Goal: Task Accomplishment & Management: Use online tool/utility

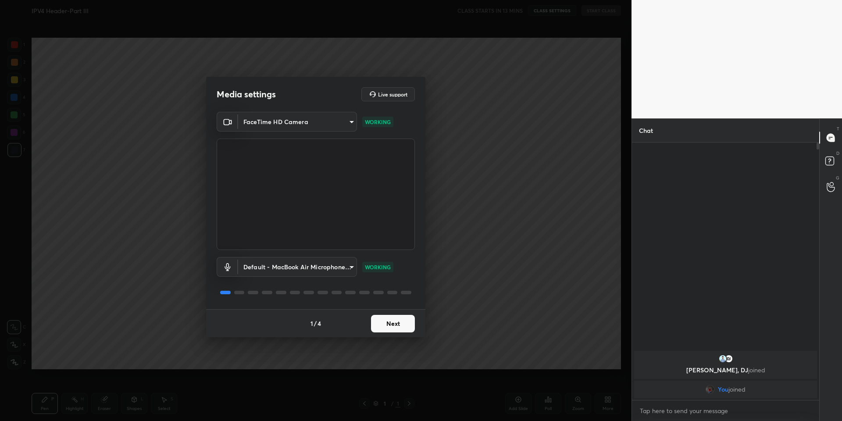
click at [393, 326] on button "Next" at bounding box center [393, 324] width 44 height 18
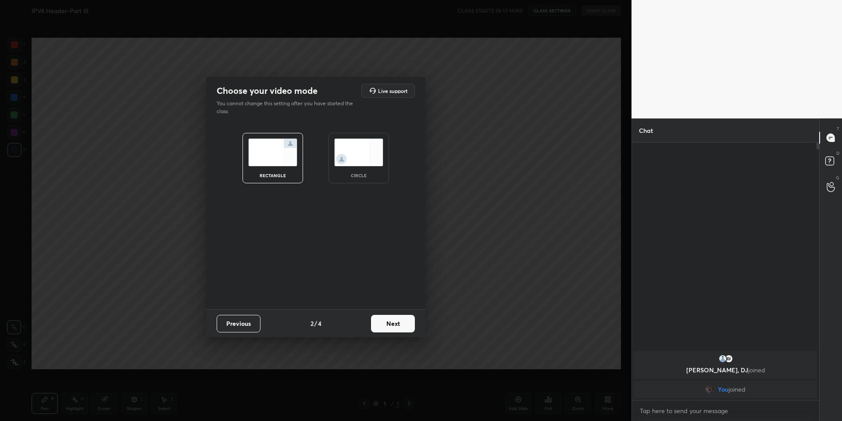
click at [393, 326] on button "Next" at bounding box center [393, 324] width 44 height 18
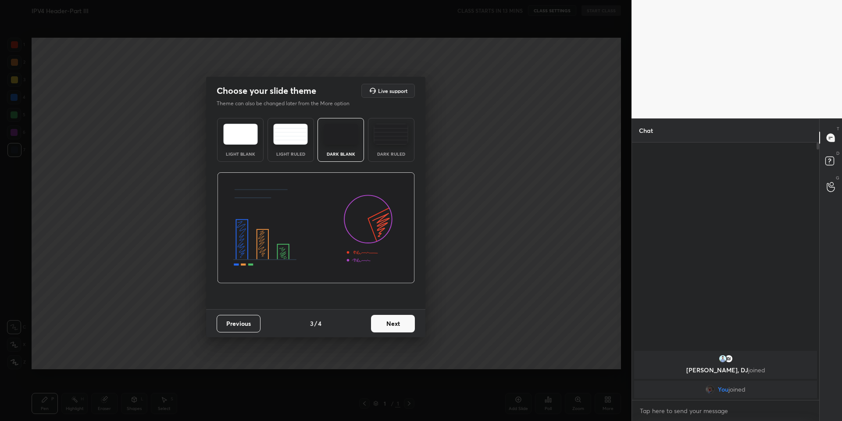
click at [393, 326] on button "Next" at bounding box center [393, 324] width 44 height 18
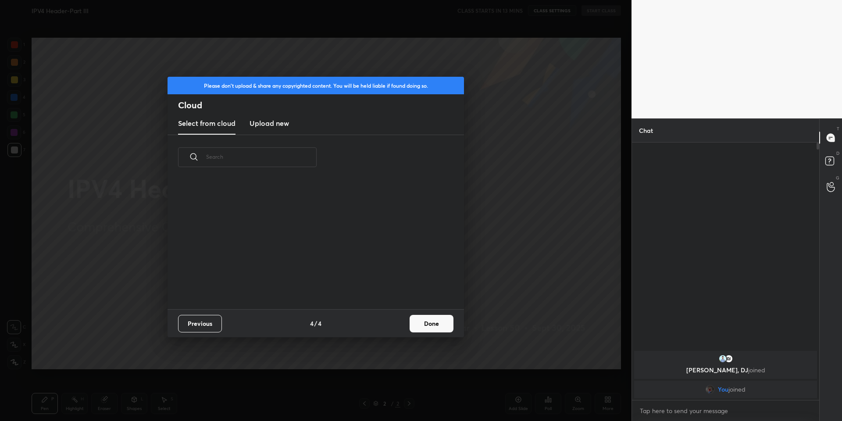
click at [274, 123] on h3 "Upload new" at bounding box center [269, 123] width 39 height 11
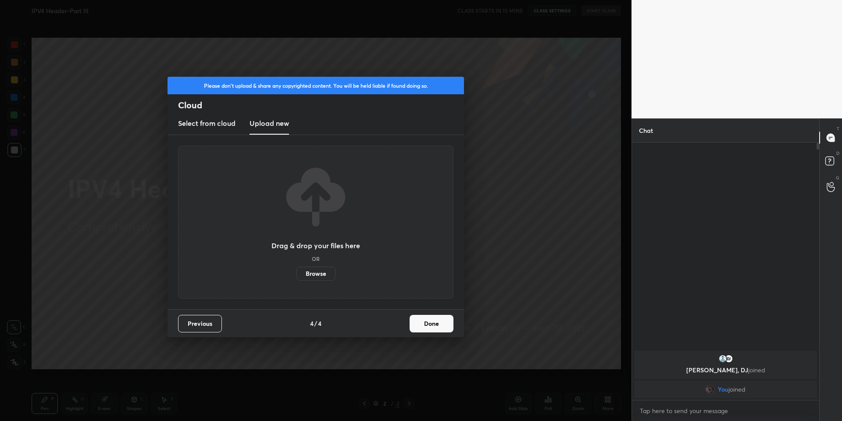
click at [315, 276] on label "Browse" at bounding box center [316, 274] width 39 height 14
click at [297, 276] on input "Browse" at bounding box center [297, 274] width 0 height 14
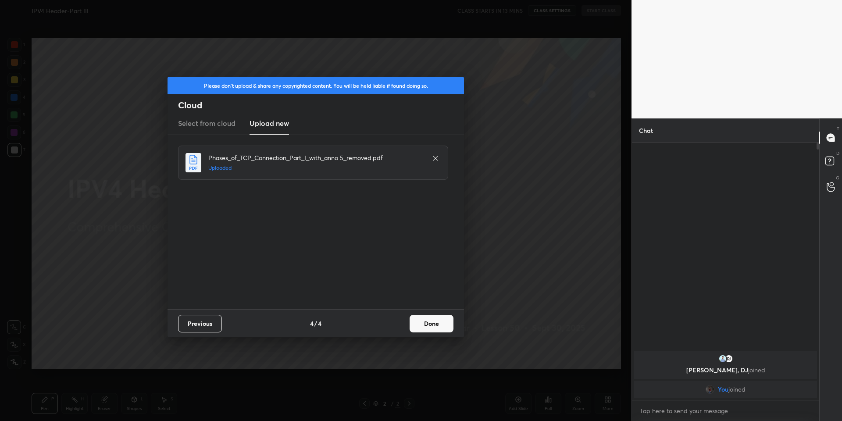
click at [426, 323] on button "Done" at bounding box center [432, 324] width 44 height 18
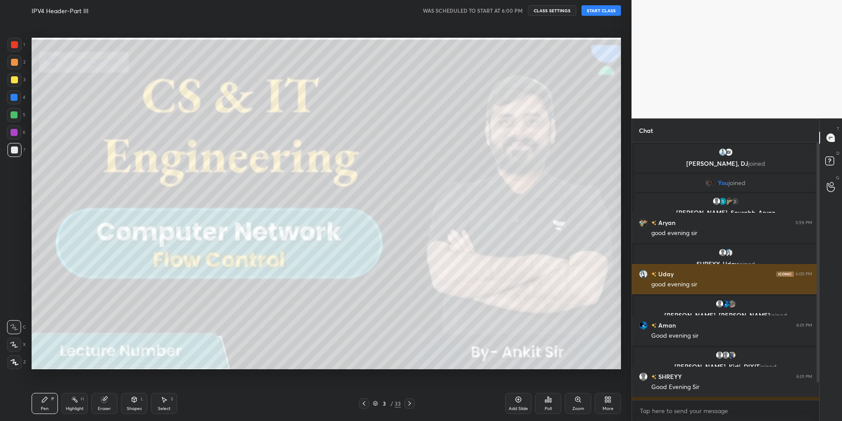
scroll to position [27, 0]
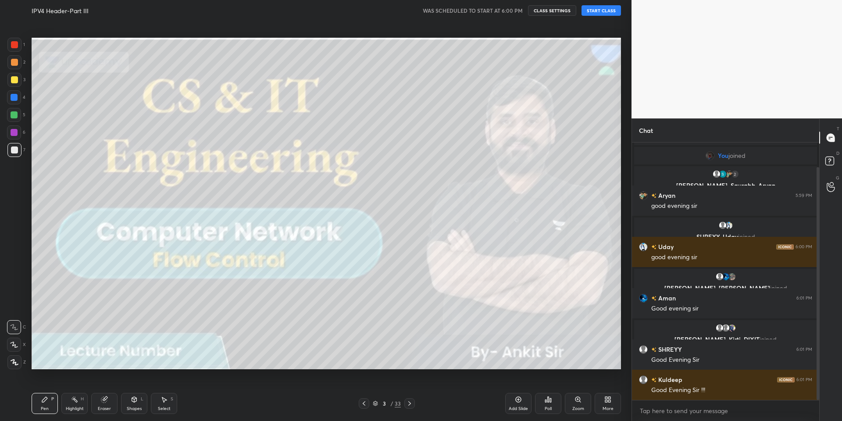
click at [597, 12] on button "START CLASS" at bounding box center [601, 10] width 39 height 11
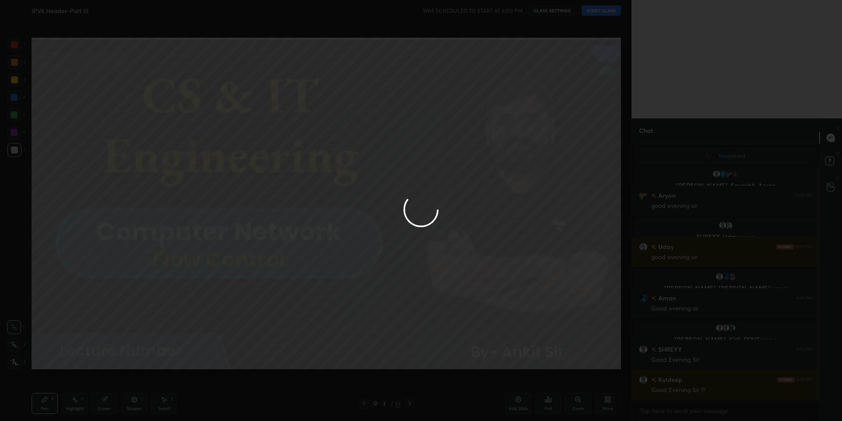
type textarea "x"
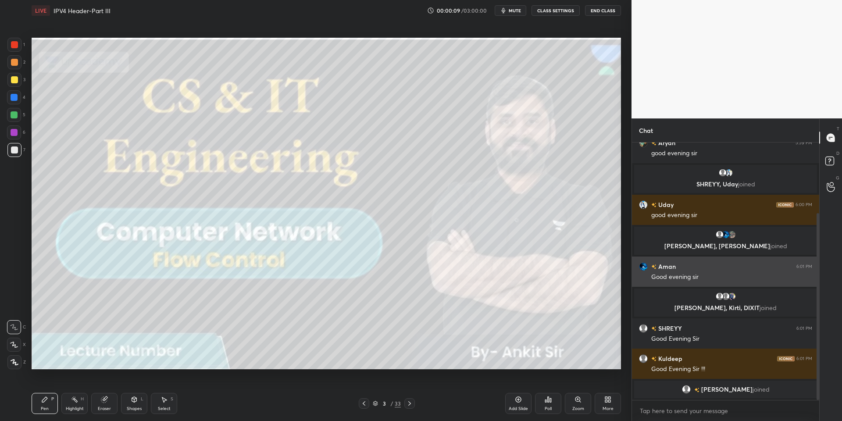
scroll to position [127, 0]
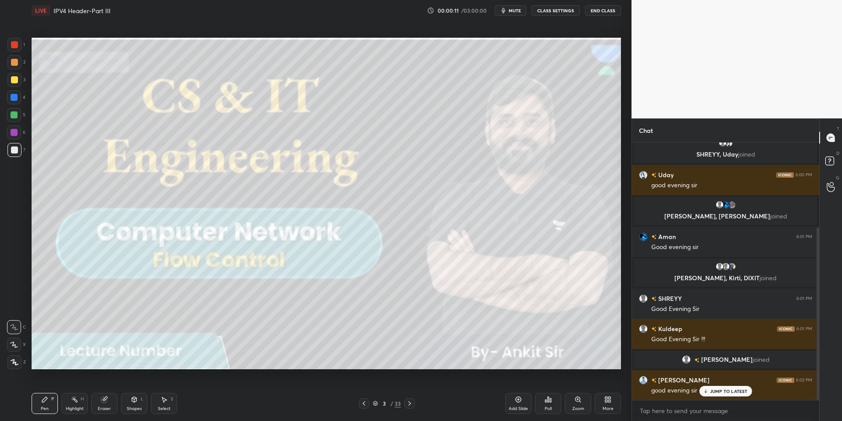
drag, startPoint x: 136, startPoint y: 408, endPoint x: 135, endPoint y: 401, distance: 6.7
click at [136, 407] on div "Shapes" at bounding box center [134, 409] width 15 height 4
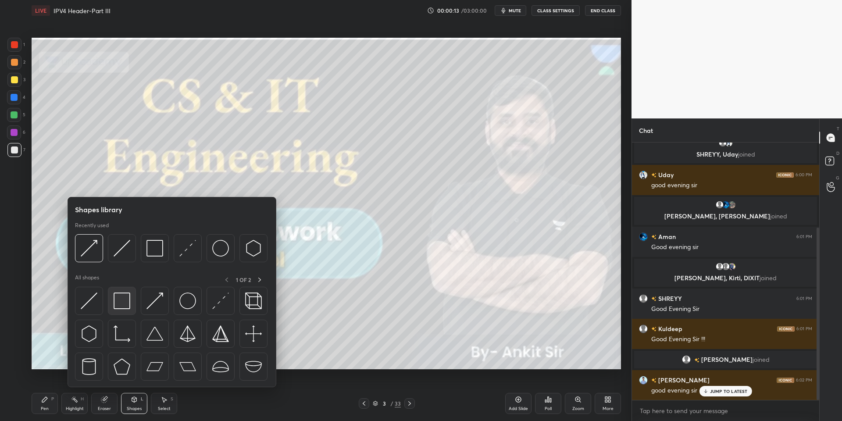
drag, startPoint x: 127, startPoint y: 301, endPoint x: 23, endPoint y: 105, distance: 221.8
click at [125, 301] on img at bounding box center [122, 301] width 17 height 17
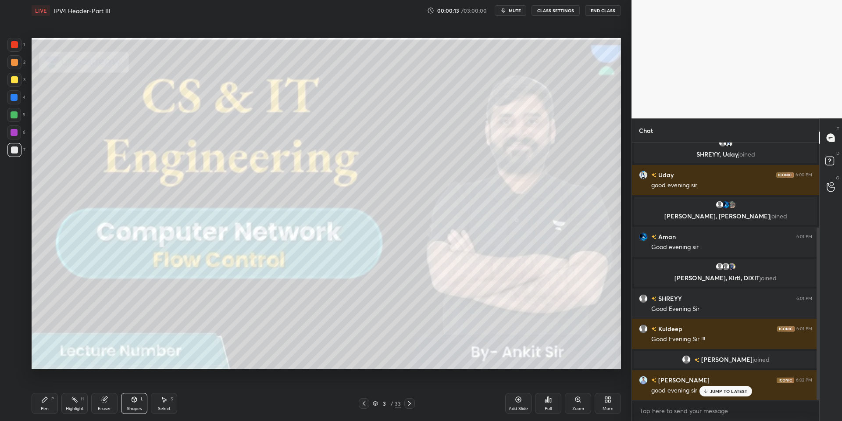
click at [15, 114] on div at bounding box center [14, 114] width 7 height 7
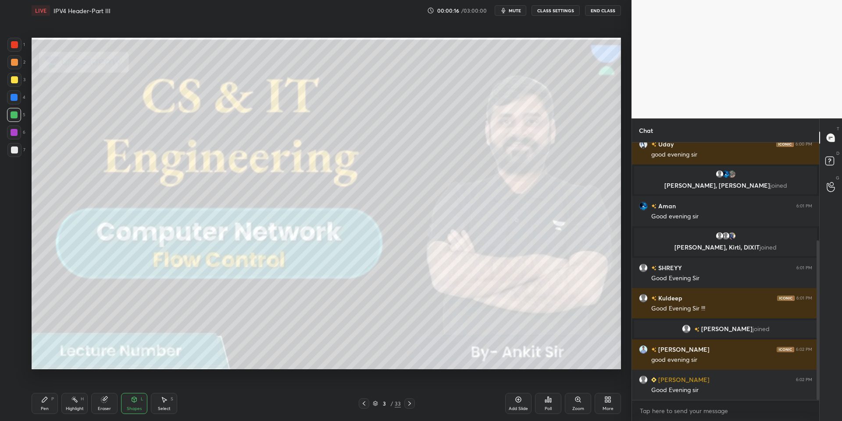
click at [53, 405] on div "Pen P" at bounding box center [45, 403] width 26 height 21
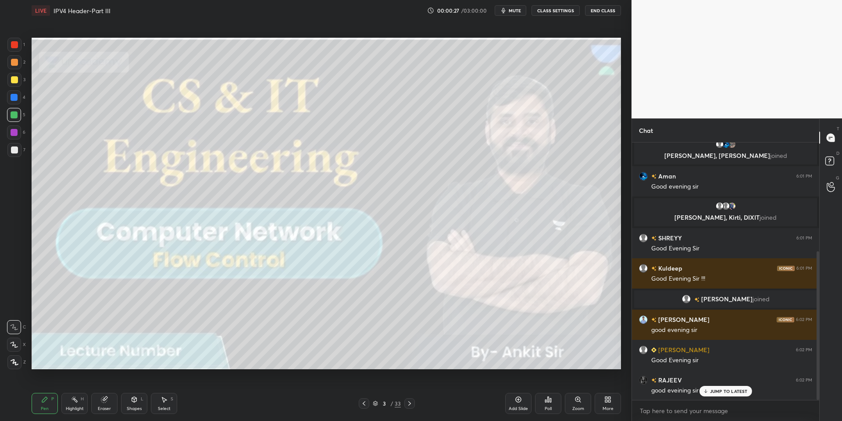
click at [620, 390] on p "JUMP TO LATEST" at bounding box center [729, 391] width 38 height 5
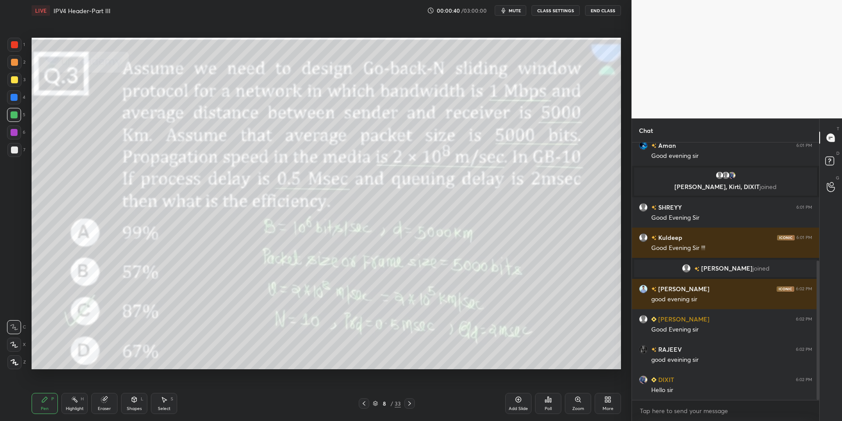
drag, startPoint x: 73, startPoint y: 404, endPoint x: 81, endPoint y: 394, distance: 12.1
click at [74, 403] on div "Highlight H" at bounding box center [74, 403] width 26 height 21
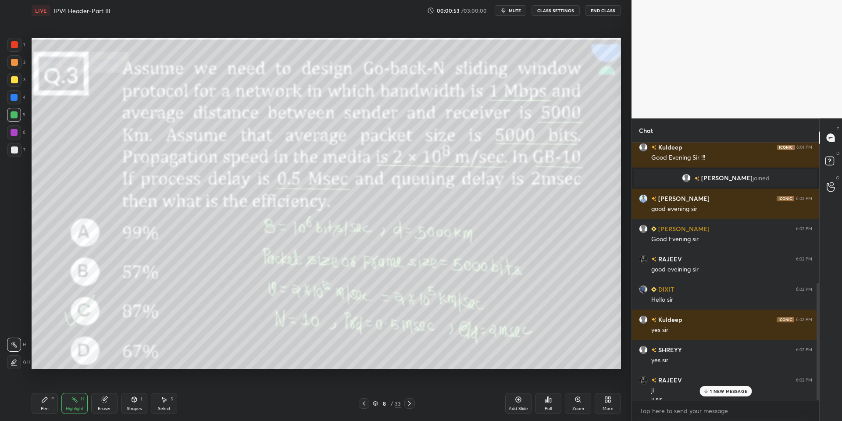
scroll to position [318, 0]
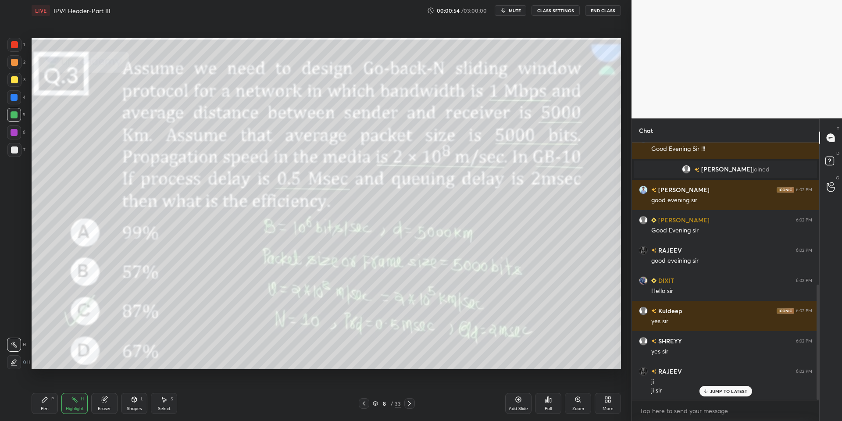
click at [104, 405] on div "Eraser" at bounding box center [104, 403] width 26 height 21
click at [79, 404] on div "Highlight H" at bounding box center [74, 403] width 26 height 21
click at [134, 402] on icon at bounding box center [134, 399] width 5 height 5
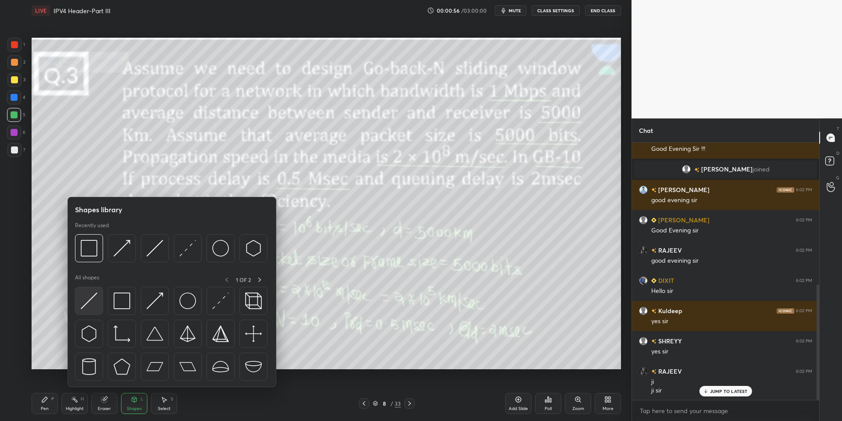
drag, startPoint x: 91, startPoint y: 296, endPoint x: 26, endPoint y: 62, distance: 242.2
click at [89, 296] on img at bounding box center [89, 301] width 17 height 17
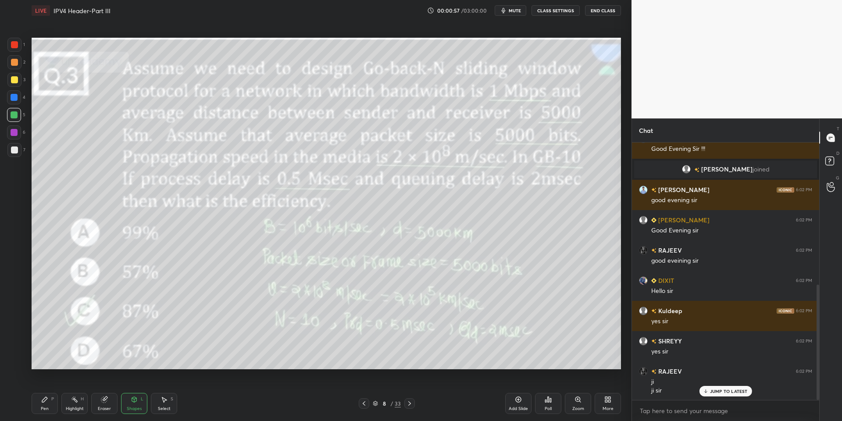
drag, startPoint x: 13, startPoint y: 77, endPoint x: 25, endPoint y: 78, distance: 12.4
click at [14, 76] on div at bounding box center [14, 79] width 7 height 7
click at [83, 400] on div "H" at bounding box center [82, 399] width 3 height 4
click at [72, 411] on div "Highlight H" at bounding box center [74, 403] width 26 height 21
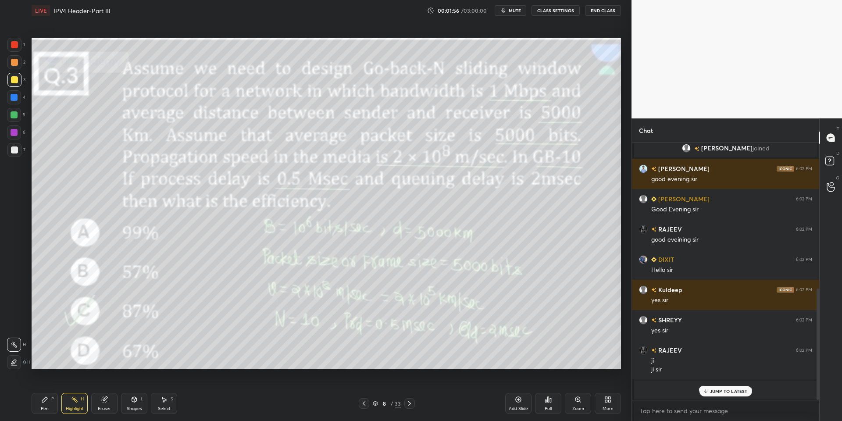
click at [75, 404] on div "Highlight H" at bounding box center [74, 403] width 26 height 21
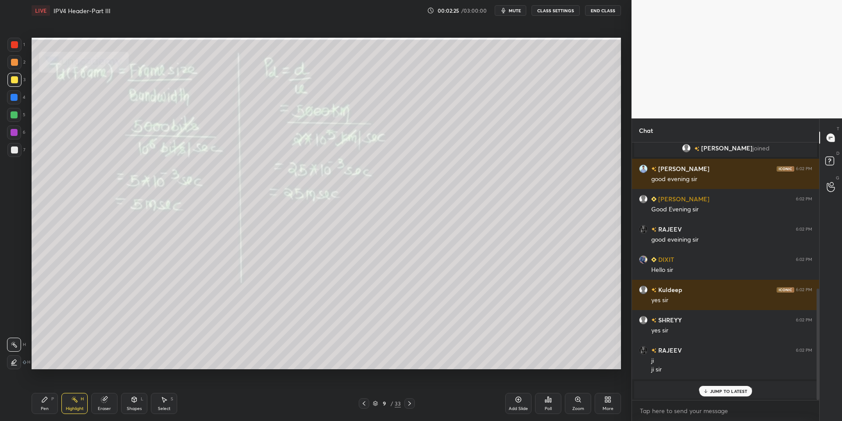
click at [14, 113] on div at bounding box center [14, 114] width 7 height 7
drag, startPoint x: 47, startPoint y: 401, endPoint x: 50, endPoint y: 392, distance: 9.0
click at [47, 401] on icon at bounding box center [44, 399] width 7 height 7
drag, startPoint x: 73, startPoint y: 405, endPoint x: 81, endPoint y: 403, distance: 7.7
click at [73, 404] on div "Highlight H" at bounding box center [74, 403] width 26 height 21
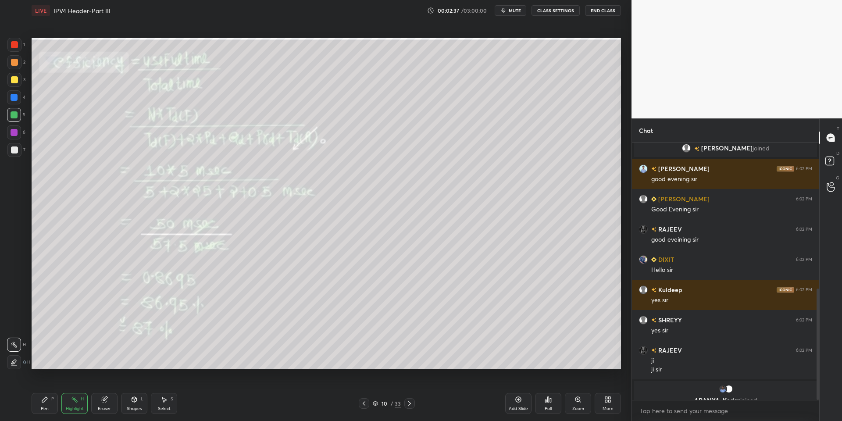
drag, startPoint x: 46, startPoint y: 408, endPoint x: 60, endPoint y: 403, distance: 15.3
click at [47, 408] on div "Pen" at bounding box center [45, 409] width 8 height 4
drag, startPoint x: 73, startPoint y: 407, endPoint x: 72, endPoint y: 393, distance: 14.6
click at [73, 407] on div "Highlight" at bounding box center [75, 409] width 18 height 4
drag, startPoint x: 50, startPoint y: 405, endPoint x: 59, endPoint y: 392, distance: 16.4
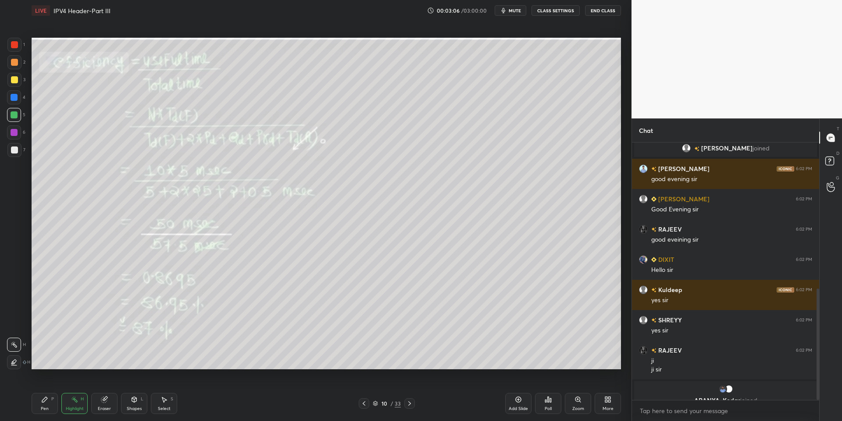
click at [49, 406] on div "Pen P" at bounding box center [45, 403] width 26 height 21
click at [73, 403] on icon at bounding box center [74, 399] width 7 height 7
click at [47, 402] on icon at bounding box center [44, 399] width 7 height 7
click at [76, 403] on div "Highlight H" at bounding box center [74, 403] width 26 height 21
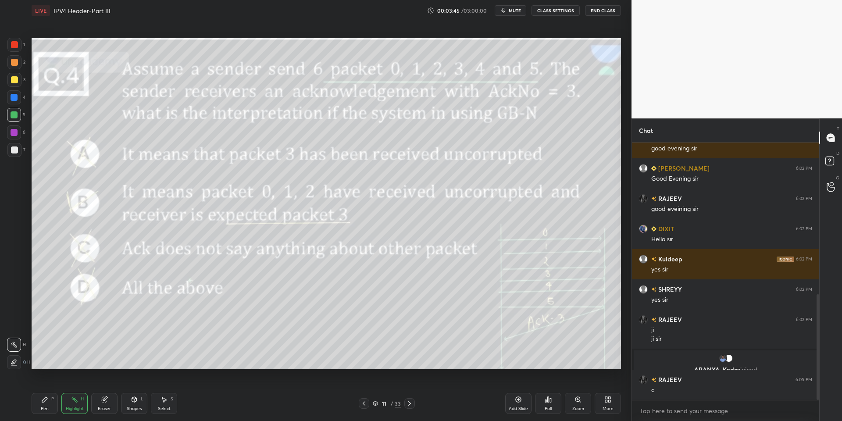
drag, startPoint x: 54, startPoint y: 403, endPoint x: 66, endPoint y: 401, distance: 12.5
click at [54, 402] on div "Pen P" at bounding box center [45, 403] width 26 height 21
click at [74, 402] on icon at bounding box center [74, 399] width 7 height 7
drag, startPoint x: 54, startPoint y: 409, endPoint x: 60, endPoint y: 394, distance: 15.7
click at [54, 407] on div "Pen P" at bounding box center [45, 403] width 26 height 21
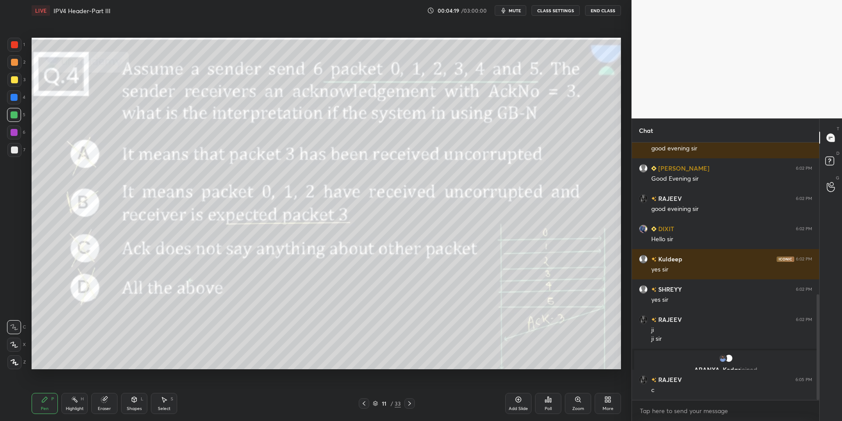
click at [11, 151] on div at bounding box center [14, 150] width 7 height 7
drag, startPoint x: 77, startPoint y: 405, endPoint x: 81, endPoint y: 404, distance: 4.5
click at [79, 405] on div "Highlight H" at bounding box center [74, 403] width 26 height 21
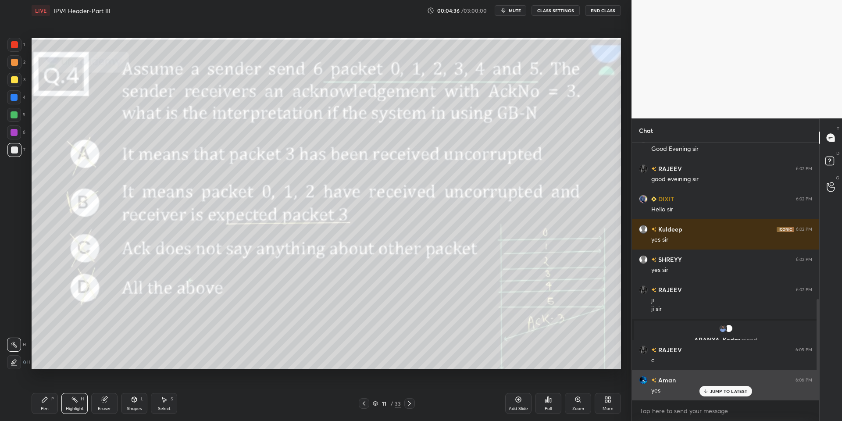
click at [620, 391] on div "JUMP TO LATEST" at bounding box center [725, 391] width 53 height 11
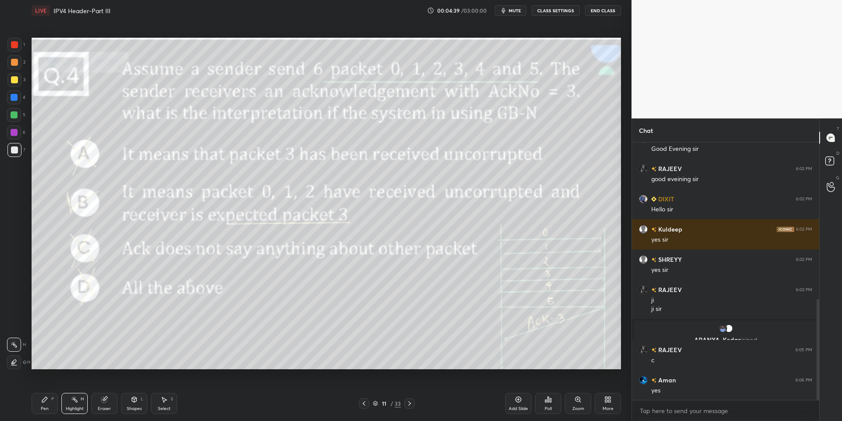
click at [8, 116] on div at bounding box center [14, 115] width 14 height 14
click at [45, 408] on div "Pen" at bounding box center [45, 409] width 8 height 4
drag, startPoint x: 16, startPoint y: 359, endPoint x: 26, endPoint y: 372, distance: 16.5
click at [15, 359] on div at bounding box center [14, 362] width 14 height 14
click at [39, 405] on div "Pen P" at bounding box center [45, 403] width 26 height 21
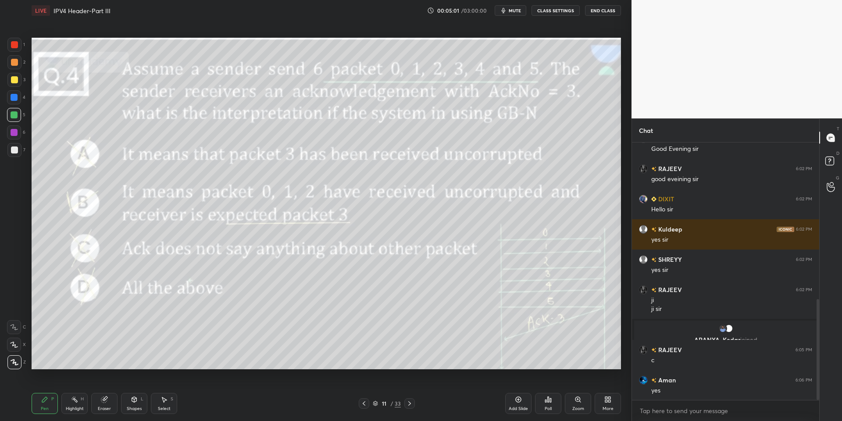
scroll to position [430, 0]
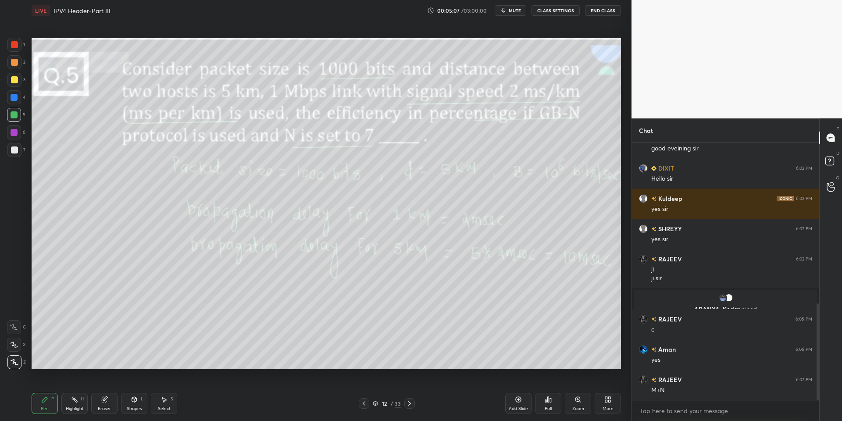
click at [75, 402] on icon at bounding box center [74, 399] width 7 height 7
drag, startPoint x: 75, startPoint y: 403, endPoint x: 88, endPoint y: 403, distance: 13.6
click at [77, 403] on icon at bounding box center [74, 399] width 7 height 7
click at [71, 405] on div "Highlight H" at bounding box center [74, 403] width 26 height 21
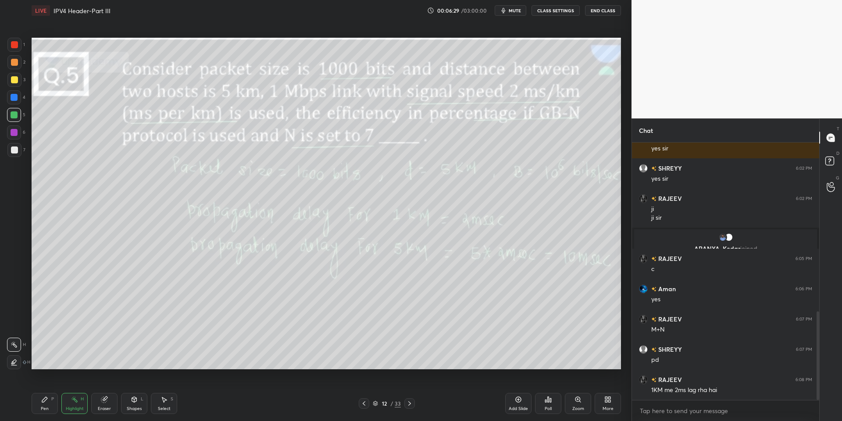
scroll to position [522, 0]
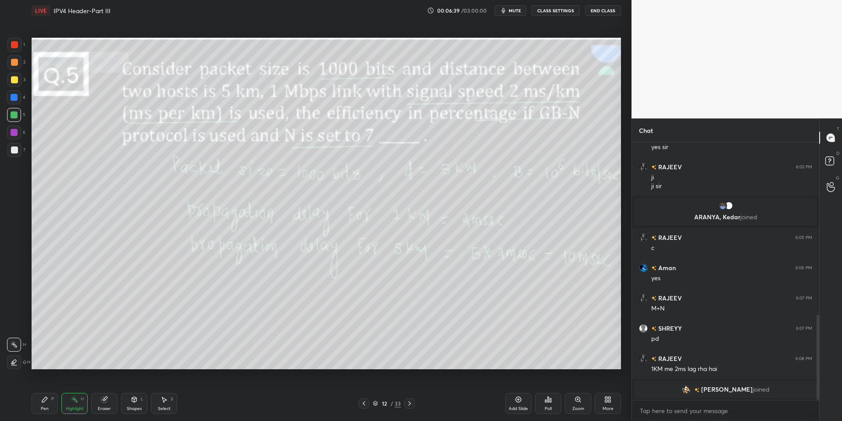
click at [49, 410] on div "Pen P" at bounding box center [45, 403] width 26 height 21
drag, startPoint x: 16, startPoint y: 118, endPoint x: 30, endPoint y: 125, distance: 16.5
click at [18, 118] on div at bounding box center [14, 115] width 14 height 14
click at [81, 397] on div "Highlight H" at bounding box center [74, 403] width 26 height 21
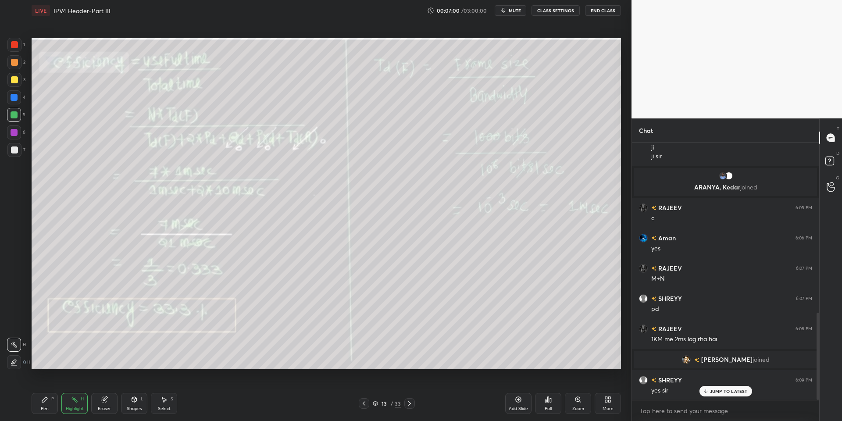
scroll to position [534, 0]
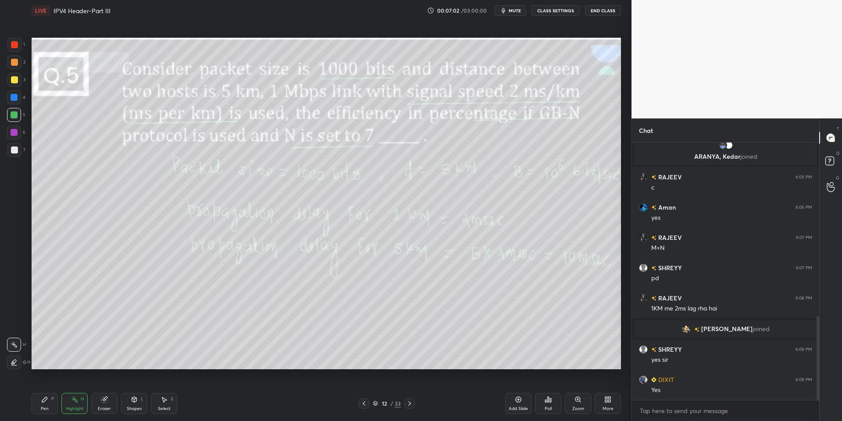
click at [69, 411] on div "Highlight" at bounding box center [75, 409] width 18 height 4
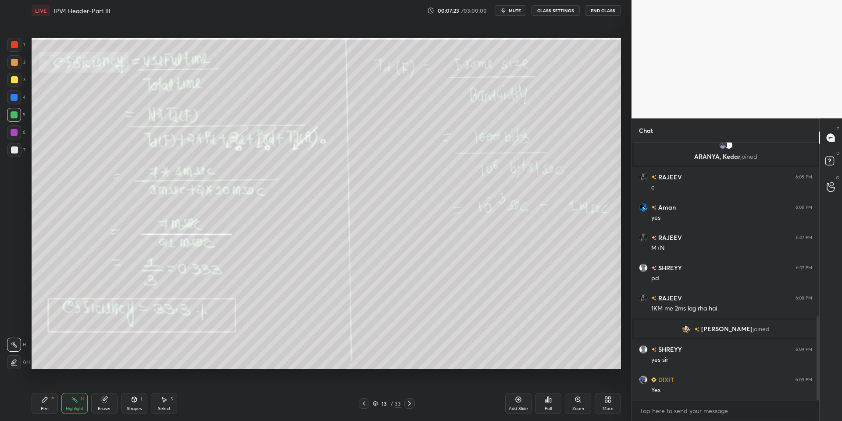
drag, startPoint x: 52, startPoint y: 404, endPoint x: 63, endPoint y: 406, distance: 11.3
click at [53, 405] on div "Pen P" at bounding box center [45, 403] width 26 height 21
click at [18, 325] on div at bounding box center [14, 327] width 14 height 14
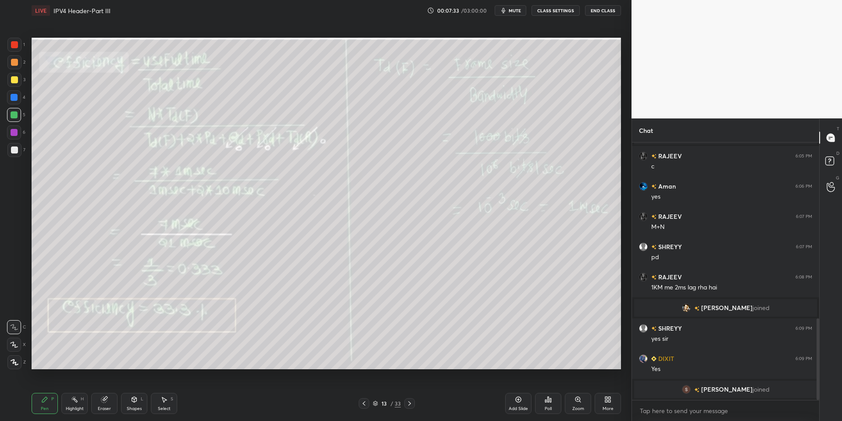
click at [75, 405] on div "Highlight H" at bounding box center [74, 403] width 26 height 21
click at [47, 413] on div "Pen P" at bounding box center [45, 403] width 26 height 21
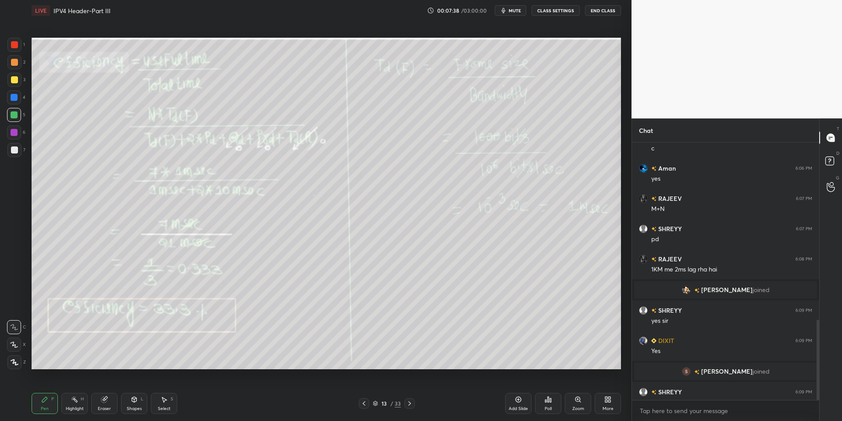
scroll to position [568, 0]
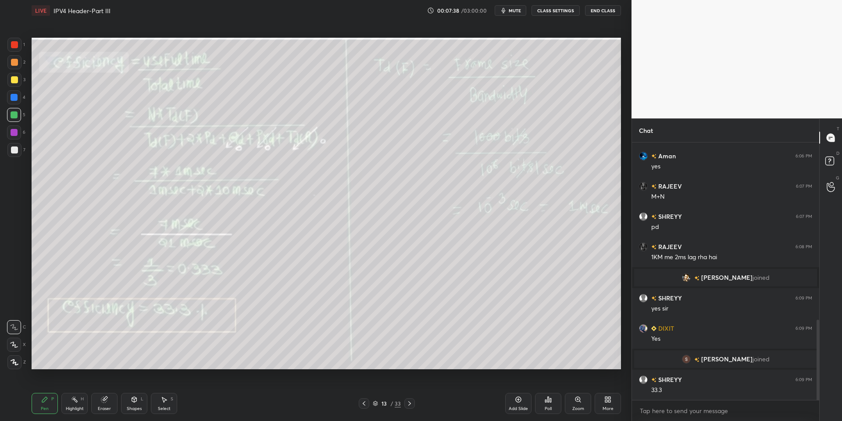
click at [75, 407] on div "Highlight" at bounding box center [75, 409] width 18 height 4
drag, startPoint x: 44, startPoint y: 406, endPoint x: 56, endPoint y: 383, distance: 25.7
click at [44, 407] on div "Pen" at bounding box center [45, 409] width 8 height 4
drag, startPoint x: 73, startPoint y: 409, endPoint x: 80, endPoint y: 393, distance: 17.1
click at [73, 408] on div "Highlight" at bounding box center [75, 409] width 18 height 4
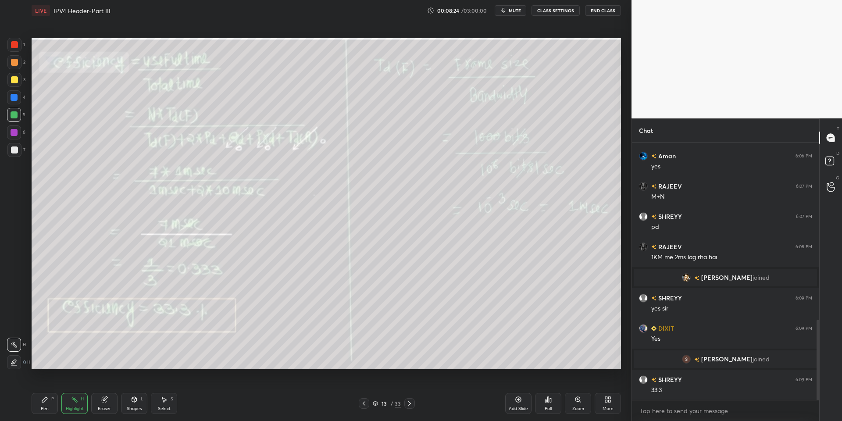
drag, startPoint x: 50, startPoint y: 409, endPoint x: 62, endPoint y: 405, distance: 12.4
click at [51, 408] on div "Pen P" at bounding box center [45, 403] width 26 height 21
click at [72, 407] on div "Highlight" at bounding box center [75, 409] width 18 height 4
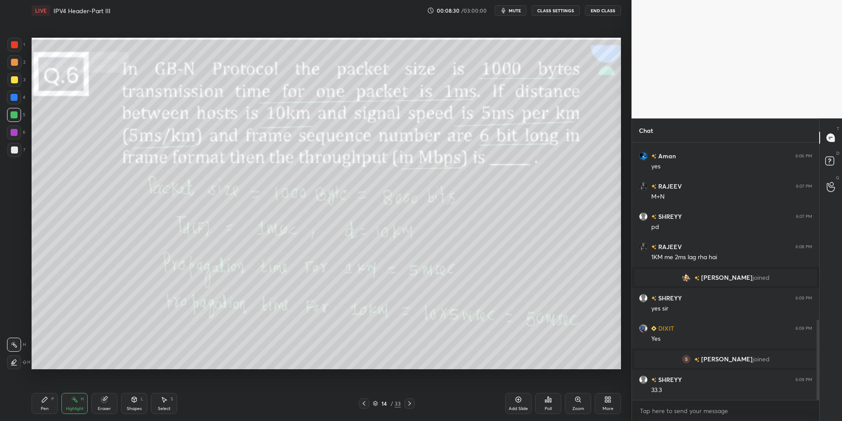
click at [46, 405] on div "Pen P" at bounding box center [45, 403] width 26 height 21
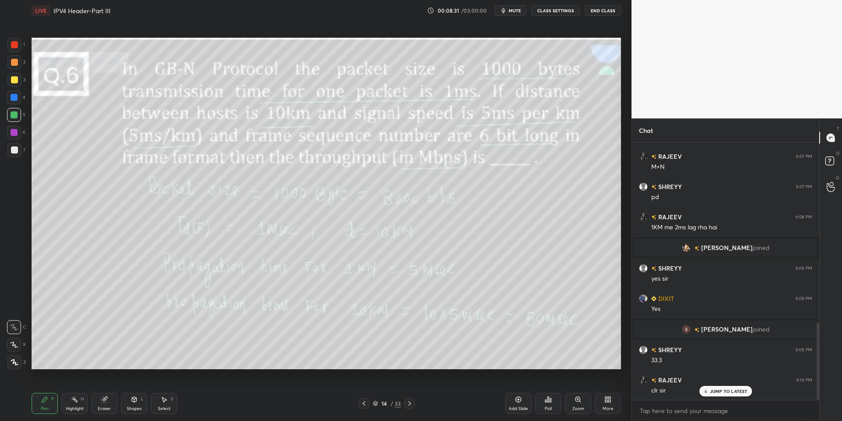
click at [73, 403] on div "Highlight H" at bounding box center [74, 403] width 26 height 21
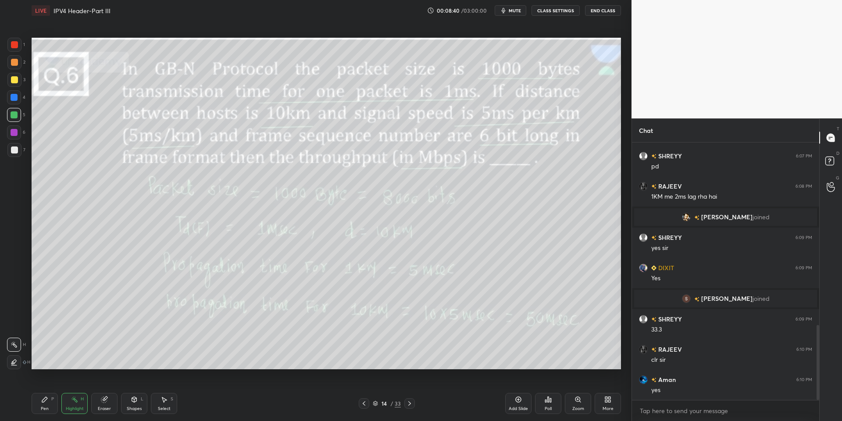
click at [44, 412] on div "Pen P" at bounding box center [45, 403] width 26 height 21
click at [74, 404] on div "Highlight H" at bounding box center [74, 403] width 26 height 21
click at [45, 408] on div "Pen" at bounding box center [45, 409] width 8 height 4
drag, startPoint x: 72, startPoint y: 409, endPoint x: 75, endPoint y: 405, distance: 5.5
click at [72, 409] on div "Highlight" at bounding box center [75, 409] width 18 height 4
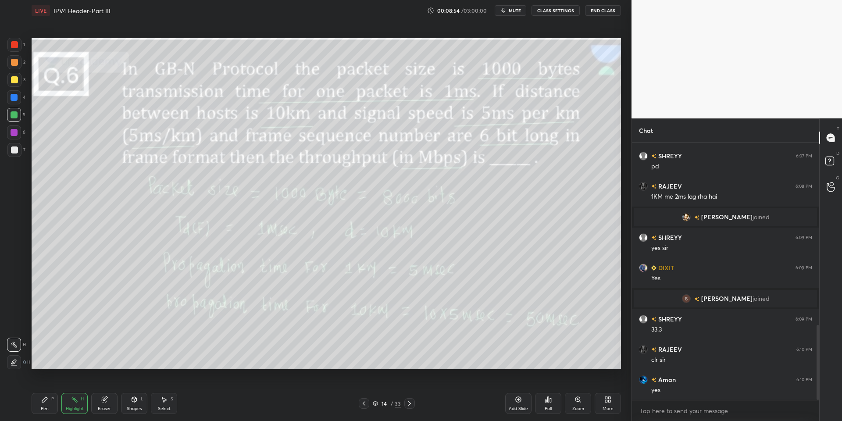
click at [44, 405] on div "Pen P" at bounding box center [45, 403] width 26 height 21
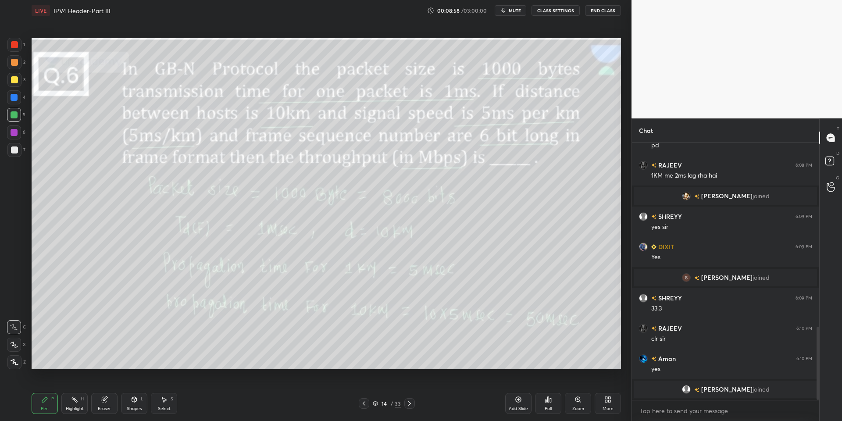
click at [71, 405] on div "Highlight H" at bounding box center [74, 403] width 26 height 21
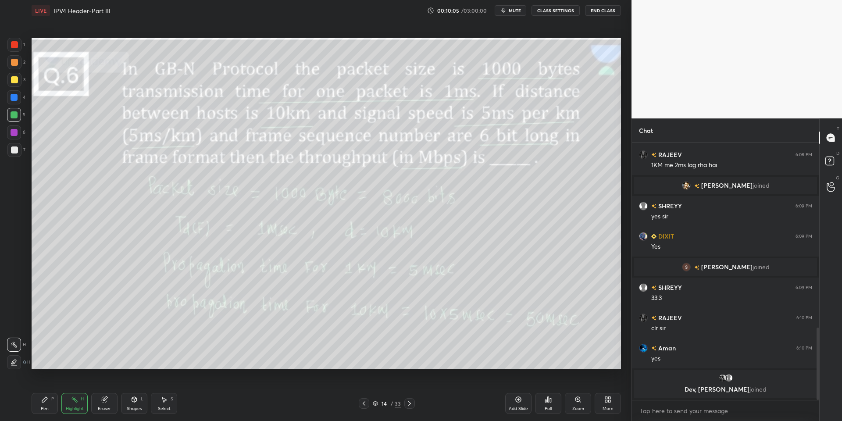
scroll to position [663, 0]
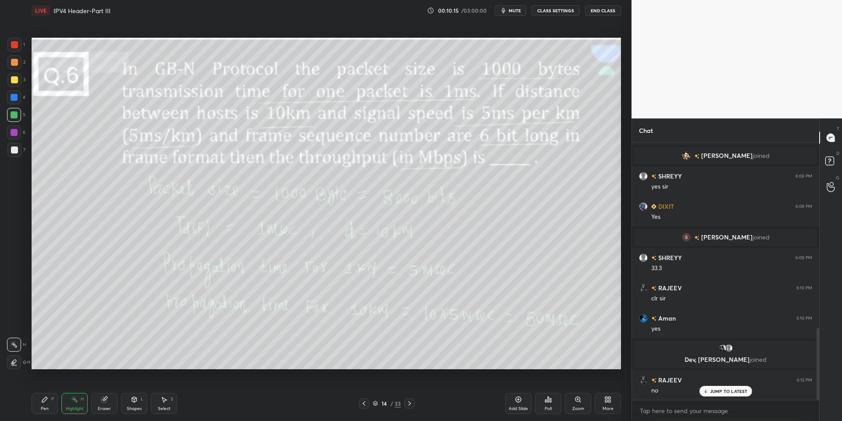
drag, startPoint x: 42, startPoint y: 405, endPoint x: 65, endPoint y: 401, distance: 24.1
click at [46, 403] on div "Pen P" at bounding box center [45, 403] width 26 height 21
click at [71, 404] on div "Highlight H" at bounding box center [74, 403] width 26 height 21
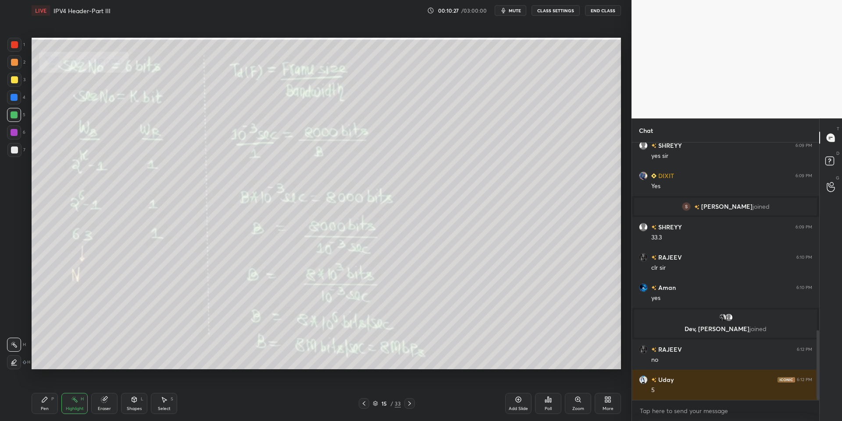
scroll to position [724, 0]
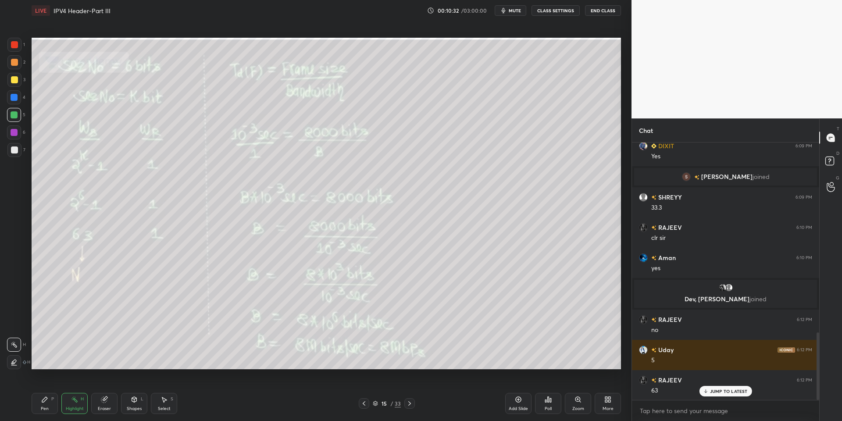
click at [50, 404] on div "Pen P" at bounding box center [45, 403] width 26 height 21
click at [75, 407] on div "Highlight" at bounding box center [75, 409] width 18 height 4
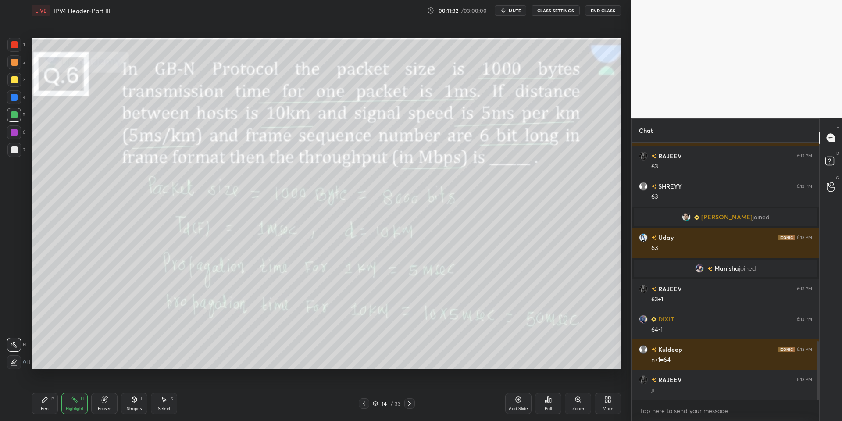
scroll to position [902, 0]
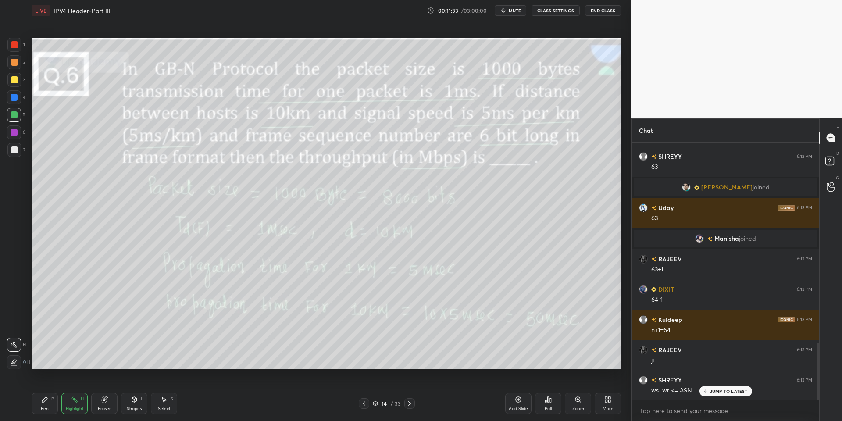
click at [53, 400] on div "Pen P" at bounding box center [45, 403] width 26 height 21
click at [14, 77] on div at bounding box center [14, 79] width 7 height 7
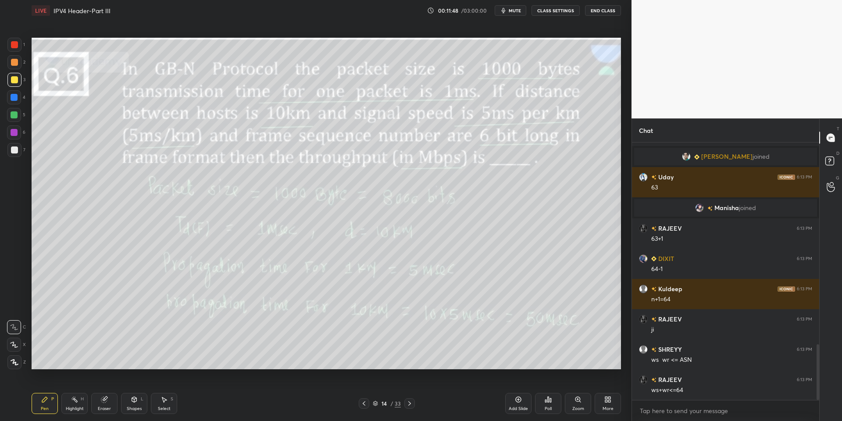
scroll to position [963, 0]
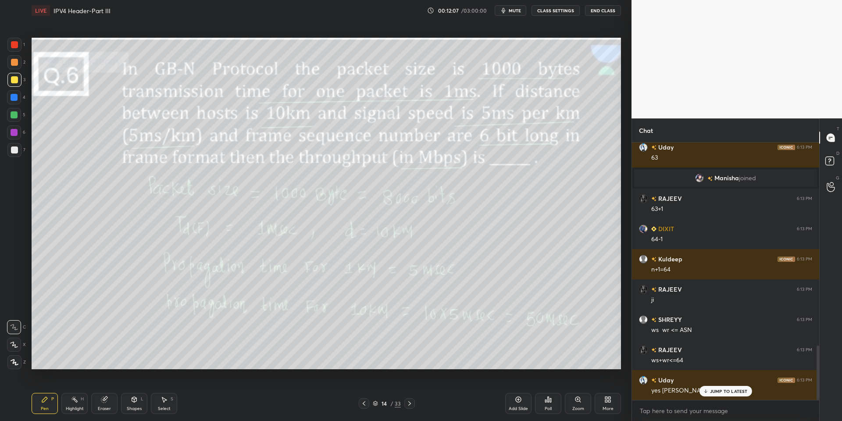
drag, startPoint x: 140, startPoint y: 404, endPoint x: 140, endPoint y: 388, distance: 16.2
click at [140, 403] on div "Shapes L" at bounding box center [134, 403] width 26 height 21
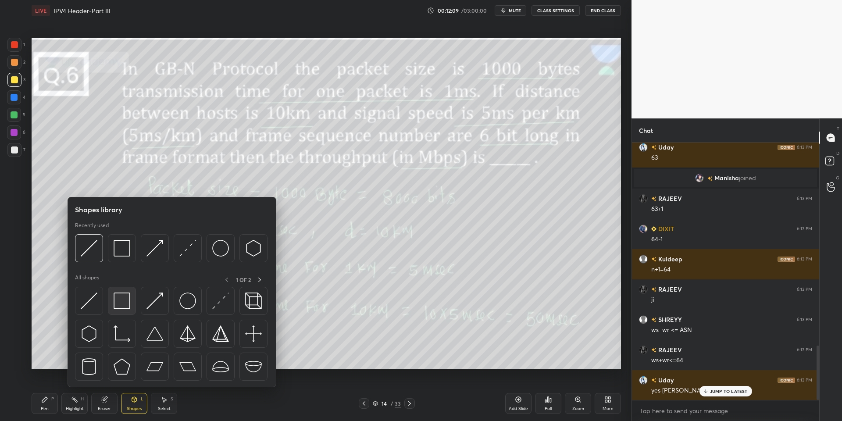
click at [126, 294] on img at bounding box center [122, 301] width 17 height 17
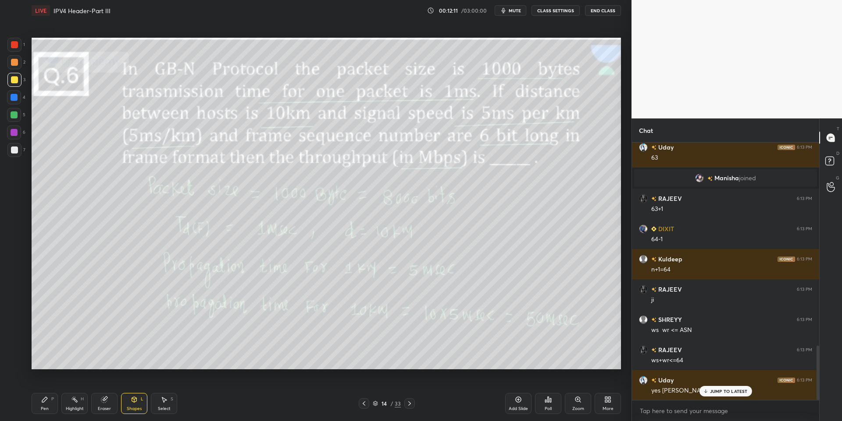
click at [50, 406] on div "Pen P" at bounding box center [45, 403] width 26 height 21
click at [74, 403] on div "Highlight H" at bounding box center [74, 403] width 26 height 21
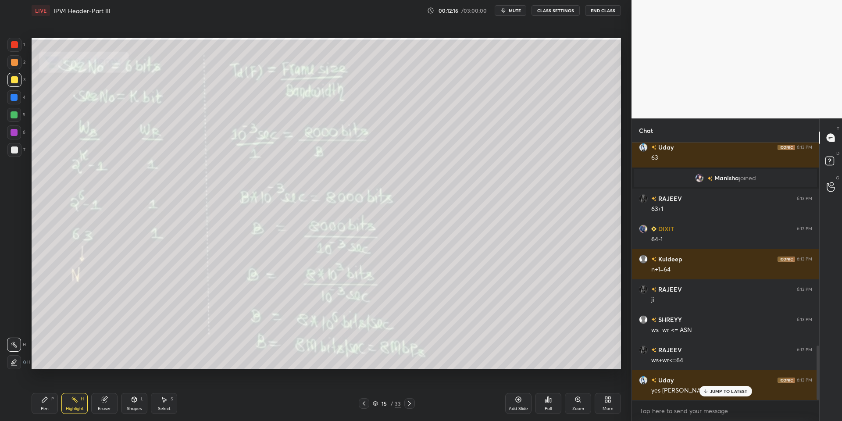
click at [48, 401] on div "Pen P" at bounding box center [45, 403] width 26 height 21
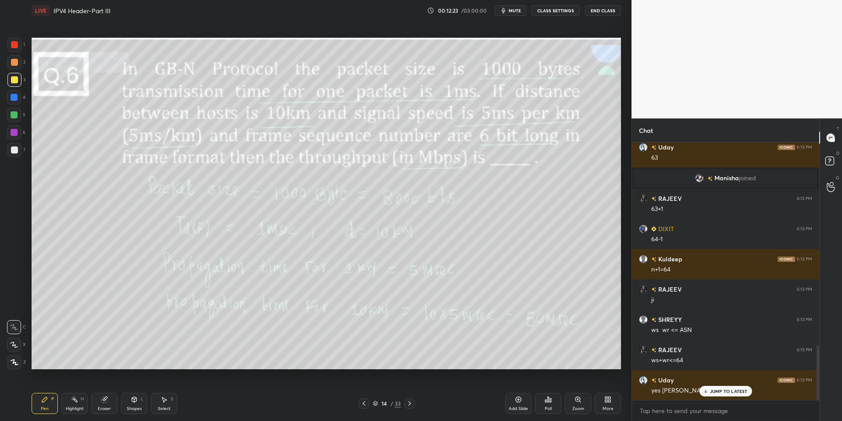
drag, startPoint x: 106, startPoint y: 405, endPoint x: 116, endPoint y: 391, distance: 17.6
click at [105, 404] on div "Eraser" at bounding box center [104, 403] width 26 height 21
drag, startPoint x: 52, startPoint y: 409, endPoint x: 63, endPoint y: 408, distance: 10.6
click at [55, 409] on div "Pen P" at bounding box center [45, 403] width 26 height 21
click at [75, 407] on div "Highlight" at bounding box center [75, 409] width 18 height 4
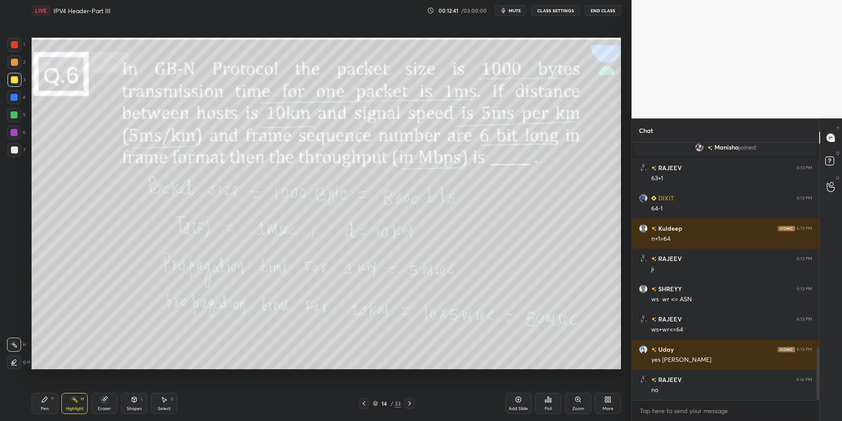
scroll to position [1023, 0]
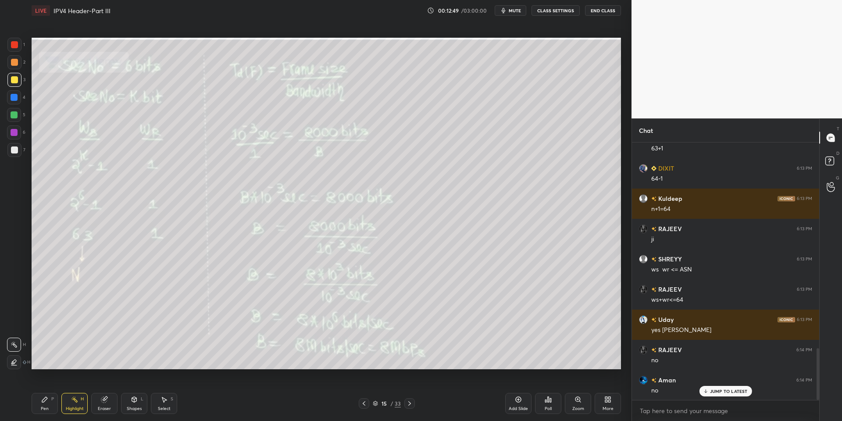
drag, startPoint x: 54, startPoint y: 409, endPoint x: 61, endPoint y: 402, distance: 9.3
click at [56, 406] on div "Pen P" at bounding box center [45, 403] width 26 height 21
drag, startPoint x: 75, startPoint y: 401, endPoint x: 76, endPoint y: 395, distance: 5.8
click at [76, 400] on rect at bounding box center [75, 400] width 4 height 4
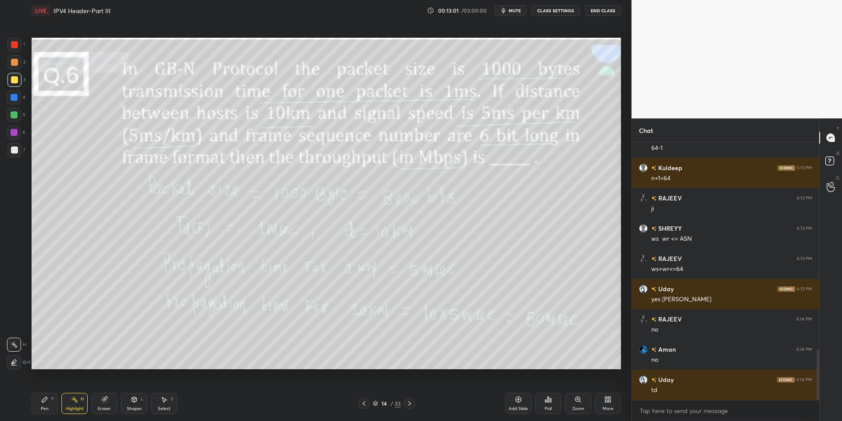
scroll to position [1084, 0]
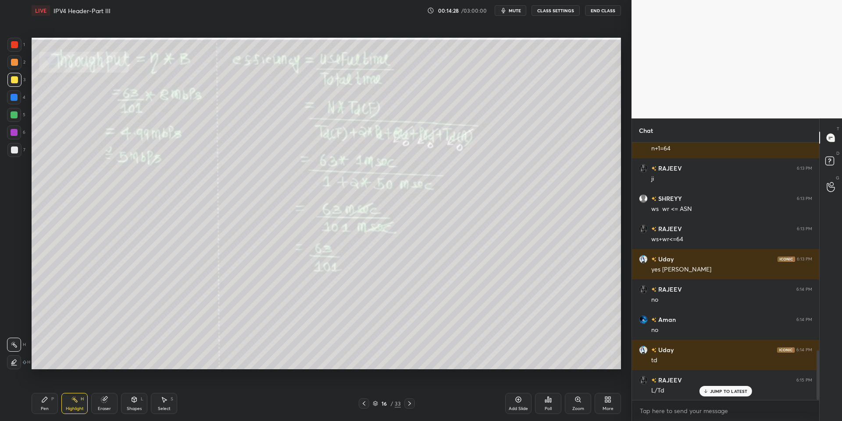
click at [44, 411] on div "Pen" at bounding box center [45, 409] width 8 height 4
drag, startPoint x: 14, startPoint y: 109, endPoint x: 19, endPoint y: 115, distance: 8.2
click at [14, 111] on div at bounding box center [14, 115] width 14 height 14
click at [75, 407] on div "Highlight" at bounding box center [75, 409] width 18 height 4
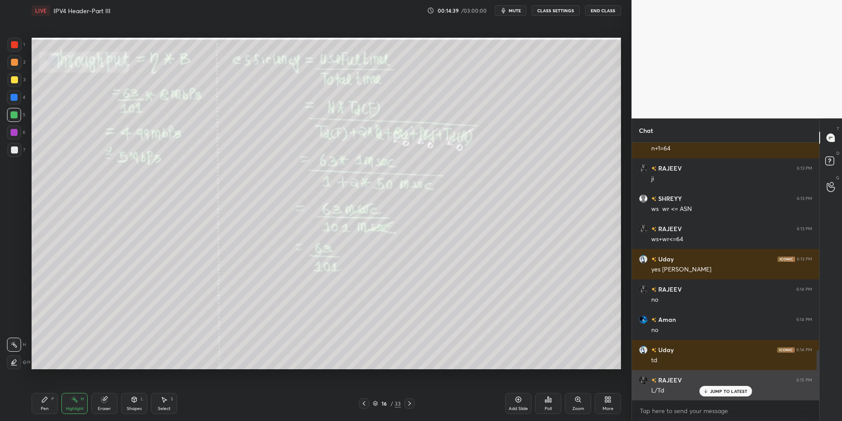
click at [620, 389] on p "JUMP TO LATEST" at bounding box center [729, 391] width 38 height 5
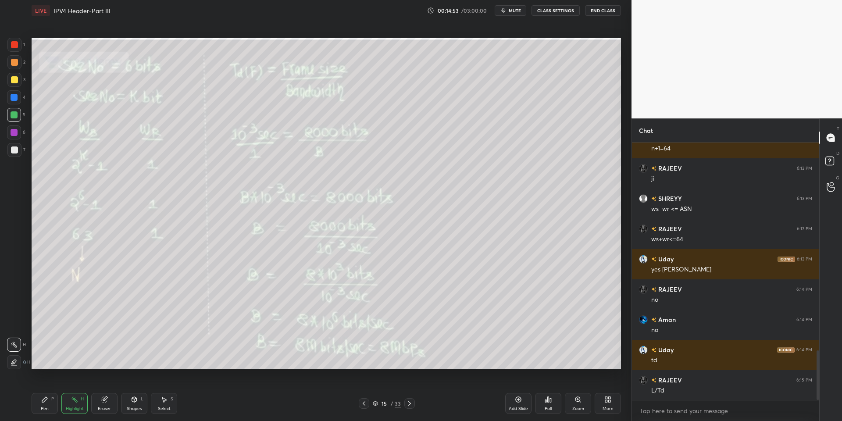
click at [47, 409] on div "Pen" at bounding box center [45, 409] width 8 height 4
click at [76, 407] on div "Highlight" at bounding box center [75, 409] width 18 height 4
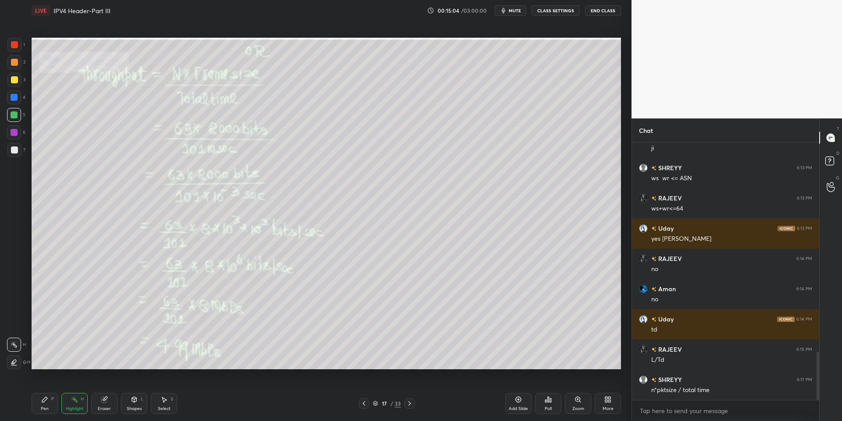
drag, startPoint x: 52, startPoint y: 404, endPoint x: 72, endPoint y: 406, distance: 20.8
click at [53, 402] on div "Pen P" at bounding box center [45, 403] width 26 height 21
drag, startPoint x: 72, startPoint y: 406, endPoint x: 78, endPoint y: 389, distance: 18.3
click at [74, 405] on div "Highlight H" at bounding box center [74, 403] width 26 height 21
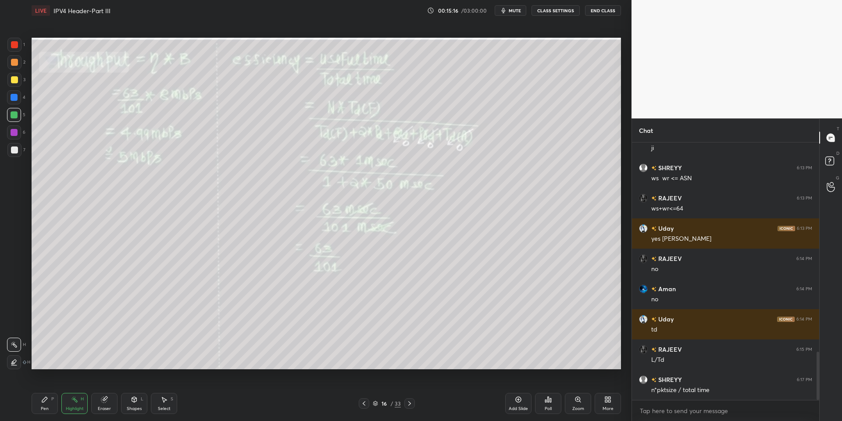
scroll to position [1136, 0]
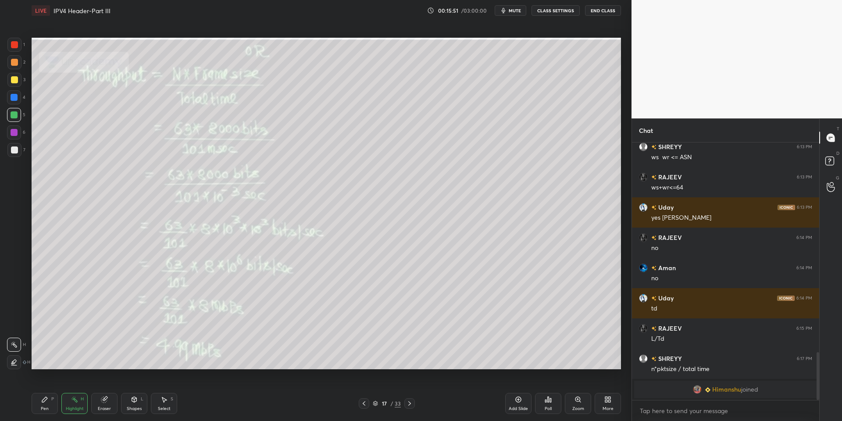
click at [38, 408] on div "Pen P" at bounding box center [45, 403] width 26 height 21
drag, startPoint x: 77, startPoint y: 406, endPoint x: 123, endPoint y: 377, distance: 55.0
click at [80, 405] on div "Highlight H" at bounding box center [74, 403] width 26 height 21
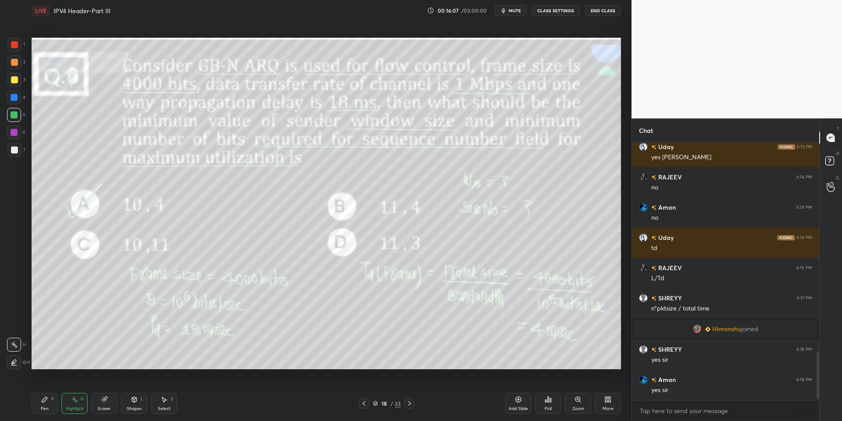
scroll to position [1135, 0]
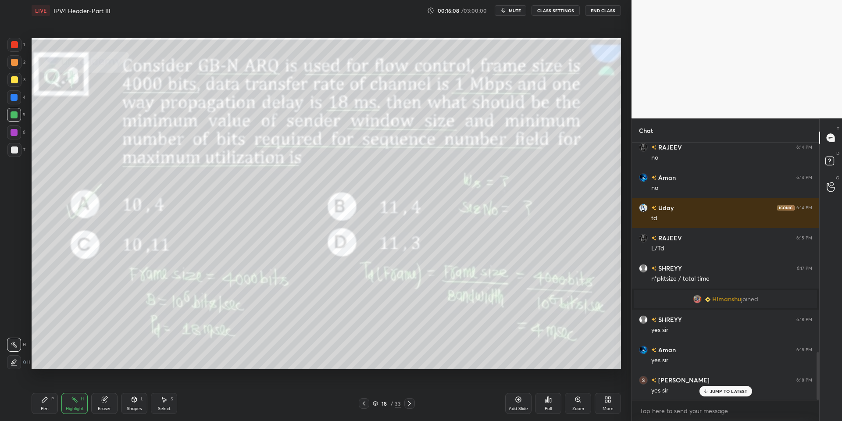
click at [52, 402] on div "Pen P" at bounding box center [45, 403] width 26 height 21
click at [75, 407] on div "Highlight" at bounding box center [75, 409] width 18 height 4
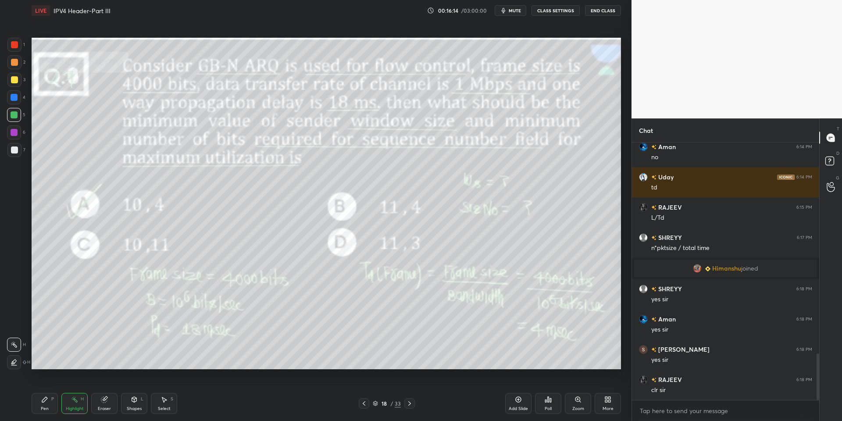
click at [50, 406] on div "Pen P" at bounding box center [45, 403] width 26 height 21
drag, startPoint x: 78, startPoint y: 408, endPoint x: 75, endPoint y: 386, distance: 22.2
click at [78, 408] on div "Highlight" at bounding box center [75, 409] width 18 height 4
click at [75, 406] on div "Highlight H" at bounding box center [74, 403] width 26 height 21
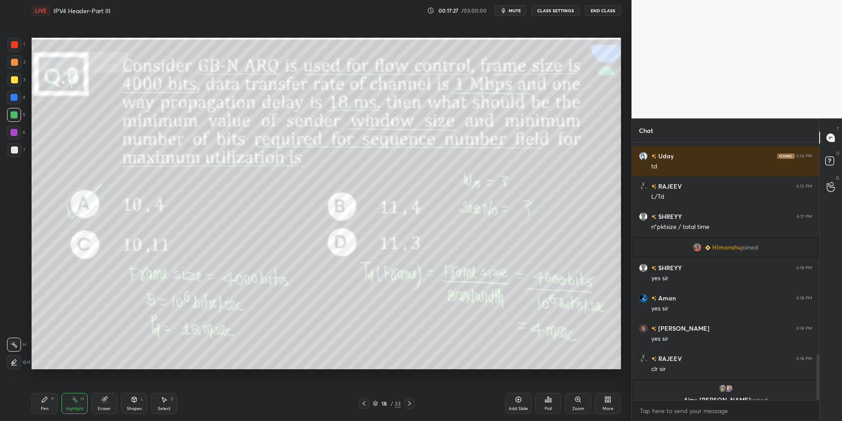
scroll to position [1197, 0]
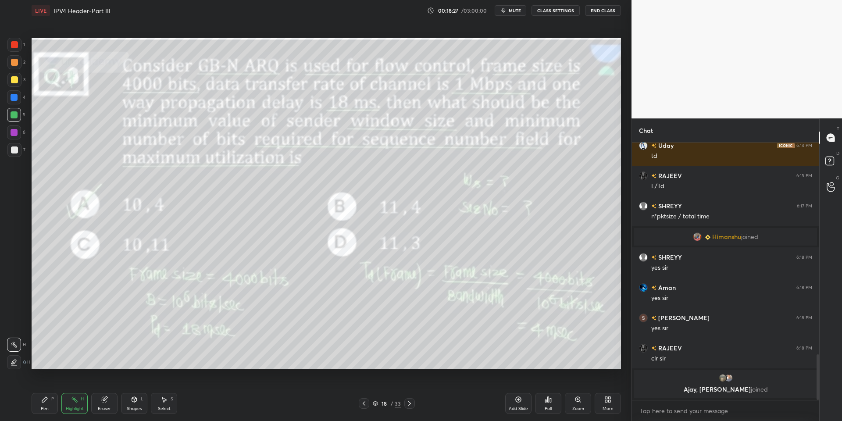
drag, startPoint x: 41, startPoint y: 406, endPoint x: 54, endPoint y: 403, distance: 14.0
click at [47, 405] on div "Pen P" at bounding box center [45, 403] width 26 height 21
click at [61, 408] on div "Pen P Highlight H Eraser Shapes L Select S" at bounding box center [150, 403] width 237 height 21
drag, startPoint x: 74, startPoint y: 410, endPoint x: 137, endPoint y: 372, distance: 74.0
click at [74, 409] on div "Highlight" at bounding box center [75, 409] width 18 height 4
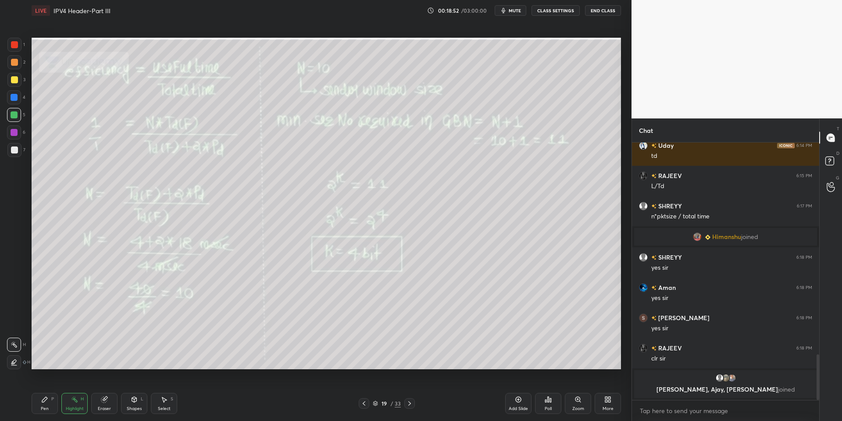
click at [47, 401] on icon at bounding box center [44, 399] width 7 height 7
drag, startPoint x: 62, startPoint y: 408, endPoint x: 64, endPoint y: 372, distance: 35.6
click at [63, 406] on div "Highlight H" at bounding box center [74, 403] width 26 height 21
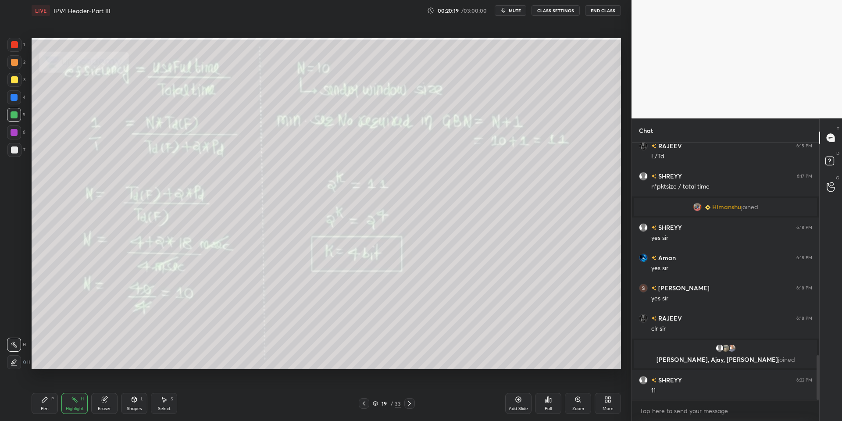
scroll to position [1225, 0]
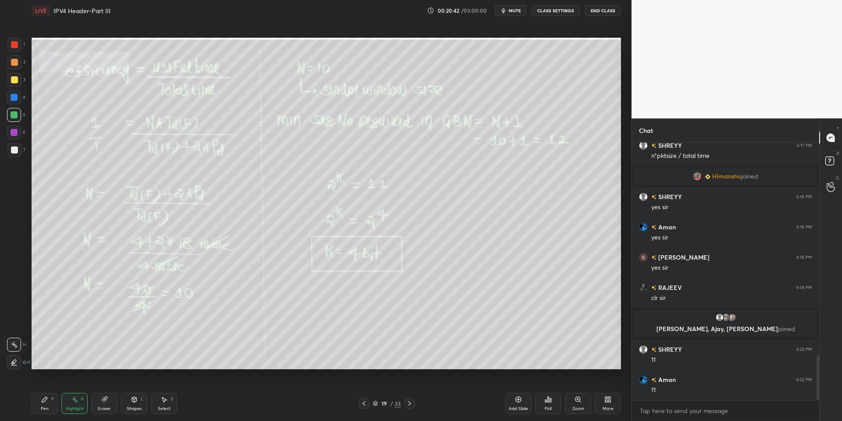
drag, startPoint x: 42, startPoint y: 406, endPoint x: 60, endPoint y: 406, distance: 17.6
click at [45, 405] on div "Pen P" at bounding box center [45, 403] width 26 height 21
drag, startPoint x: 66, startPoint y: 405, endPoint x: 72, endPoint y: 397, distance: 10.1
click at [65, 404] on div "Highlight H" at bounding box center [74, 403] width 26 height 21
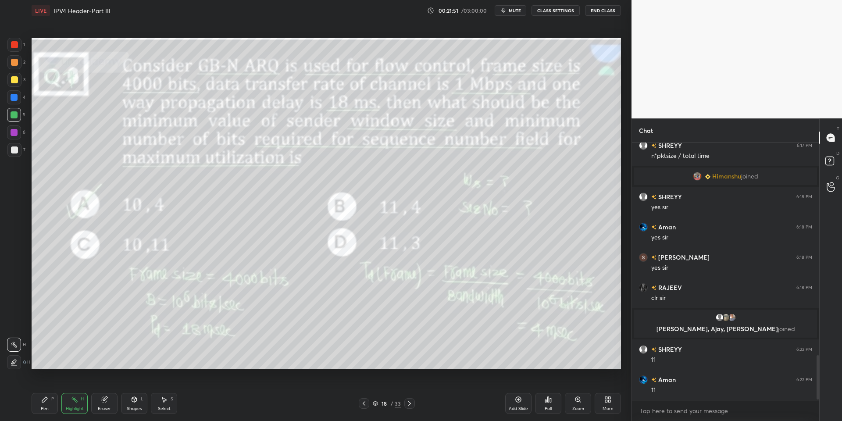
scroll to position [1255, 0]
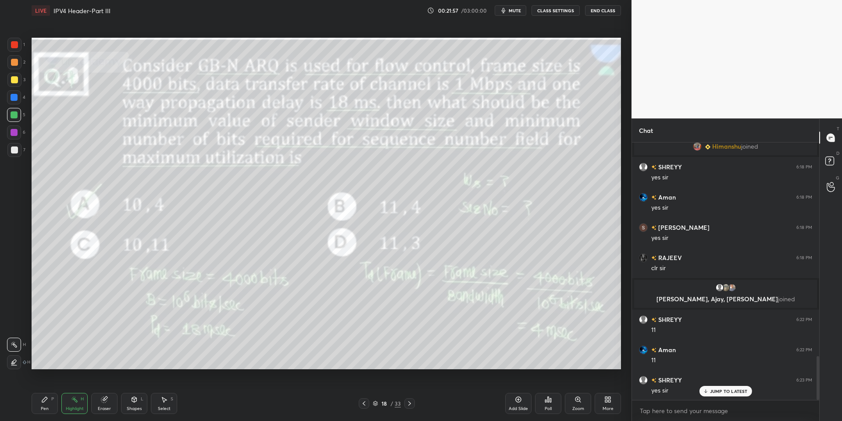
click at [620, 389] on p "JUMP TO LATEST" at bounding box center [729, 391] width 38 height 5
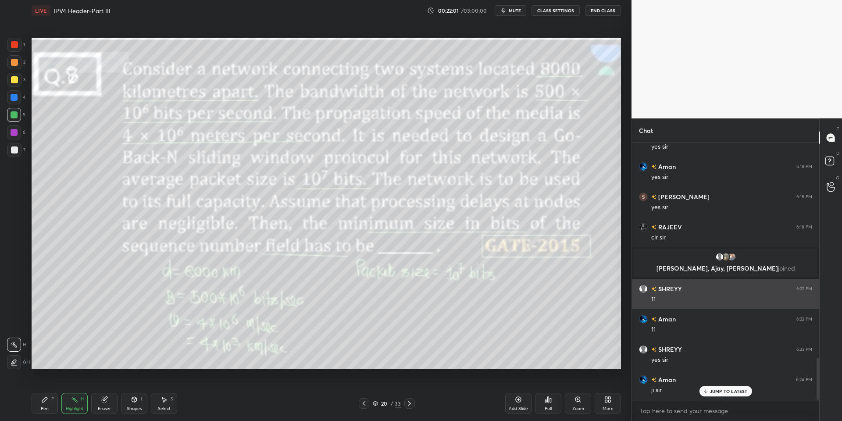
scroll to position [1315, 0]
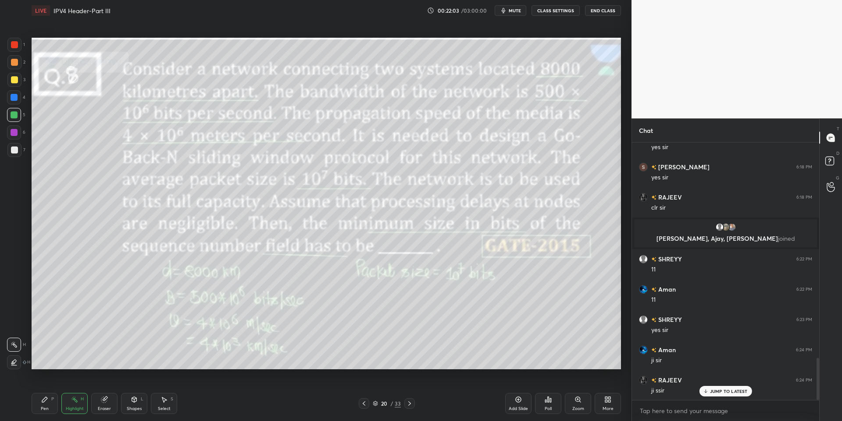
drag, startPoint x: 45, startPoint y: 403, endPoint x: 41, endPoint y: 394, distance: 10.0
click at [46, 403] on div "Pen P" at bounding box center [45, 403] width 26 height 21
click at [11, 152] on div at bounding box center [14, 150] width 7 height 7
click at [74, 405] on div "Highlight H" at bounding box center [74, 403] width 26 height 21
click at [134, 398] on icon at bounding box center [134, 398] width 5 height 1
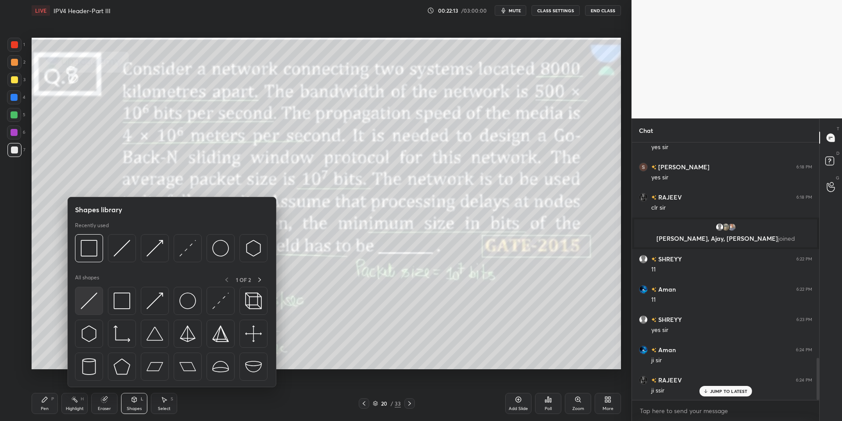
click at [94, 298] on img at bounding box center [89, 301] width 17 height 17
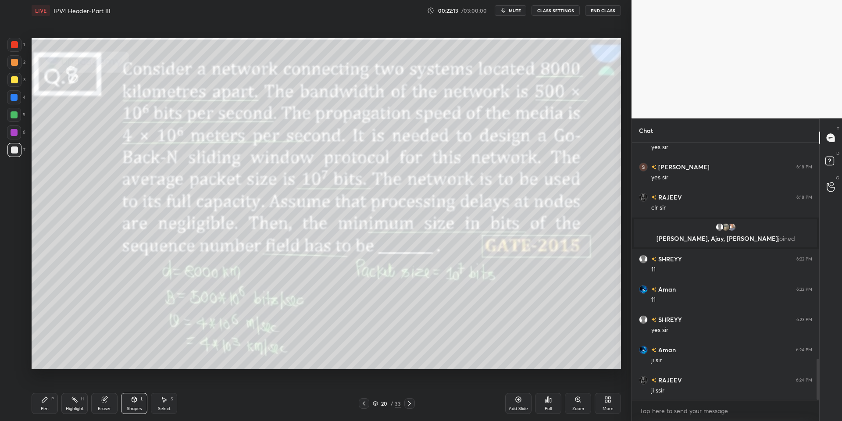
scroll to position [1346, 0]
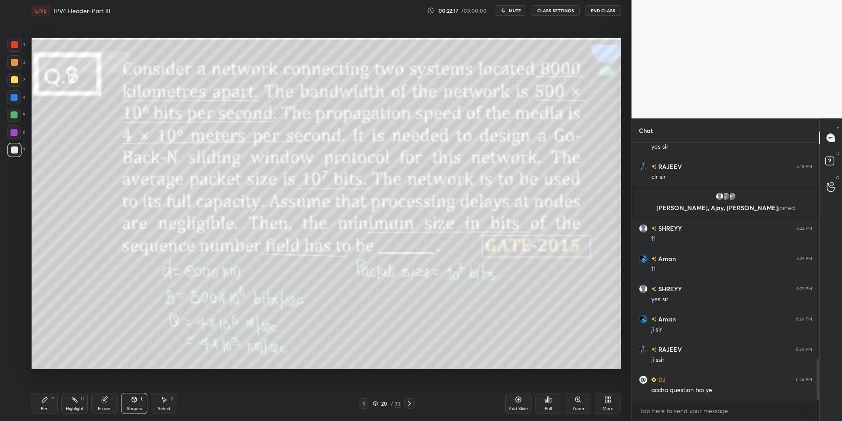
drag, startPoint x: 9, startPoint y: 115, endPoint x: 29, endPoint y: 112, distance: 20.4
click at [11, 115] on div at bounding box center [14, 115] width 14 height 14
click at [70, 408] on div "Highlight" at bounding box center [75, 409] width 18 height 4
click at [41, 404] on div "Pen P" at bounding box center [45, 403] width 26 height 21
drag, startPoint x: 70, startPoint y: 403, endPoint x: 122, endPoint y: 379, distance: 57.3
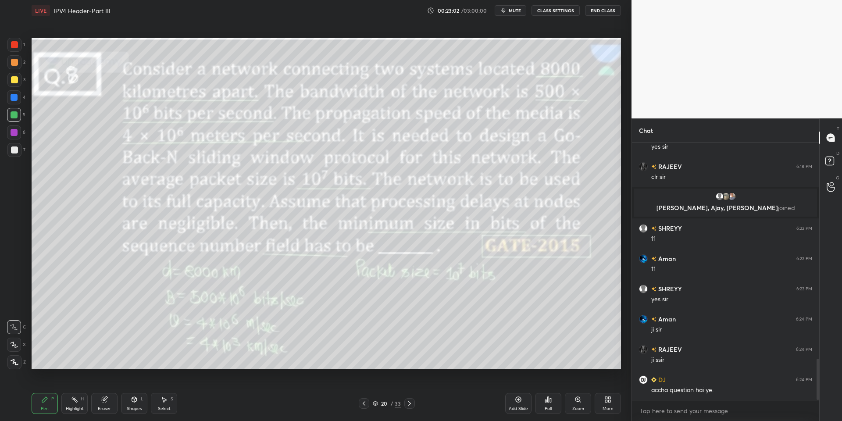
click at [71, 403] on div "Highlight H" at bounding box center [74, 403] width 26 height 21
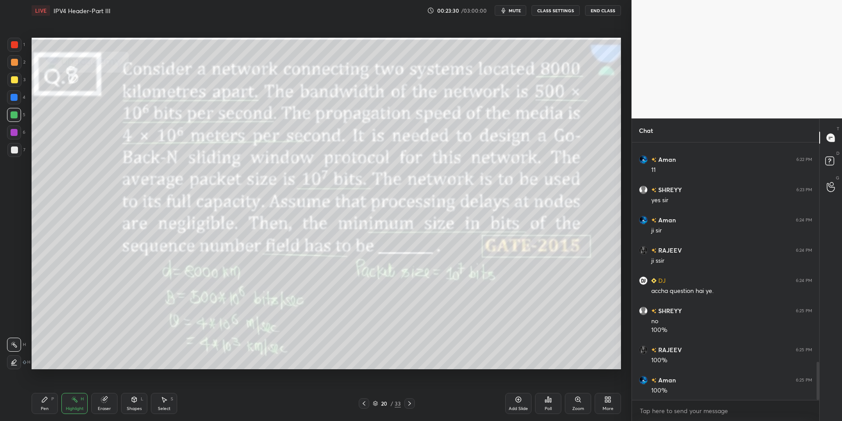
scroll to position [1476, 0]
drag, startPoint x: 37, startPoint y: 406, endPoint x: 69, endPoint y: 403, distance: 31.7
click at [42, 405] on div "Pen P" at bounding box center [45, 403] width 26 height 21
click at [76, 405] on div "Highlight H" at bounding box center [74, 403] width 26 height 21
click at [43, 402] on icon at bounding box center [44, 399] width 7 height 7
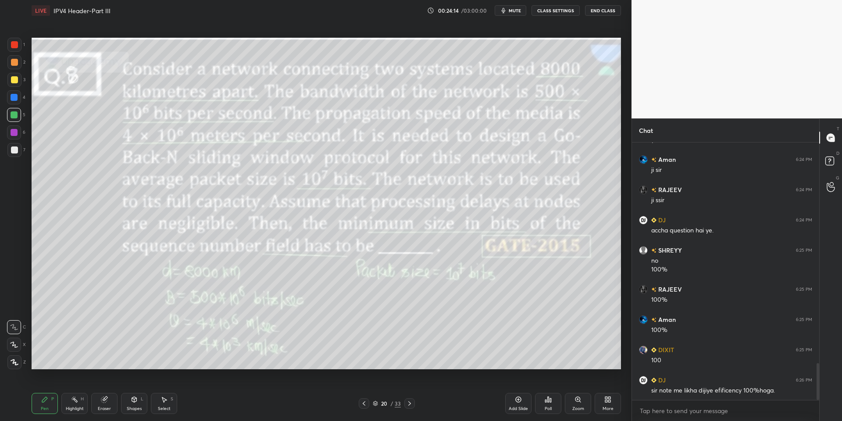
scroll to position [1537, 0]
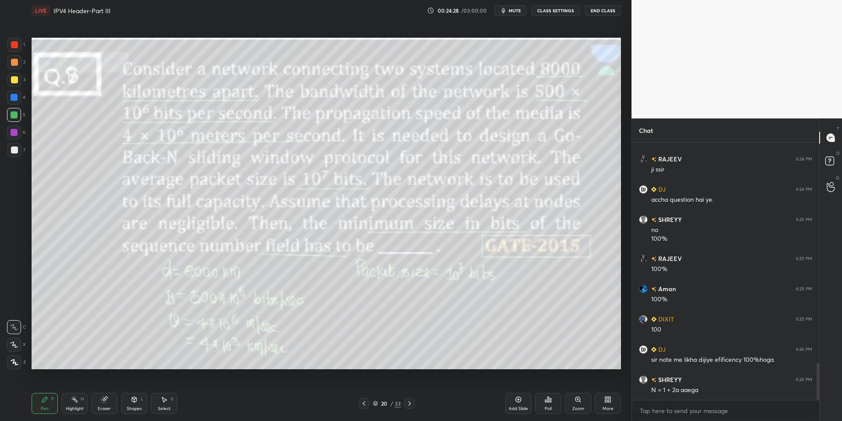
click at [549, 400] on icon at bounding box center [548, 399] width 7 height 7
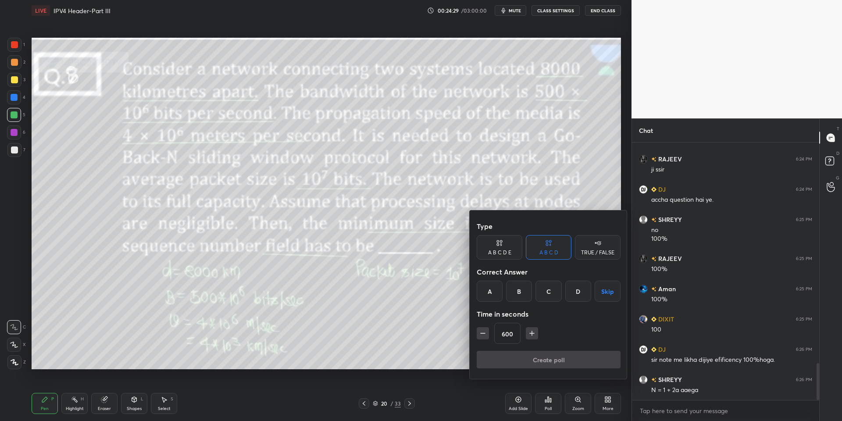
click at [520, 291] on div "B" at bounding box center [519, 291] width 26 height 21
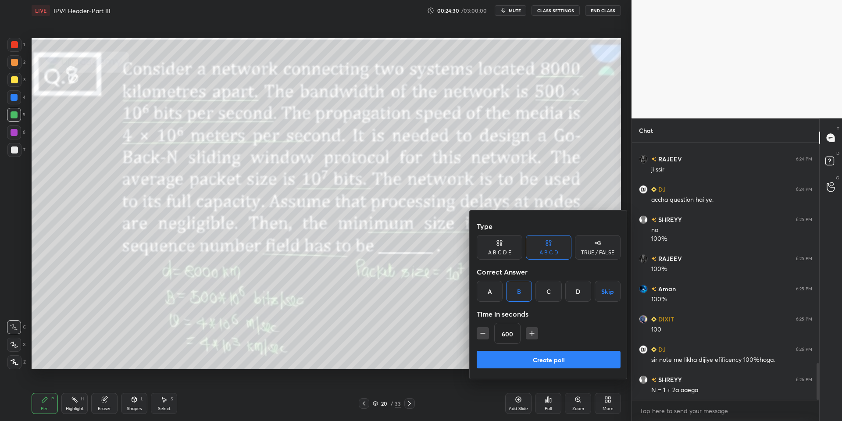
click at [480, 332] on icon "button" at bounding box center [483, 333] width 9 height 9
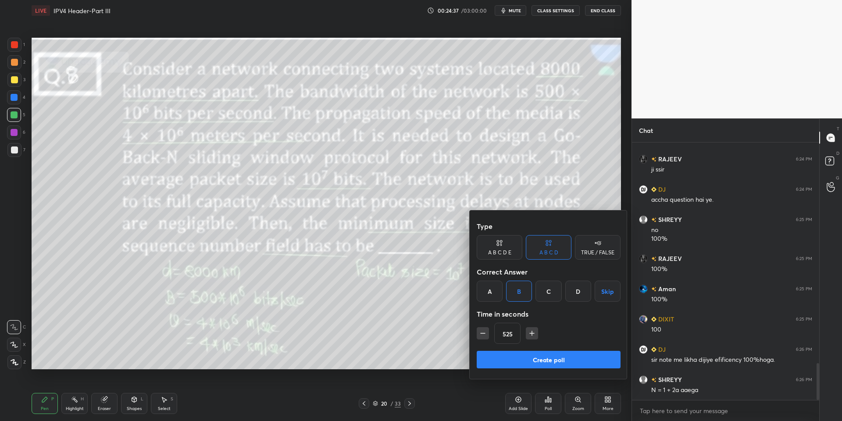
click at [480, 332] on icon "button" at bounding box center [483, 333] width 9 height 9
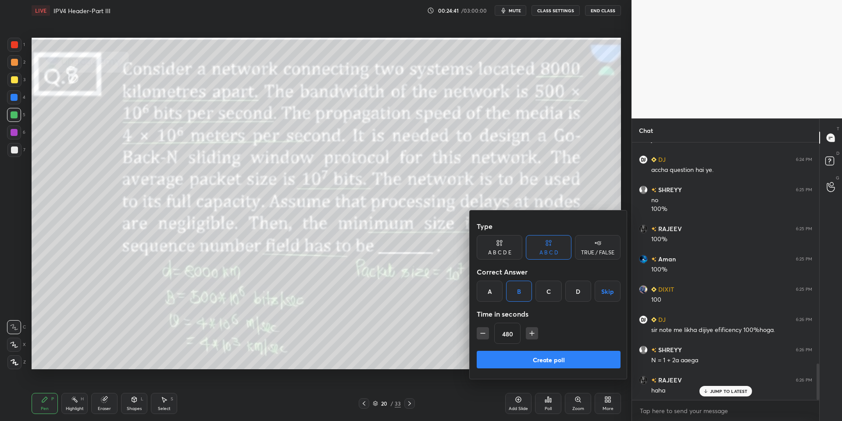
click at [480, 332] on icon "button" at bounding box center [483, 333] width 9 height 9
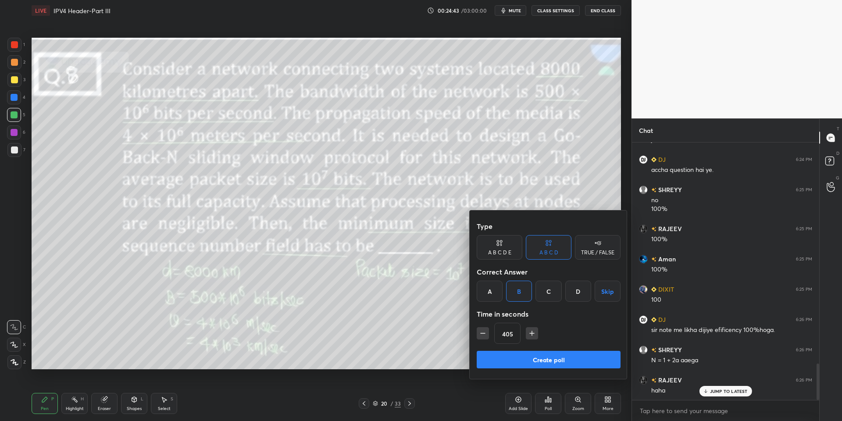
click at [480, 332] on icon "button" at bounding box center [483, 333] width 9 height 9
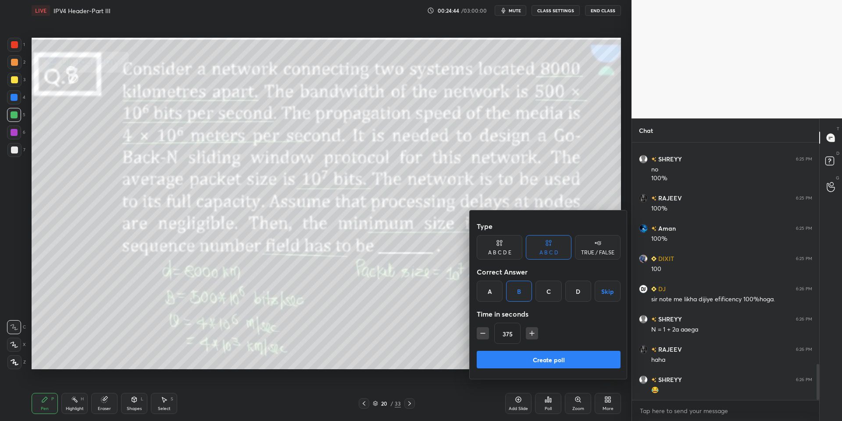
click at [480, 332] on icon "button" at bounding box center [483, 333] width 9 height 9
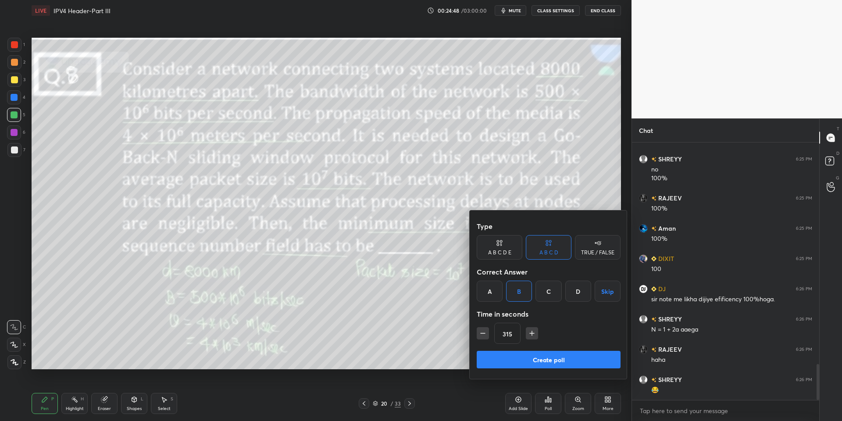
type input "300"
click at [537, 362] on button "Create poll" at bounding box center [549, 360] width 144 height 18
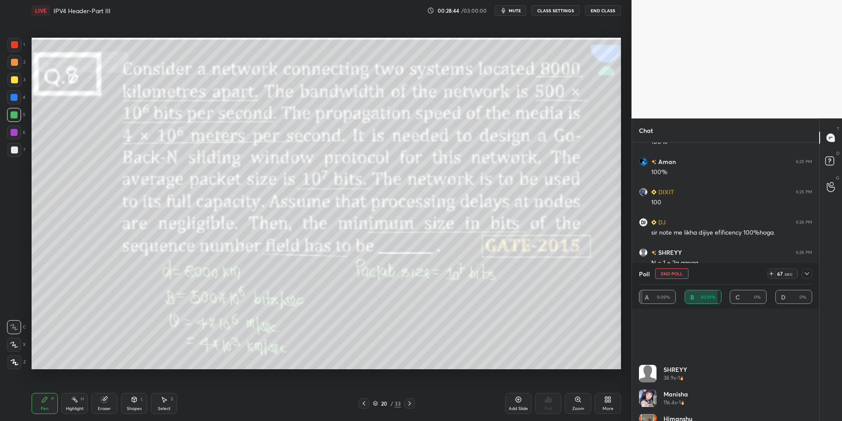
scroll to position [140, 0]
click at [620, 276] on button "End Poll" at bounding box center [672, 274] width 33 height 11
type textarea "x"
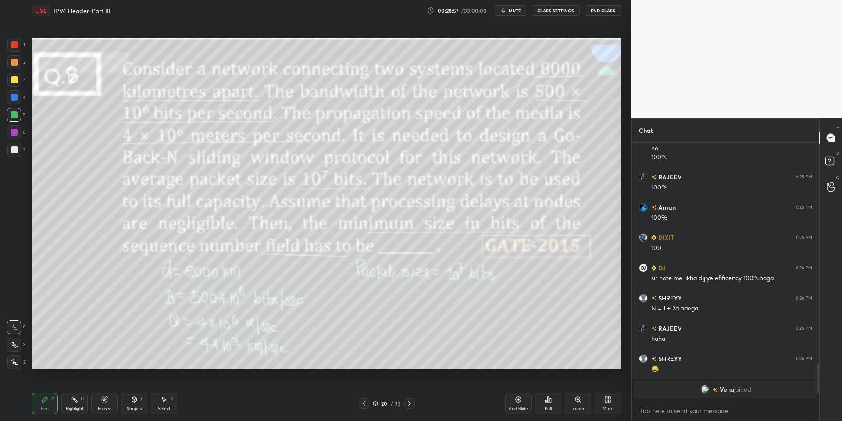
click at [164, 404] on div "Select S" at bounding box center [164, 403] width 26 height 21
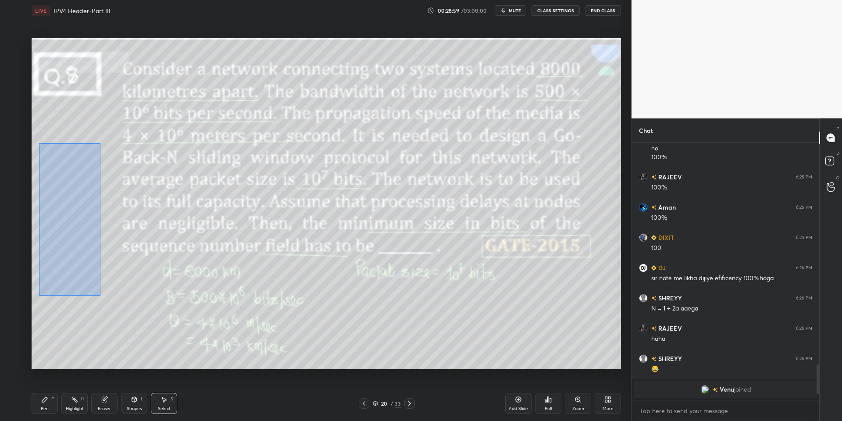
drag, startPoint x: 40, startPoint y: 141, endPoint x: 101, endPoint y: 298, distance: 167.9
click at [101, 299] on div "0 ° Undo Copy Duplicate Duplicate to new slide Delete" at bounding box center [327, 204] width 590 height 332
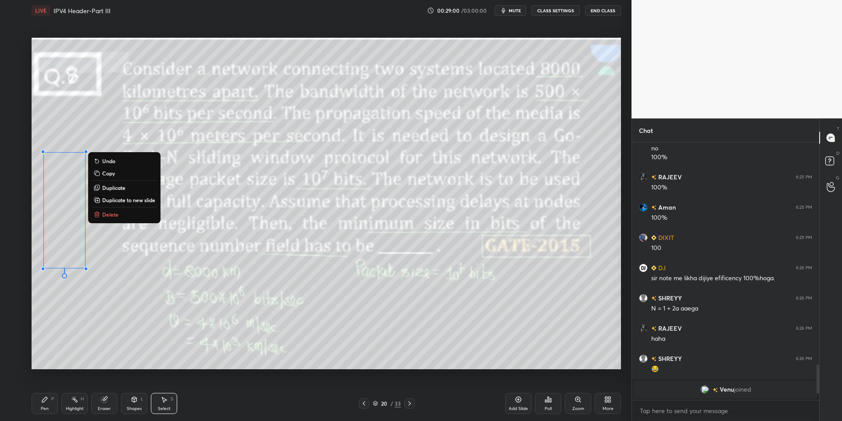
click at [115, 218] on p "Delete" at bounding box center [110, 214] width 16 height 7
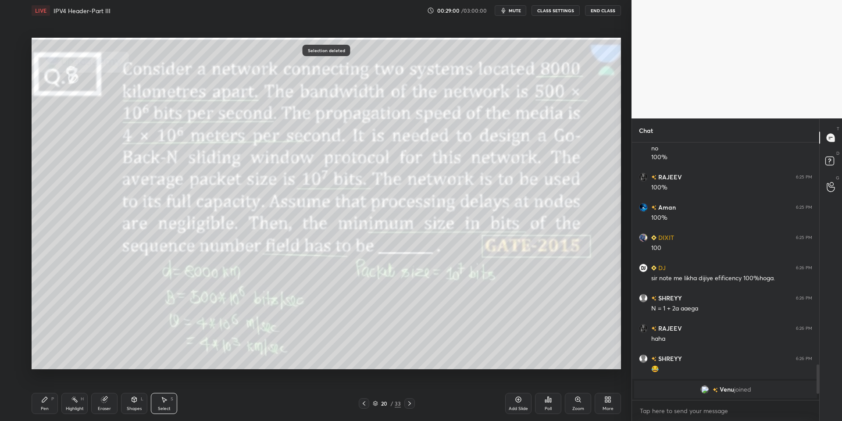
click at [46, 402] on icon at bounding box center [44, 399] width 7 height 7
drag, startPoint x: 74, startPoint y: 406, endPoint x: 104, endPoint y: 370, distance: 46.4
click at [77, 404] on div "Highlight H" at bounding box center [74, 403] width 26 height 21
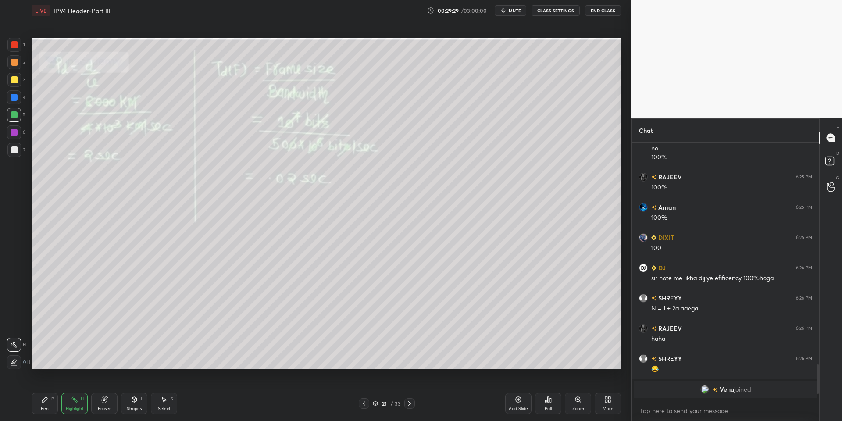
click at [43, 407] on div "Pen" at bounding box center [45, 409] width 8 height 4
click at [13, 119] on div at bounding box center [14, 115] width 14 height 14
click at [74, 404] on div "Highlight H" at bounding box center [74, 403] width 26 height 21
click at [44, 409] on div "Pen" at bounding box center [45, 409] width 8 height 4
click at [15, 116] on div at bounding box center [14, 114] width 7 height 7
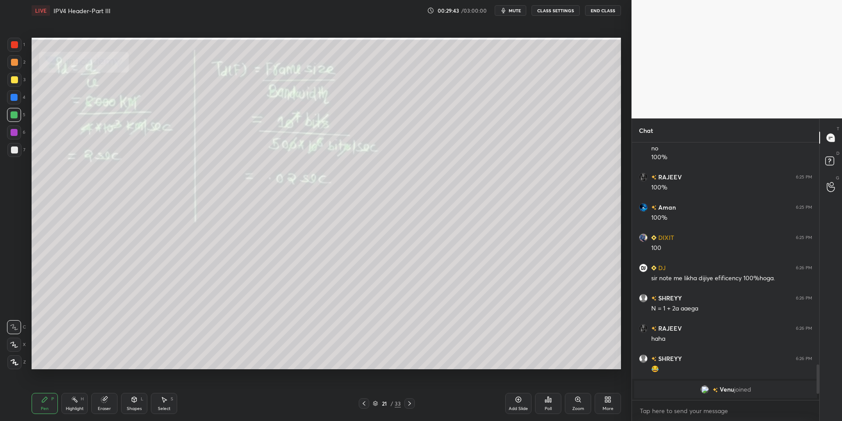
click at [68, 409] on div "Highlight" at bounding box center [75, 409] width 18 height 4
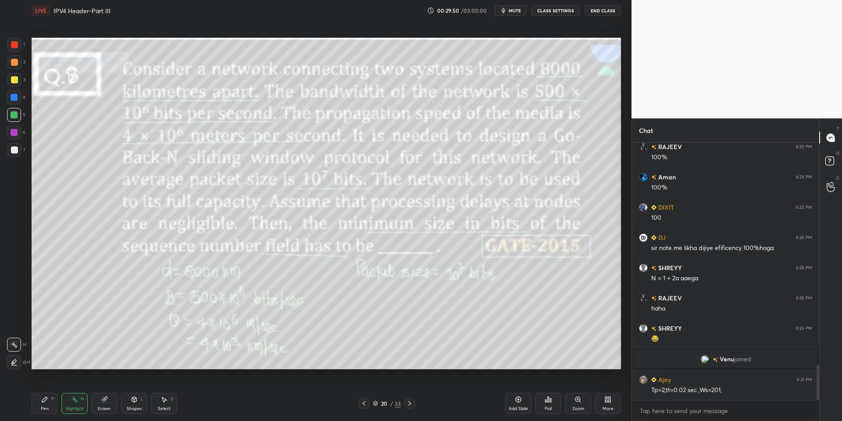
scroll to position [1533, 0]
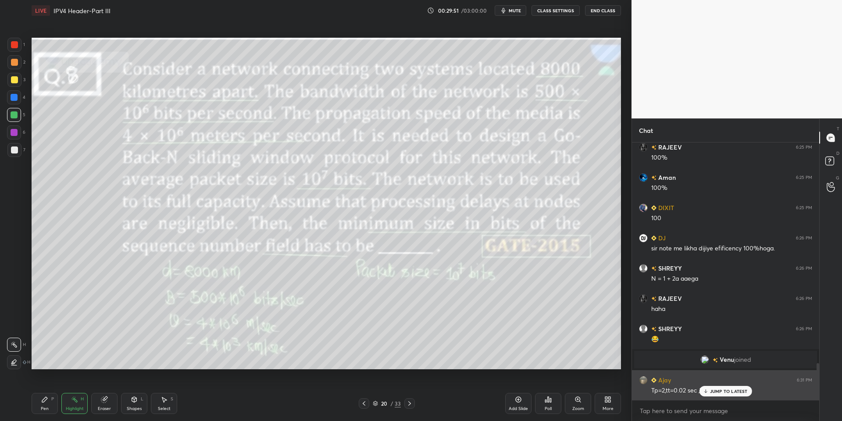
click at [620, 393] on icon at bounding box center [706, 391] width 6 height 5
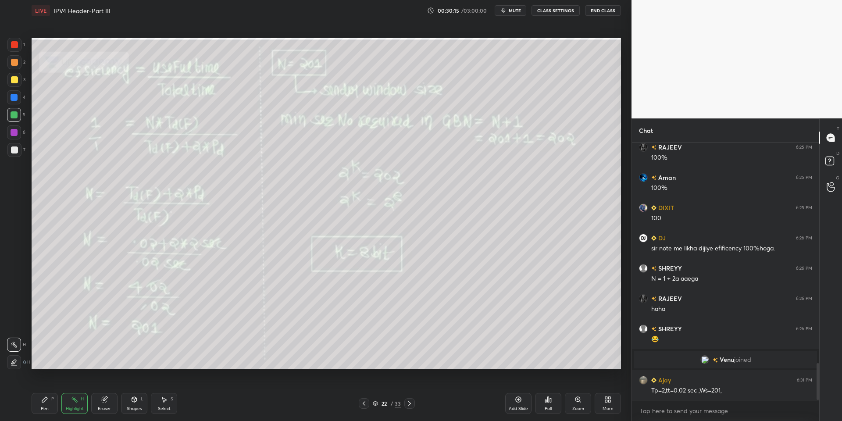
click at [49, 405] on div "Pen P" at bounding box center [45, 403] width 26 height 21
click at [14, 116] on div at bounding box center [14, 114] width 7 height 7
drag, startPoint x: 49, startPoint y: 404, endPoint x: 50, endPoint y: 399, distance: 5.1
click at [50, 404] on div "Pen P" at bounding box center [45, 403] width 26 height 21
click at [14, 75] on div at bounding box center [14, 80] width 14 height 14
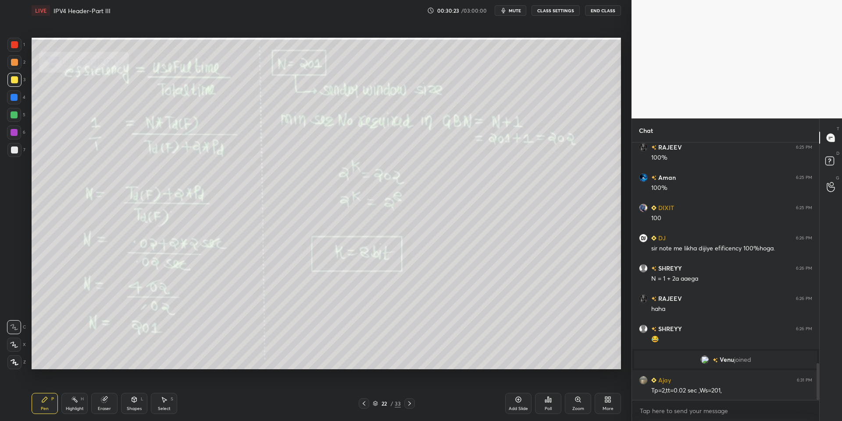
click at [71, 409] on div "Highlight" at bounding box center [75, 409] width 18 height 4
click at [43, 405] on div "Pen P" at bounding box center [45, 403] width 26 height 21
drag, startPoint x: 129, startPoint y: 404, endPoint x: 130, endPoint y: 389, distance: 14.5
click at [130, 402] on div "Shapes L" at bounding box center [134, 403] width 26 height 21
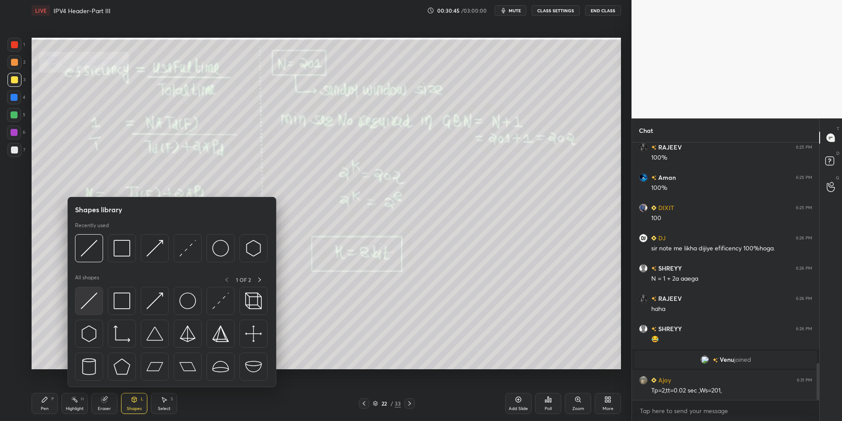
click at [88, 309] on div at bounding box center [89, 301] width 28 height 28
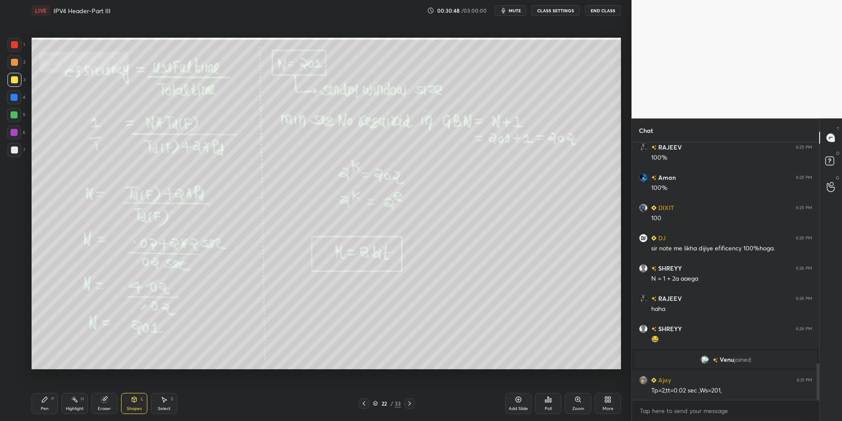
click at [47, 401] on div "Pen P" at bounding box center [45, 403] width 26 height 21
click at [130, 403] on div "Shapes L" at bounding box center [134, 403] width 26 height 21
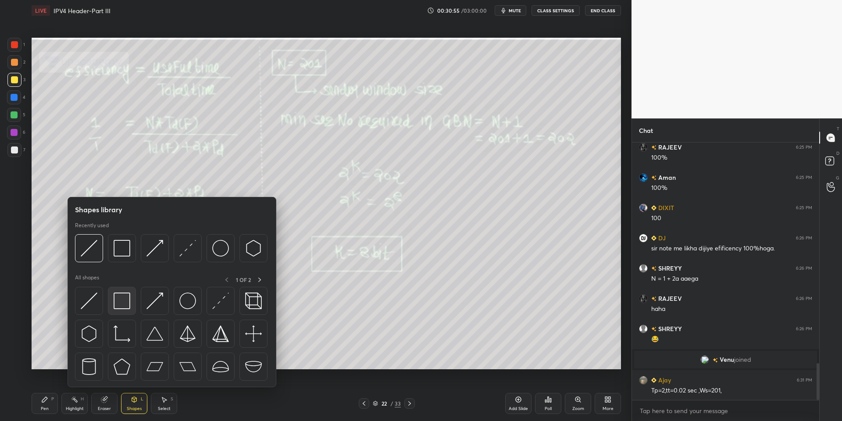
click at [129, 299] on div at bounding box center [122, 301] width 28 height 28
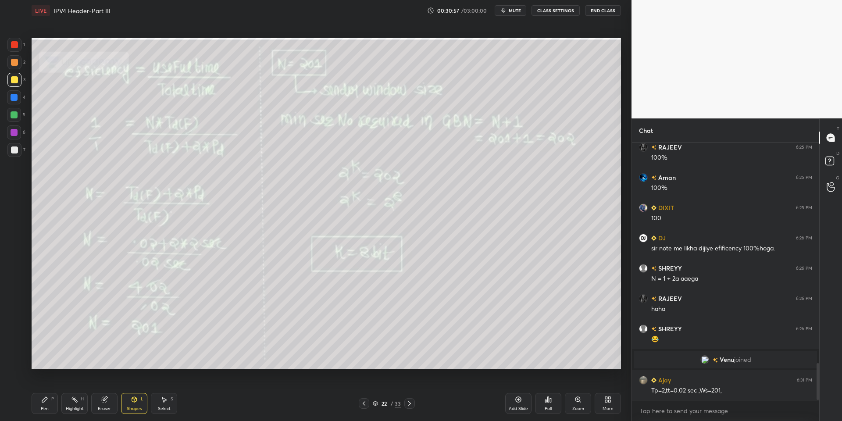
drag, startPoint x: 40, startPoint y: 400, endPoint x: 113, endPoint y: 402, distance: 73.3
click at [43, 400] on div "Pen P" at bounding box center [45, 403] width 26 height 21
click at [165, 407] on div "Select" at bounding box center [164, 409] width 13 height 4
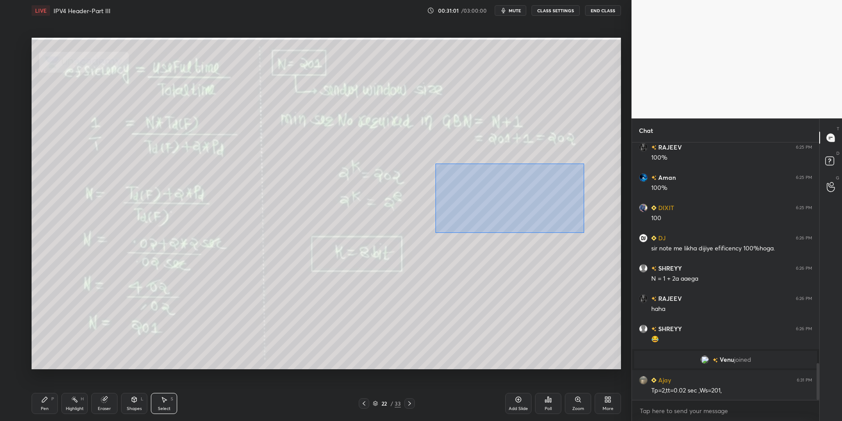
drag, startPoint x: 435, startPoint y: 163, endPoint x: 579, endPoint y: 230, distance: 158.8
click at [584, 233] on div "0 ° Undo Copy Duplicate Duplicate to new slide Delete" at bounding box center [327, 204] width 590 height 332
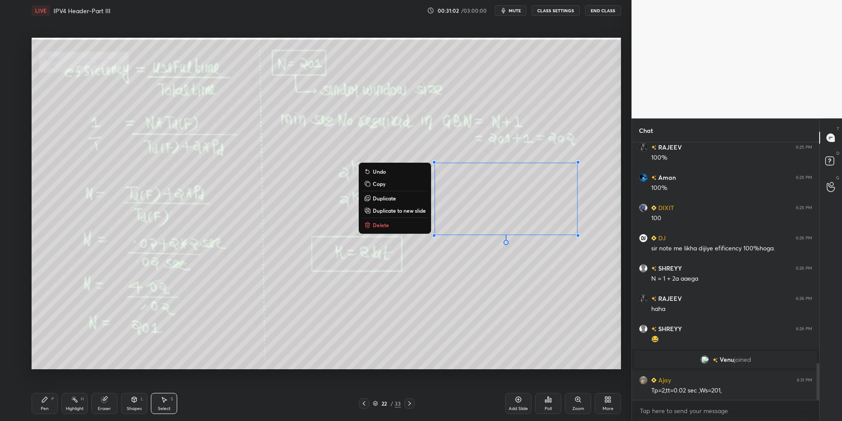
click at [392, 185] on button "Copy" at bounding box center [394, 184] width 65 height 11
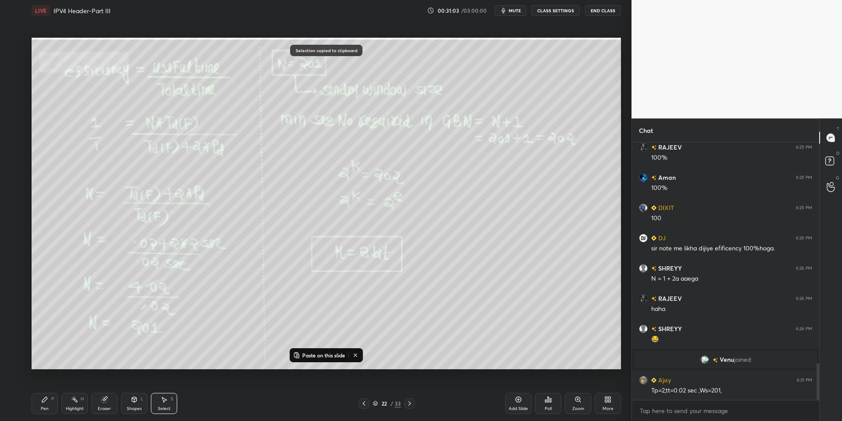
click at [340, 356] on p "Paste on this slide" at bounding box center [323, 355] width 43 height 7
drag, startPoint x: 493, startPoint y: 213, endPoint x: 476, endPoint y: 282, distance: 71.0
click at [475, 283] on div "0 ° Undo Copy Paste here Duplicate Duplicate to new slide Delete" at bounding box center [327, 204] width 590 height 332
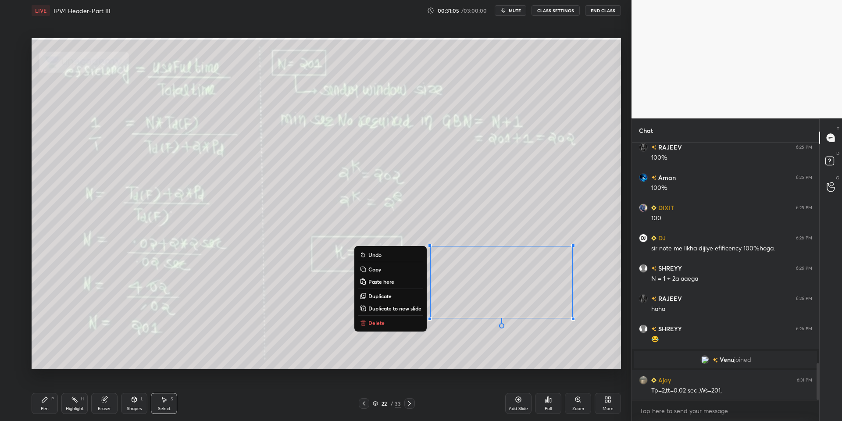
drag, startPoint x: 104, startPoint y: 402, endPoint x: 118, endPoint y: 396, distance: 14.9
click at [104, 401] on icon at bounding box center [104, 400] width 6 height 6
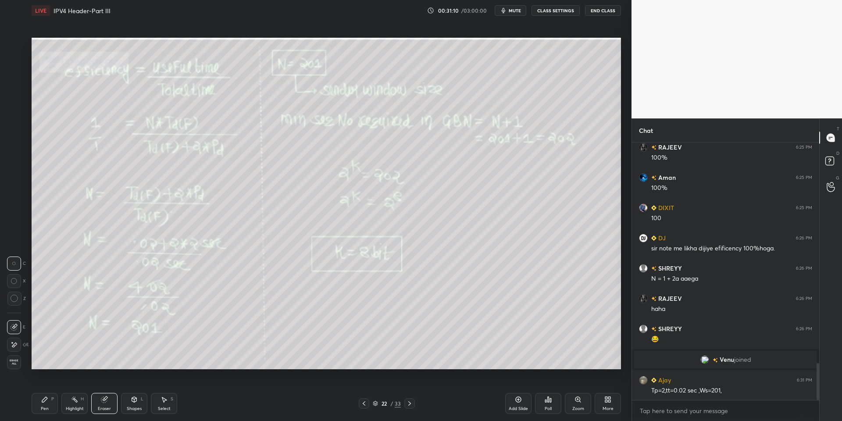
click at [48, 408] on div "Pen" at bounding box center [45, 409] width 8 height 4
drag, startPoint x: 70, startPoint y: 405, endPoint x: 71, endPoint y: 373, distance: 31.6
click at [70, 405] on div "Highlight H" at bounding box center [74, 403] width 26 height 21
click at [47, 411] on div "Pen" at bounding box center [45, 409] width 8 height 4
click at [13, 116] on div at bounding box center [14, 114] width 7 height 7
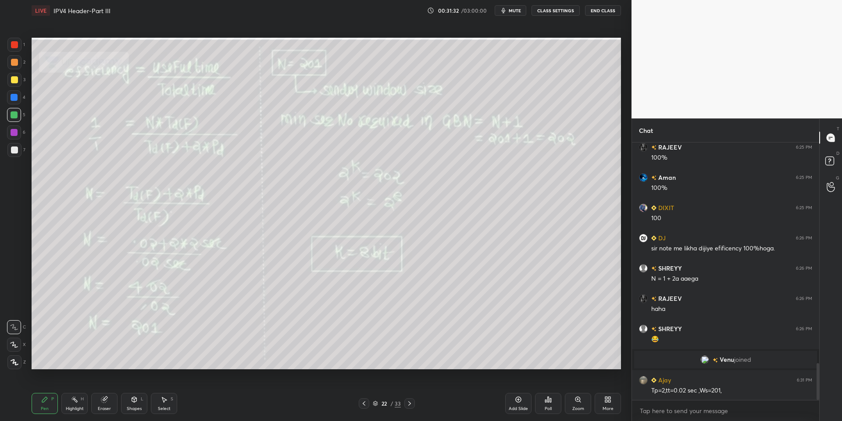
drag, startPoint x: 80, startPoint y: 409, endPoint x: 88, endPoint y: 380, distance: 30.0
click at [79, 408] on div "Highlight" at bounding box center [75, 409] width 18 height 4
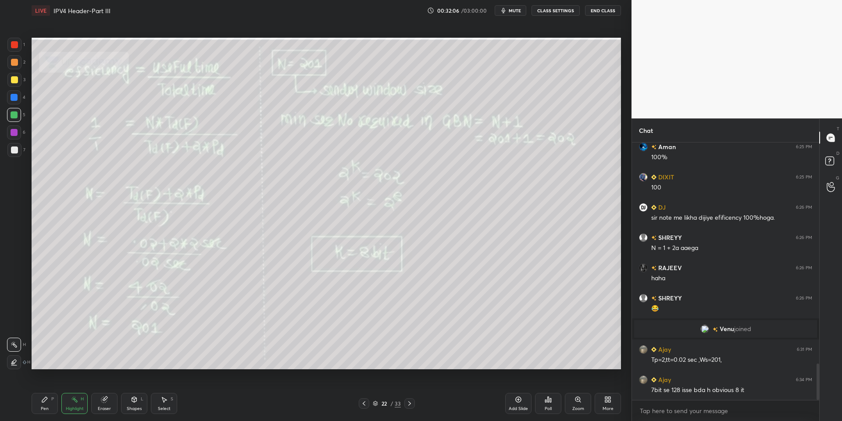
scroll to position [1594, 0]
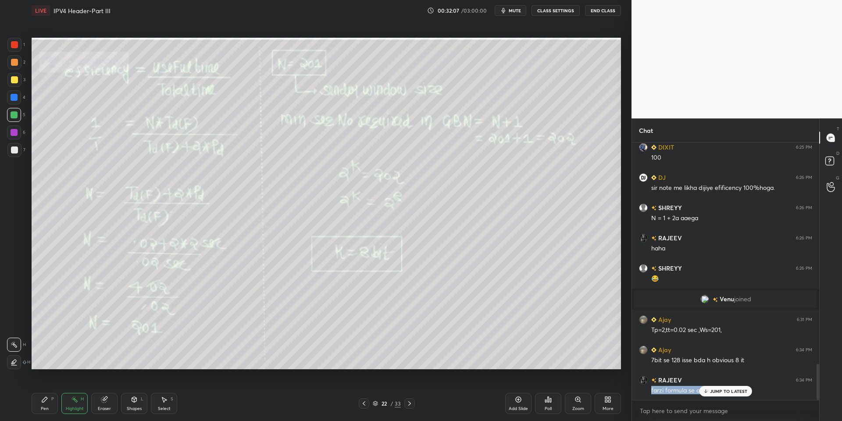
click at [620, 386] on div "[PERSON_NAME], [PERSON_NAME] joined SHREYY 6:22 PM 11 Aman 6:22 PM 11 SHREYY 6:…" at bounding box center [725, 272] width 187 height 258
drag, startPoint x: 713, startPoint y: 396, endPoint x: 717, endPoint y: 399, distance: 5.0
click at [620, 395] on div "JUMP TO LATEST" at bounding box center [725, 391] width 53 height 11
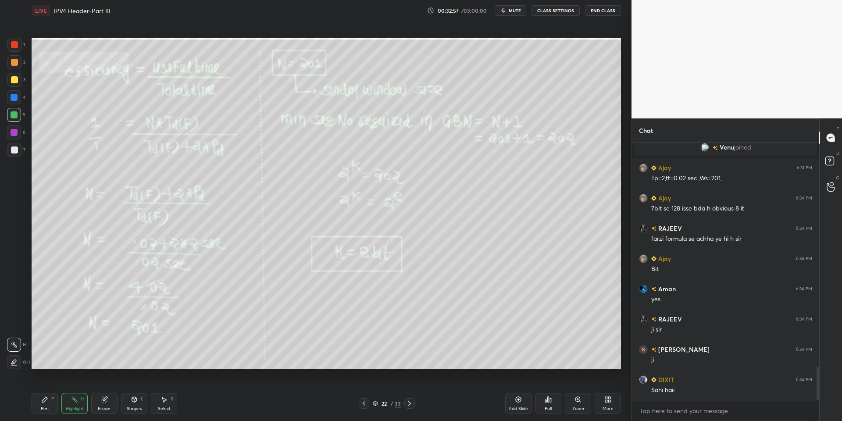
scroll to position [1775, 0]
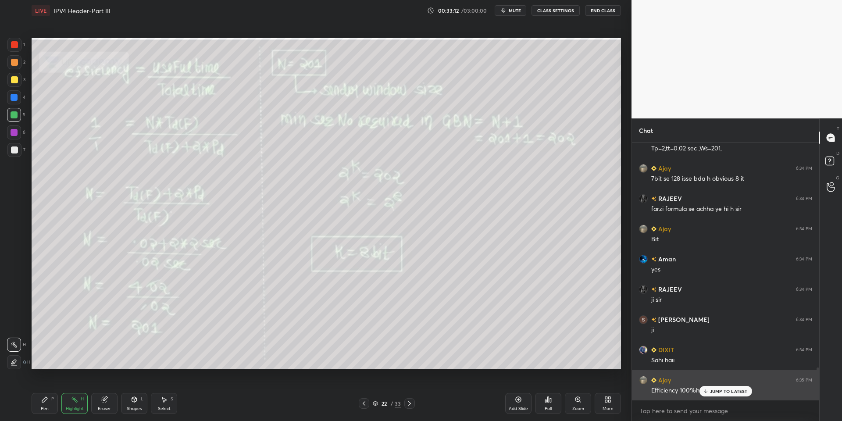
click at [620, 391] on div "JUMP TO LATEST" at bounding box center [725, 391] width 53 height 11
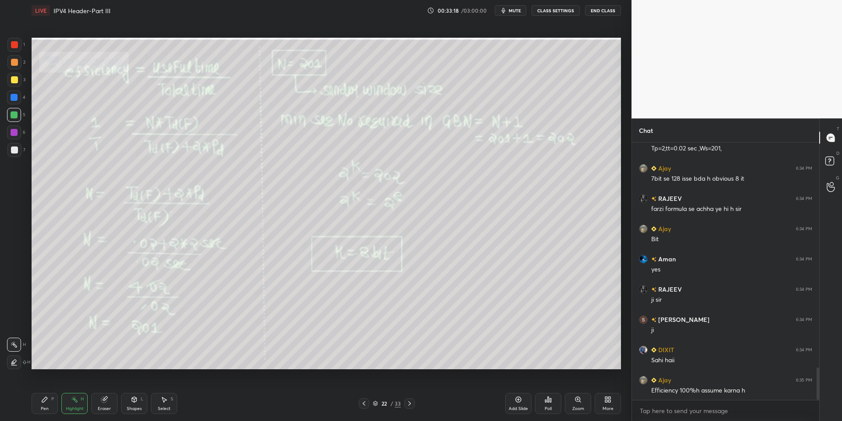
drag, startPoint x: 45, startPoint y: 403, endPoint x: 68, endPoint y: 410, distance: 23.5
click at [46, 404] on div "Pen P" at bounding box center [45, 403] width 26 height 21
click at [69, 408] on div "Highlight" at bounding box center [75, 409] width 18 height 4
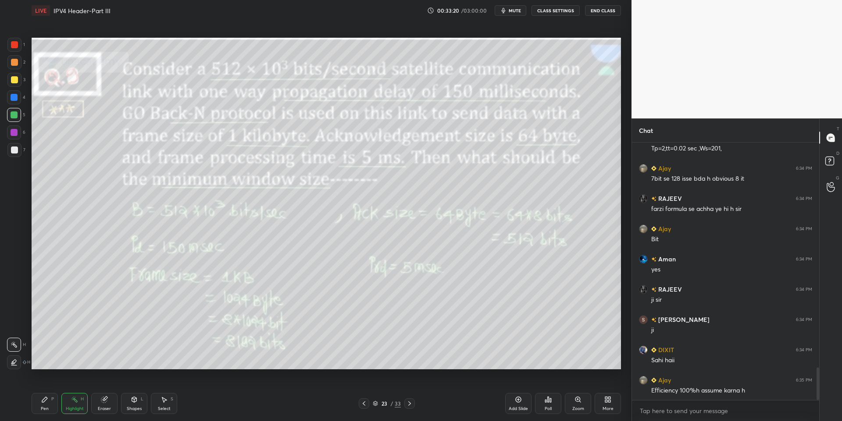
drag, startPoint x: 42, startPoint y: 405, endPoint x: 50, endPoint y: 402, distance: 8.5
click at [47, 404] on div "Pen P" at bounding box center [45, 403] width 26 height 21
click at [70, 408] on div "Highlight" at bounding box center [75, 409] width 18 height 4
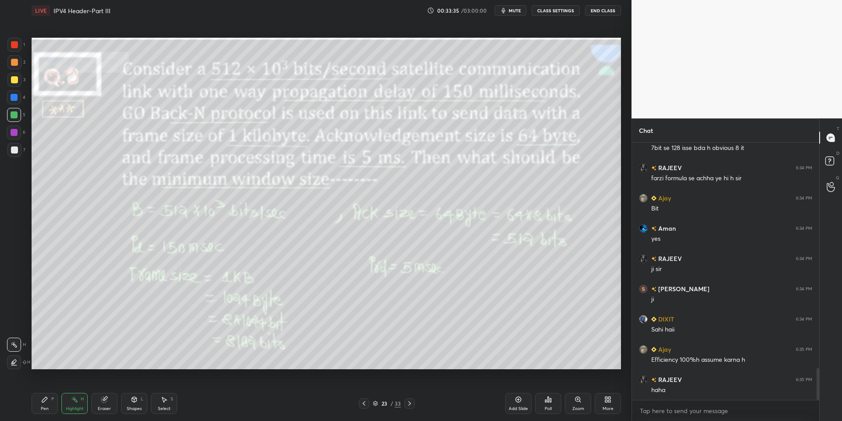
drag, startPoint x: 42, startPoint y: 402, endPoint x: 58, endPoint y: 401, distance: 15.8
click at [46, 401] on icon at bounding box center [44, 399] width 7 height 7
click at [69, 407] on div "Highlight" at bounding box center [75, 409] width 18 height 4
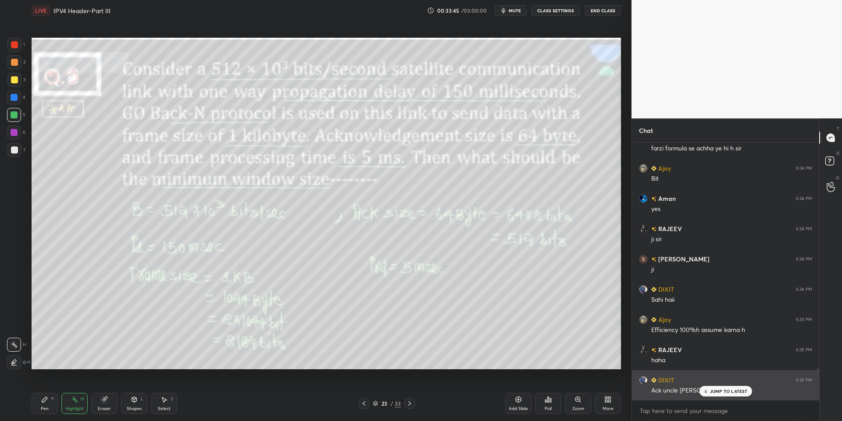
click at [620, 394] on div "JUMP TO LATEST" at bounding box center [725, 391] width 53 height 11
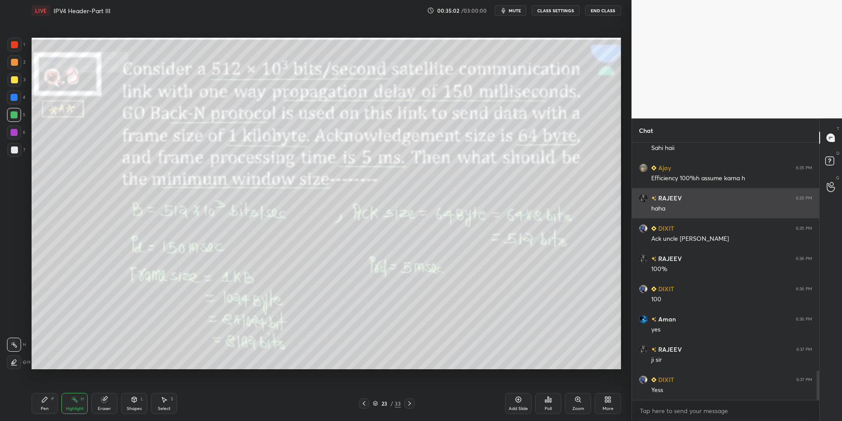
scroll to position [2018, 0]
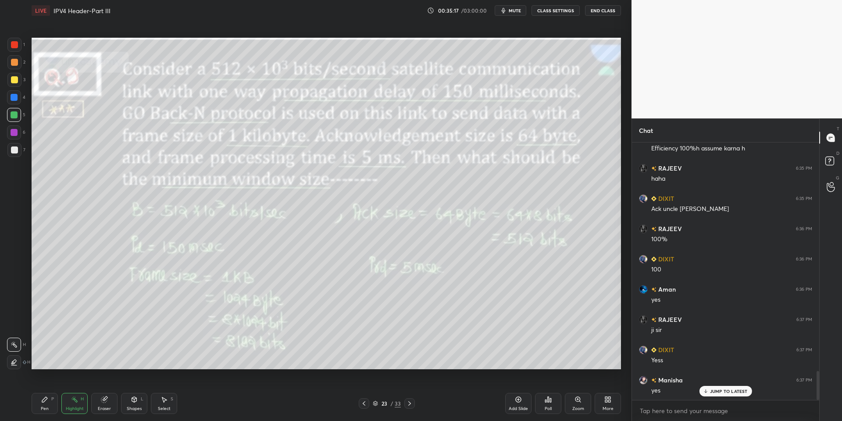
drag, startPoint x: 45, startPoint y: 408, endPoint x: 46, endPoint y: 402, distance: 5.7
click at [47, 407] on div "Pen" at bounding box center [45, 409] width 8 height 4
click at [13, 80] on div at bounding box center [14, 79] width 7 height 7
click at [545, 400] on icon at bounding box center [545, 401] width 1 height 2
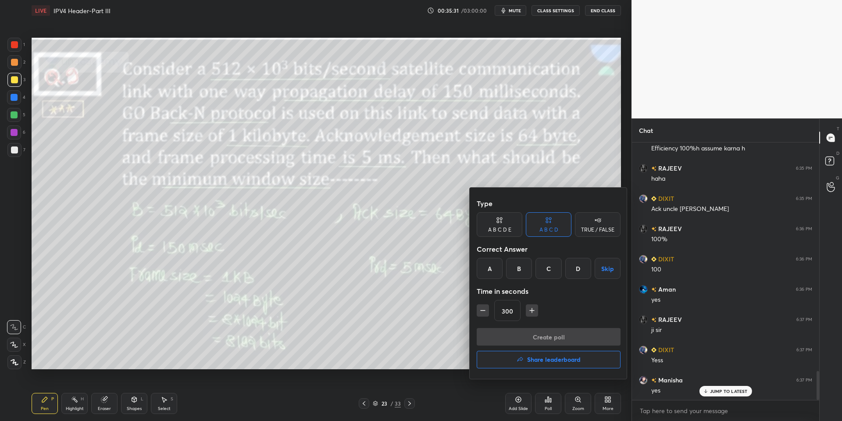
click at [487, 261] on div "A" at bounding box center [490, 268] width 26 height 21
click at [480, 309] on icon "button" at bounding box center [483, 310] width 9 height 9
click at [480, 307] on icon "button" at bounding box center [483, 310] width 9 height 9
click at [481, 308] on icon "button" at bounding box center [483, 310] width 9 height 9
type input "255"
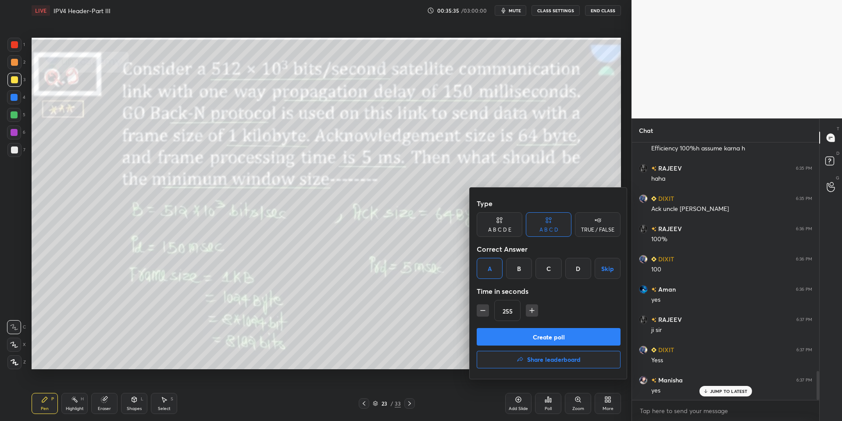
click at [507, 334] on button "Create poll" at bounding box center [549, 337] width 144 height 18
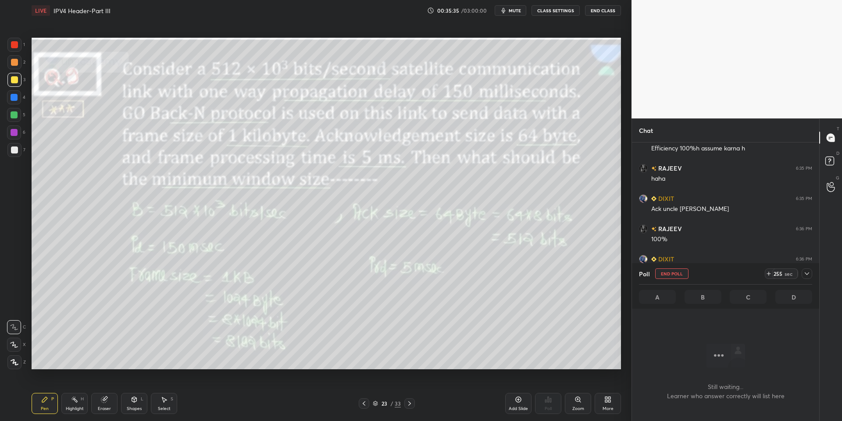
scroll to position [3, 3]
click at [521, 8] on span "mute" at bounding box center [515, 10] width 12 height 6
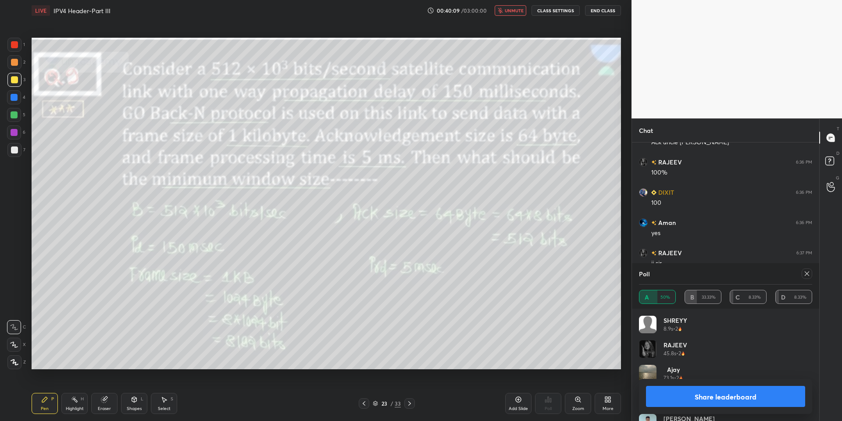
click at [516, 6] on button "unmute" at bounding box center [511, 10] width 32 height 11
click at [620, 393] on button "Share leaderboard" at bounding box center [725, 396] width 159 height 21
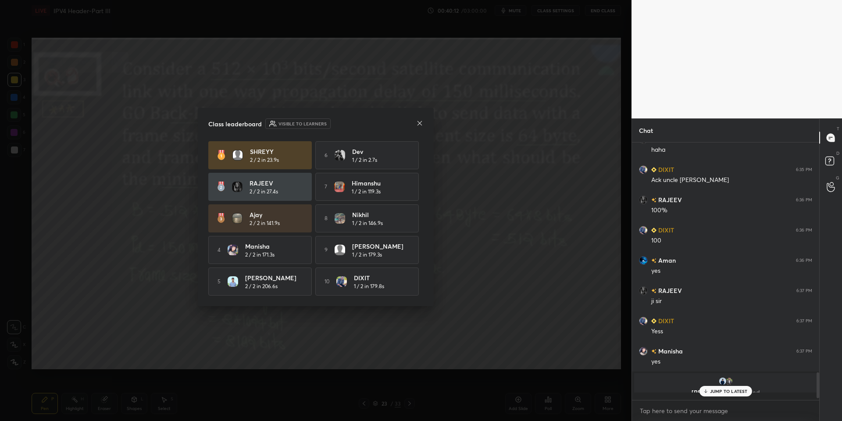
scroll to position [2041, 0]
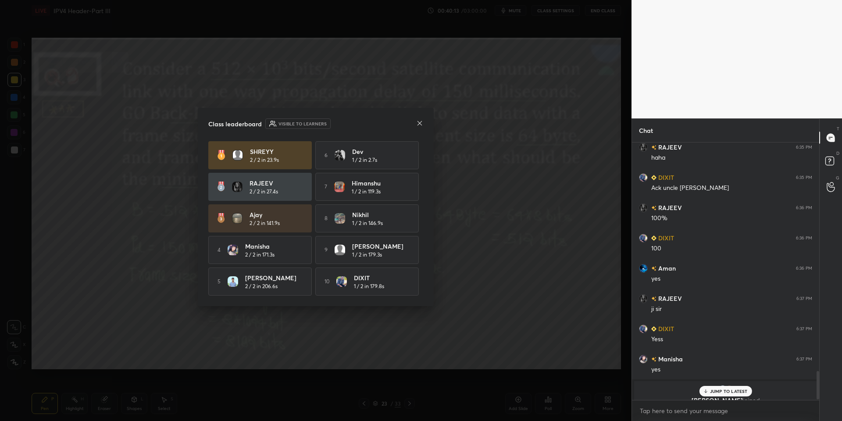
click at [422, 123] on icon at bounding box center [420, 123] width 4 height 4
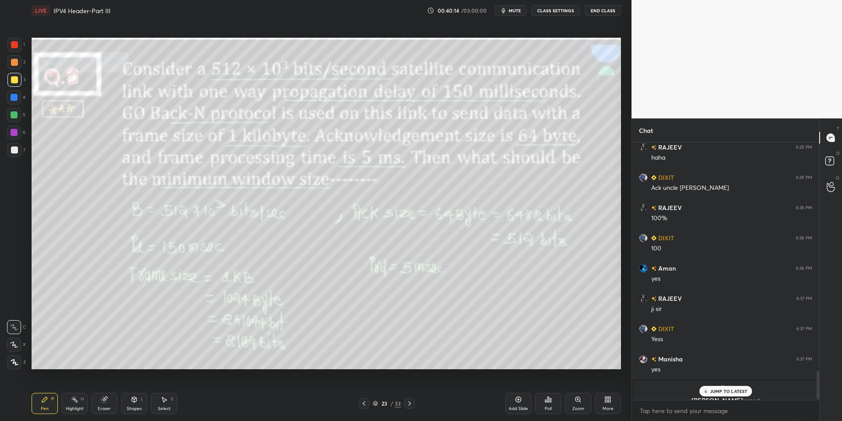
click at [620, 390] on p "JUMP TO LATEST" at bounding box center [729, 391] width 38 height 5
click at [165, 405] on div "Select S" at bounding box center [164, 403] width 26 height 21
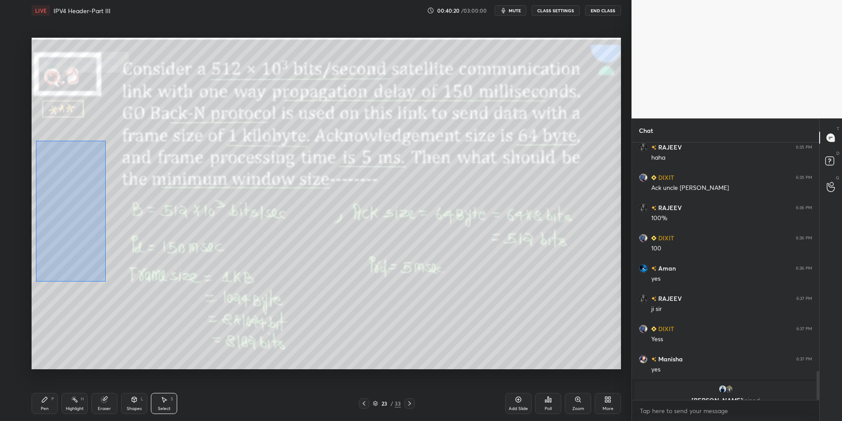
drag, startPoint x: 55, startPoint y: 148, endPoint x: 105, endPoint y: 289, distance: 149.6
click at [105, 280] on div "0 ° Undo Copy Paste here Duplicate Duplicate to new slide Delete" at bounding box center [327, 204] width 590 height 332
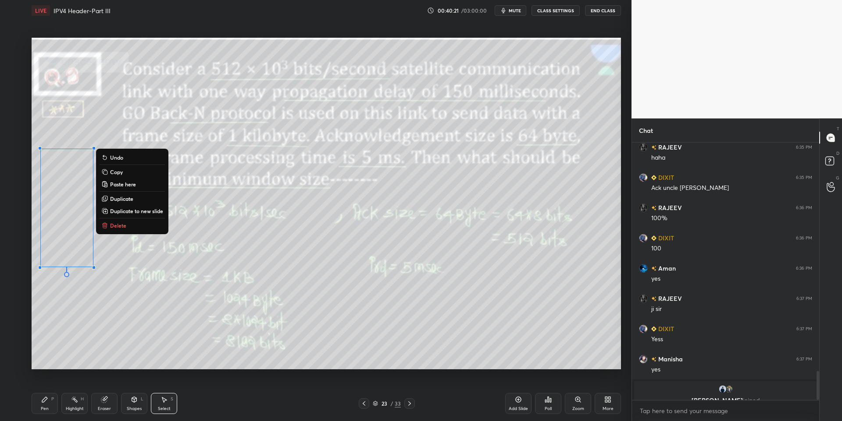
click at [47, 410] on div "Pen" at bounding box center [45, 409] width 8 height 4
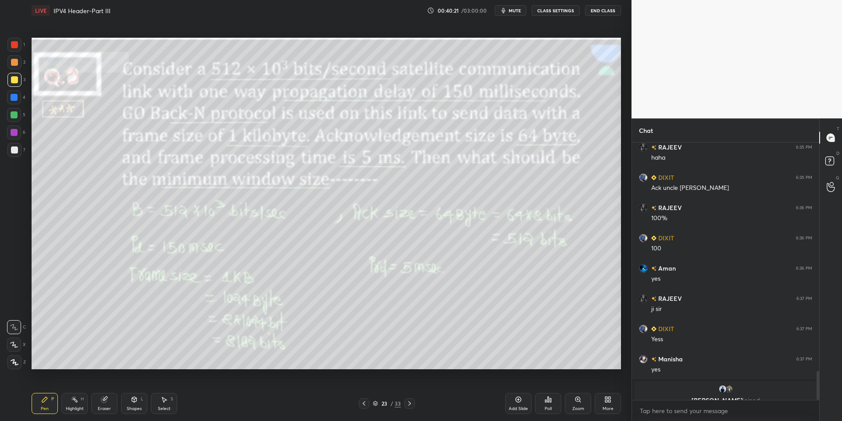
click at [14, 117] on div at bounding box center [14, 114] width 7 height 7
click at [162, 402] on div "Select S" at bounding box center [164, 403] width 26 height 21
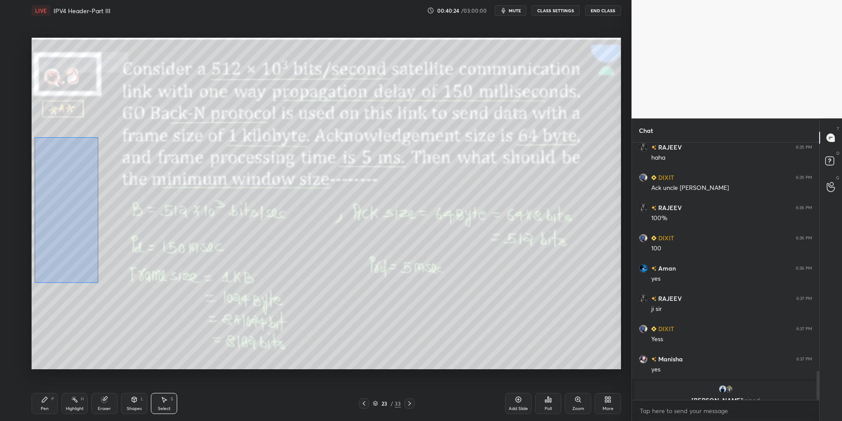
drag, startPoint x: 35, startPoint y: 137, endPoint x: 114, endPoint y: 255, distance: 142.3
click at [97, 282] on div "0 ° Undo Copy Paste here Duplicate Duplicate to new slide Delete" at bounding box center [327, 204] width 590 height 332
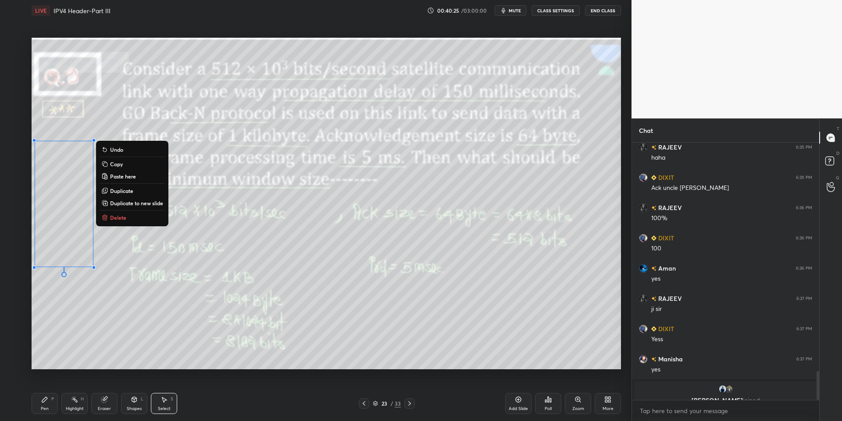
click at [119, 215] on p "Delete" at bounding box center [118, 217] width 16 height 7
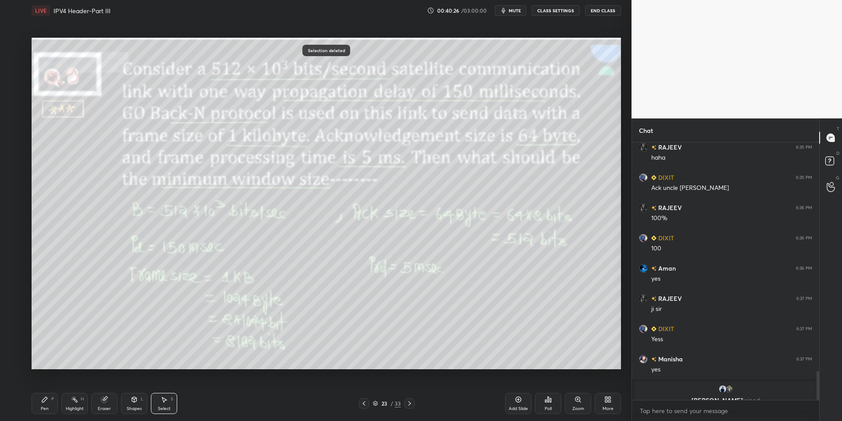
drag, startPoint x: 48, startPoint y: 409, endPoint x: 55, endPoint y: 406, distance: 7.7
click at [49, 409] on div "Pen P" at bounding box center [45, 403] width 26 height 21
click at [71, 406] on div "Highlight H" at bounding box center [74, 403] width 26 height 21
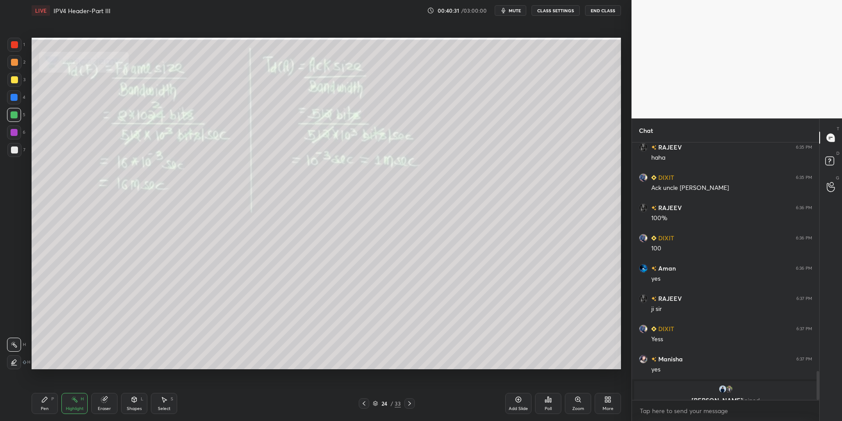
click at [46, 398] on div "Pen P" at bounding box center [45, 403] width 26 height 21
click at [80, 405] on div "Highlight H" at bounding box center [74, 403] width 26 height 21
drag, startPoint x: 45, startPoint y: 410, endPoint x: 46, endPoint y: 404, distance: 6.2
click at [46, 409] on div "Pen" at bounding box center [45, 409] width 8 height 4
click at [13, 112] on div at bounding box center [14, 114] width 7 height 7
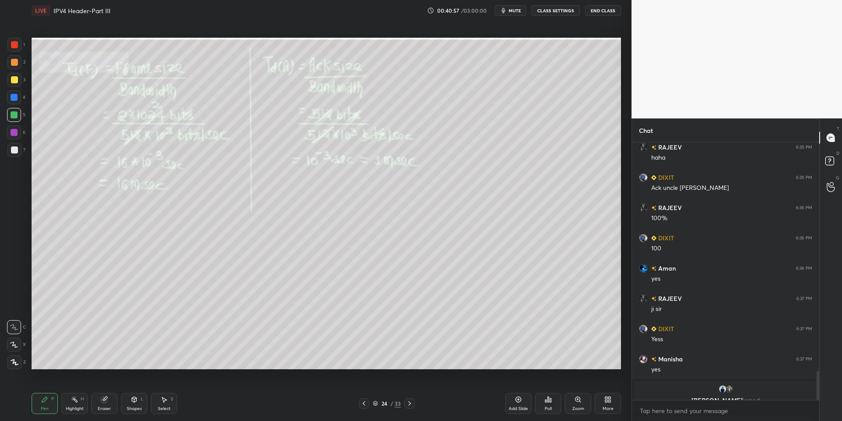
click at [72, 405] on div "Highlight H" at bounding box center [74, 403] width 26 height 21
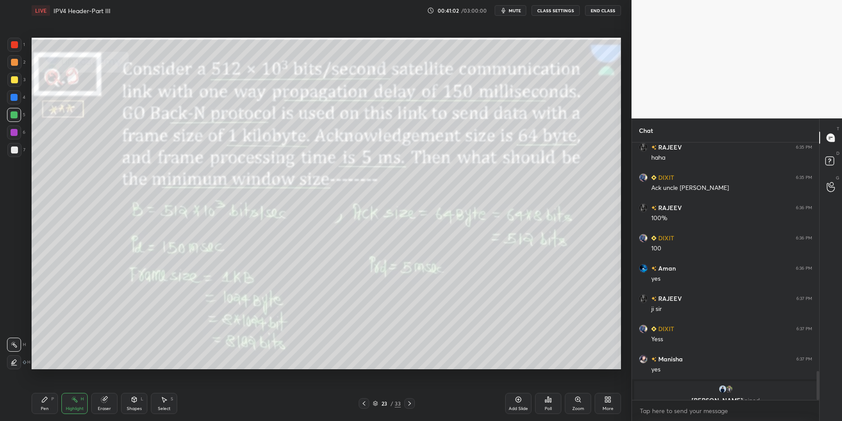
click at [50, 400] on div "Pen P" at bounding box center [45, 403] width 26 height 21
click at [72, 405] on div "Highlight H" at bounding box center [74, 403] width 26 height 21
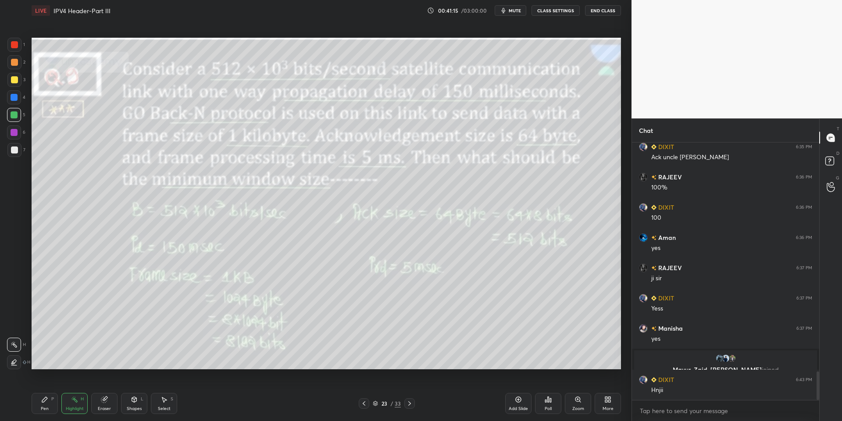
scroll to position [2099, 0]
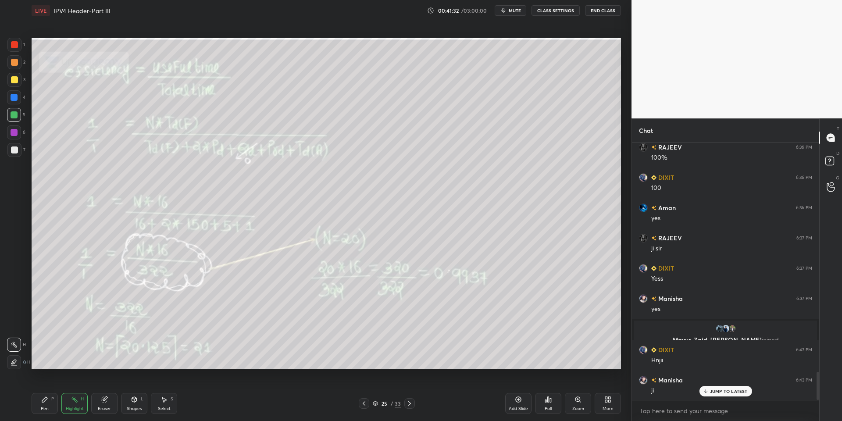
click at [48, 398] on div "Pen P" at bounding box center [45, 403] width 26 height 21
click at [65, 404] on div "Highlight H" at bounding box center [74, 403] width 26 height 21
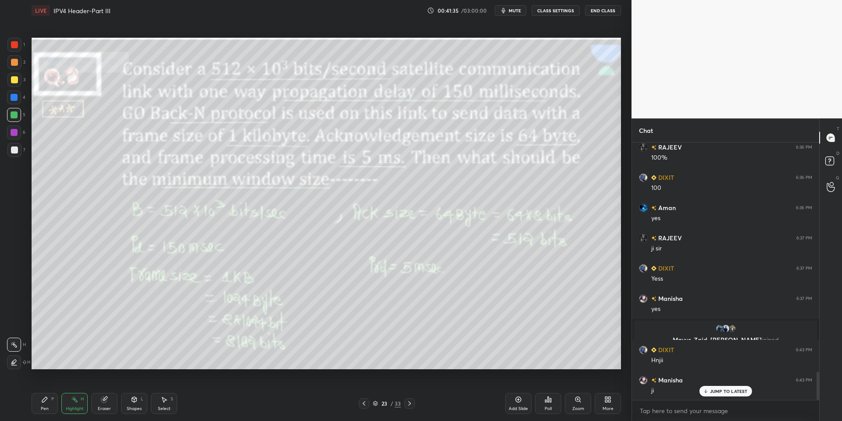
click at [73, 403] on div "Highlight H" at bounding box center [74, 403] width 26 height 21
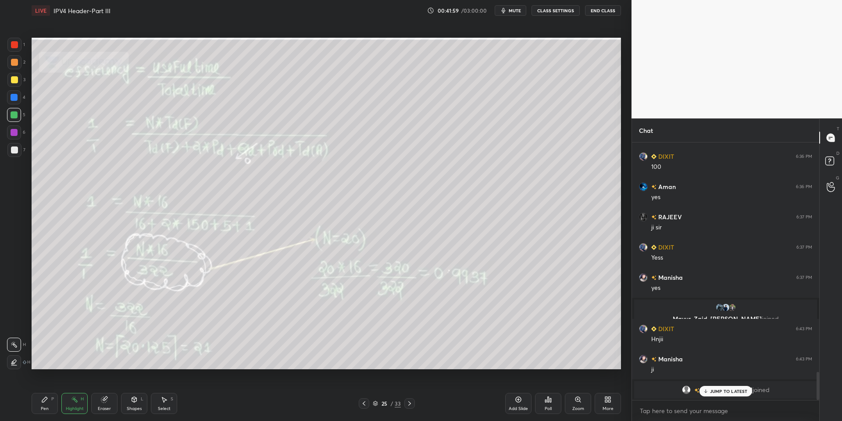
scroll to position [2151, 0]
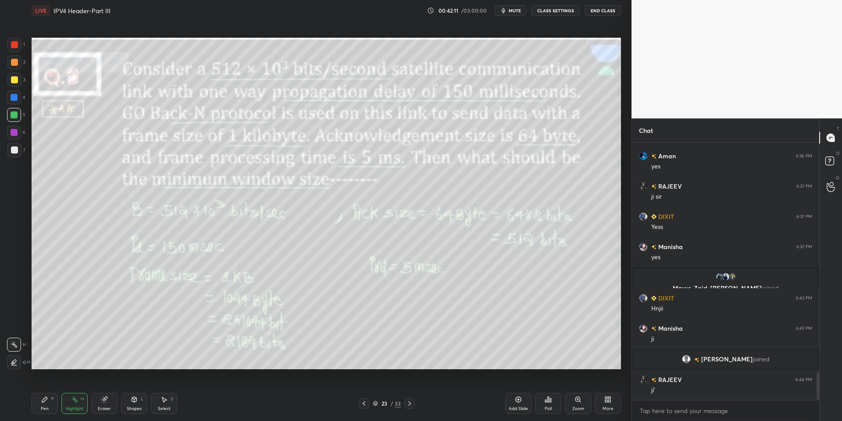
drag, startPoint x: 42, startPoint y: 408, endPoint x: 73, endPoint y: 408, distance: 31.6
click at [49, 408] on div "Pen P" at bounding box center [45, 403] width 26 height 21
click at [75, 407] on div "Highlight" at bounding box center [75, 409] width 18 height 4
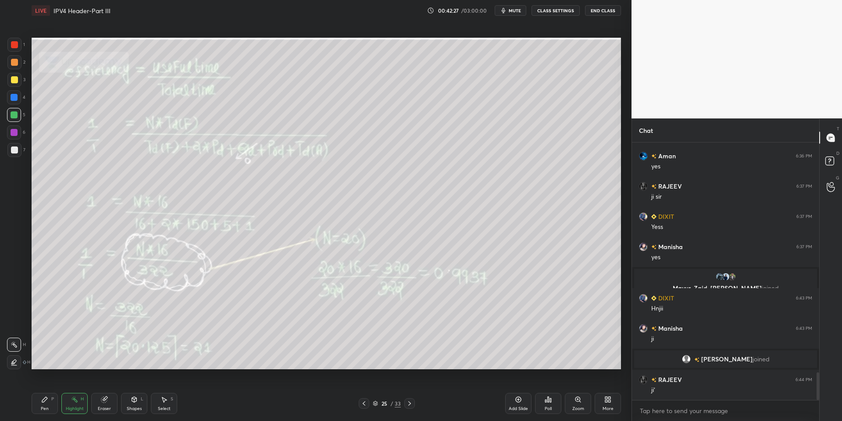
click at [46, 407] on div "Pen" at bounding box center [45, 409] width 8 height 4
drag, startPoint x: 83, startPoint y: 412, endPoint x: 85, endPoint y: 401, distance: 11.9
click at [84, 411] on div "Highlight H" at bounding box center [74, 403] width 26 height 21
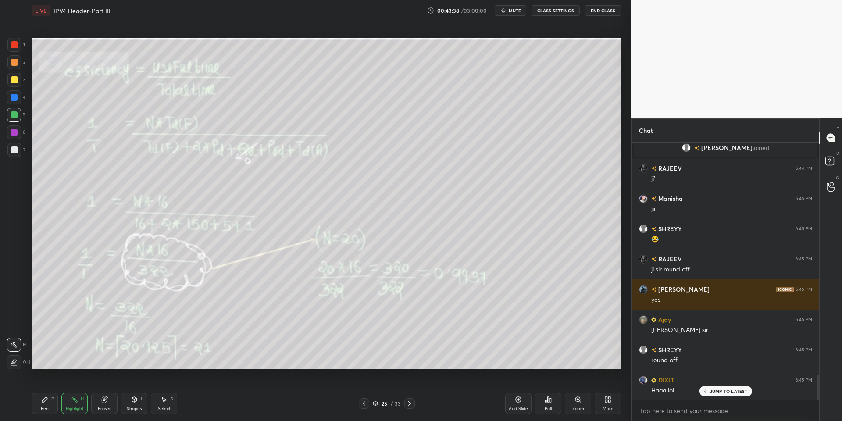
scroll to position [2393, 0]
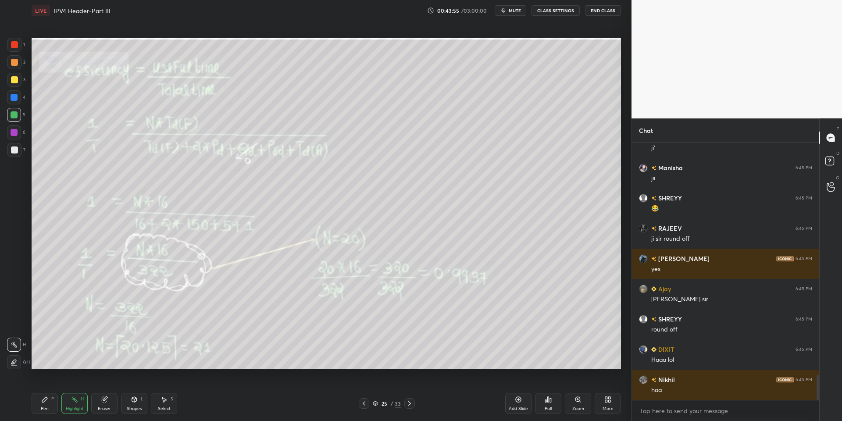
click at [52, 406] on div "Pen P" at bounding box center [45, 403] width 26 height 21
drag, startPoint x: 79, startPoint y: 406, endPoint x: 85, endPoint y: 393, distance: 14.7
click at [79, 407] on div "Highlight" at bounding box center [75, 409] width 18 height 4
drag, startPoint x: 48, startPoint y: 403, endPoint x: 57, endPoint y: 376, distance: 27.9
click at [50, 401] on div "Pen P" at bounding box center [45, 403] width 26 height 21
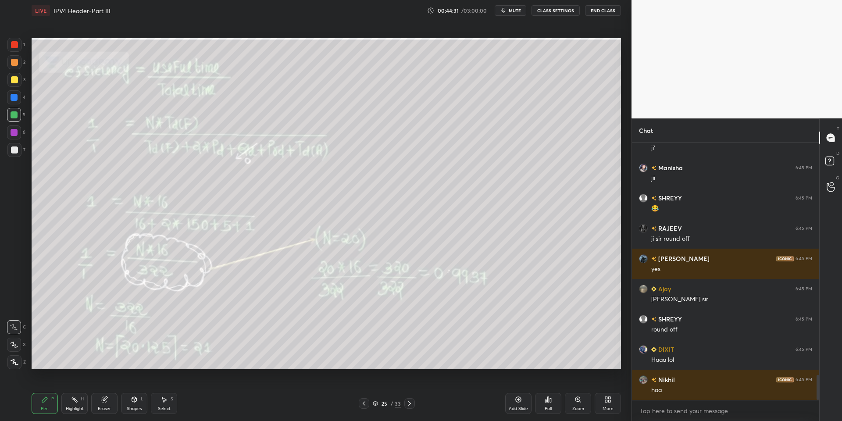
click at [18, 111] on div at bounding box center [14, 115] width 14 height 14
click at [79, 402] on div "Highlight H" at bounding box center [74, 403] width 26 height 21
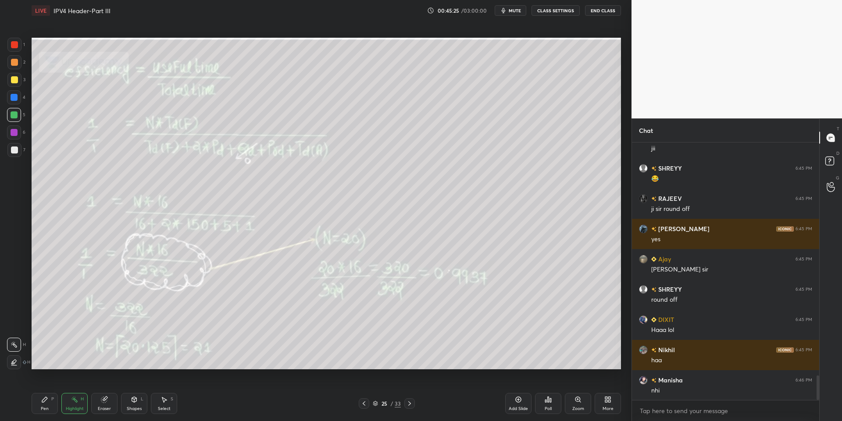
scroll to position [2454, 0]
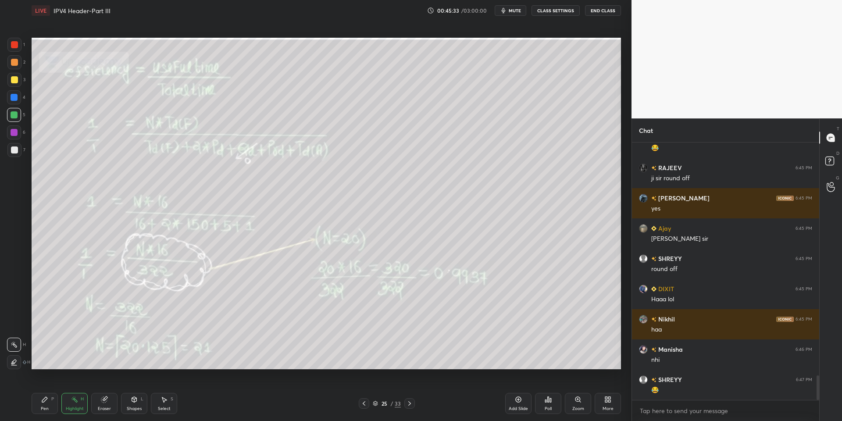
drag, startPoint x: 41, startPoint y: 400, endPoint x: 48, endPoint y: 401, distance: 7.1
click at [47, 401] on icon at bounding box center [44, 399] width 7 height 7
drag, startPoint x: 67, startPoint y: 406, endPoint x: 72, endPoint y: 401, distance: 6.5
click at [67, 407] on div "Highlight" at bounding box center [75, 409] width 18 height 4
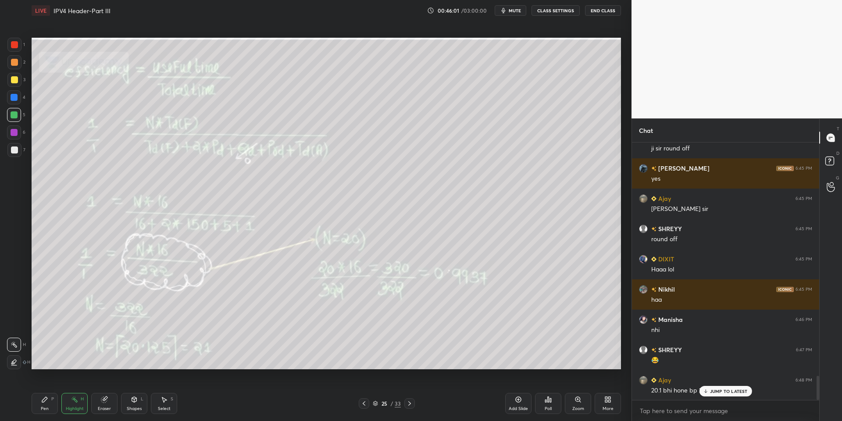
click at [620, 389] on icon at bounding box center [706, 391] width 6 height 5
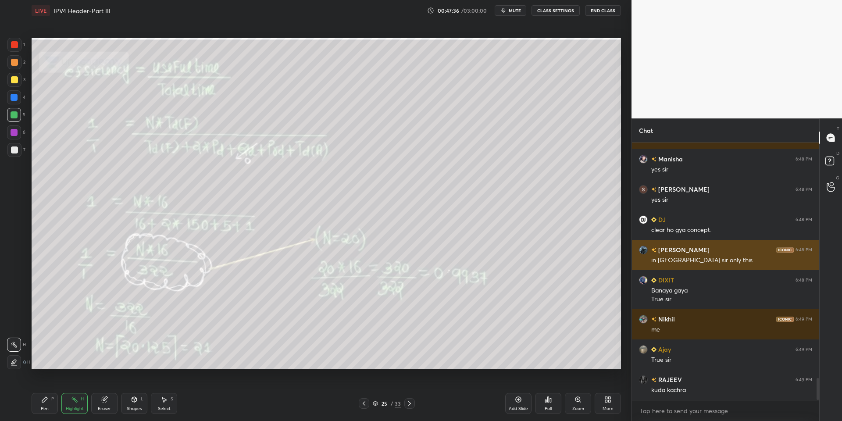
scroll to position [2812, 0]
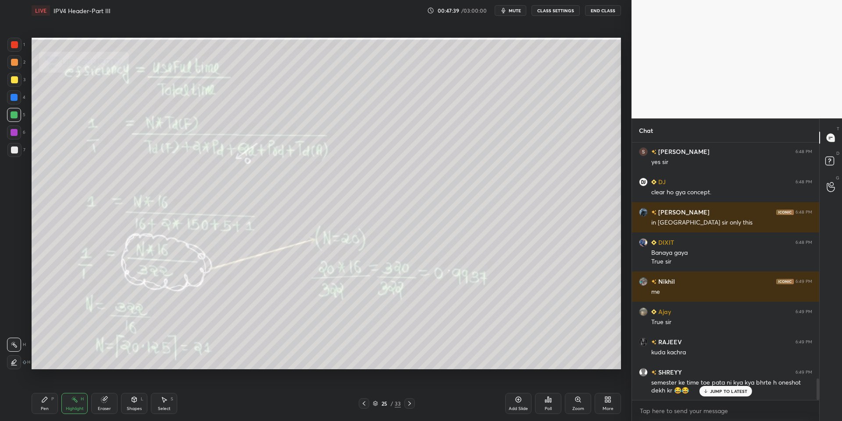
click at [620, 390] on p "JUMP TO LATEST" at bounding box center [729, 391] width 38 height 5
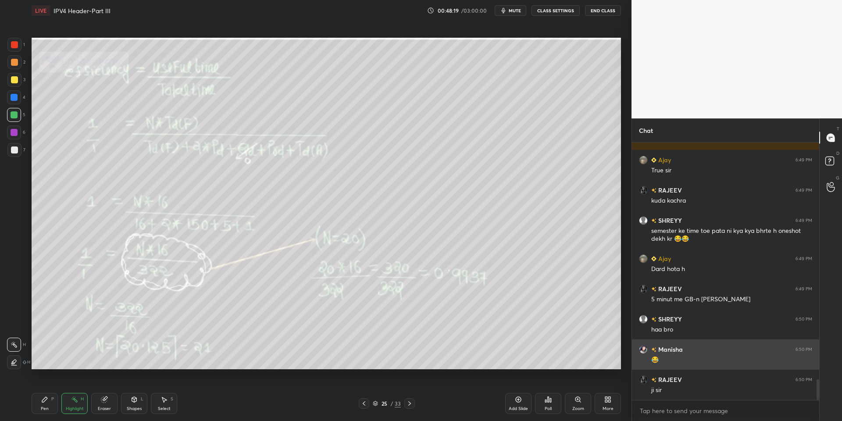
scroll to position [2993, 0]
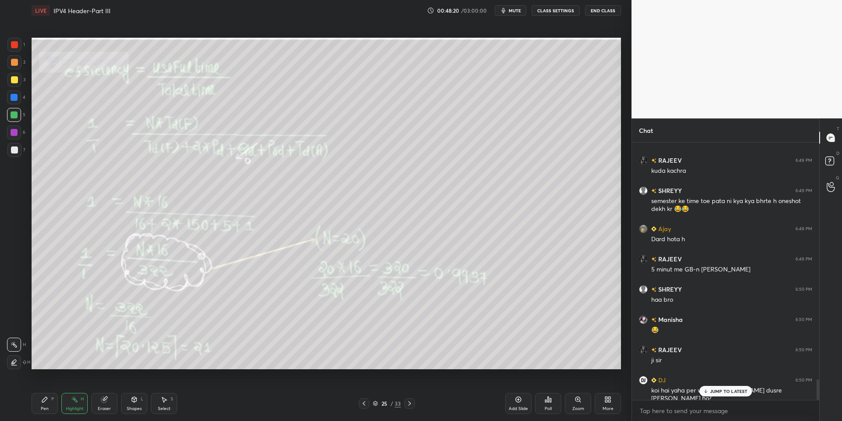
click at [620, 390] on p "JUMP TO LATEST" at bounding box center [729, 391] width 38 height 5
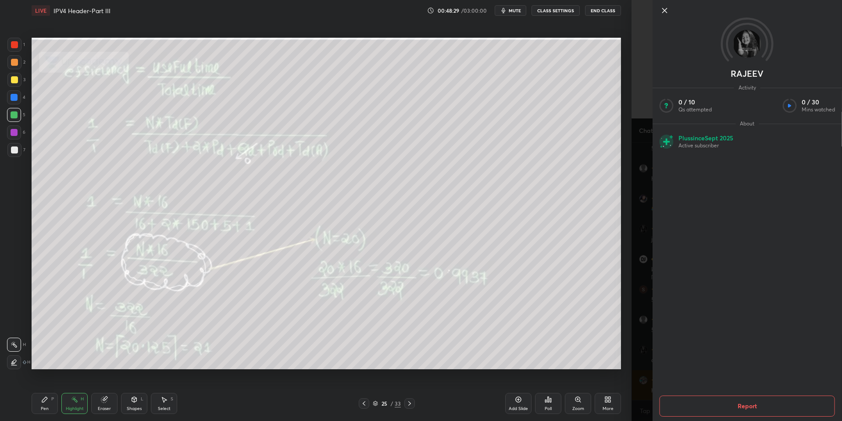
scroll to position [3145, 0]
click at [620, 8] on icon at bounding box center [665, 10] width 11 height 11
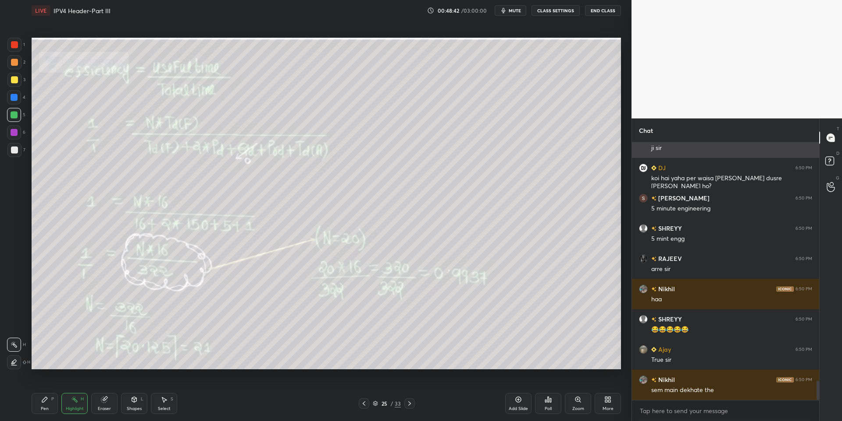
scroll to position [3236, 0]
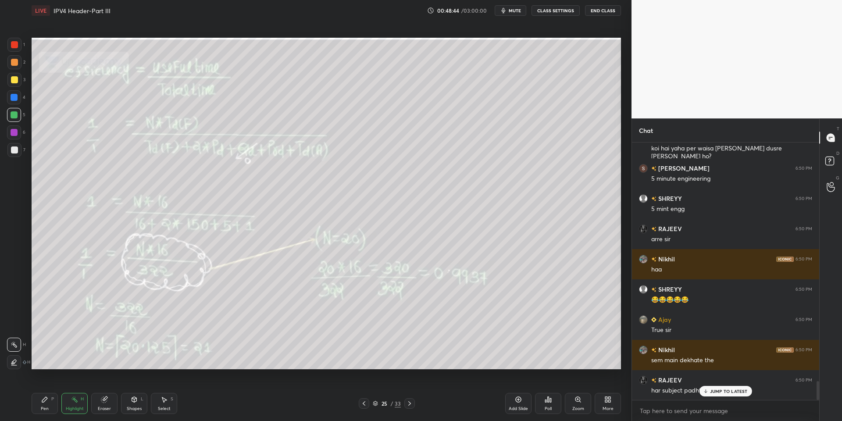
click at [620, 387] on div "JUMP TO LATEST" at bounding box center [725, 391] width 53 height 11
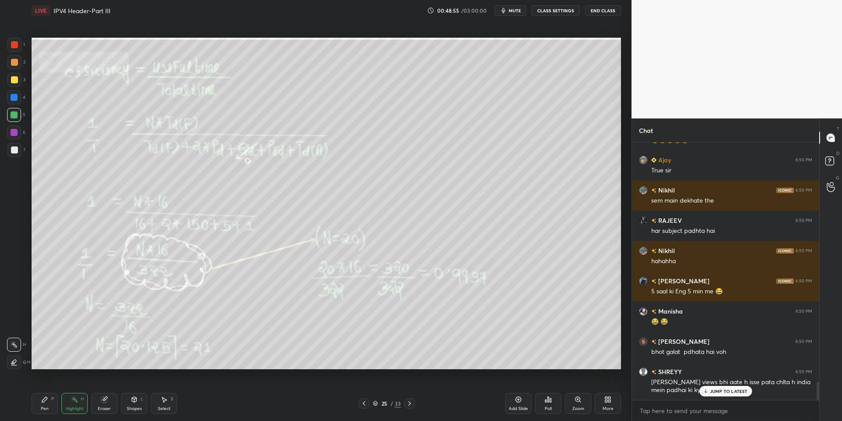
scroll to position [3425, 0]
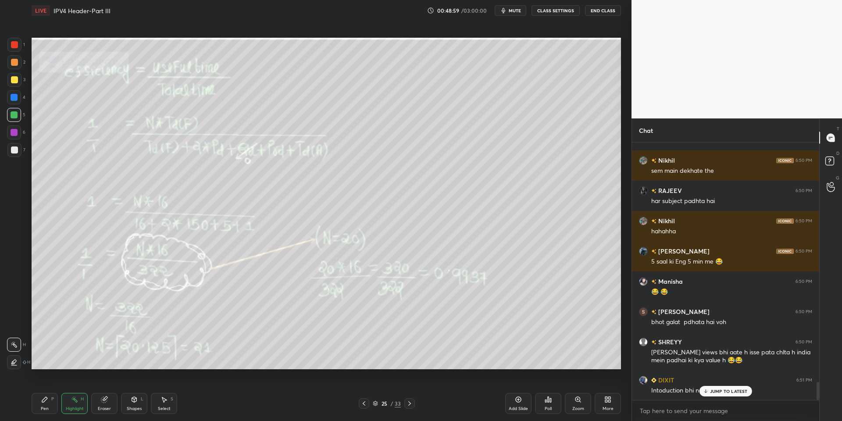
click at [620, 389] on p "JUMP TO LATEST" at bounding box center [729, 391] width 38 height 5
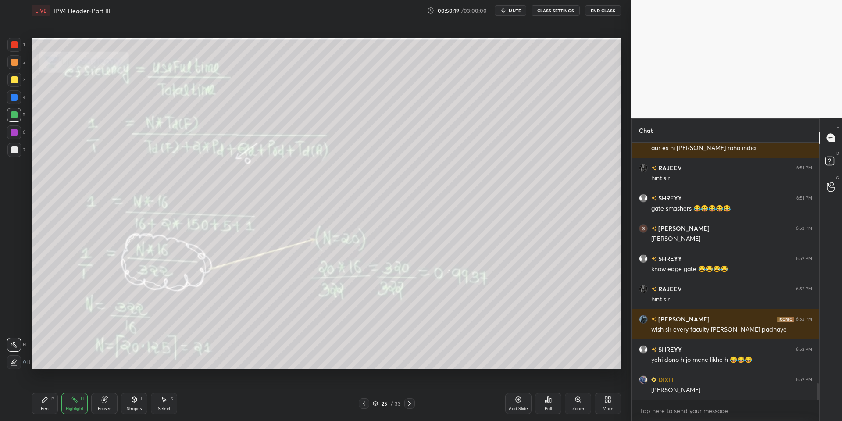
scroll to position [3728, 0]
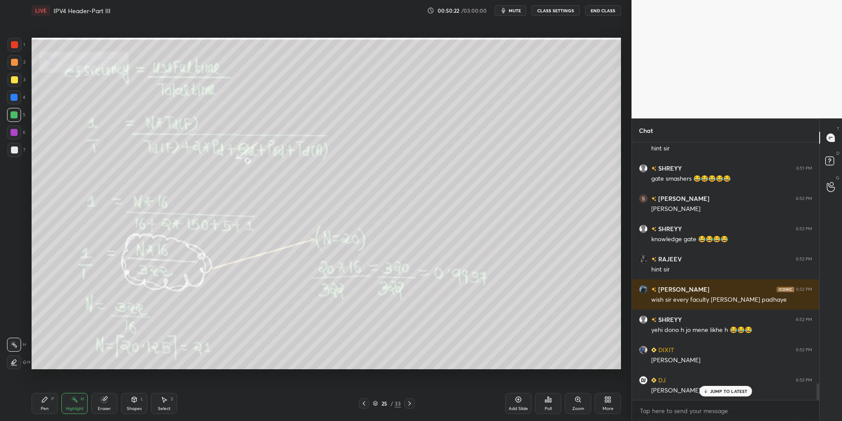
click at [620, 396] on div "JUMP TO LATEST" at bounding box center [725, 391] width 53 height 11
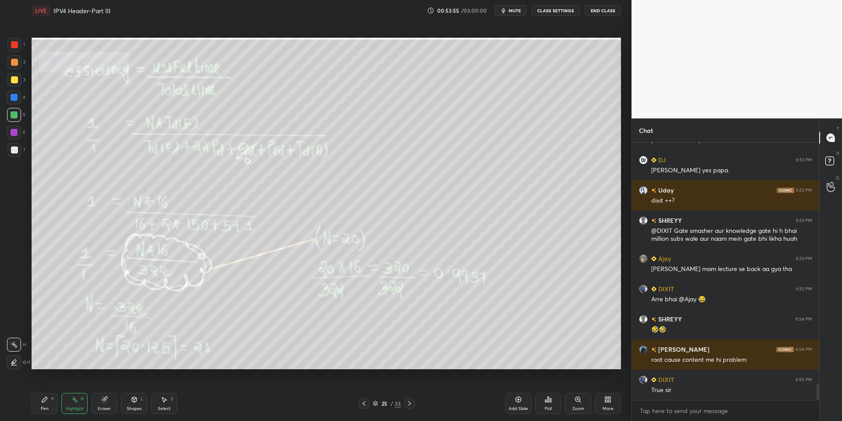
scroll to position [3978, 0]
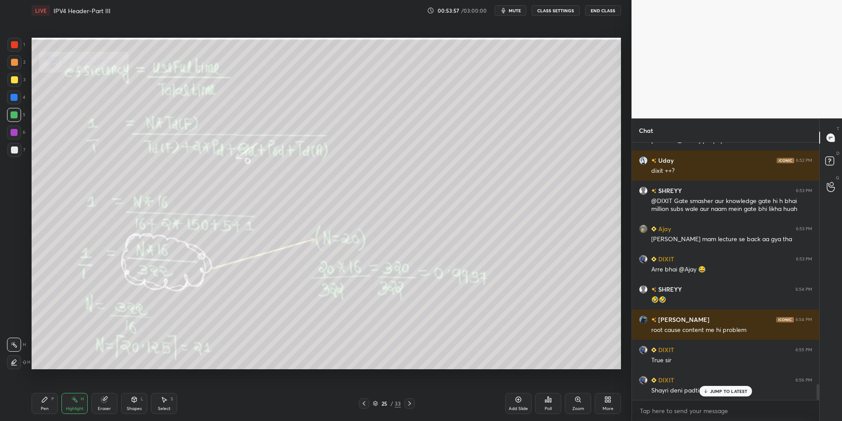
click at [620, 391] on p "JUMP TO LATEST" at bounding box center [729, 391] width 38 height 5
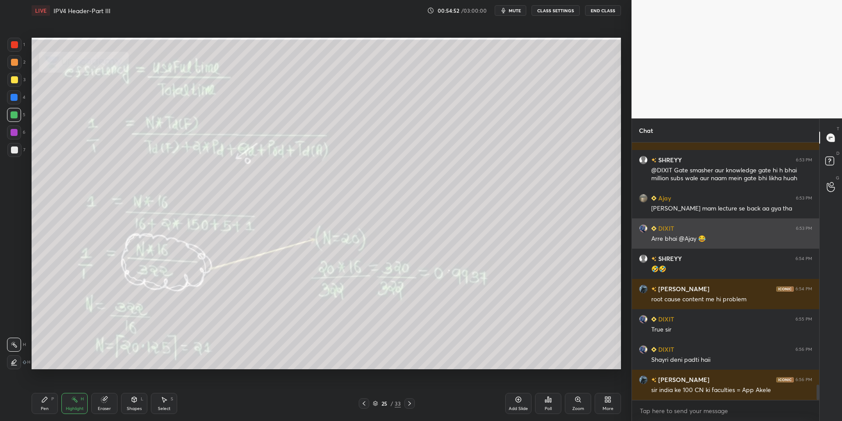
scroll to position [4039, 0]
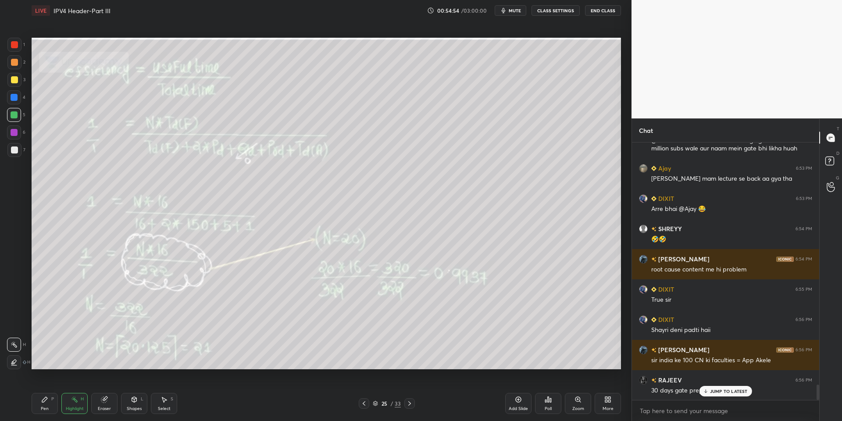
click at [620, 393] on p "JUMP TO LATEST" at bounding box center [729, 391] width 38 height 5
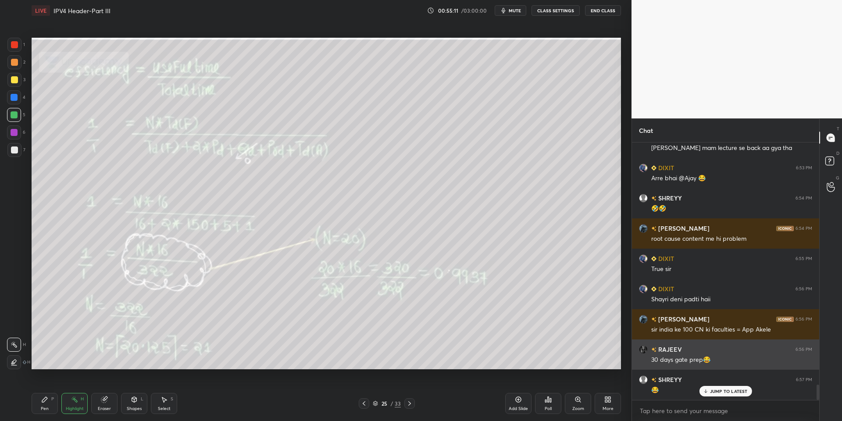
scroll to position [4099, 0]
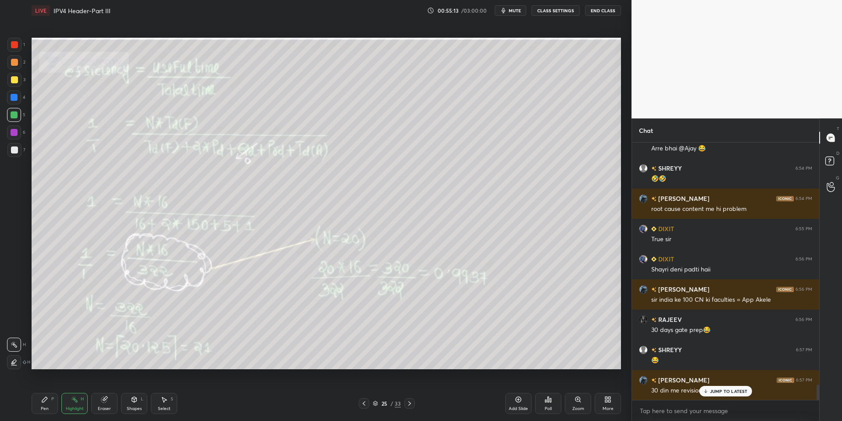
click at [620, 388] on div "JUMP TO LATEST" at bounding box center [725, 391] width 53 height 11
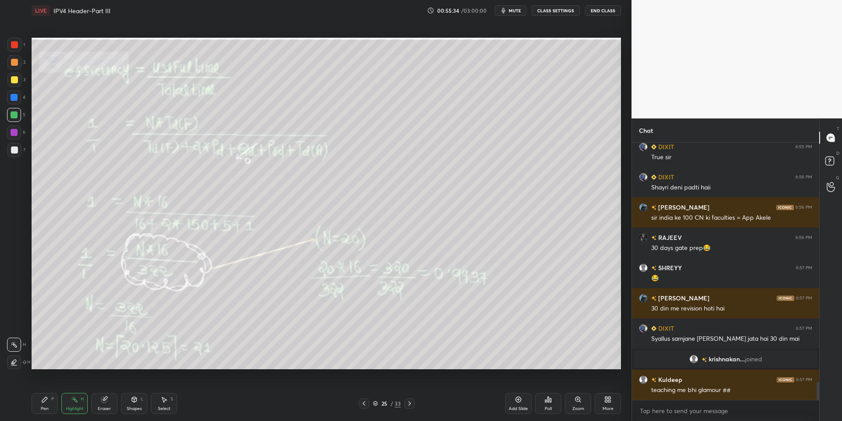
scroll to position [3457, 0]
click at [49, 401] on div "Pen P" at bounding box center [45, 403] width 26 height 21
click at [75, 409] on div "Highlight" at bounding box center [75, 409] width 18 height 4
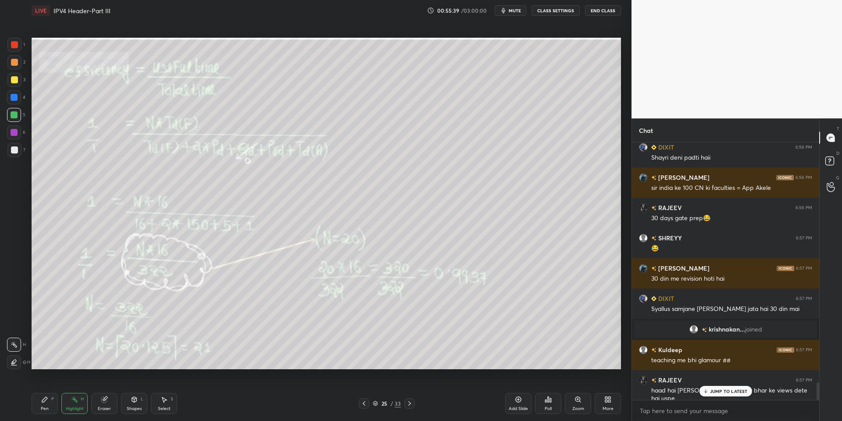
click at [620, 389] on p "JUMP TO LATEST" at bounding box center [729, 391] width 38 height 5
click at [51, 405] on div "Pen P" at bounding box center [45, 403] width 26 height 21
drag, startPoint x: 61, startPoint y: 408, endPoint x: 75, endPoint y: 401, distance: 16.1
click at [63, 407] on div "Pen P Highlight H Eraser Shapes L Select S" at bounding box center [150, 403] width 237 height 21
click at [71, 408] on div "Highlight" at bounding box center [75, 409] width 18 height 4
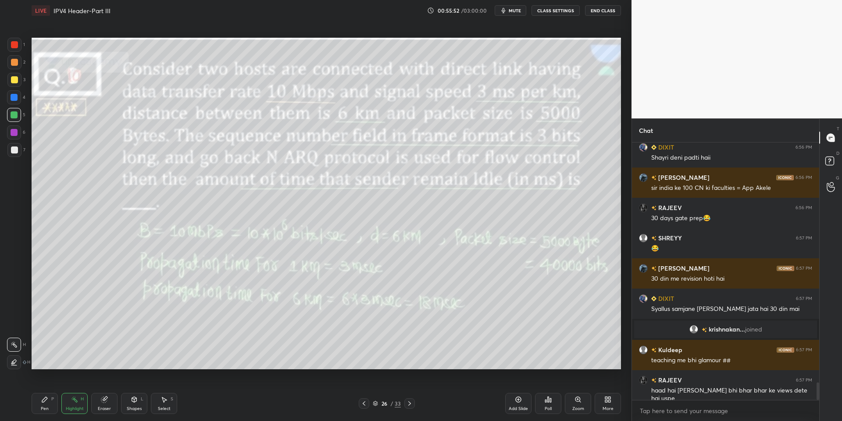
click at [39, 407] on div "Pen P" at bounding box center [45, 403] width 26 height 21
click at [72, 410] on div "Highlight" at bounding box center [75, 409] width 18 height 4
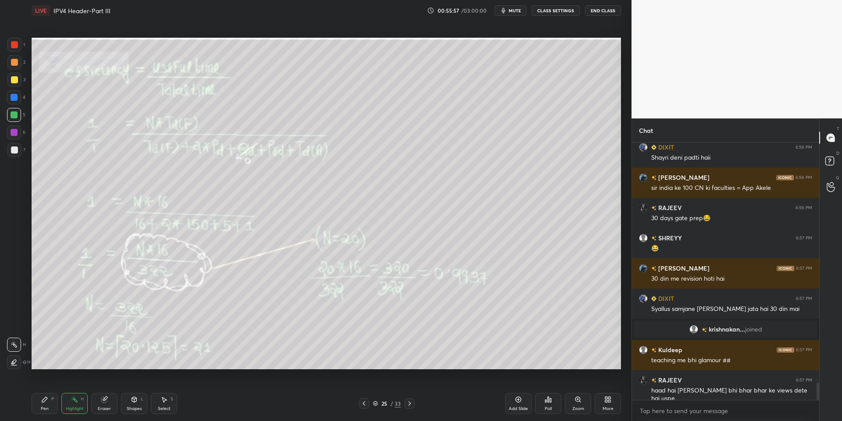
drag, startPoint x: 47, startPoint y: 409, endPoint x: 64, endPoint y: 401, distance: 19.1
click at [48, 404] on div "Pen P" at bounding box center [45, 403] width 26 height 21
click at [71, 403] on div "Highlight H" at bounding box center [74, 403] width 26 height 21
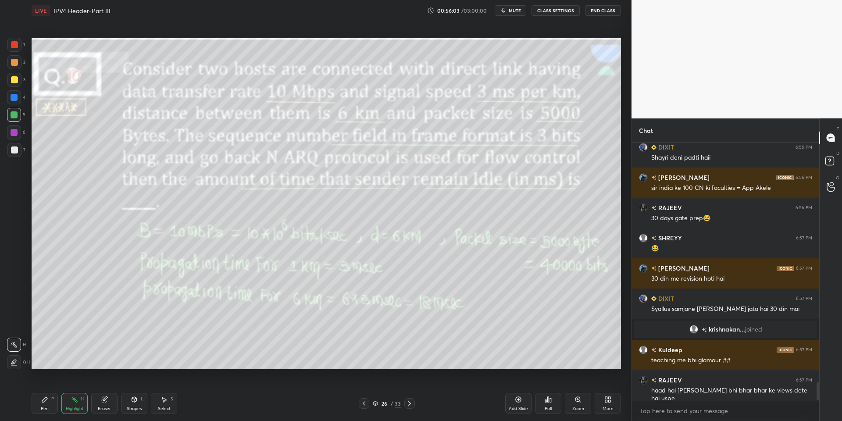
drag, startPoint x: 45, startPoint y: 408, endPoint x: 64, endPoint y: 408, distance: 19.3
click at [49, 408] on div "Pen P" at bounding box center [45, 403] width 26 height 21
click at [74, 408] on div "Highlight" at bounding box center [75, 409] width 18 height 4
click at [14, 43] on div at bounding box center [14, 45] width 14 height 14
click at [45, 406] on div "Pen P" at bounding box center [45, 403] width 26 height 21
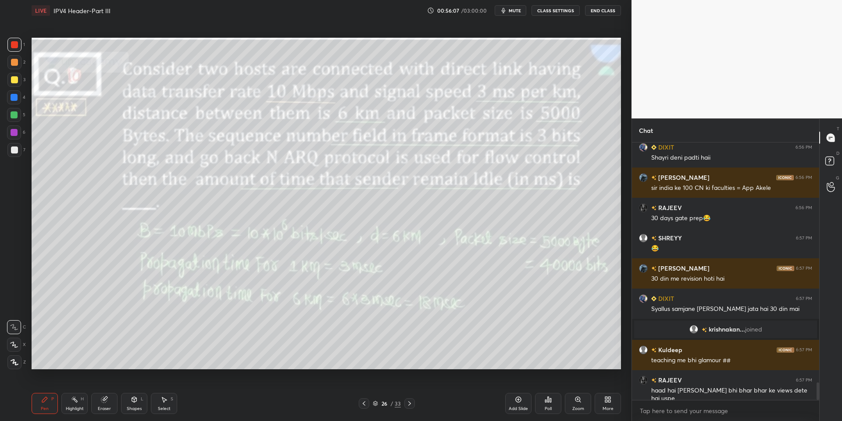
click at [15, 362] on icon at bounding box center [15, 362] width 8 height 6
click at [136, 402] on icon at bounding box center [134, 399] width 7 height 7
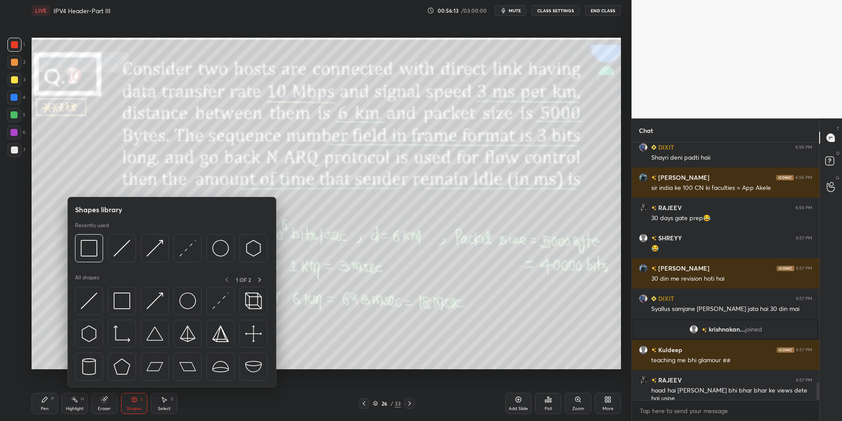
drag, startPoint x: 75, startPoint y: 403, endPoint x: 77, endPoint y: 398, distance: 5.1
click at [75, 401] on icon at bounding box center [74, 399] width 7 height 7
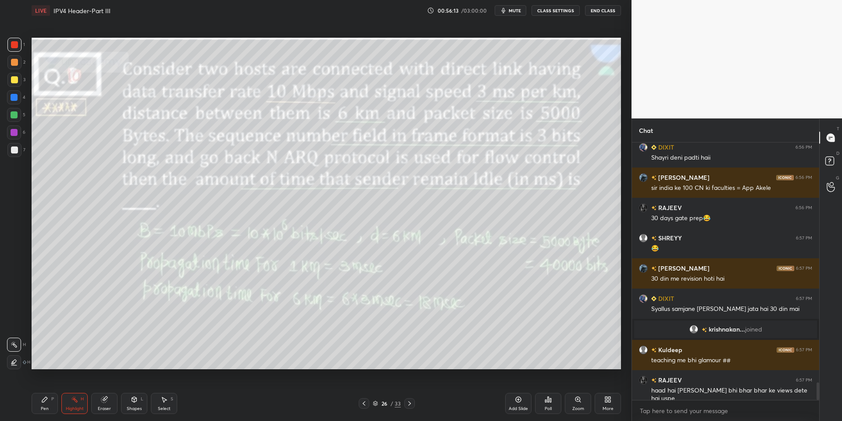
click at [76, 399] on icon at bounding box center [74, 399] width 7 height 7
drag, startPoint x: 47, startPoint y: 408, endPoint x: 52, endPoint y: 407, distance: 5.7
click at [50, 407] on div "Pen P" at bounding box center [45, 403] width 26 height 21
click at [72, 405] on div "Highlight H" at bounding box center [74, 403] width 26 height 21
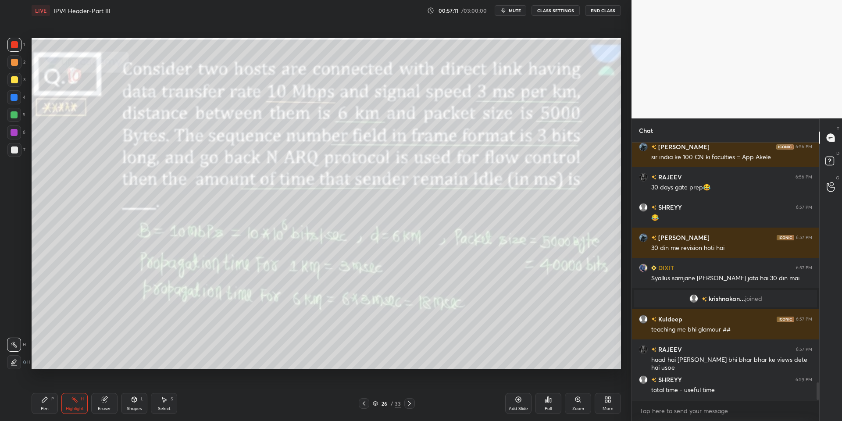
drag, startPoint x: 47, startPoint y: 410, endPoint x: 58, endPoint y: 409, distance: 12.0
click at [48, 411] on div "Pen P" at bounding box center [45, 403] width 26 height 21
click at [78, 407] on div "Highlight H" at bounding box center [74, 403] width 26 height 21
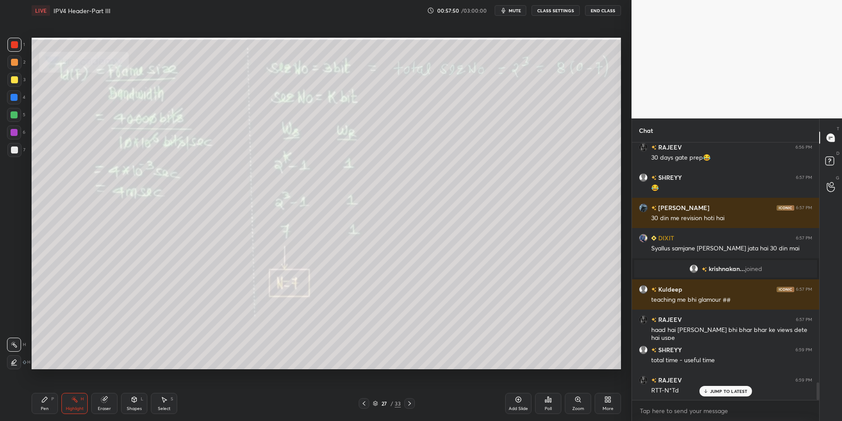
drag, startPoint x: 51, startPoint y: 409, endPoint x: 69, endPoint y: 407, distance: 18.0
click at [54, 405] on div "Pen P" at bounding box center [45, 403] width 26 height 21
drag, startPoint x: 69, startPoint y: 407, endPoint x: 72, endPoint y: 403, distance: 4.7
click at [71, 407] on div "Highlight" at bounding box center [75, 409] width 18 height 4
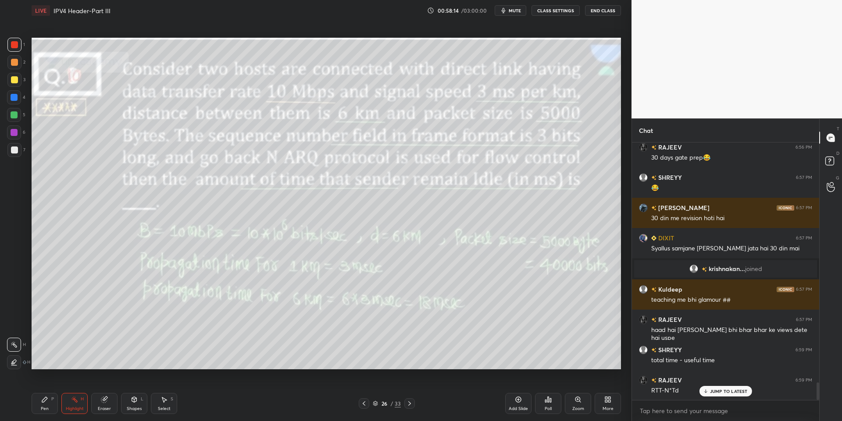
drag, startPoint x: 75, startPoint y: 409, endPoint x: 77, endPoint y: 403, distance: 6.4
click at [75, 409] on div "Highlight" at bounding box center [75, 409] width 18 height 4
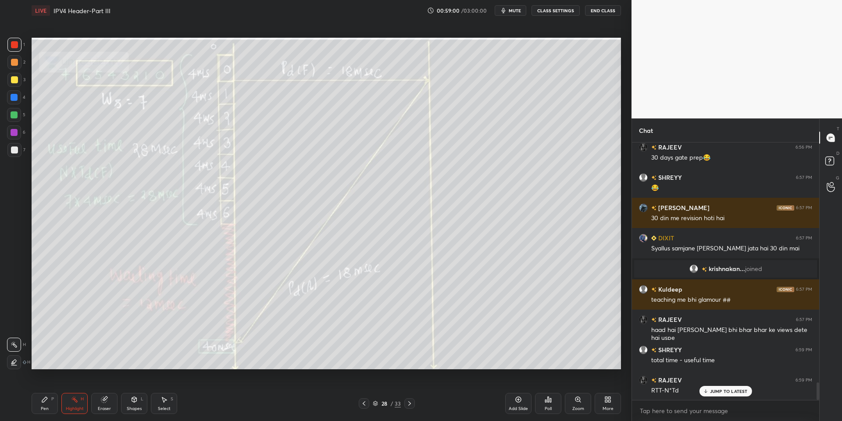
click at [49, 402] on div "Pen P" at bounding box center [45, 403] width 26 height 21
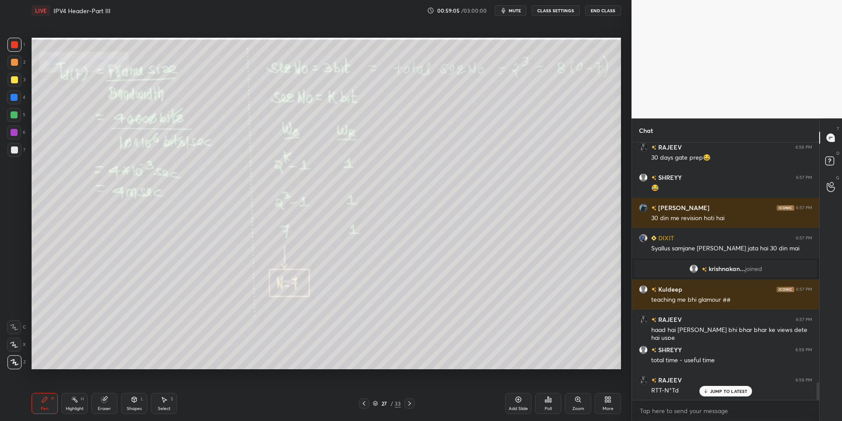
click at [45, 407] on div "Pen" at bounding box center [45, 409] width 8 height 4
drag, startPoint x: 75, startPoint y: 405, endPoint x: 69, endPoint y: 404, distance: 6.8
click at [75, 405] on div "Highlight H" at bounding box center [74, 403] width 26 height 21
drag, startPoint x: 44, startPoint y: 407, endPoint x: 50, endPoint y: 405, distance: 6.7
click at [46, 407] on div "Pen" at bounding box center [45, 409] width 8 height 4
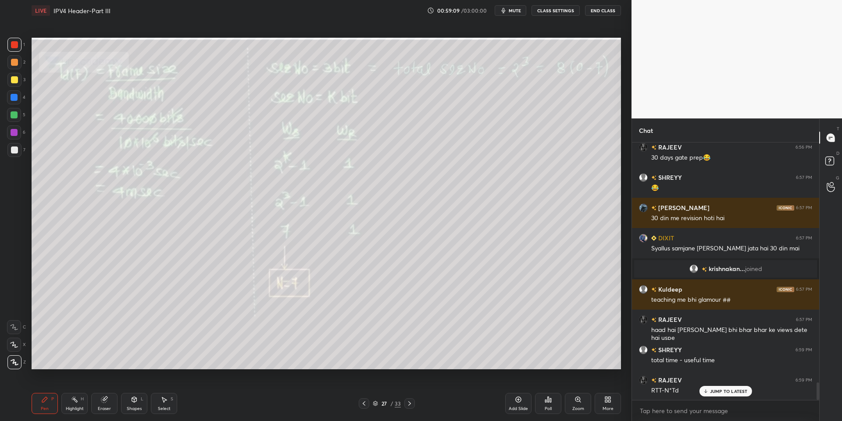
drag, startPoint x: 72, startPoint y: 409, endPoint x: 81, endPoint y: 398, distance: 14.3
click at [72, 410] on div "Highlight" at bounding box center [75, 409] width 18 height 4
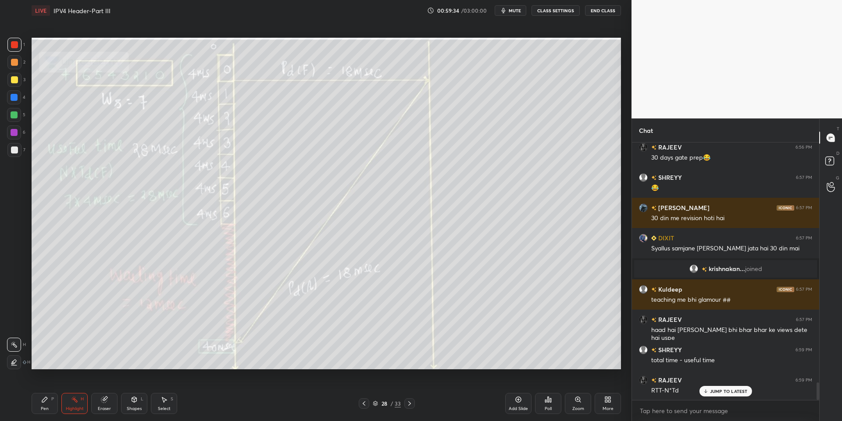
drag, startPoint x: 46, startPoint y: 407, endPoint x: 47, endPoint y: 403, distance: 4.4
click at [47, 405] on div "Pen P" at bounding box center [45, 403] width 26 height 21
drag, startPoint x: 12, startPoint y: 148, endPoint x: 16, endPoint y: 140, distance: 9.4
click at [12, 147] on div at bounding box center [14, 150] width 7 height 7
click at [13, 113] on div at bounding box center [14, 114] width 7 height 7
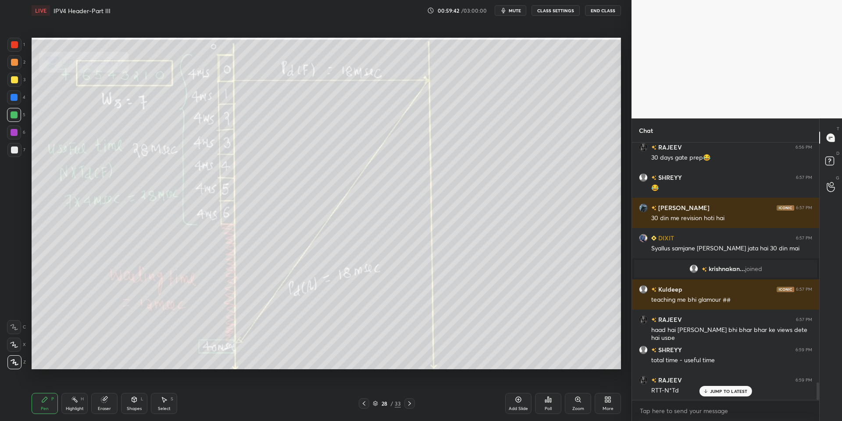
drag, startPoint x: 71, startPoint y: 405, endPoint x: 78, endPoint y: 382, distance: 24.2
click at [72, 404] on div "Highlight H" at bounding box center [74, 403] width 26 height 21
drag, startPoint x: 46, startPoint y: 412, endPoint x: 49, endPoint y: 406, distance: 6.9
click at [47, 410] on div "Pen P" at bounding box center [45, 403] width 26 height 21
click at [12, 330] on icon at bounding box center [14, 327] width 8 height 6
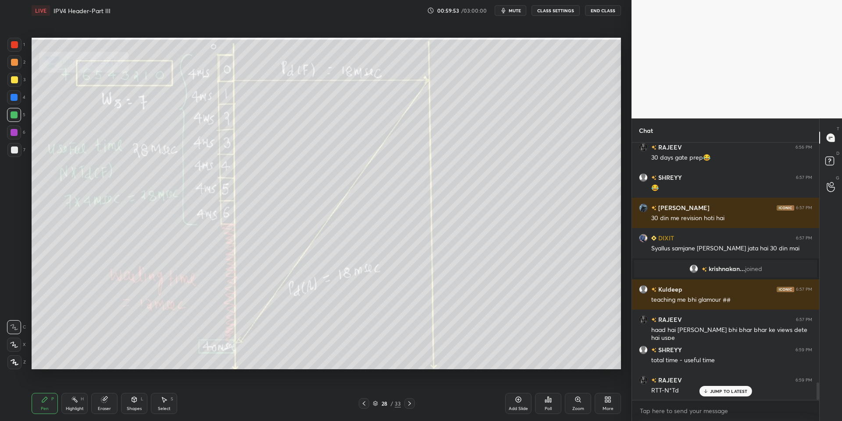
drag, startPoint x: 75, startPoint y: 405, endPoint x: 84, endPoint y: 372, distance: 34.2
click at [74, 404] on div "Highlight H" at bounding box center [74, 403] width 26 height 21
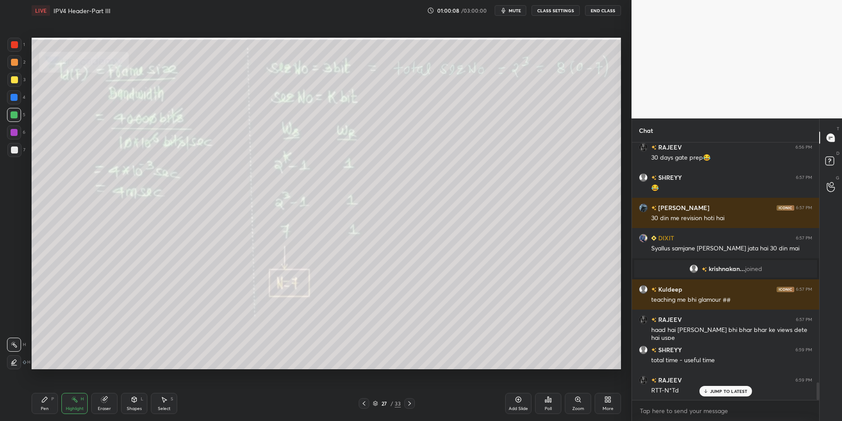
click at [45, 409] on div "Pen" at bounding box center [45, 409] width 8 height 4
drag, startPoint x: 71, startPoint y: 411, endPoint x: 72, endPoint y: 385, distance: 25.5
click at [71, 411] on div "Highlight" at bounding box center [75, 409] width 18 height 4
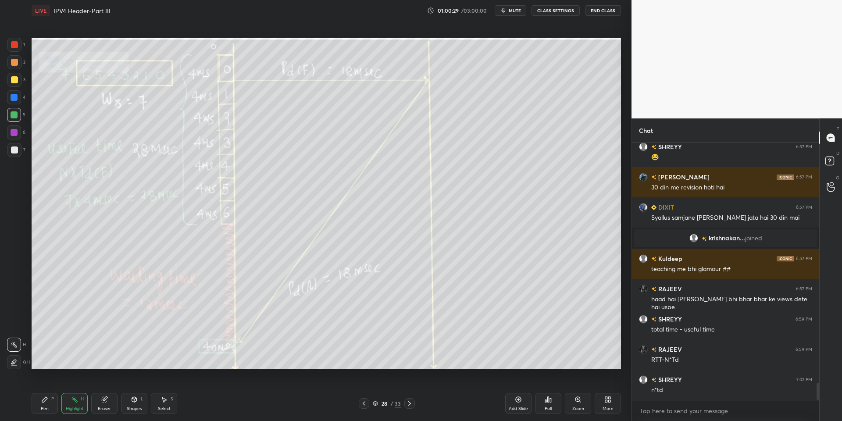
scroll to position [3608, 0]
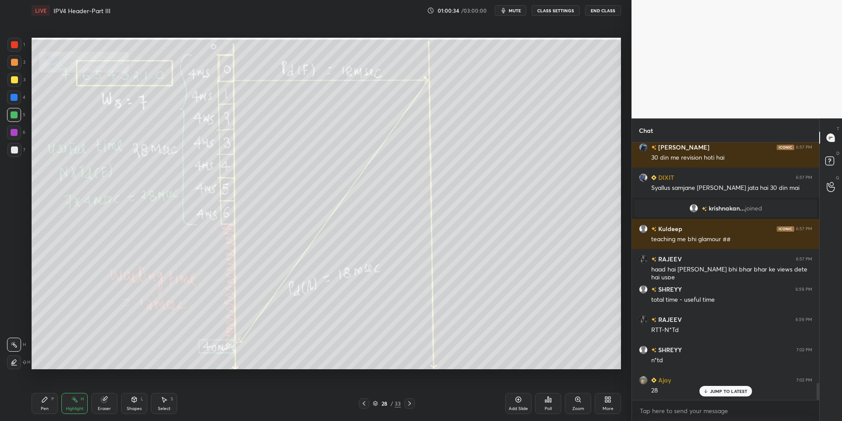
click at [46, 407] on div "Pen" at bounding box center [45, 409] width 8 height 4
click at [76, 405] on div "Highlight H" at bounding box center [74, 403] width 26 height 21
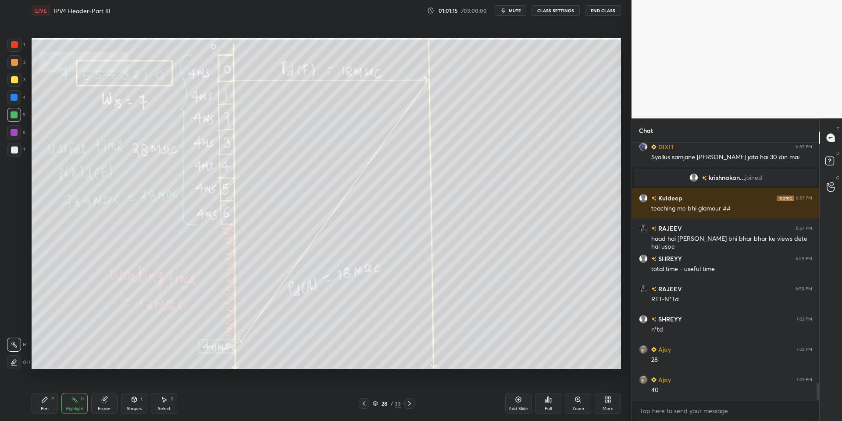
scroll to position [3668, 0]
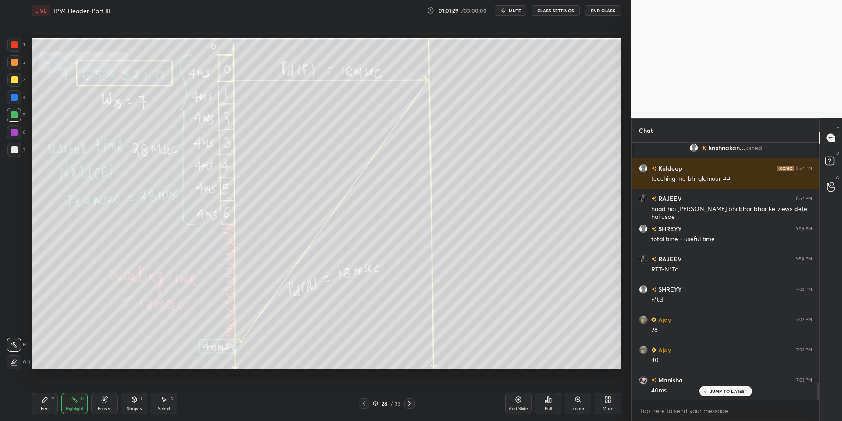
click at [53, 403] on div "Pen P" at bounding box center [45, 403] width 26 height 21
click at [77, 407] on div "Highlight" at bounding box center [75, 409] width 18 height 4
drag, startPoint x: 135, startPoint y: 405, endPoint x: 137, endPoint y: 391, distance: 14.6
click at [136, 404] on div "Shapes L" at bounding box center [134, 403] width 26 height 21
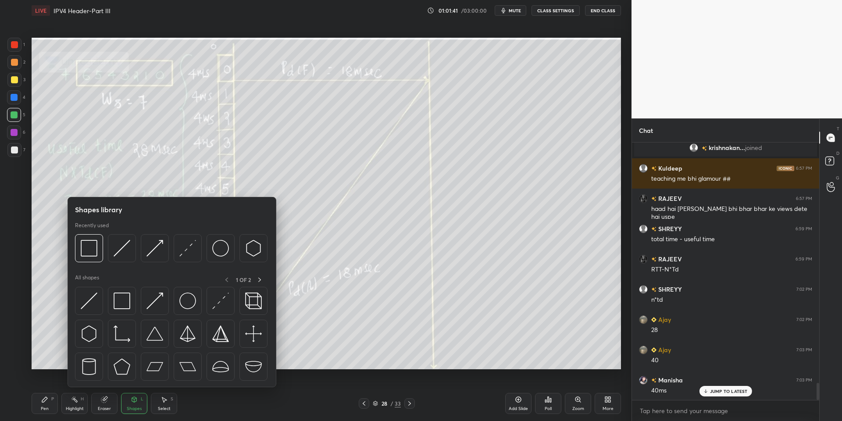
drag, startPoint x: 49, startPoint y: 401, endPoint x: 47, endPoint y: 376, distance: 24.7
click at [49, 399] on div "Pen P" at bounding box center [45, 403] width 26 height 21
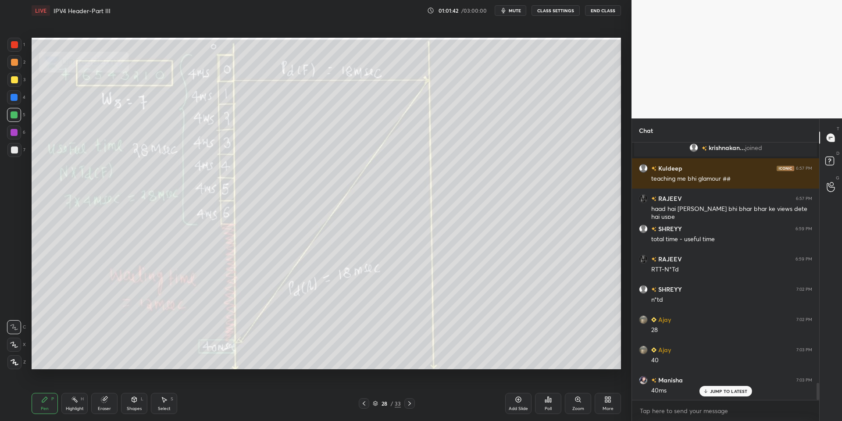
drag, startPoint x: 12, startPoint y: 151, endPoint x: 22, endPoint y: 144, distance: 12.2
click at [13, 151] on div at bounding box center [14, 150] width 7 height 7
click at [136, 408] on div "Shapes" at bounding box center [134, 409] width 15 height 4
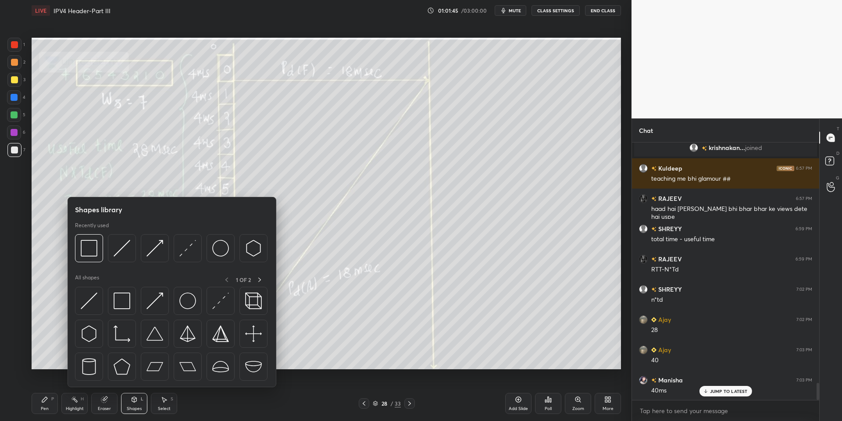
click at [128, 299] on div at bounding box center [122, 301] width 28 height 28
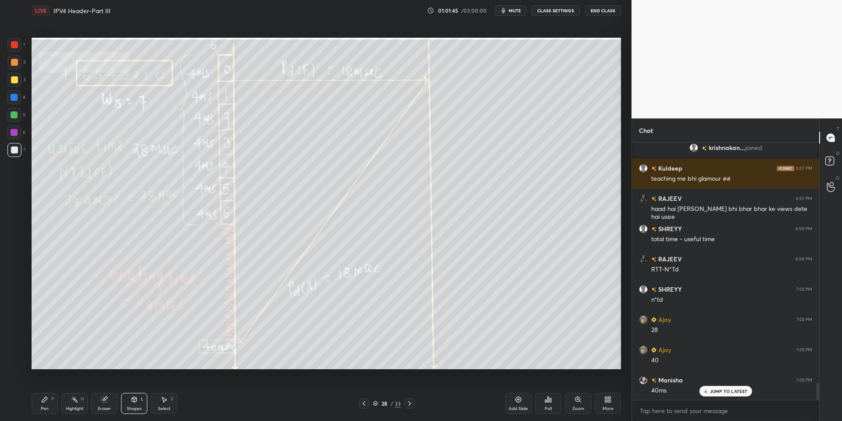
click at [16, 151] on div at bounding box center [14, 150] width 7 height 7
click at [137, 407] on div "Shapes" at bounding box center [134, 409] width 15 height 4
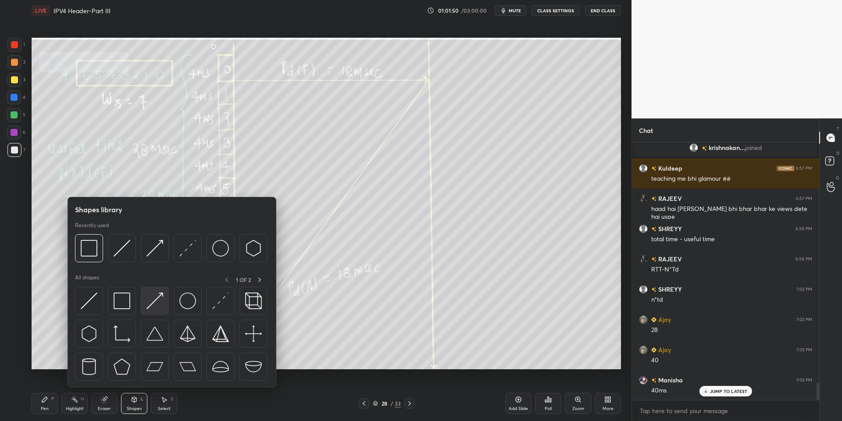
click at [156, 290] on div at bounding box center [155, 301] width 28 height 28
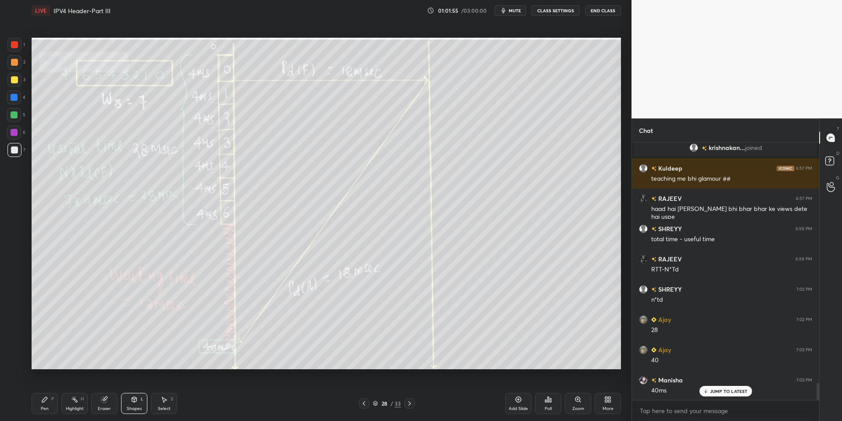
drag, startPoint x: 39, startPoint y: 411, endPoint x: 47, endPoint y: 408, distance: 8.1
click at [41, 409] on div "Pen P" at bounding box center [45, 403] width 26 height 21
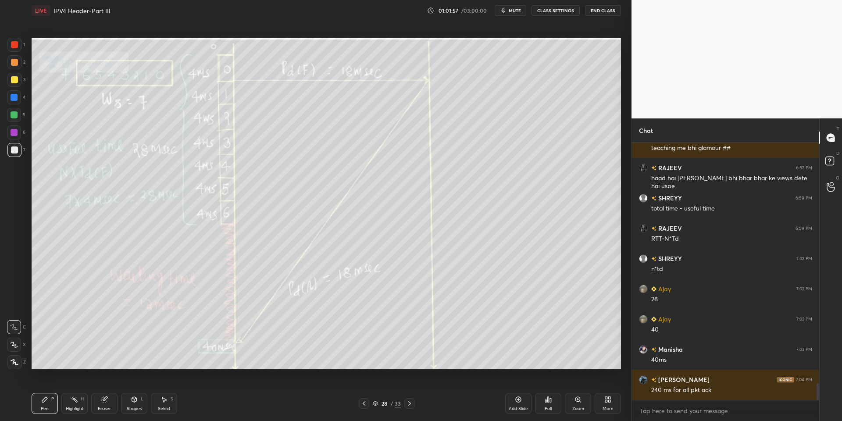
click at [75, 402] on div "Highlight H" at bounding box center [74, 403] width 26 height 21
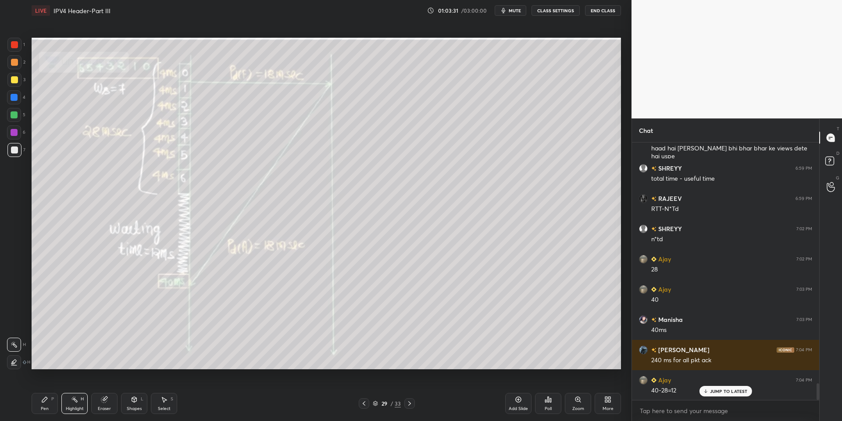
click at [50, 406] on div "Pen P" at bounding box center [45, 403] width 26 height 21
click at [73, 405] on div "Highlight H" at bounding box center [74, 403] width 26 height 21
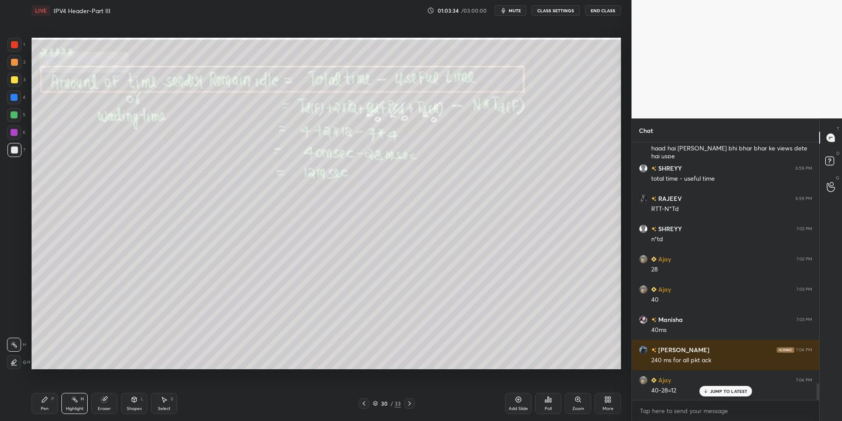
click at [49, 405] on div "Pen P" at bounding box center [45, 403] width 26 height 21
drag, startPoint x: 71, startPoint y: 405, endPoint x: 70, endPoint y: 379, distance: 25.5
click at [71, 403] on div "Highlight H" at bounding box center [74, 403] width 26 height 21
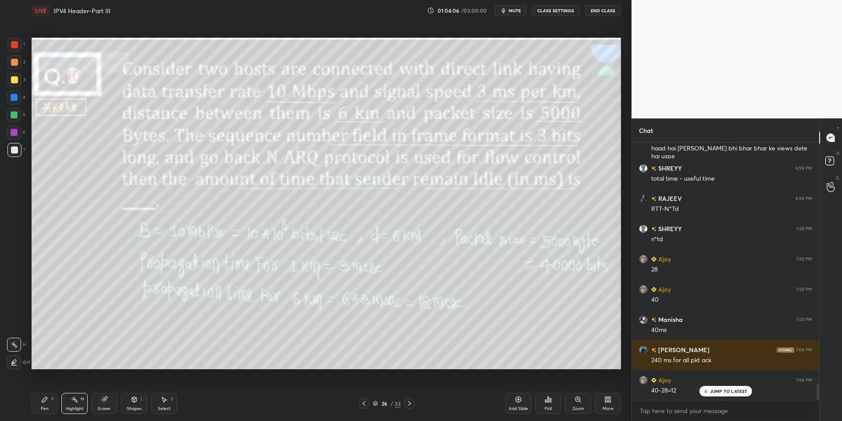
click at [70, 403] on div "Highlight H" at bounding box center [74, 403] width 26 height 21
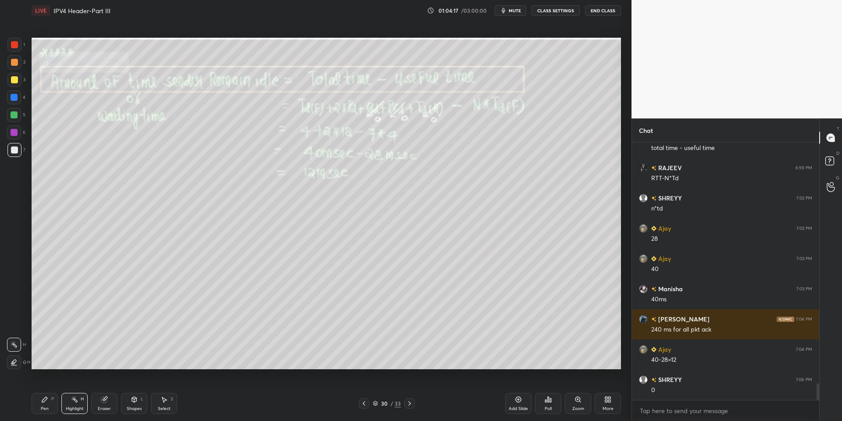
scroll to position [3789, 0]
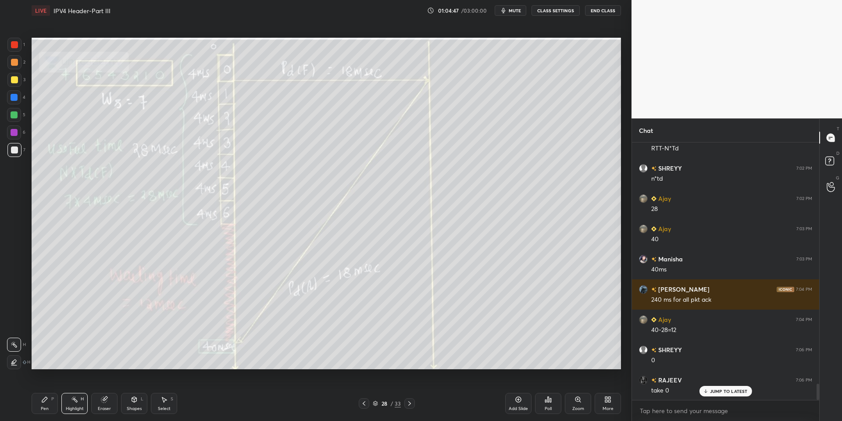
drag, startPoint x: 78, startPoint y: 407, endPoint x: 83, endPoint y: 385, distance: 22.7
click at [79, 403] on div "Highlight H" at bounding box center [74, 403] width 26 height 21
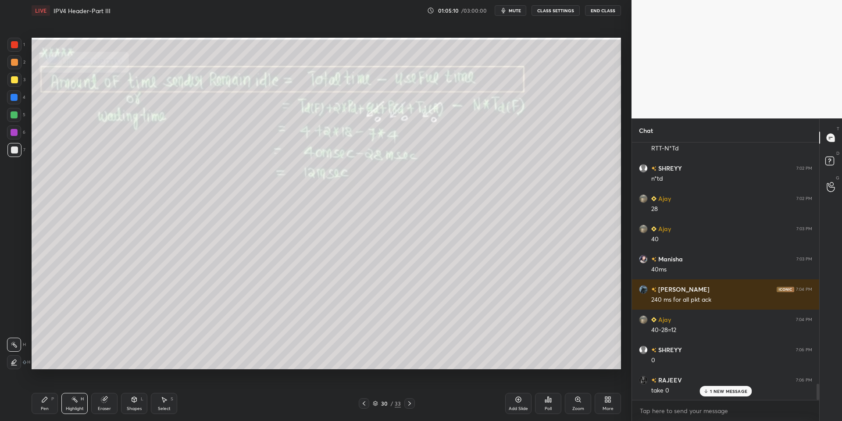
scroll to position [3820, 0]
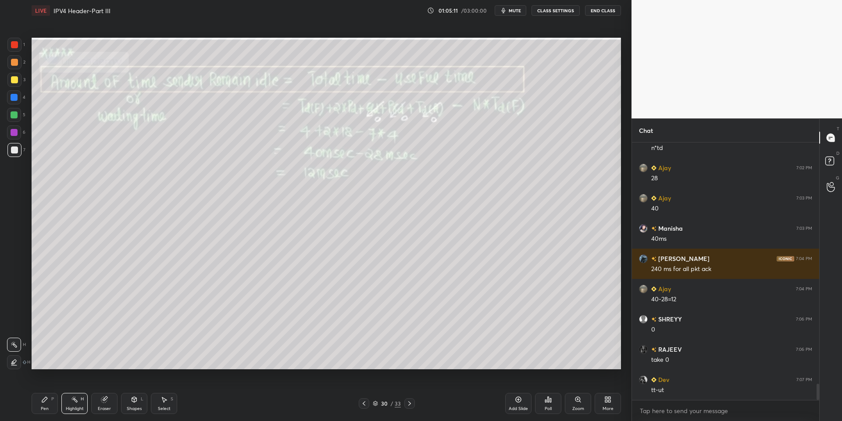
drag, startPoint x: 46, startPoint y: 408, endPoint x: 56, endPoint y: 408, distance: 10.1
click at [50, 408] on div "Pen P" at bounding box center [45, 403] width 26 height 21
click at [75, 405] on div "Highlight H" at bounding box center [74, 403] width 26 height 21
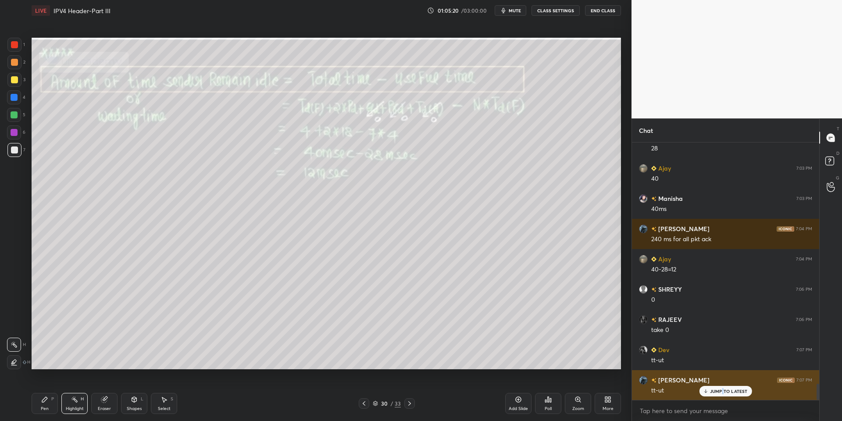
click at [620, 391] on p "JUMP TO LATEST" at bounding box center [729, 391] width 38 height 5
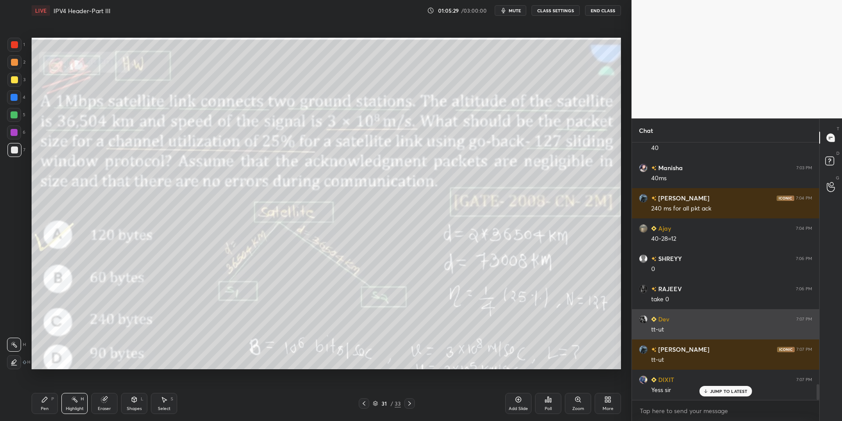
scroll to position [3910, 0]
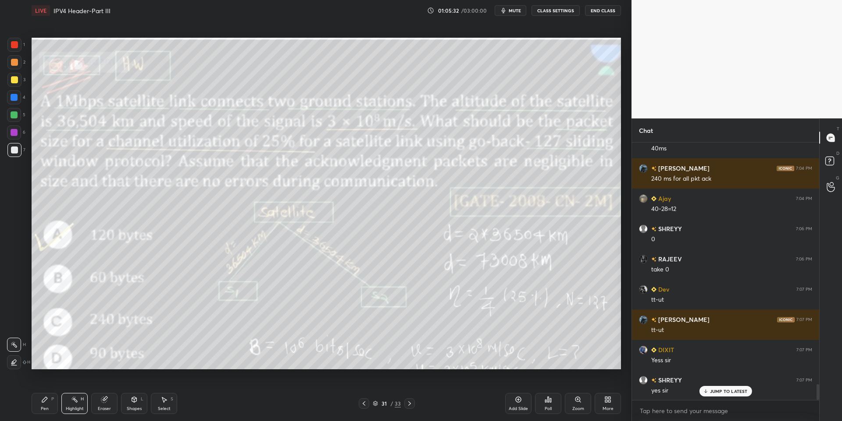
drag, startPoint x: 49, startPoint y: 405, endPoint x: 72, endPoint y: 404, distance: 23.3
click at [51, 404] on div "Pen P" at bounding box center [45, 403] width 26 height 21
click at [74, 402] on icon at bounding box center [74, 399] width 7 height 7
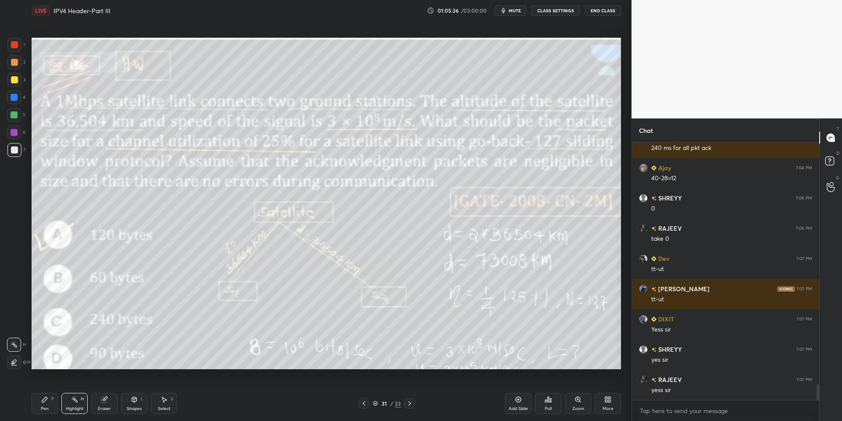
click at [50, 409] on div "Pen P" at bounding box center [45, 403] width 26 height 21
drag, startPoint x: 78, startPoint y: 405, endPoint x: 74, endPoint y: 374, distance: 31.5
click at [79, 405] on div "Highlight H" at bounding box center [74, 403] width 26 height 21
click at [47, 404] on div "Pen P" at bounding box center [45, 403] width 26 height 21
click at [73, 404] on div "Highlight H" at bounding box center [74, 403] width 26 height 21
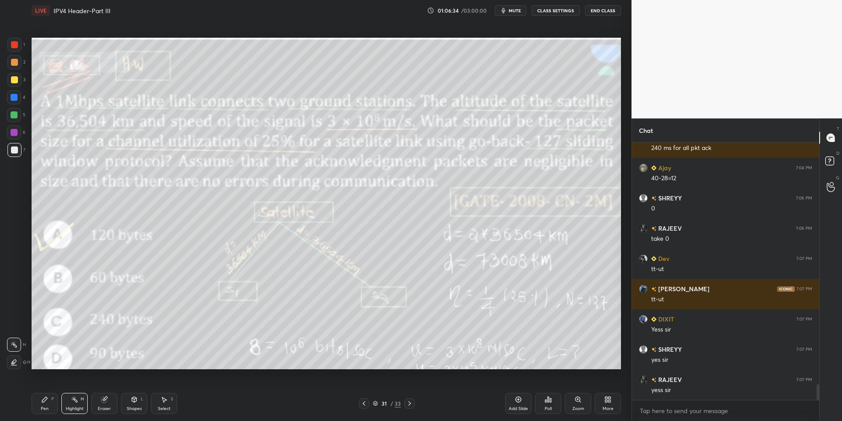
drag, startPoint x: 77, startPoint y: 406, endPoint x: 82, endPoint y: 373, distance: 33.8
click at [79, 403] on div "Highlight H" at bounding box center [74, 403] width 26 height 21
drag, startPoint x: 43, startPoint y: 402, endPoint x: 60, endPoint y: 399, distance: 16.9
click at [49, 401] on div "Pen P" at bounding box center [45, 403] width 26 height 21
click at [80, 401] on div "Highlight H" at bounding box center [74, 403] width 26 height 21
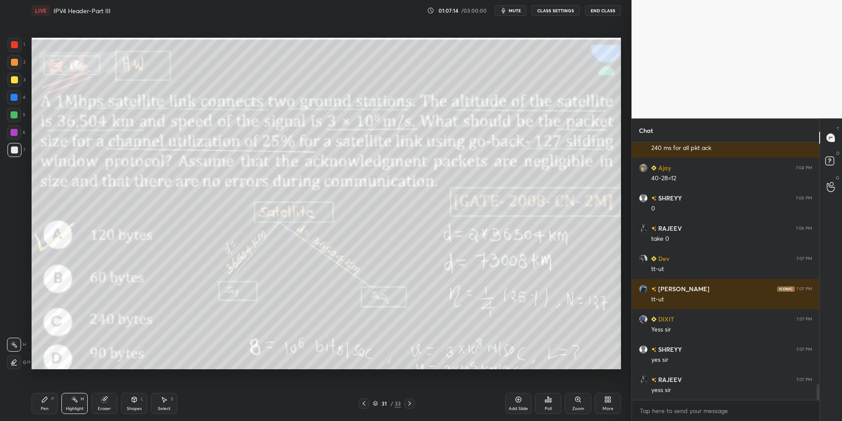
click at [48, 401] on div "Pen P" at bounding box center [45, 403] width 26 height 21
click at [72, 409] on div "Highlight" at bounding box center [75, 409] width 18 height 4
drag, startPoint x: 45, startPoint y: 405, endPoint x: 52, endPoint y: 404, distance: 6.6
click at [48, 404] on div "Pen P" at bounding box center [45, 403] width 26 height 21
drag, startPoint x: 79, startPoint y: 401, endPoint x: 82, endPoint y: 388, distance: 13.3
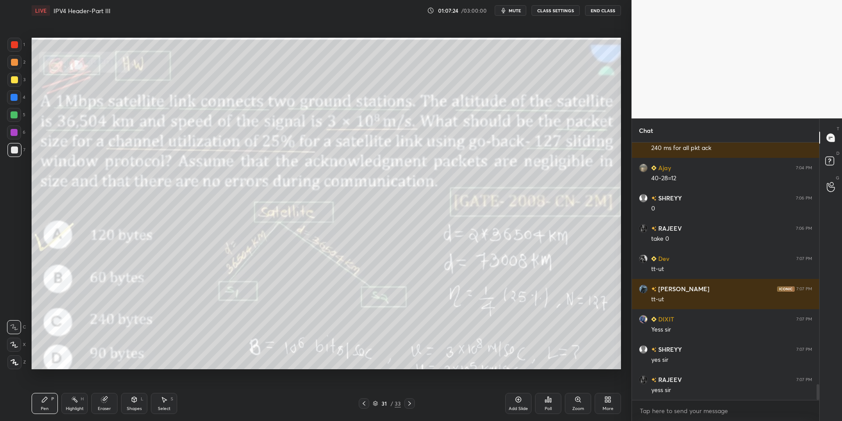
click at [79, 401] on div "Highlight H" at bounding box center [74, 403] width 26 height 21
click at [47, 405] on div "Pen P" at bounding box center [45, 403] width 26 height 21
click at [12, 46] on div at bounding box center [14, 44] width 7 height 7
drag, startPoint x: 136, startPoint y: 405, endPoint x: 133, endPoint y: 388, distance: 17.3
click at [136, 401] on div "Shapes L" at bounding box center [134, 403] width 26 height 21
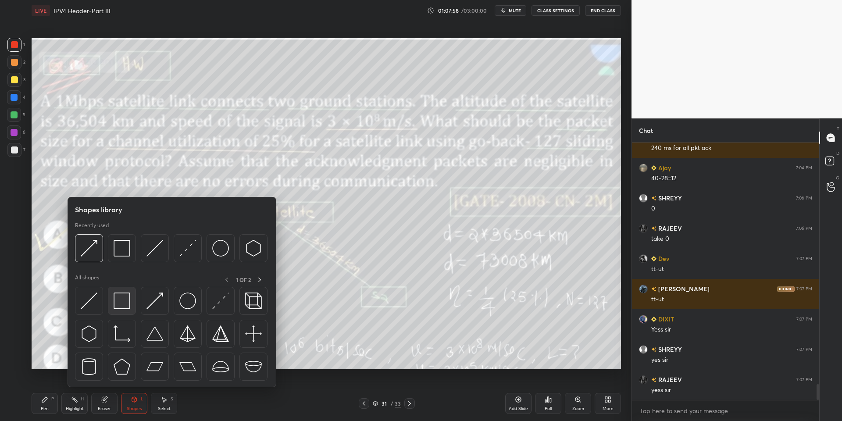
click at [124, 297] on img at bounding box center [122, 301] width 17 height 17
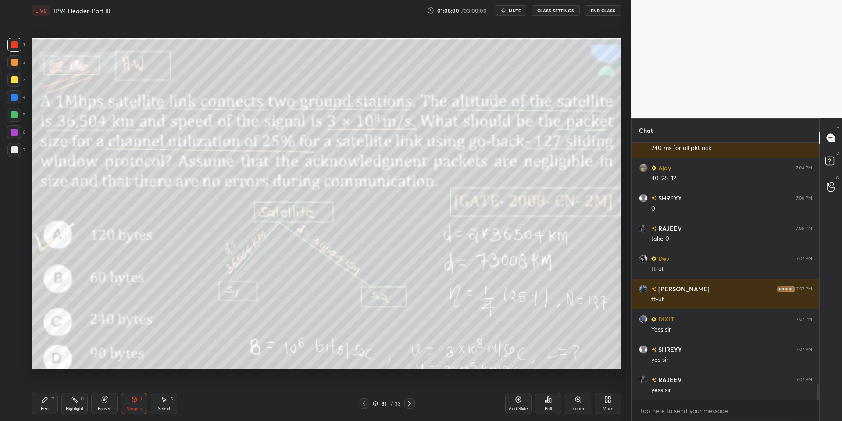
drag, startPoint x: 49, startPoint y: 402, endPoint x: 69, endPoint y: 399, distance: 20.4
click at [51, 402] on div "Pen P" at bounding box center [45, 403] width 26 height 21
click at [71, 402] on div "Highlight H" at bounding box center [74, 403] width 26 height 21
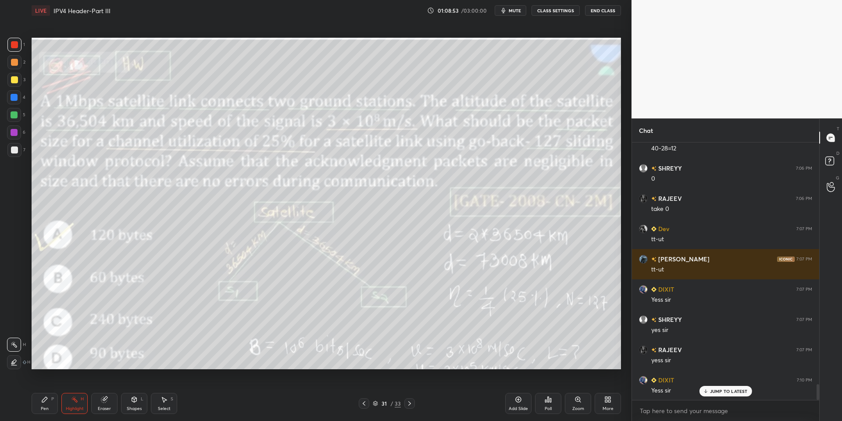
drag, startPoint x: 77, startPoint y: 404, endPoint x: 86, endPoint y: 398, distance: 10.2
click at [79, 402] on div "Highlight H" at bounding box center [74, 403] width 26 height 21
drag, startPoint x: 43, startPoint y: 408, endPoint x: 55, endPoint y: 386, distance: 24.7
click at [43, 408] on div "Pen" at bounding box center [45, 409] width 8 height 4
drag, startPoint x: 107, startPoint y: 408, endPoint x: 106, endPoint y: 398, distance: 10.1
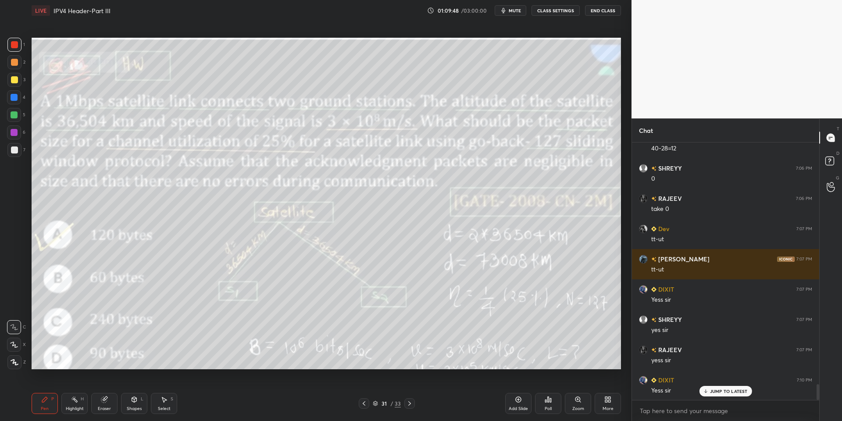
click at [104, 405] on div "Eraser" at bounding box center [104, 403] width 26 height 21
click at [47, 403] on div "Pen P" at bounding box center [45, 403] width 26 height 21
click at [70, 402] on div "Highlight H" at bounding box center [74, 403] width 26 height 21
click at [547, 404] on div "Poll" at bounding box center [548, 403] width 26 height 21
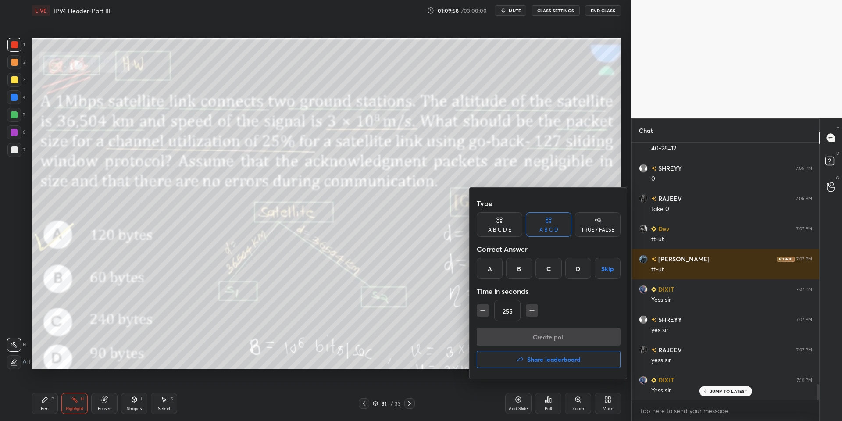
click at [490, 266] on div "A" at bounding box center [490, 268] width 26 height 21
click at [528, 335] on button "Create poll" at bounding box center [549, 337] width 144 height 18
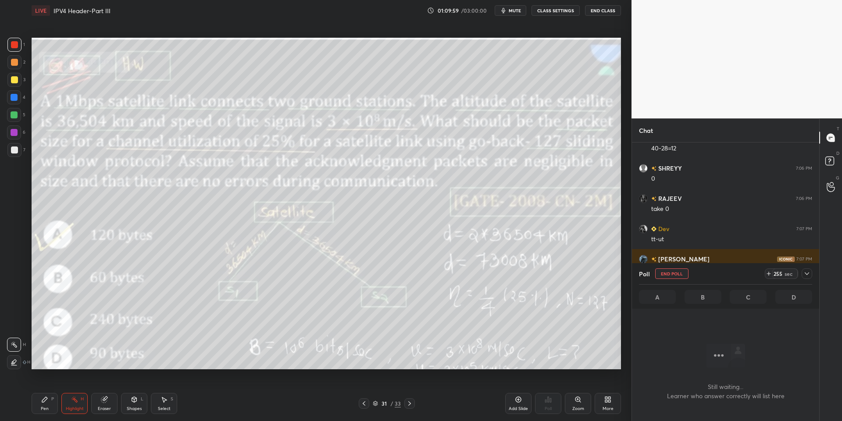
scroll to position [209, 185]
click at [513, 9] on span "mute" at bounding box center [515, 10] width 12 height 6
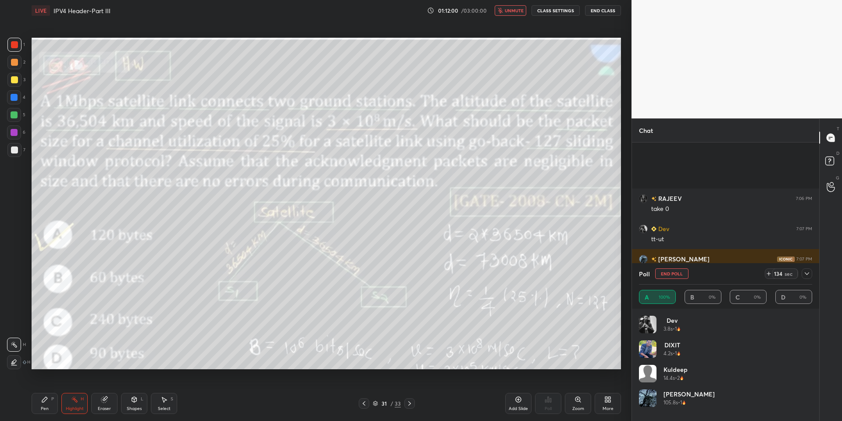
scroll to position [4047, 0]
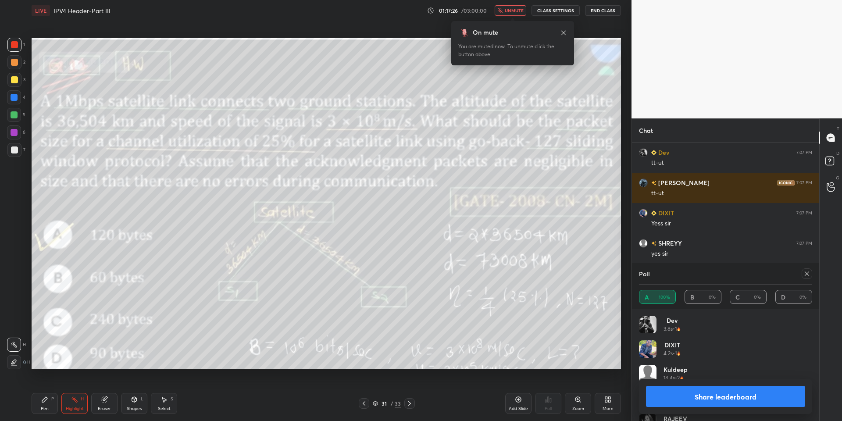
click at [515, 9] on span "unmute" at bounding box center [514, 10] width 19 height 6
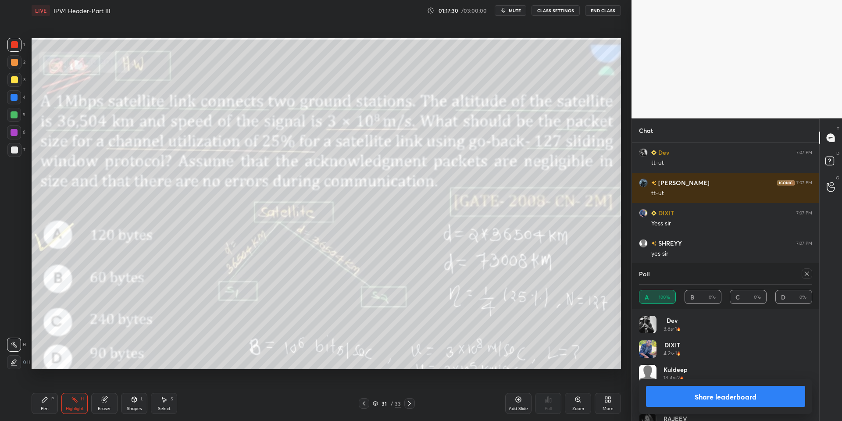
click at [620, 401] on button "Share leaderboard" at bounding box center [725, 396] width 159 height 21
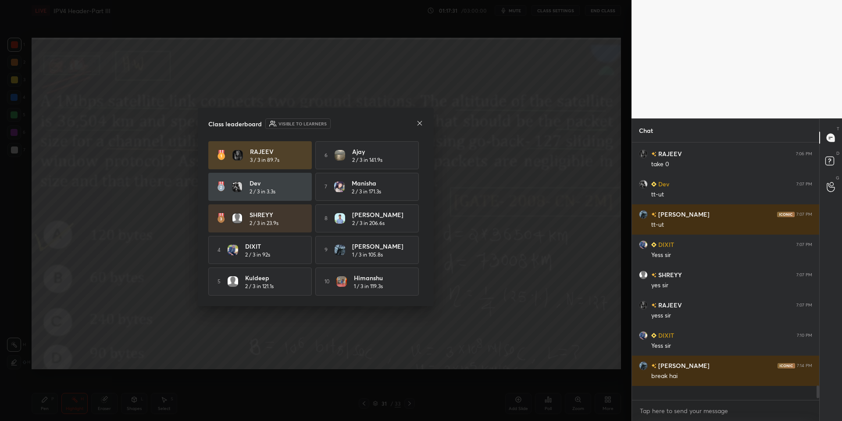
scroll to position [4006, 0]
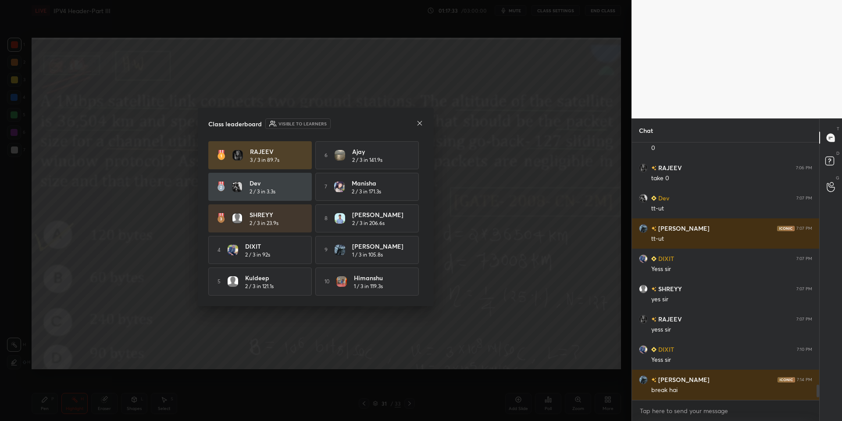
click at [418, 123] on icon at bounding box center [420, 123] width 4 height 4
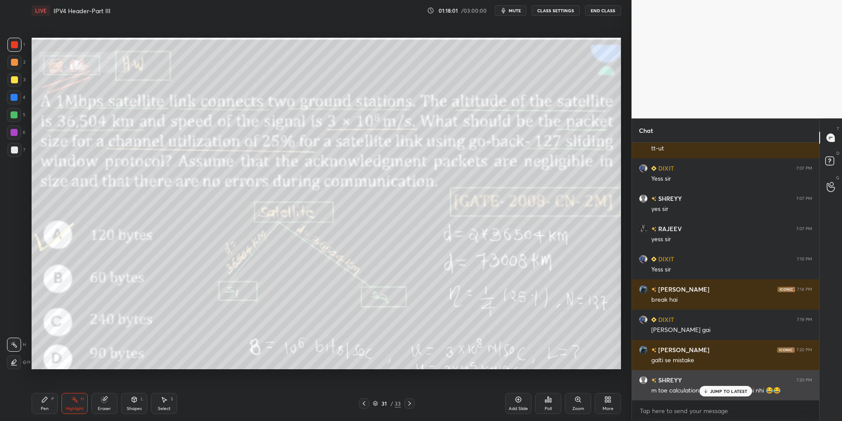
scroll to position [4123, 0]
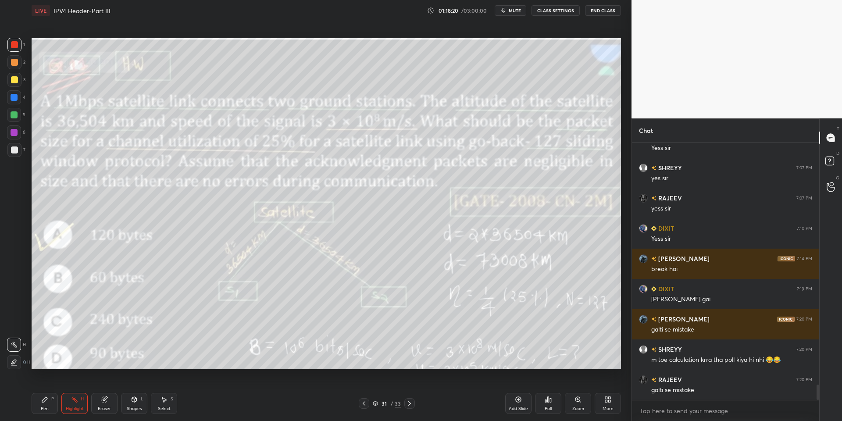
drag, startPoint x: 104, startPoint y: 405, endPoint x: 93, endPoint y: 398, distance: 12.4
click at [104, 403] on icon at bounding box center [104, 400] width 6 height 6
click at [69, 402] on div "Highlight H" at bounding box center [74, 403] width 26 height 21
click at [504, 369] on div "Setting up your live class Poll for secs No correct answer Start poll" at bounding box center [326, 203] width 597 height 365
click at [57, 406] on div "Pen P" at bounding box center [45, 403] width 26 height 21
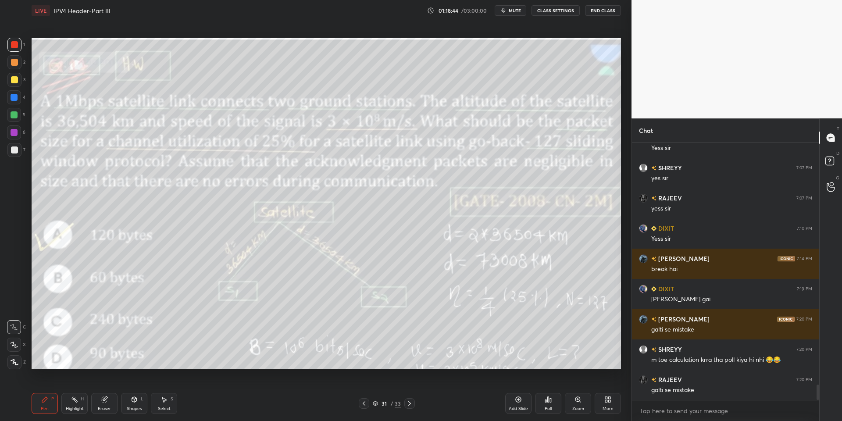
click at [17, 145] on div at bounding box center [14, 150] width 14 height 14
drag, startPoint x: 75, startPoint y: 407, endPoint x: 79, endPoint y: 403, distance: 5.6
click at [78, 405] on div "Highlight H" at bounding box center [74, 403] width 26 height 21
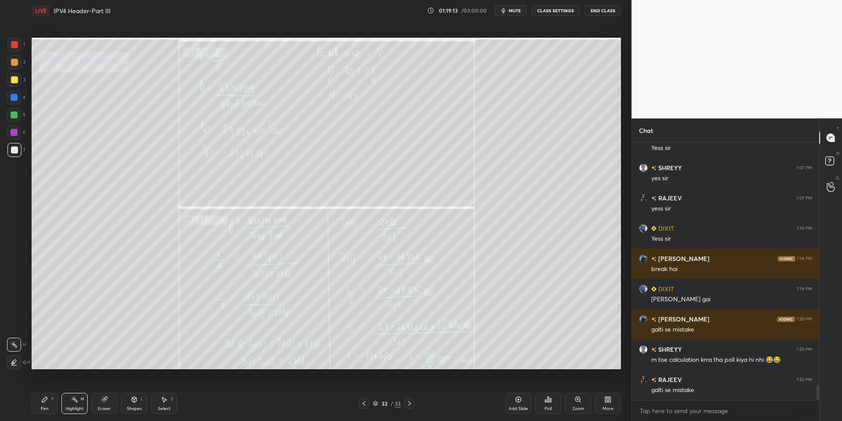
click at [47, 395] on div "Pen P" at bounding box center [45, 403] width 26 height 21
drag, startPoint x: 16, startPoint y: 111, endPoint x: 29, endPoint y: 110, distance: 12.8
click at [17, 111] on div at bounding box center [14, 115] width 14 height 14
drag, startPoint x: 72, startPoint y: 404, endPoint x: 74, endPoint y: 399, distance: 5.3
click at [73, 401] on div "Highlight H" at bounding box center [74, 403] width 26 height 21
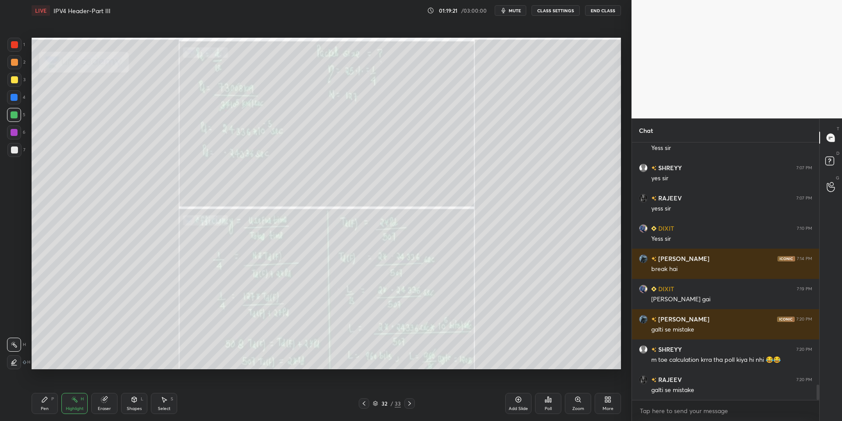
drag, startPoint x: 46, startPoint y: 404, endPoint x: 47, endPoint y: 397, distance: 7.6
click at [47, 402] on div "Pen P" at bounding box center [45, 403] width 26 height 21
click at [73, 405] on div "Highlight H" at bounding box center [74, 403] width 26 height 21
drag, startPoint x: 49, startPoint y: 405, endPoint x: 55, endPoint y: 403, distance: 6.1
click at [50, 405] on div "Pen P" at bounding box center [45, 403] width 26 height 21
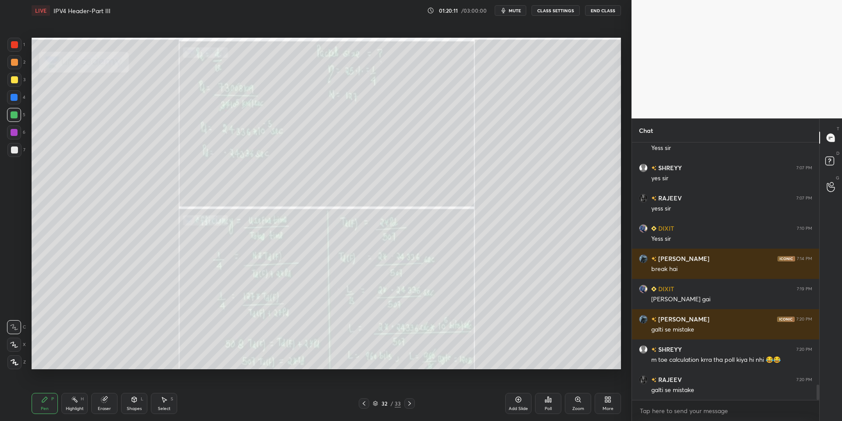
drag, startPoint x: 76, startPoint y: 408, endPoint x: 98, endPoint y: 391, distance: 27.9
click at [76, 407] on div "Highlight" at bounding box center [75, 409] width 18 height 4
drag, startPoint x: 46, startPoint y: 408, endPoint x: 55, endPoint y: 402, distance: 10.8
click at [46, 407] on div "Pen" at bounding box center [45, 409] width 8 height 4
drag, startPoint x: 76, startPoint y: 402, endPoint x: 124, endPoint y: 374, distance: 54.9
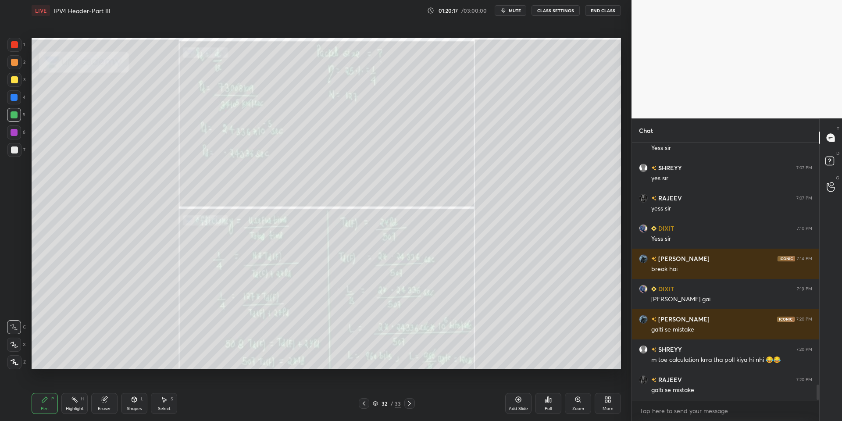
click at [79, 401] on div "Highlight H" at bounding box center [74, 403] width 26 height 21
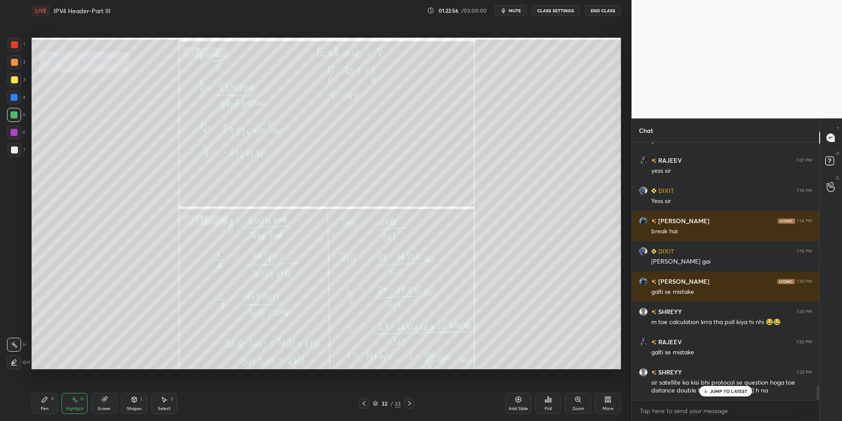
click at [610, 400] on icon at bounding box center [608, 399] width 7 height 7
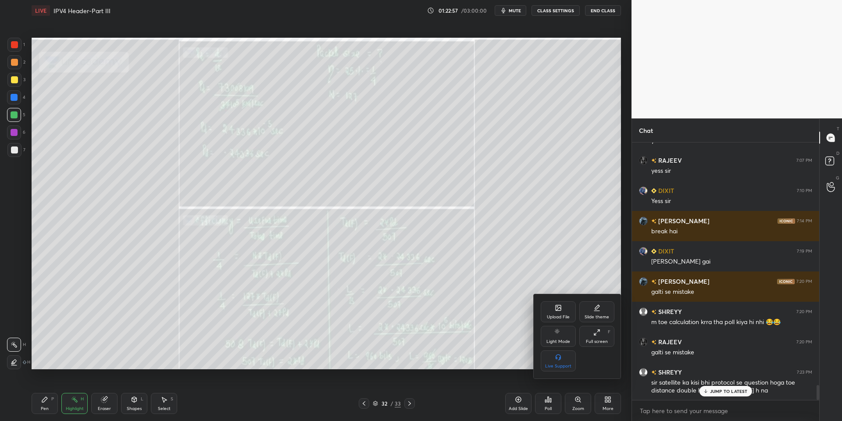
click at [559, 306] on icon at bounding box center [558, 307] width 5 height 5
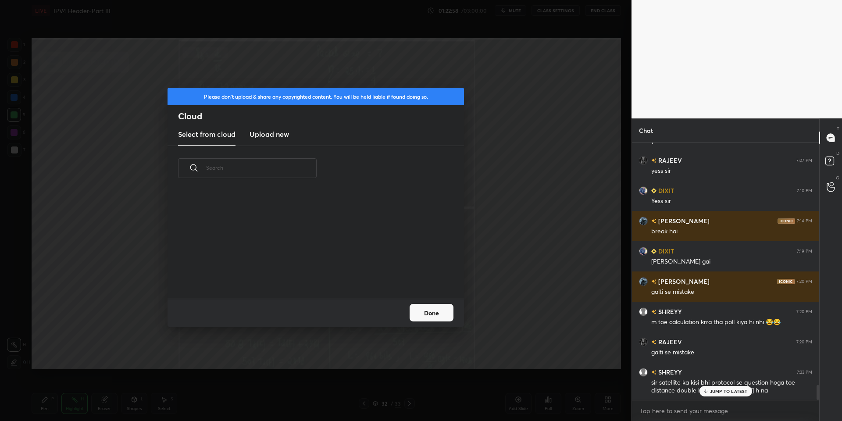
scroll to position [3, 5]
click at [261, 132] on h3 "Upload new" at bounding box center [269, 134] width 39 height 11
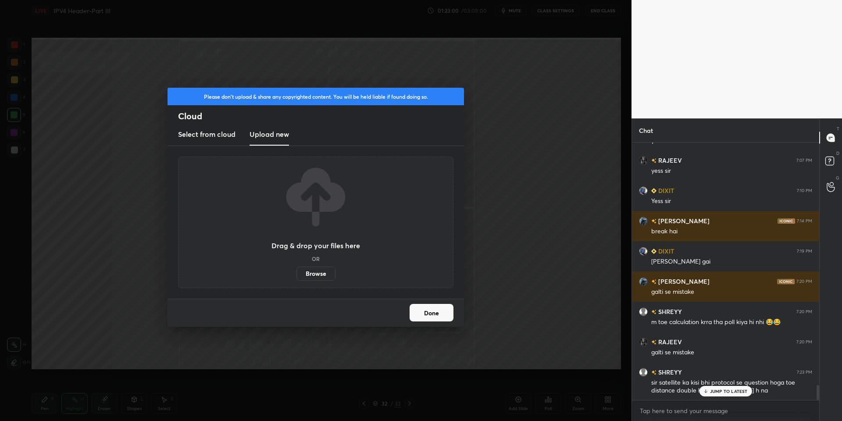
click at [314, 272] on label "Browse" at bounding box center [316, 274] width 39 height 14
click at [297, 272] on input "Browse" at bounding box center [297, 274] width 0 height 14
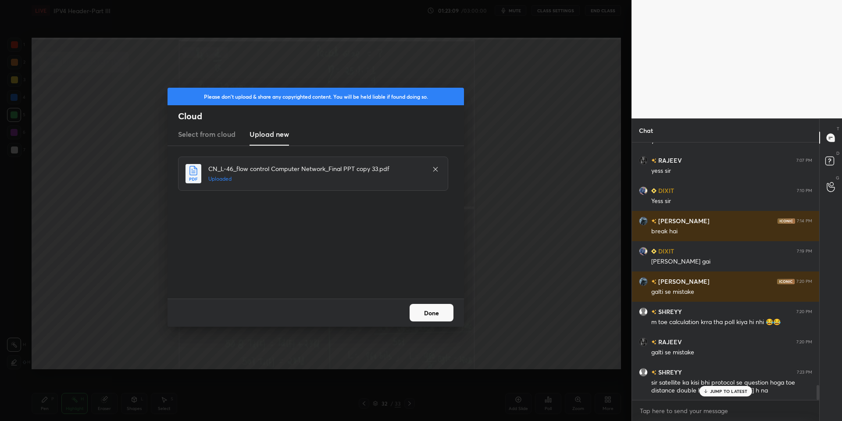
click at [433, 316] on button "Done" at bounding box center [432, 313] width 44 height 18
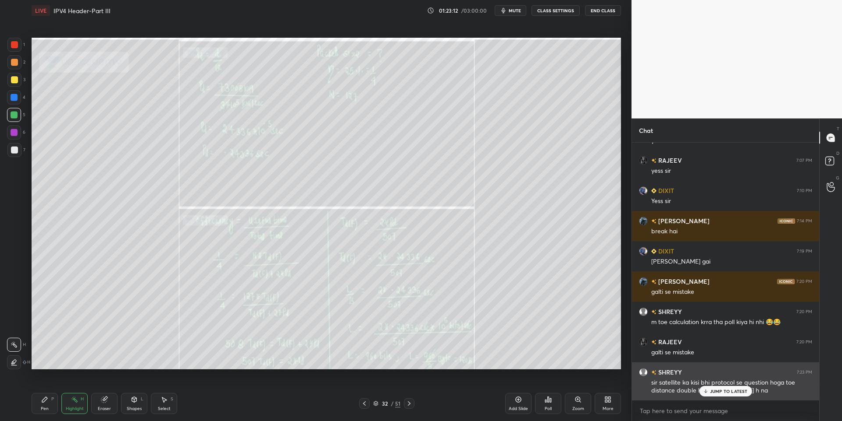
click at [620, 384] on div "sir satellite ka kisi bhi protocol se question hoga toe distance double hi [PER…" at bounding box center [732, 387] width 161 height 17
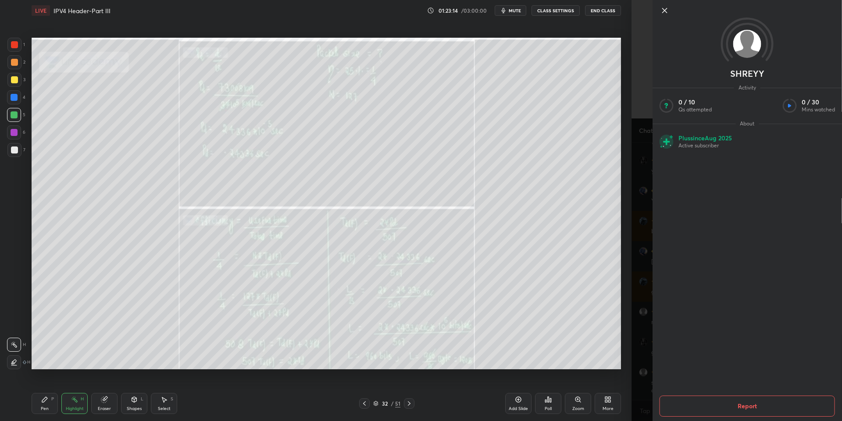
click at [620, 10] on icon at bounding box center [665, 10] width 11 height 11
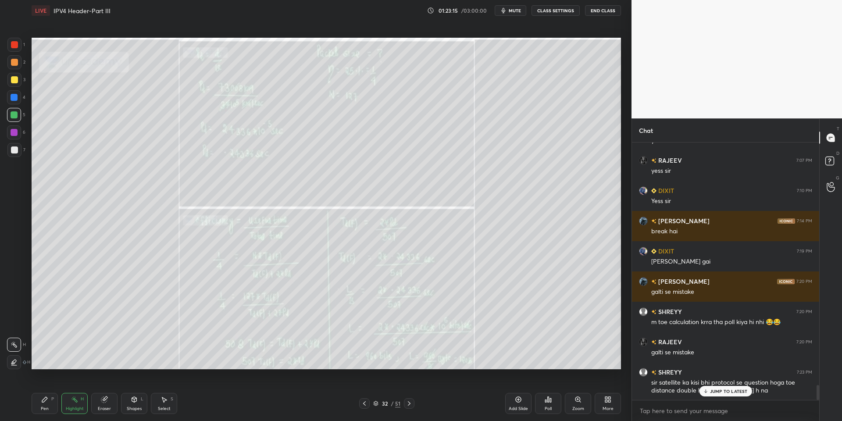
click at [620, 389] on p "JUMP TO LATEST" at bounding box center [729, 391] width 38 height 5
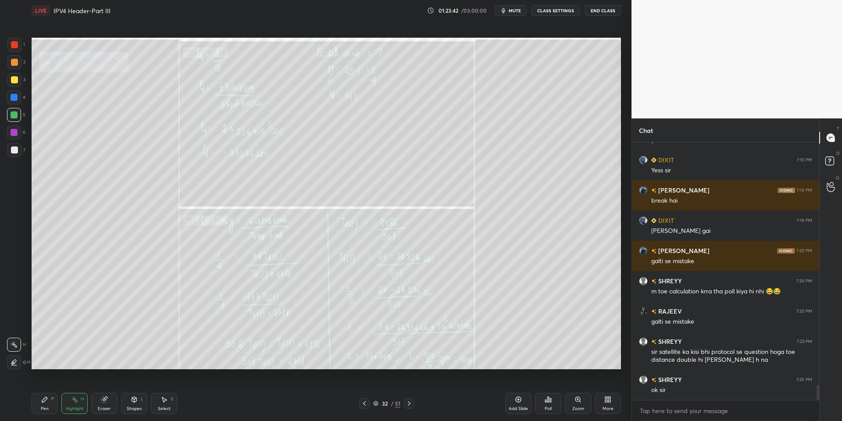
click at [377, 400] on div "32 / 51" at bounding box center [386, 404] width 27 height 8
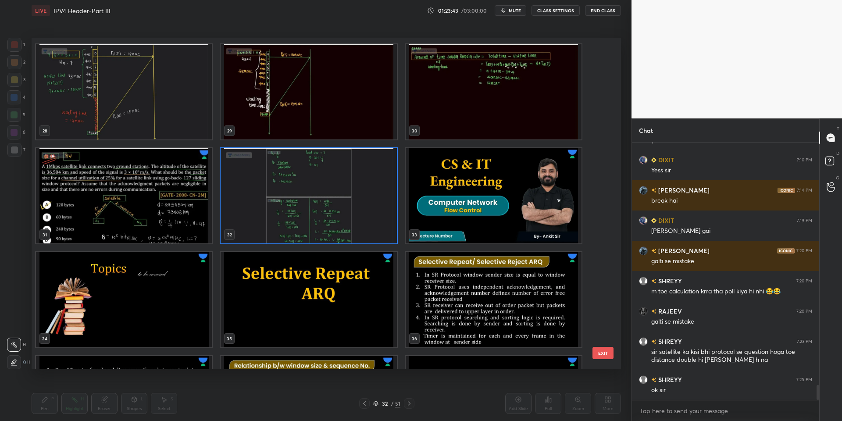
scroll to position [933, 0]
click at [294, 280] on img "grid" at bounding box center [309, 300] width 176 height 95
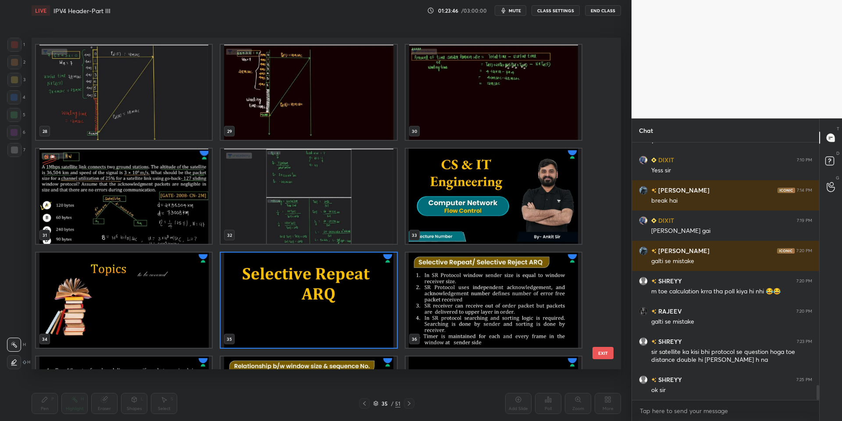
click at [608, 351] on button "EXIT" at bounding box center [603, 353] width 21 height 12
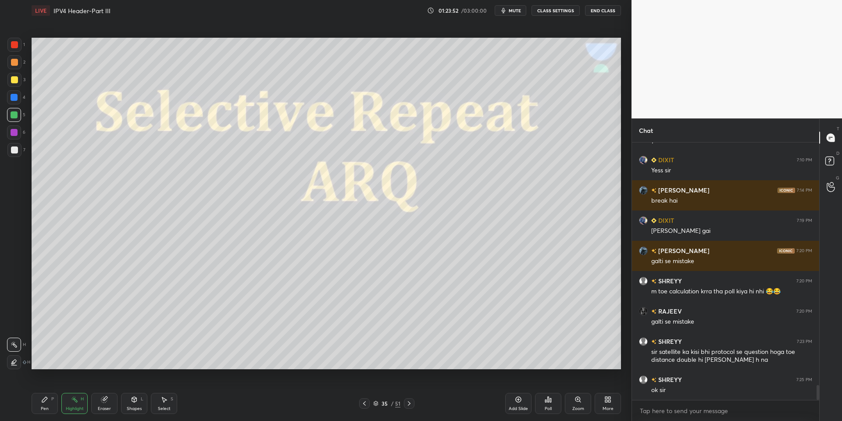
drag, startPoint x: 139, startPoint y: 406, endPoint x: 136, endPoint y: 394, distance: 13.0
click at [137, 405] on div "Shapes L" at bounding box center [134, 403] width 26 height 21
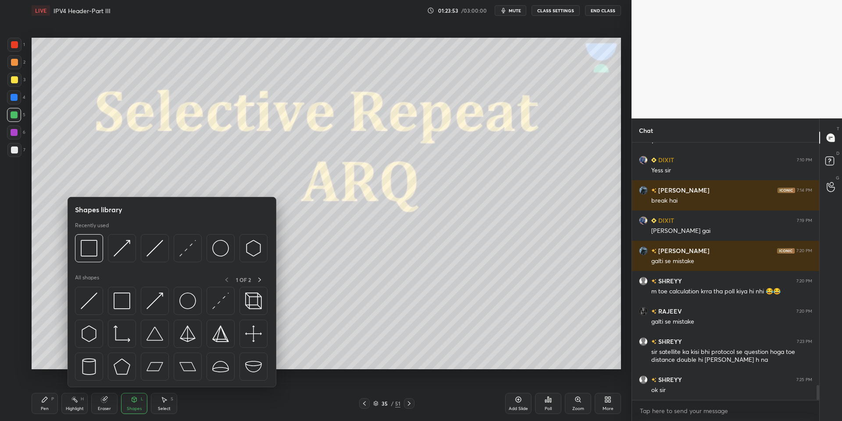
click at [125, 299] on img at bounding box center [122, 301] width 17 height 17
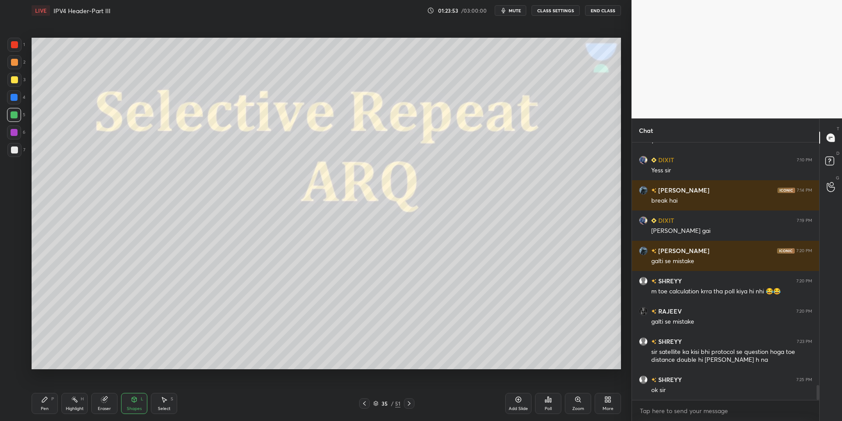
click at [17, 114] on div at bounding box center [14, 115] width 14 height 14
click at [51, 403] on div "Pen P" at bounding box center [45, 403] width 26 height 21
click at [71, 405] on div "Highlight H" at bounding box center [74, 403] width 26 height 21
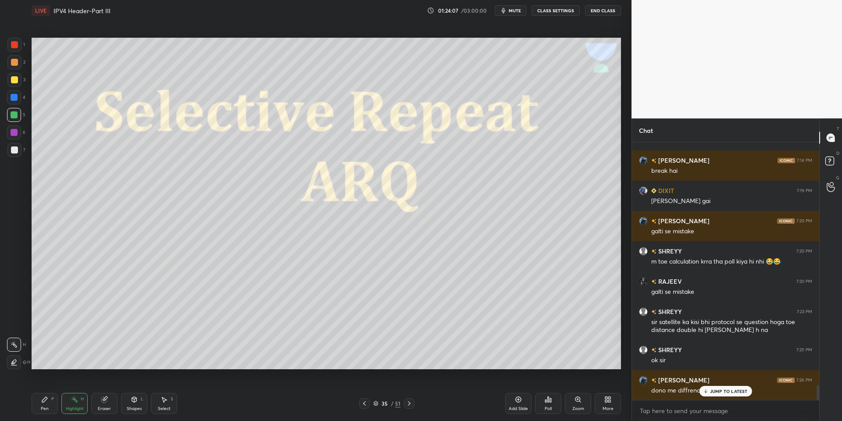
click at [620, 391] on p "JUMP TO LATEST" at bounding box center [729, 391] width 38 height 5
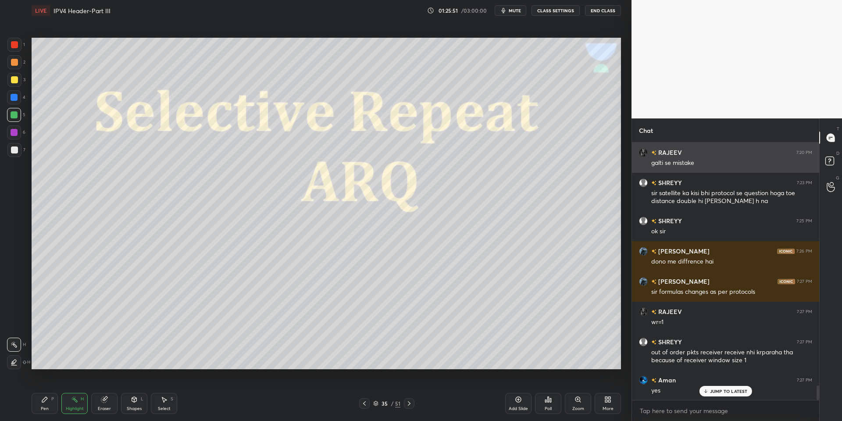
scroll to position [4381, 0]
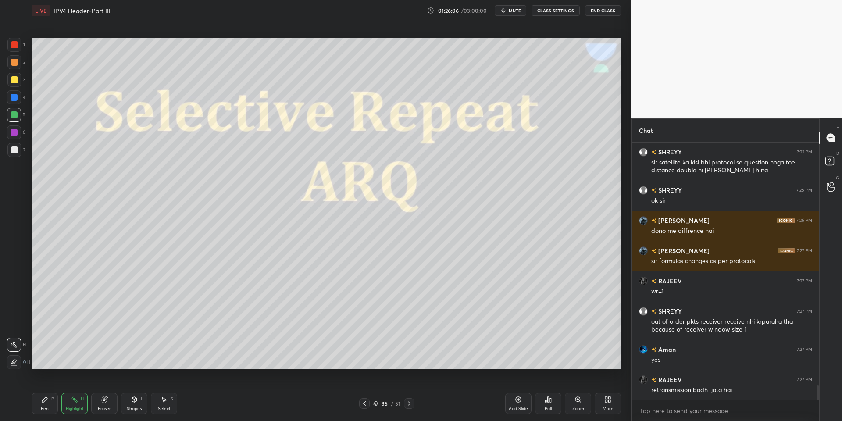
click at [50, 401] on div "Pen P" at bounding box center [45, 403] width 26 height 21
click at [14, 82] on div at bounding box center [14, 80] width 14 height 14
click at [13, 116] on div at bounding box center [14, 114] width 7 height 7
drag, startPoint x: 72, startPoint y: 404, endPoint x: 125, endPoint y: 379, distance: 58.7
click at [76, 402] on div "Highlight H" at bounding box center [74, 403] width 26 height 21
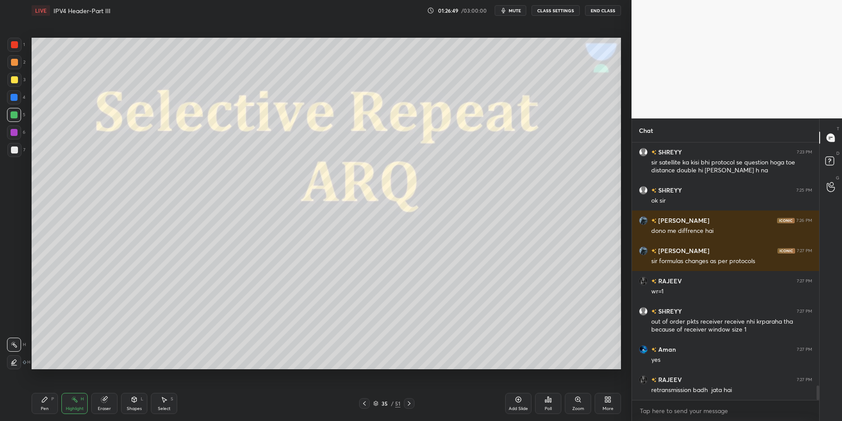
click at [50, 405] on div "Pen P" at bounding box center [45, 403] width 26 height 21
drag, startPoint x: 74, startPoint y: 402, endPoint x: 83, endPoint y: 391, distance: 14.7
click at [76, 402] on icon at bounding box center [74, 399] width 7 height 7
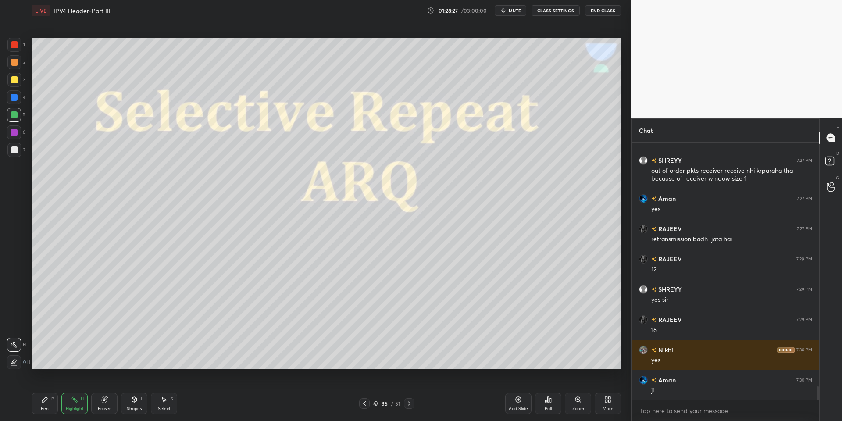
scroll to position [4562, 0]
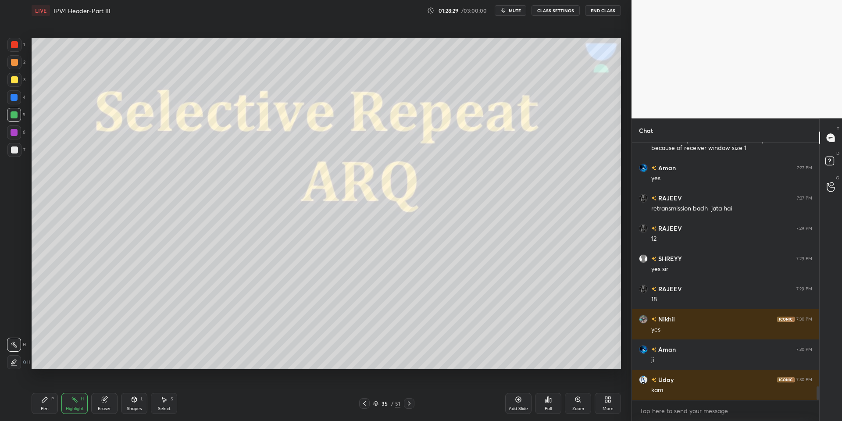
click at [167, 411] on div "Select" at bounding box center [164, 409] width 13 height 4
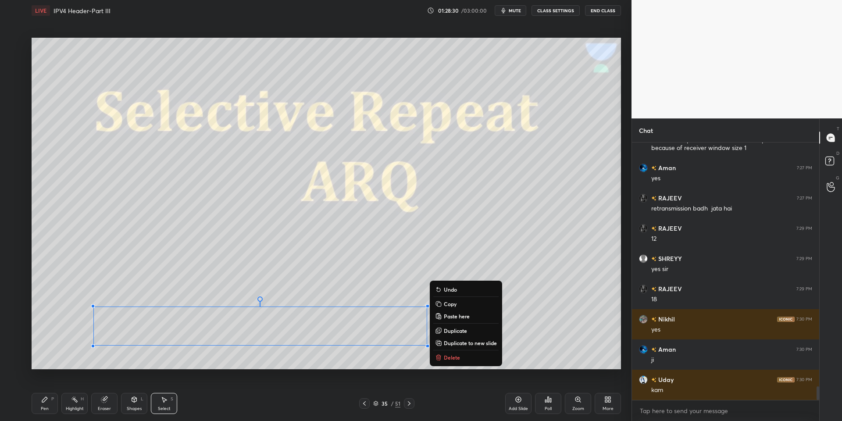
drag, startPoint x: 80, startPoint y: 299, endPoint x: 487, endPoint y: 364, distance: 412.0
click at [488, 364] on div "0 ° Undo Copy Paste here Duplicate Duplicate to new slide Delete" at bounding box center [327, 204] width 590 height 332
click at [452, 355] on p "Delete" at bounding box center [452, 357] width 16 height 7
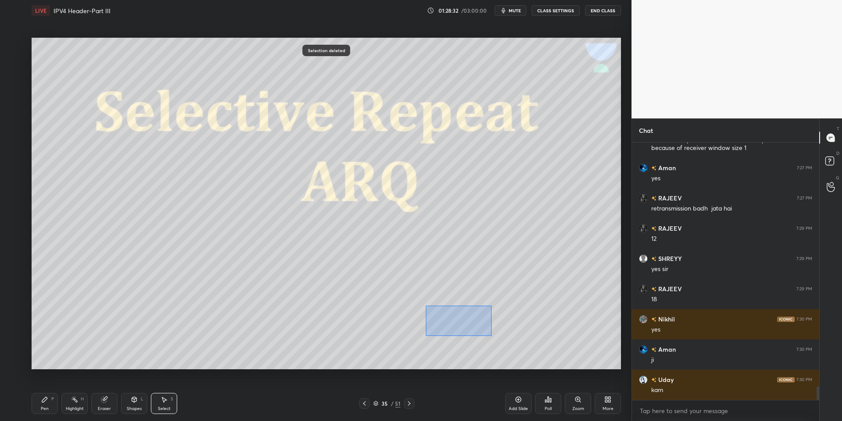
drag, startPoint x: 427, startPoint y: 305, endPoint x: 485, endPoint y: 337, distance: 65.8
click at [491, 336] on div "0 ° Undo Copy Paste here Duplicate Duplicate to new slide Delete" at bounding box center [327, 204] width 590 height 332
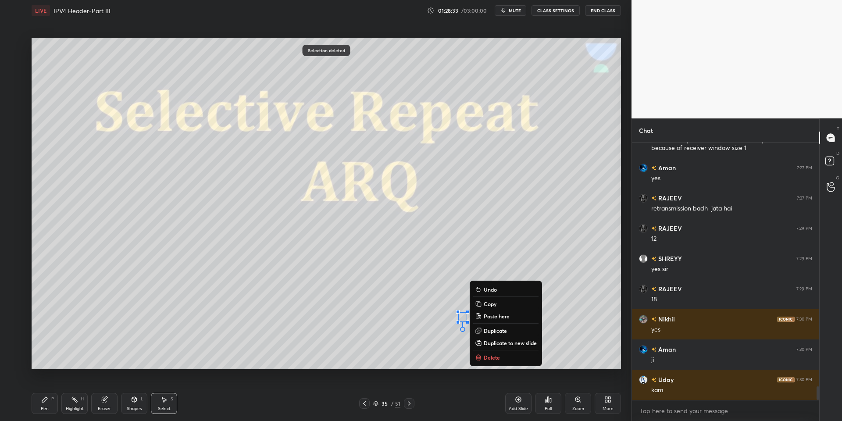
click at [489, 351] on div "0 ° Undo Copy Paste here Duplicate Duplicate to new slide Delete" at bounding box center [327, 204] width 590 height 332
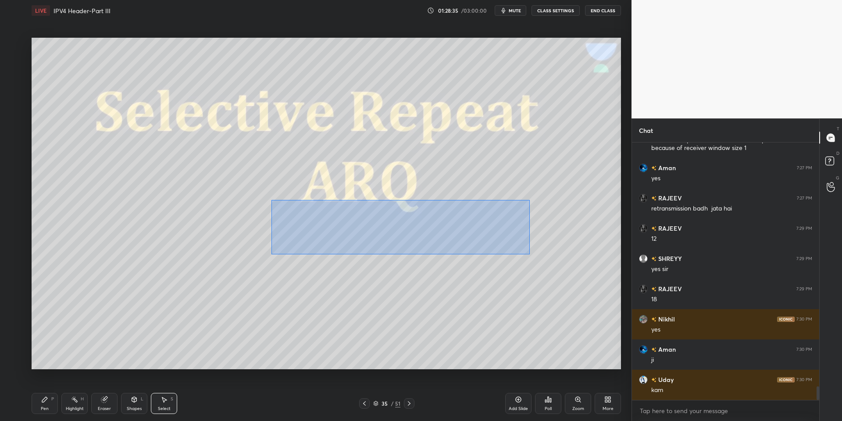
drag, startPoint x: 277, startPoint y: 202, endPoint x: 531, endPoint y: 252, distance: 258.9
click at [530, 254] on div "0 ° Undo Copy Paste here Duplicate Duplicate to new slide Delete" at bounding box center [327, 204] width 590 height 332
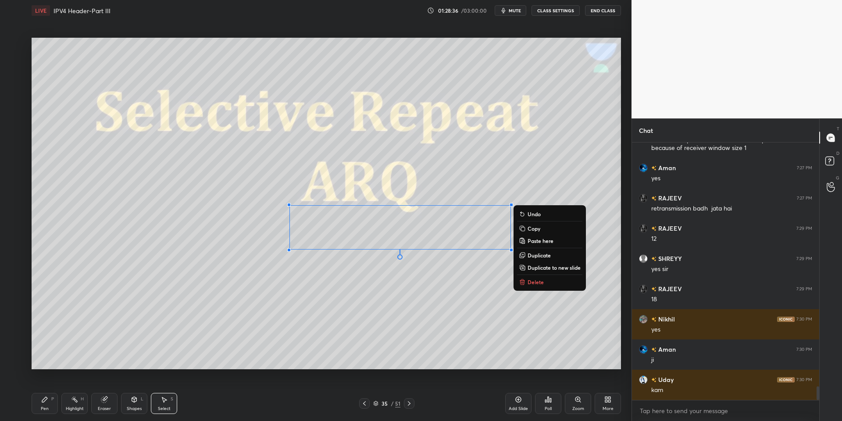
click at [534, 276] on div "0 ° Undo Copy Paste here Duplicate Duplicate to new slide Delete" at bounding box center [327, 204] width 590 height 332
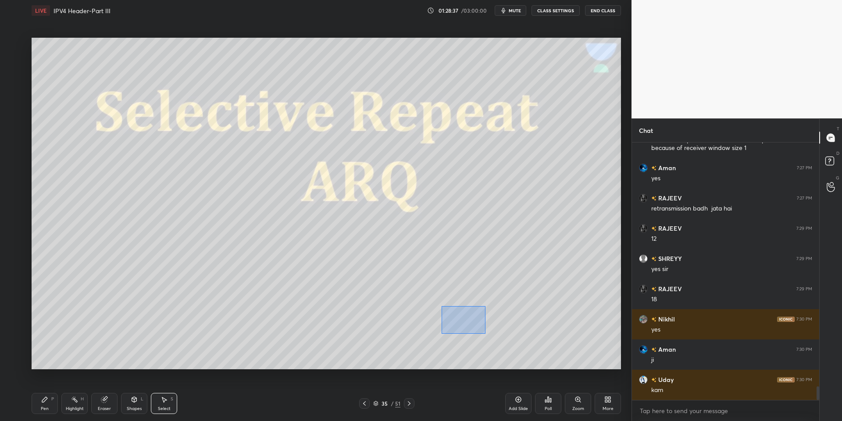
drag, startPoint x: 453, startPoint y: 309, endPoint x: 484, endPoint y: 332, distance: 38.7
click at [485, 333] on div "0 ° Undo Copy Paste here Duplicate Duplicate to new slide Delete" at bounding box center [327, 204] width 590 height 332
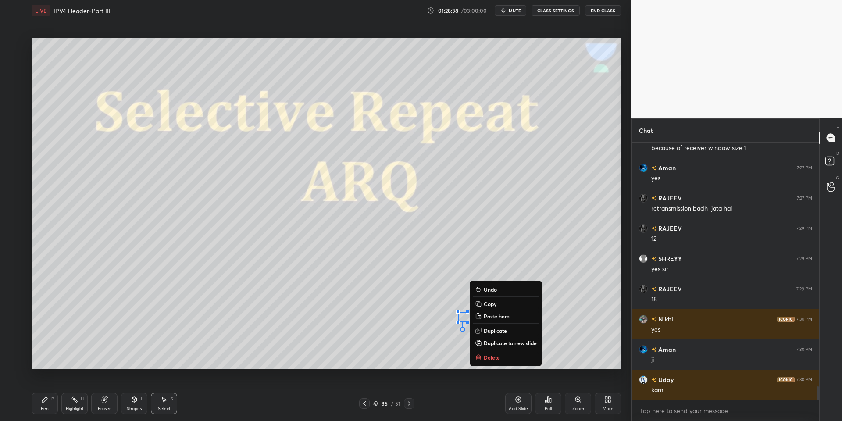
click at [492, 355] on p "Delete" at bounding box center [492, 357] width 16 height 7
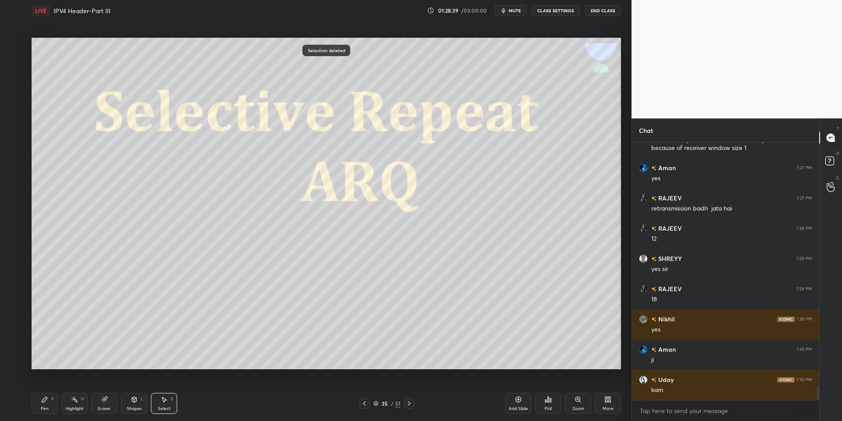
click at [158, 407] on div "Select" at bounding box center [164, 409] width 13 height 4
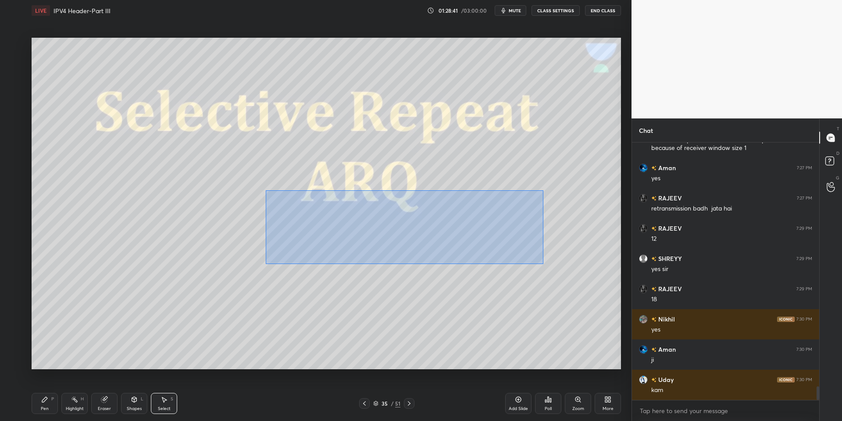
drag, startPoint x: 266, startPoint y: 189, endPoint x: 541, endPoint y: 261, distance: 283.9
click at [543, 264] on div "0 ° Undo Copy Paste here Duplicate Duplicate to new slide Delete" at bounding box center [327, 204] width 590 height 332
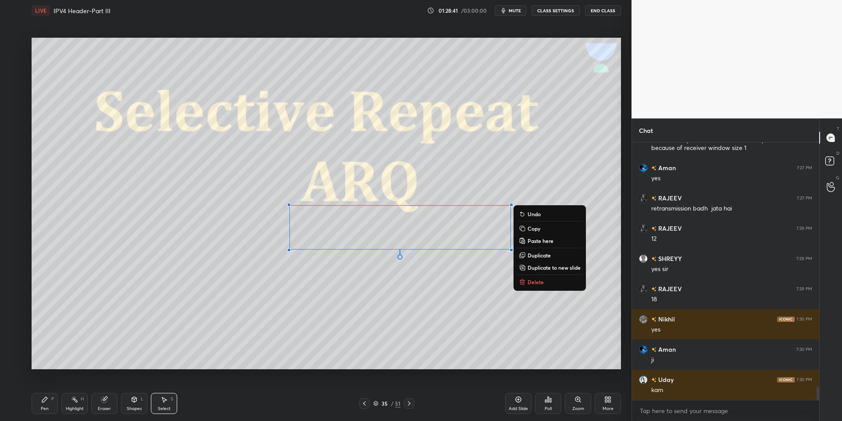
click at [538, 283] on p "Delete" at bounding box center [536, 282] width 16 height 7
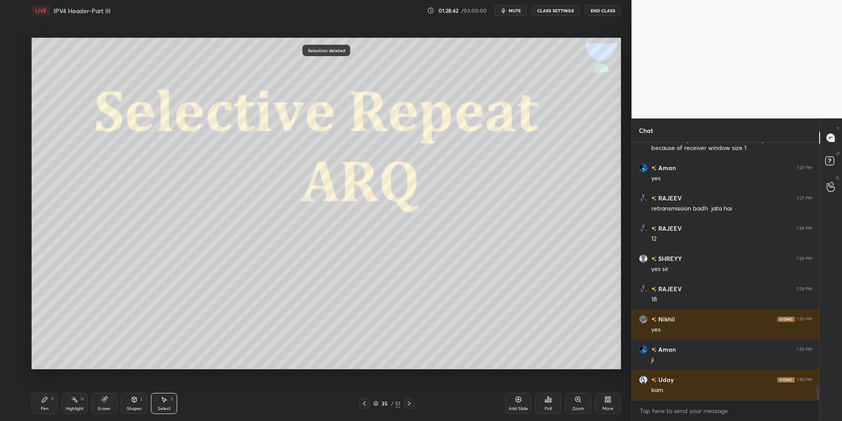
drag, startPoint x: 46, startPoint y: 404, endPoint x: 51, endPoint y: 403, distance: 5.3
click at [50, 403] on div "Pen P" at bounding box center [45, 403] width 26 height 21
click at [71, 403] on div "Highlight H" at bounding box center [74, 403] width 26 height 21
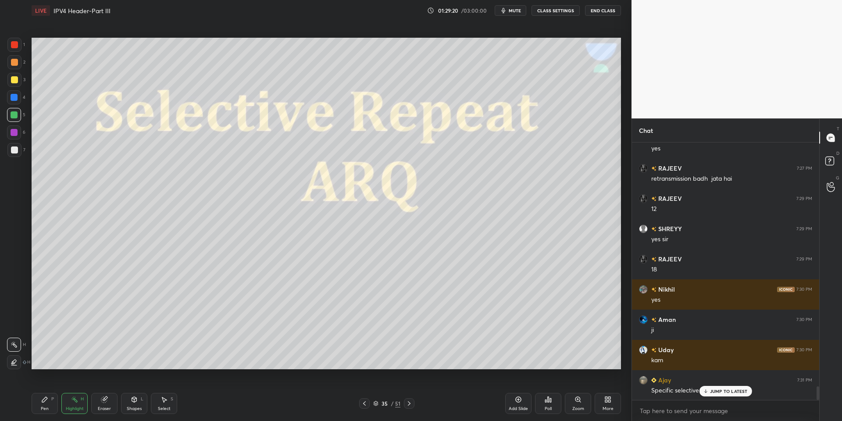
click at [620, 389] on p "JUMP TO LATEST" at bounding box center [729, 391] width 38 height 5
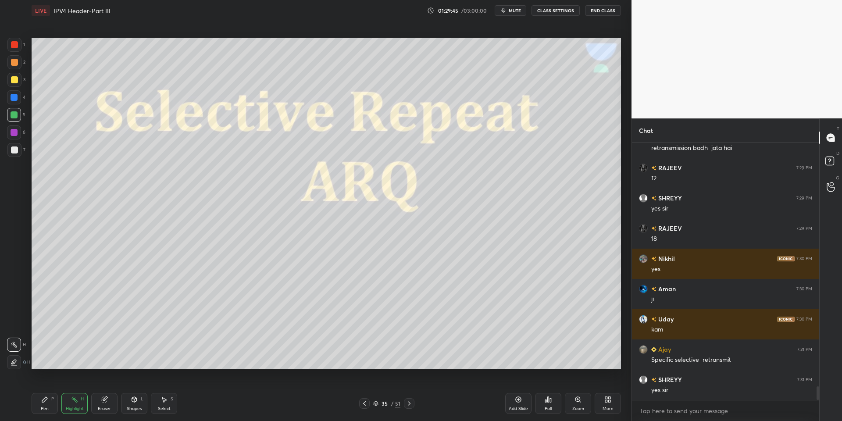
scroll to position [4653, 0]
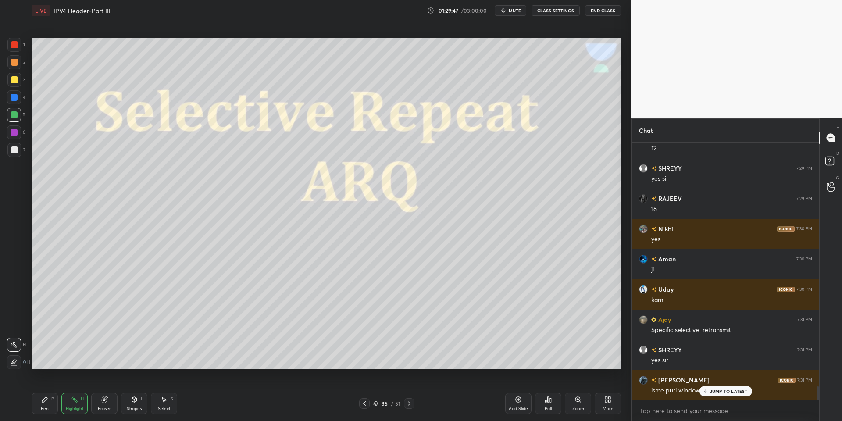
click at [620, 391] on p "JUMP TO LATEST" at bounding box center [729, 391] width 38 height 5
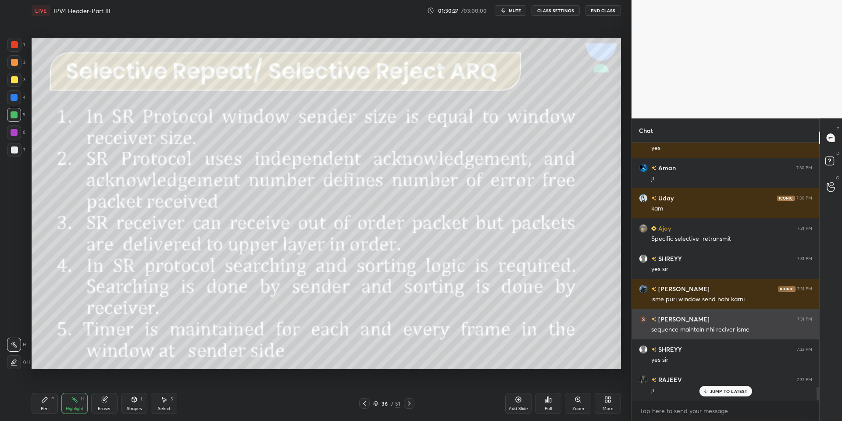
scroll to position [4774, 0]
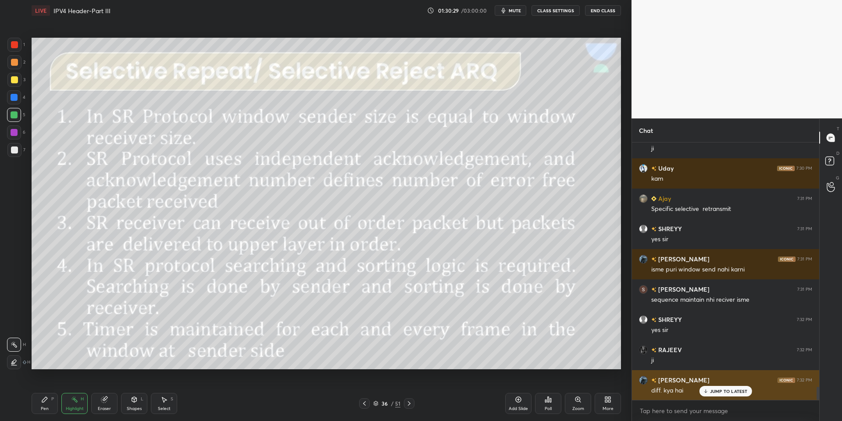
click at [620, 391] on p "JUMP TO LATEST" at bounding box center [729, 391] width 38 height 5
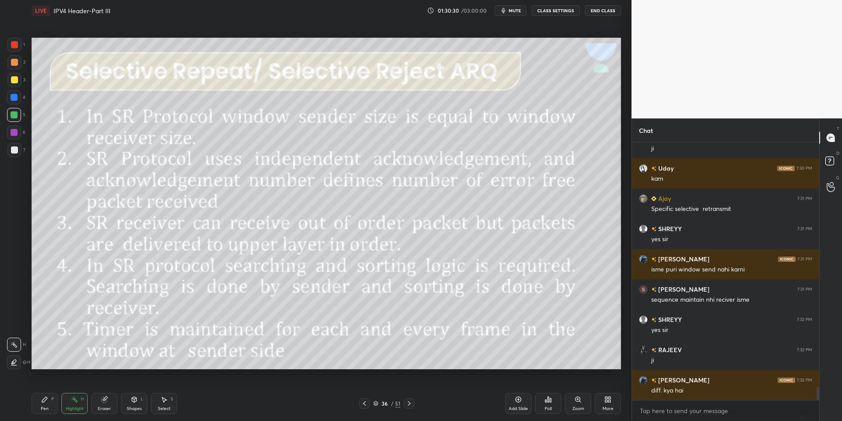
drag, startPoint x: 42, startPoint y: 412, endPoint x: 47, endPoint y: 410, distance: 5.9
click at [42, 412] on div "Pen P" at bounding box center [45, 403] width 26 height 21
drag, startPoint x: 69, startPoint y: 405, endPoint x: 65, endPoint y: 389, distance: 16.2
click at [68, 404] on div "Highlight H" at bounding box center [74, 403] width 26 height 21
click at [45, 411] on div "Pen P" at bounding box center [45, 403] width 26 height 21
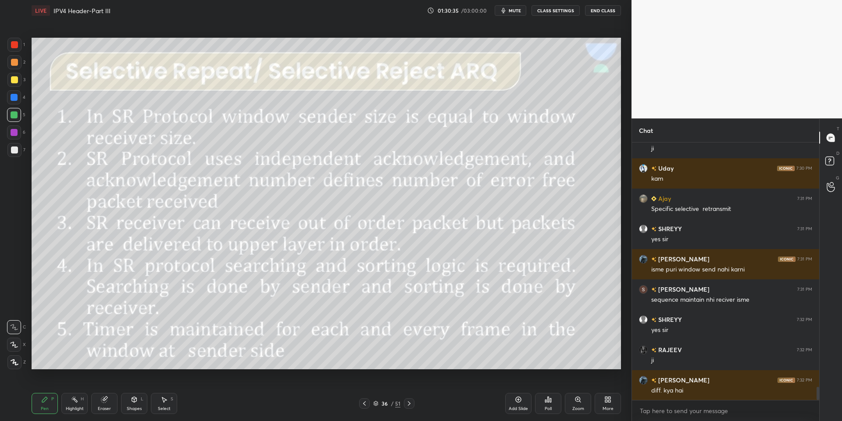
click at [16, 118] on div at bounding box center [14, 115] width 14 height 14
click at [137, 407] on div "Shapes" at bounding box center [134, 409] width 15 height 4
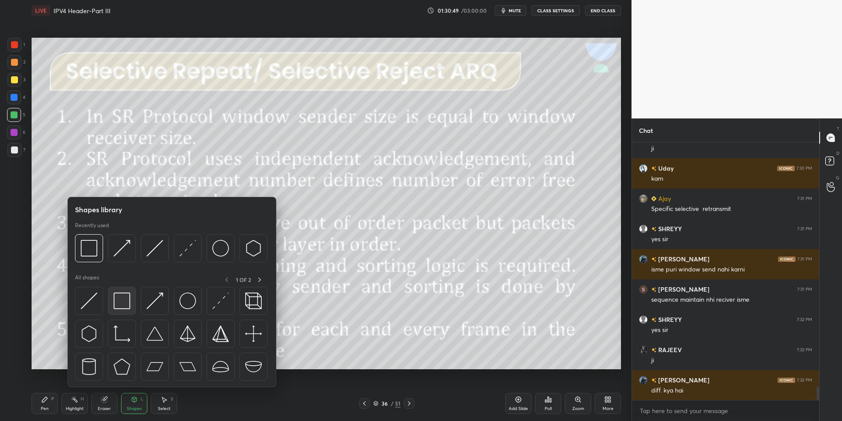
click at [122, 301] on img at bounding box center [122, 301] width 17 height 17
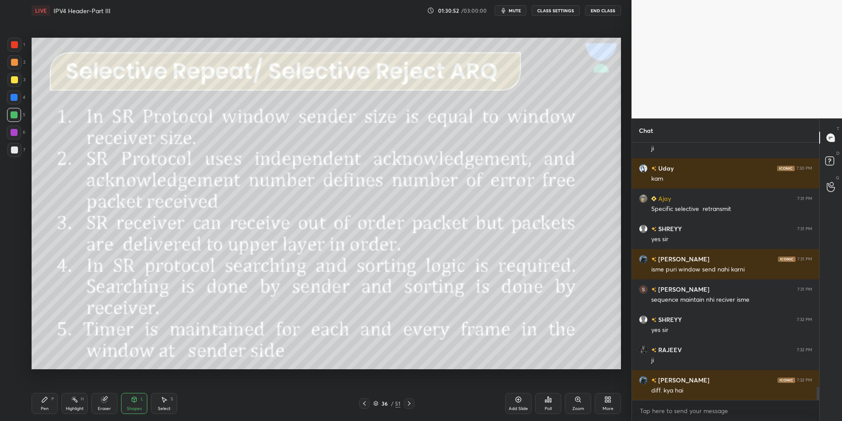
click at [51, 402] on div "Pen P" at bounding box center [45, 403] width 26 height 21
drag, startPoint x: 67, startPoint y: 405, endPoint x: 69, endPoint y: 399, distance: 5.7
click at [68, 404] on div "Highlight H" at bounding box center [74, 403] width 26 height 21
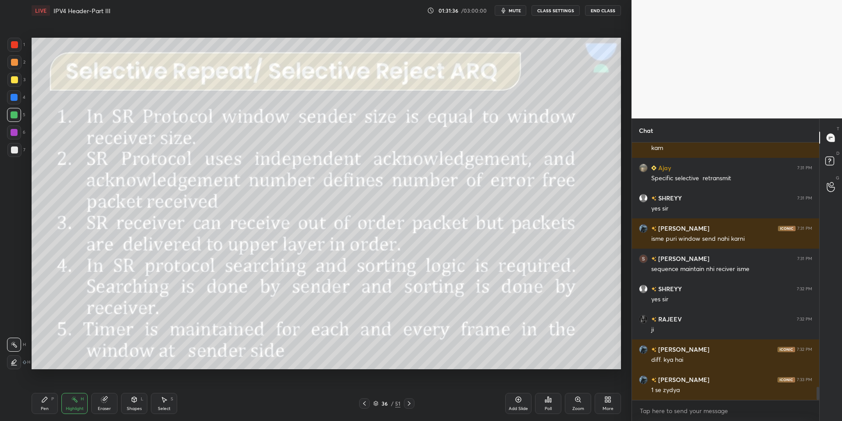
drag, startPoint x: 50, startPoint y: 403, endPoint x: 66, endPoint y: 405, distance: 16.4
click at [50, 404] on div "Pen P" at bounding box center [45, 403] width 26 height 21
drag, startPoint x: 68, startPoint y: 408, endPoint x: 72, endPoint y: 390, distance: 18.7
click at [71, 407] on div "Highlight" at bounding box center [75, 409] width 18 height 4
drag, startPoint x: 130, startPoint y: 403, endPoint x: 129, endPoint y: 392, distance: 11.0
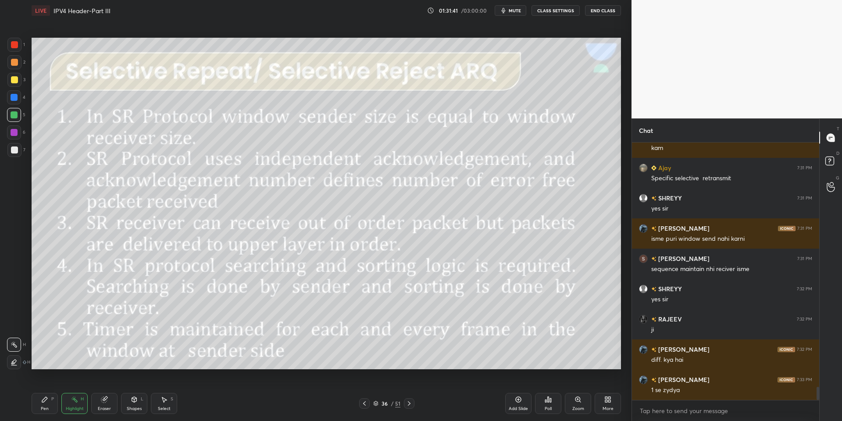
click at [130, 401] on div "Shapes L" at bounding box center [134, 403] width 26 height 21
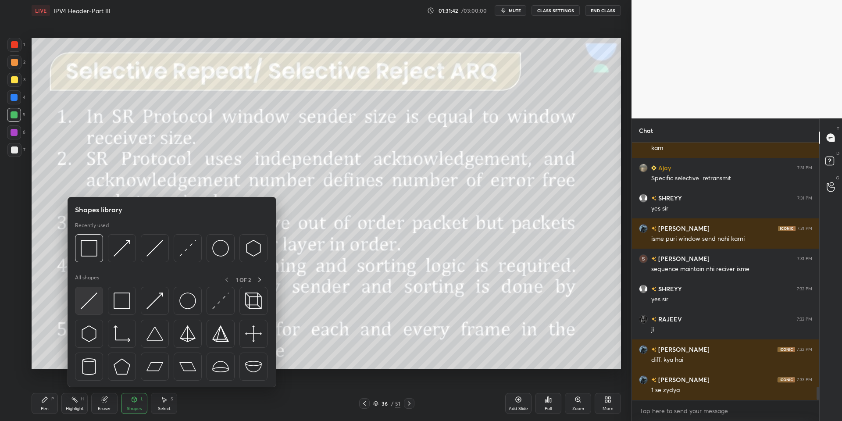
click at [91, 302] on img at bounding box center [89, 301] width 17 height 17
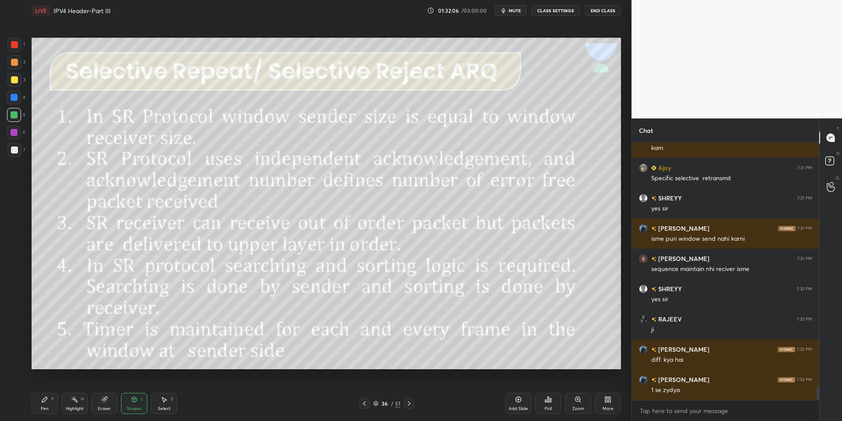
click at [512, 9] on span "mute" at bounding box center [515, 10] width 12 height 6
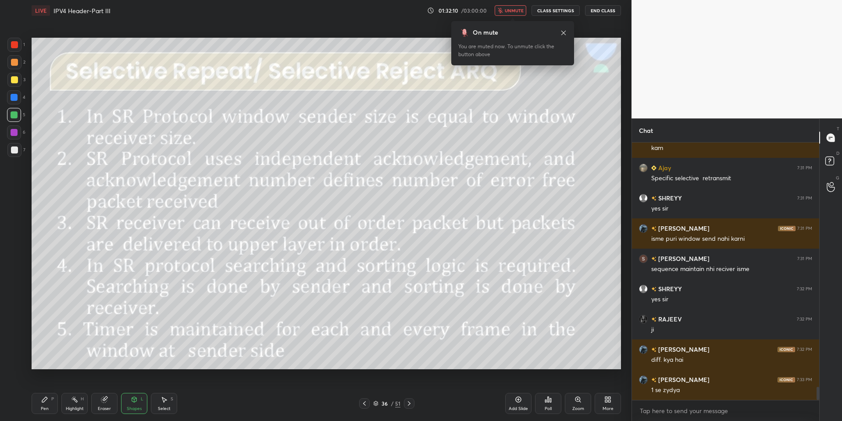
click at [512, 9] on span "unmute" at bounding box center [514, 10] width 19 height 6
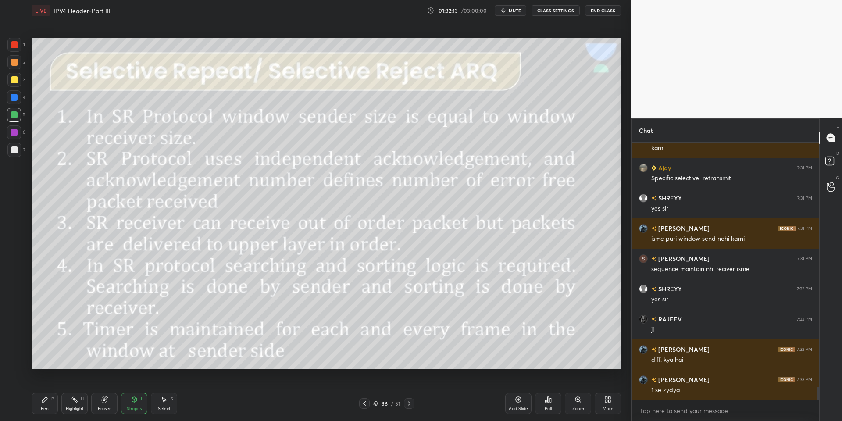
click at [42, 397] on icon at bounding box center [44, 399] width 7 height 7
click at [72, 407] on div "Highlight" at bounding box center [75, 409] width 18 height 4
drag, startPoint x: 137, startPoint y: 409, endPoint x: 137, endPoint y: 400, distance: 9.2
click at [139, 407] on div "Shapes" at bounding box center [134, 409] width 15 height 4
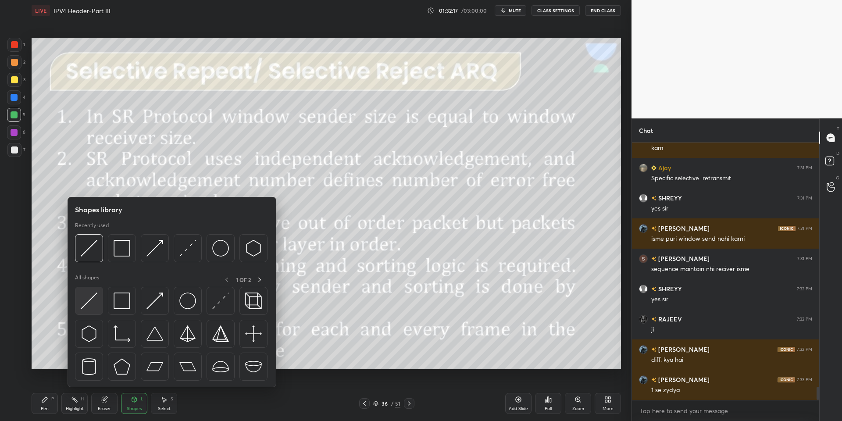
click at [93, 298] on img at bounding box center [89, 301] width 17 height 17
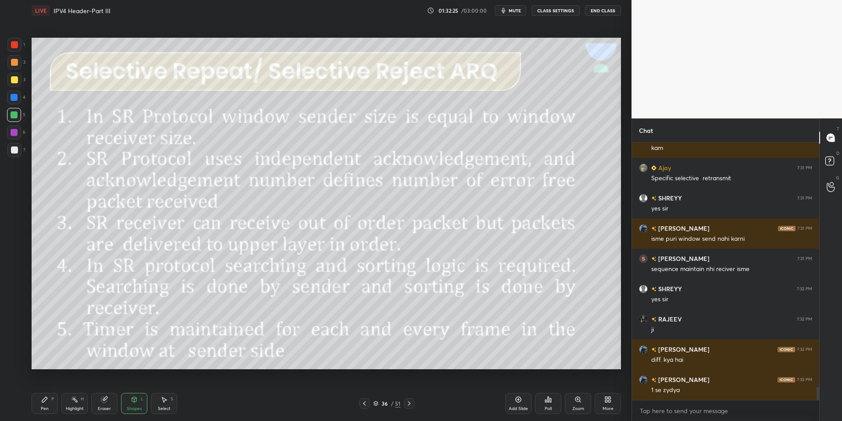
click at [57, 407] on div "Pen P" at bounding box center [45, 403] width 26 height 21
drag, startPoint x: 75, startPoint y: 407, endPoint x: 72, endPoint y: 370, distance: 36.6
click at [75, 407] on div "Highlight" at bounding box center [75, 409] width 18 height 4
click at [47, 411] on div "Pen" at bounding box center [45, 409] width 8 height 4
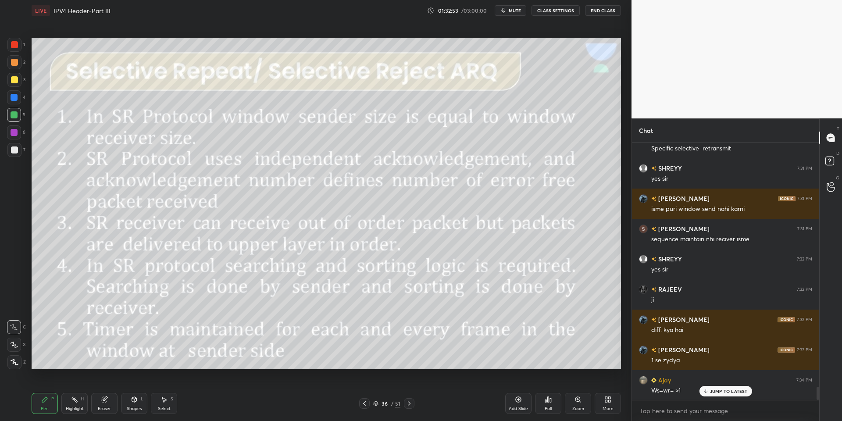
click at [133, 401] on icon at bounding box center [134, 399] width 7 height 7
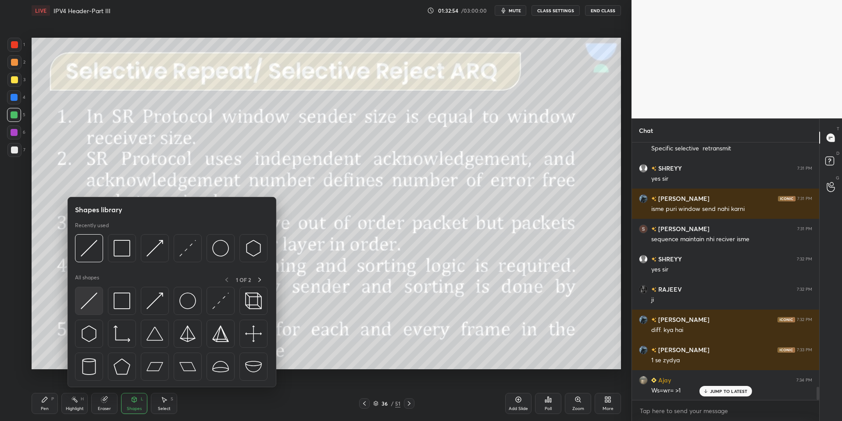
click at [93, 310] on div at bounding box center [89, 301] width 28 height 28
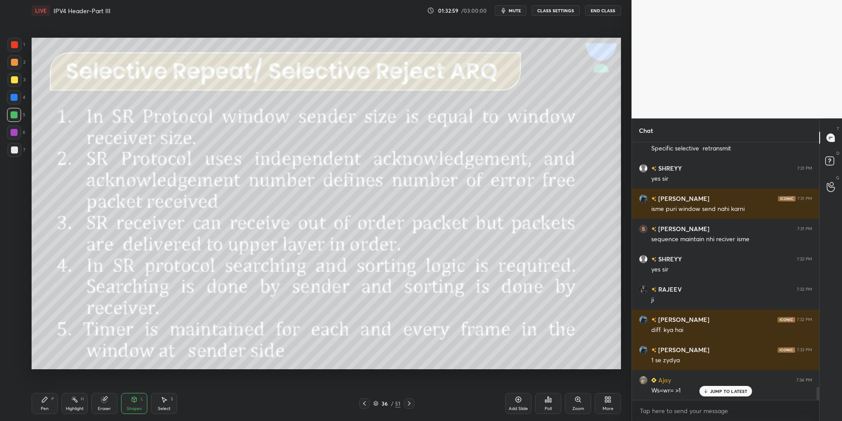
click at [53, 407] on div "Pen P" at bounding box center [45, 403] width 26 height 21
click at [79, 409] on div "Highlight" at bounding box center [75, 409] width 18 height 4
drag, startPoint x: 138, startPoint y: 409, endPoint x: 134, endPoint y: 403, distance: 6.6
click at [138, 407] on div "Shapes" at bounding box center [134, 409] width 15 height 4
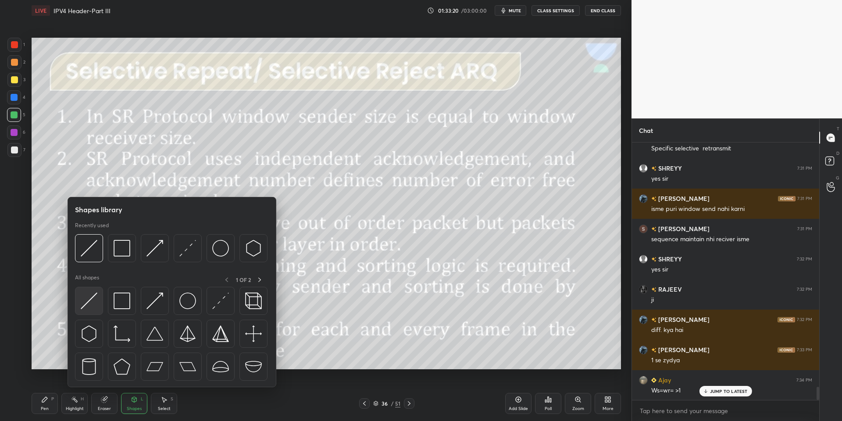
drag, startPoint x: 87, startPoint y: 303, endPoint x: 82, endPoint y: 306, distance: 6.1
click at [82, 305] on img at bounding box center [89, 301] width 17 height 17
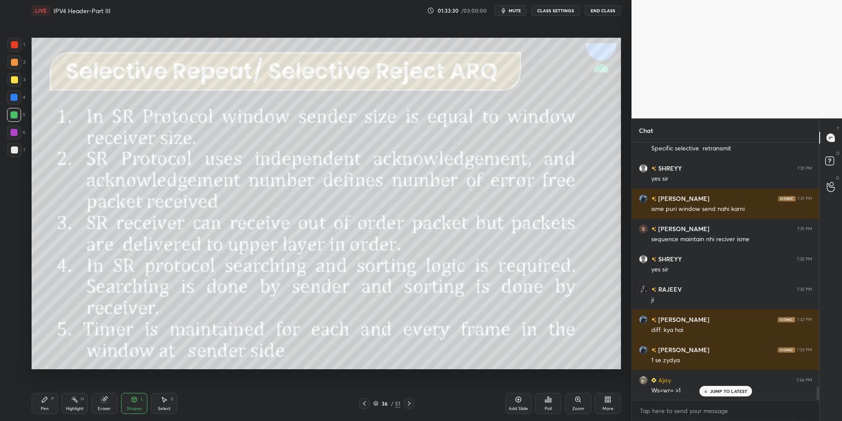
drag, startPoint x: 51, startPoint y: 399, endPoint x: 57, endPoint y: 401, distance: 5.7
click at [55, 401] on div "Pen P" at bounding box center [45, 403] width 26 height 21
drag, startPoint x: 74, startPoint y: 405, endPoint x: 72, endPoint y: 393, distance: 13.0
click at [75, 405] on div "Highlight H" at bounding box center [74, 403] width 26 height 21
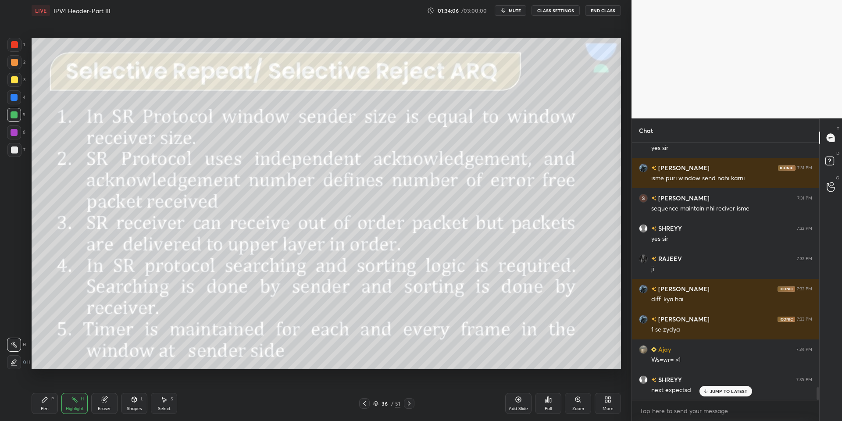
scroll to position [4895, 0]
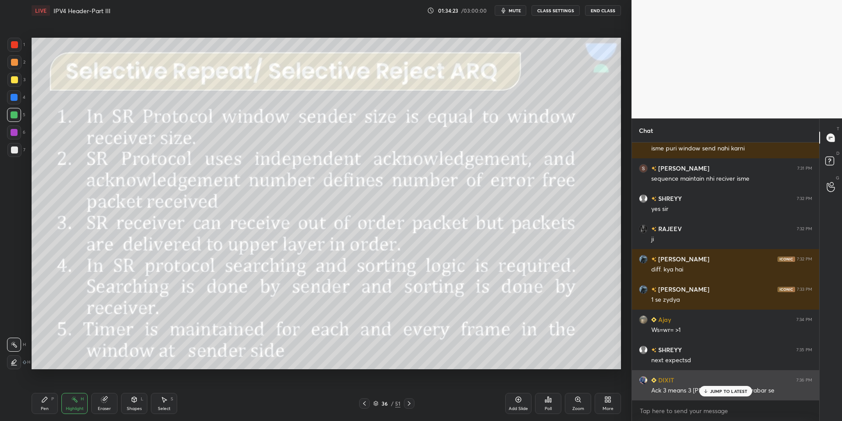
click at [620, 386] on div "JUMP TO LATEST" at bounding box center [725, 391] width 53 height 11
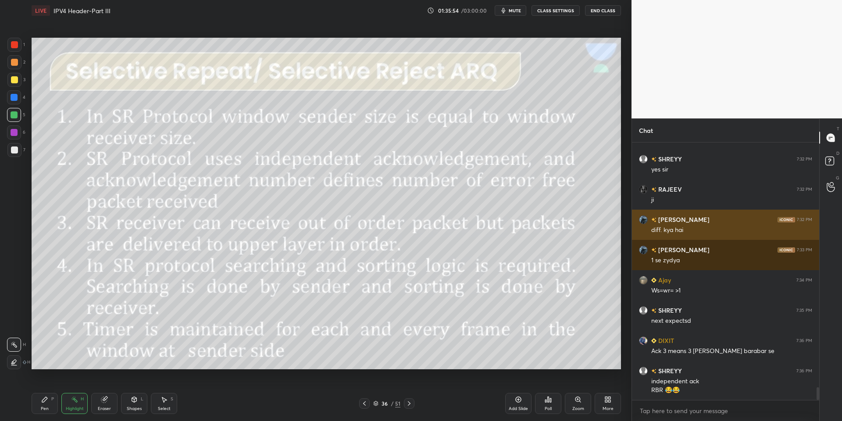
scroll to position [4964, 0]
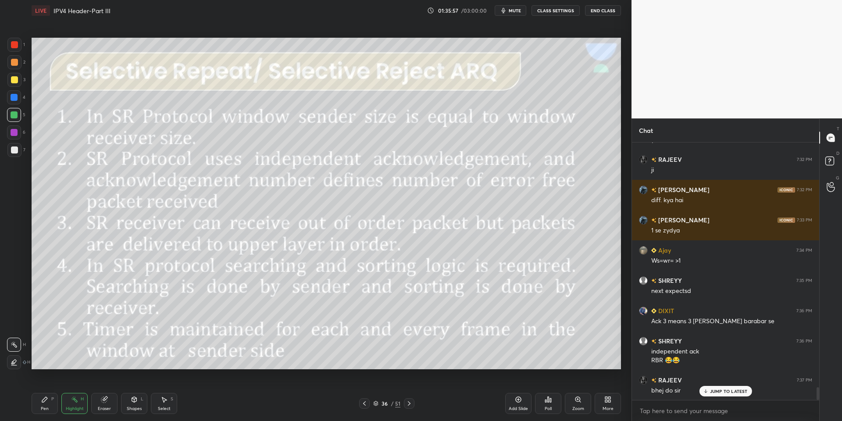
click at [516, 11] on span "mute" at bounding box center [515, 10] width 12 height 6
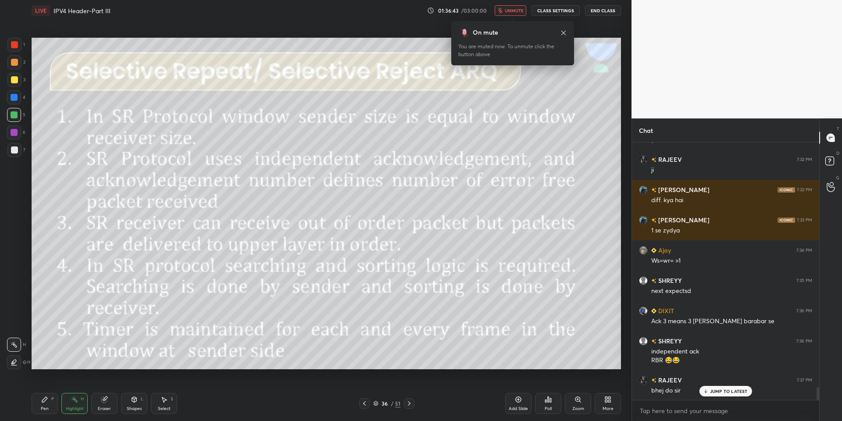
click at [515, 11] on span "unmute" at bounding box center [514, 10] width 19 height 6
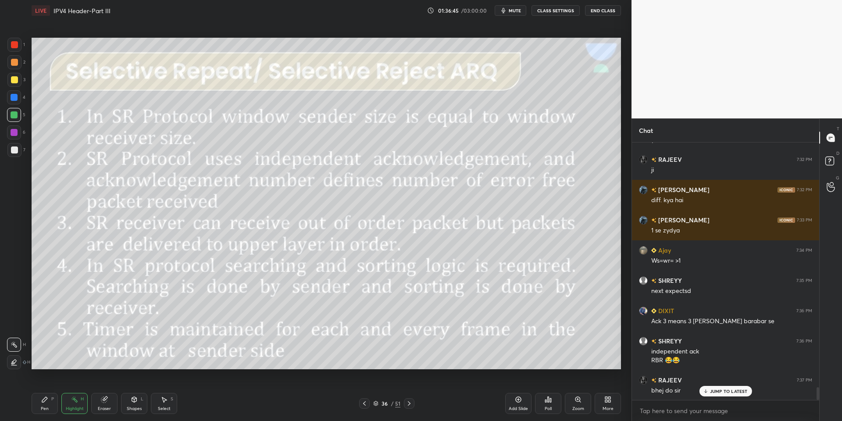
click at [620, 392] on p "JUMP TO LATEST" at bounding box center [729, 391] width 38 height 5
click at [50, 409] on div "Pen P" at bounding box center [45, 403] width 26 height 21
click at [72, 405] on div "Highlight H" at bounding box center [74, 403] width 26 height 21
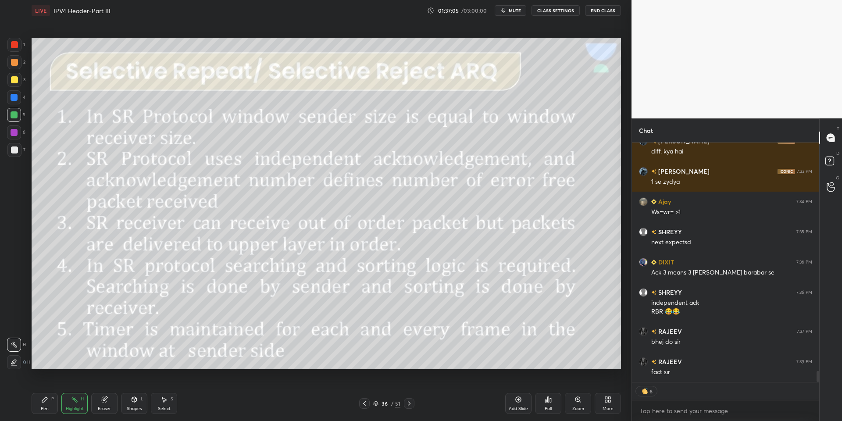
scroll to position [5043, 0]
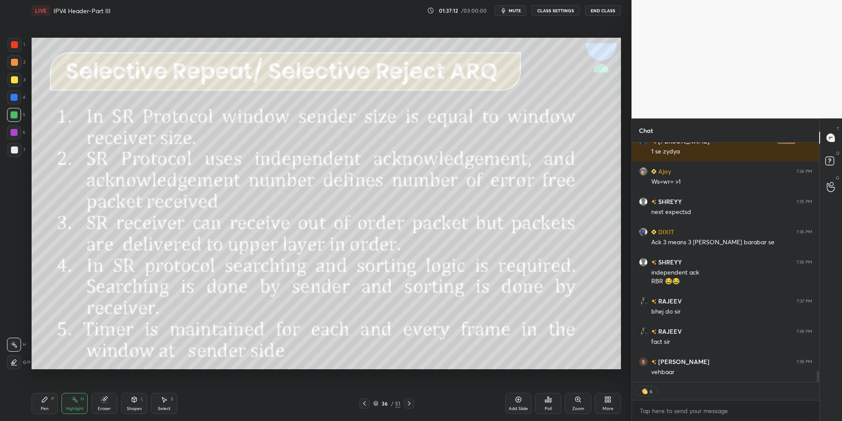
type textarea "x"
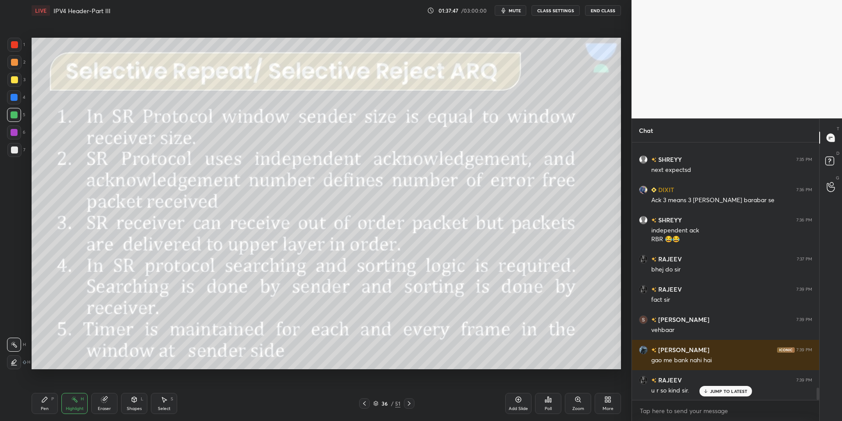
scroll to position [5116, 0]
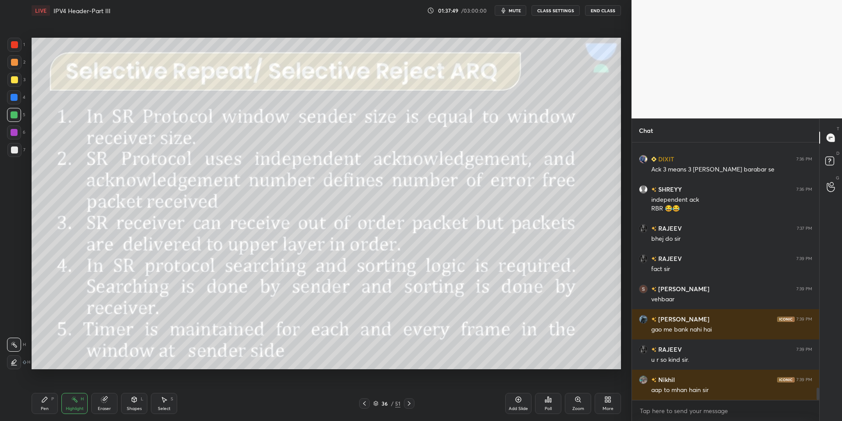
click at [47, 396] on icon at bounding box center [44, 399] width 7 height 7
click at [77, 401] on rect at bounding box center [75, 400] width 4 height 4
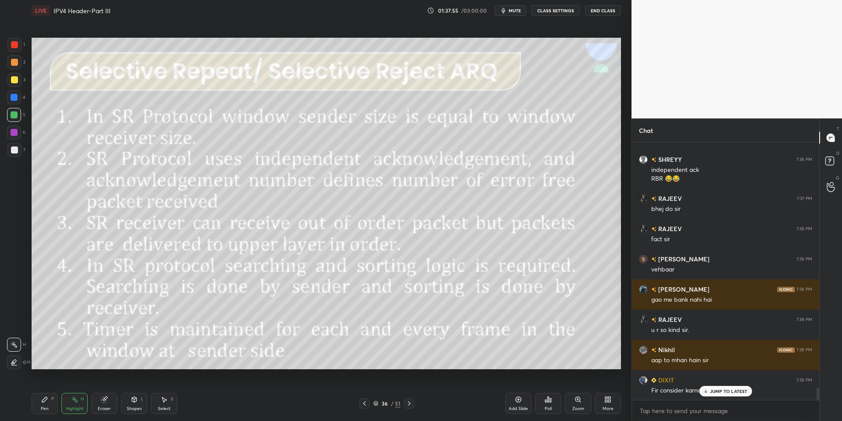
scroll to position [5177, 0]
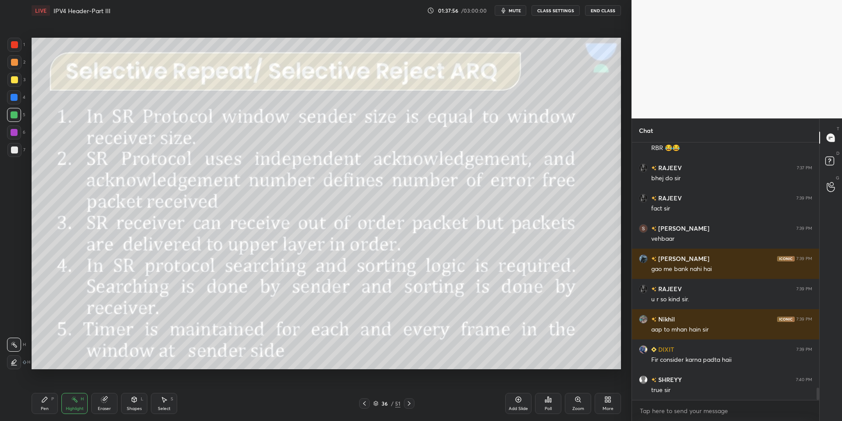
click at [620, 389] on div "true sir" at bounding box center [732, 390] width 161 height 9
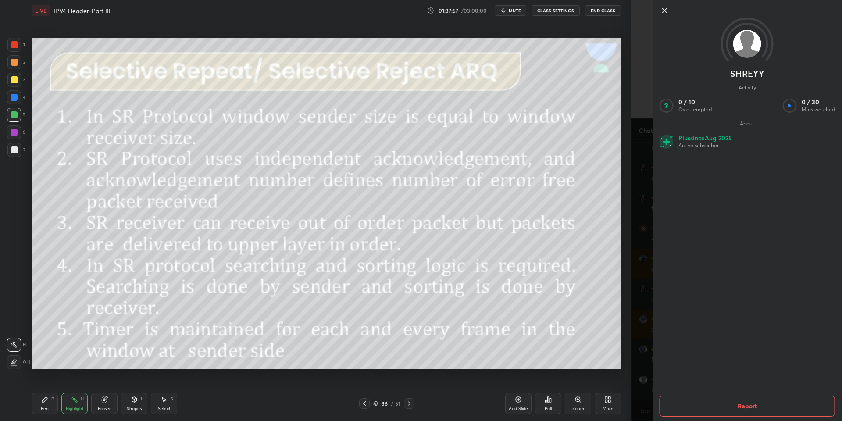
click at [620, 9] on icon at bounding box center [665, 10] width 11 height 11
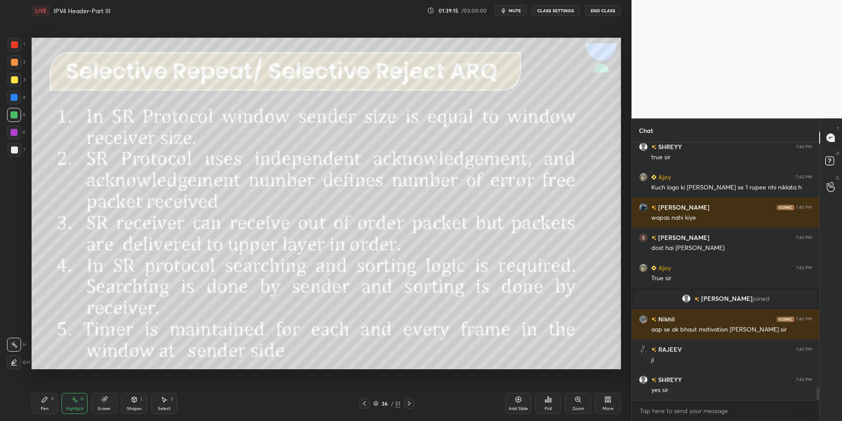
scroll to position [4908, 0]
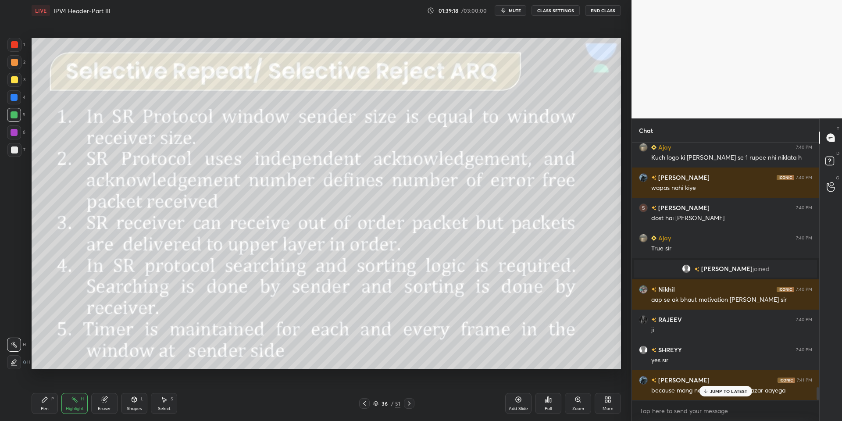
click at [620, 392] on p "JUMP TO LATEST" at bounding box center [729, 391] width 38 height 5
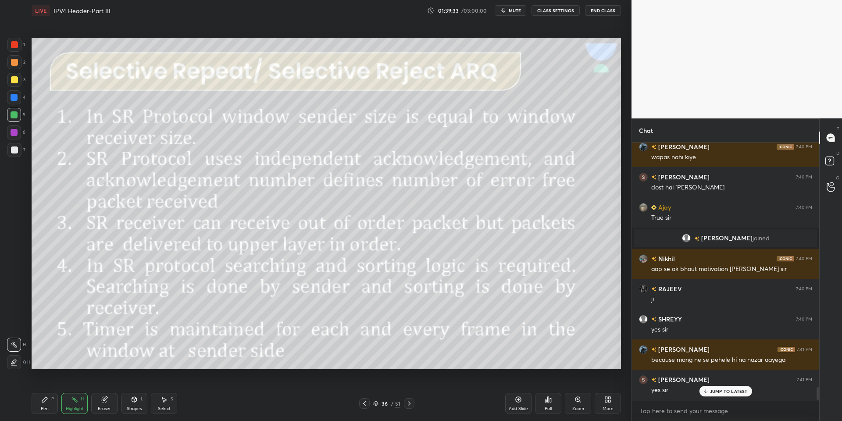
scroll to position [4969, 0]
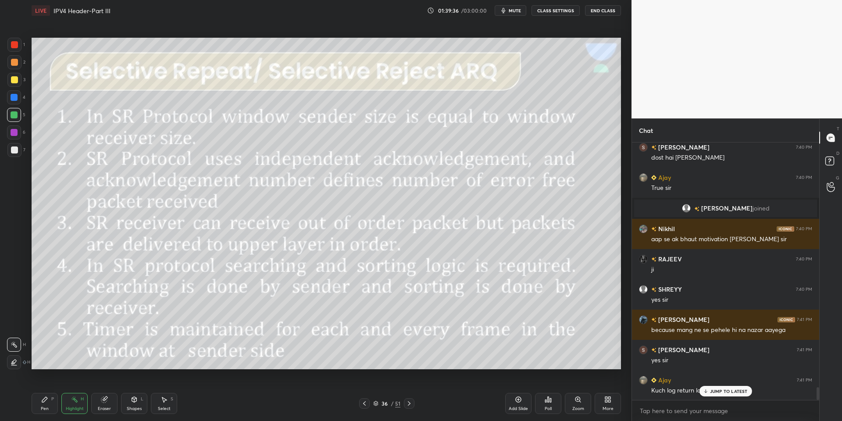
click at [620, 392] on p "JUMP TO LATEST" at bounding box center [729, 391] width 38 height 5
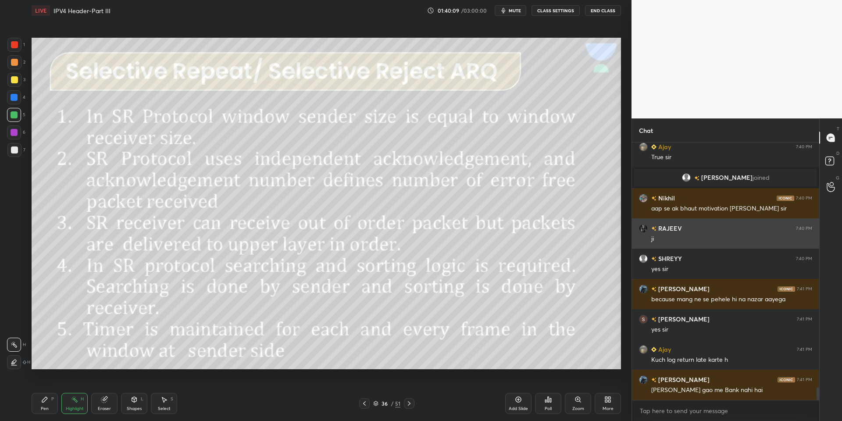
scroll to position [5029, 0]
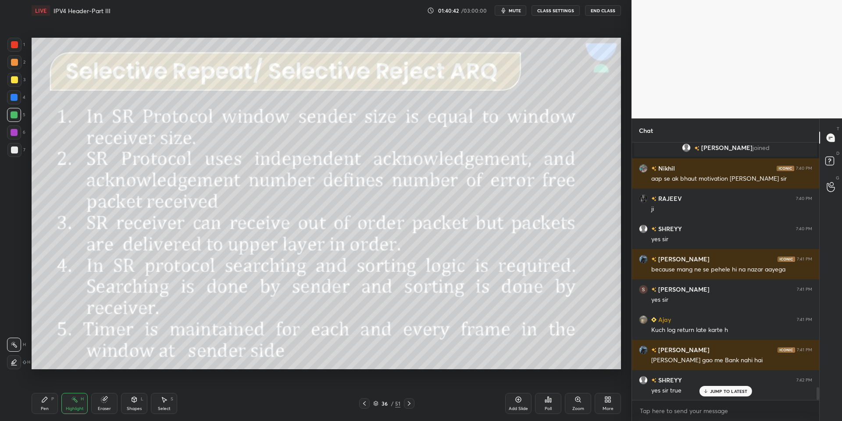
click at [44, 407] on div "Pen" at bounding box center [45, 409] width 8 height 4
click at [68, 407] on div "Highlight" at bounding box center [75, 409] width 18 height 4
click at [620, 389] on p "JUMP TO LATEST" at bounding box center [729, 391] width 38 height 5
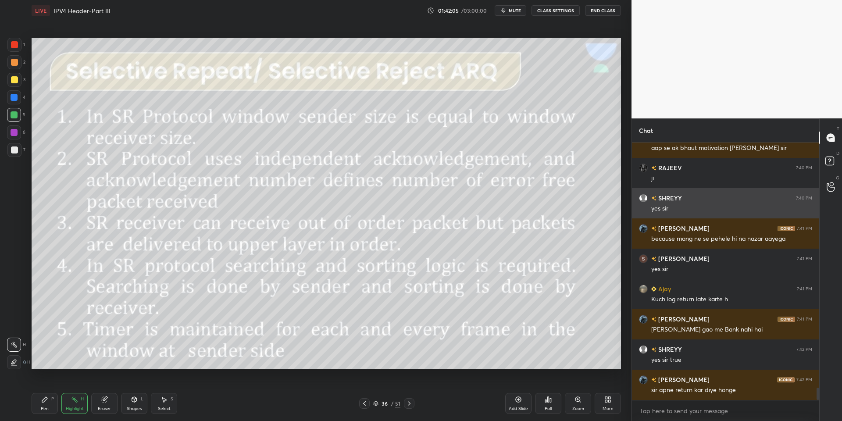
scroll to position [5090, 0]
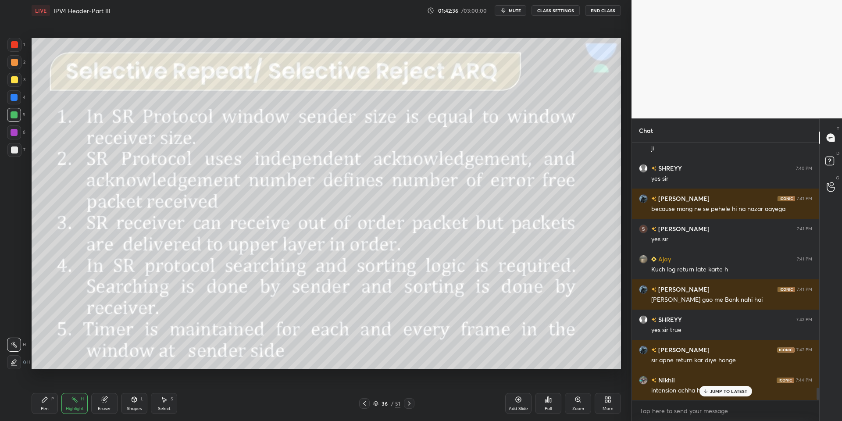
click at [620, 392] on p "JUMP TO LATEST" at bounding box center [729, 391] width 38 height 5
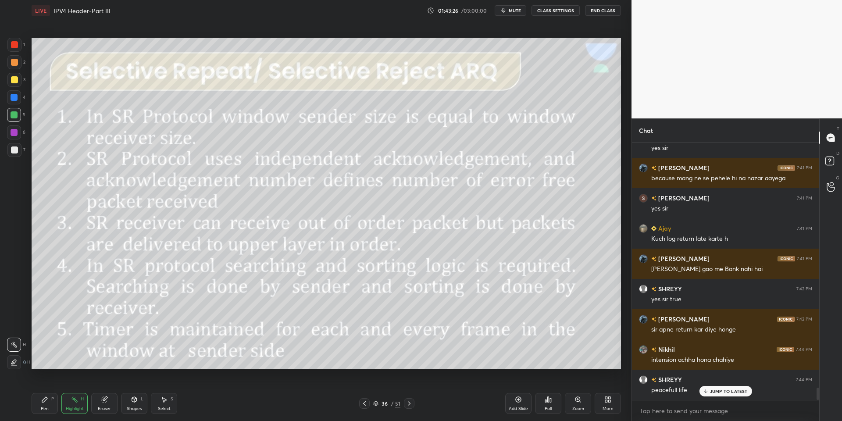
scroll to position [5150, 0]
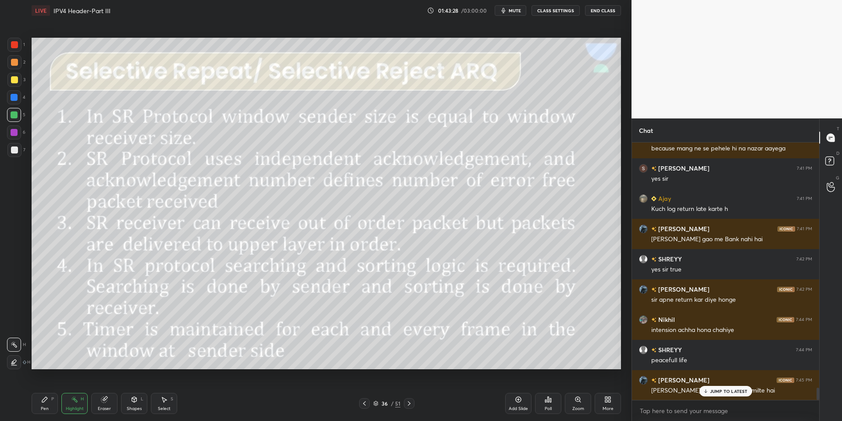
click at [620, 392] on p "JUMP TO LATEST" at bounding box center [729, 391] width 38 height 5
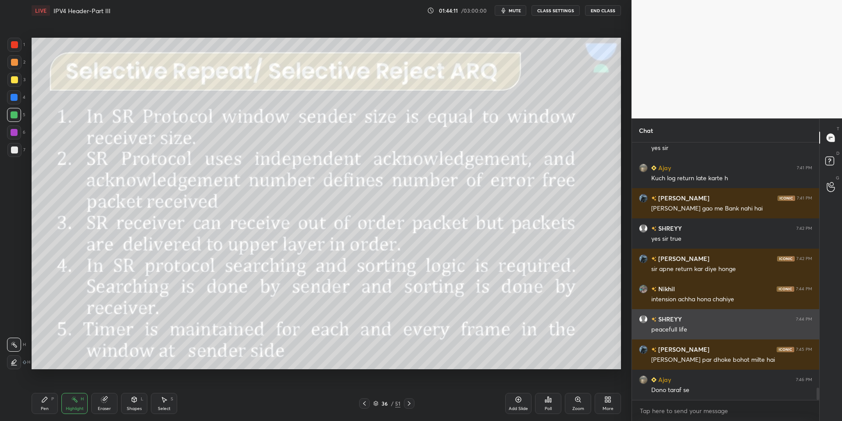
scroll to position [5211, 0]
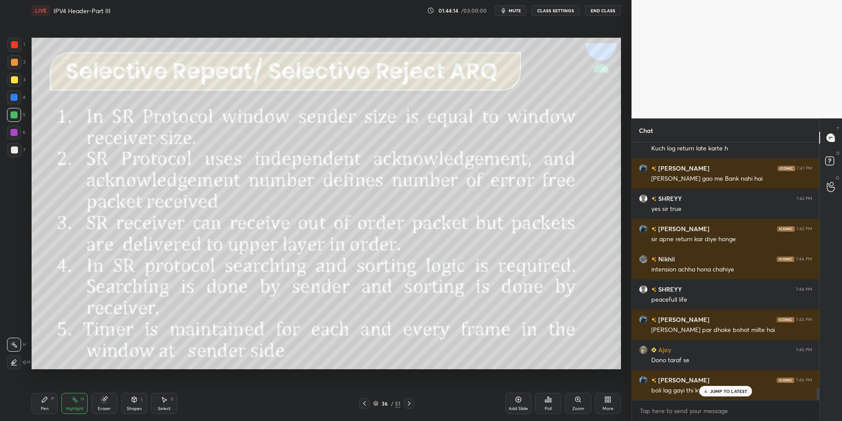
click at [620, 391] on p "JUMP TO LATEST" at bounding box center [729, 391] width 38 height 5
drag, startPoint x: 44, startPoint y: 406, endPoint x: 52, endPoint y: 402, distance: 8.6
click at [50, 404] on div "Pen P" at bounding box center [45, 403] width 26 height 21
click at [69, 407] on div "Highlight" at bounding box center [75, 409] width 18 height 4
click at [104, 411] on div "Eraser" at bounding box center [104, 403] width 26 height 21
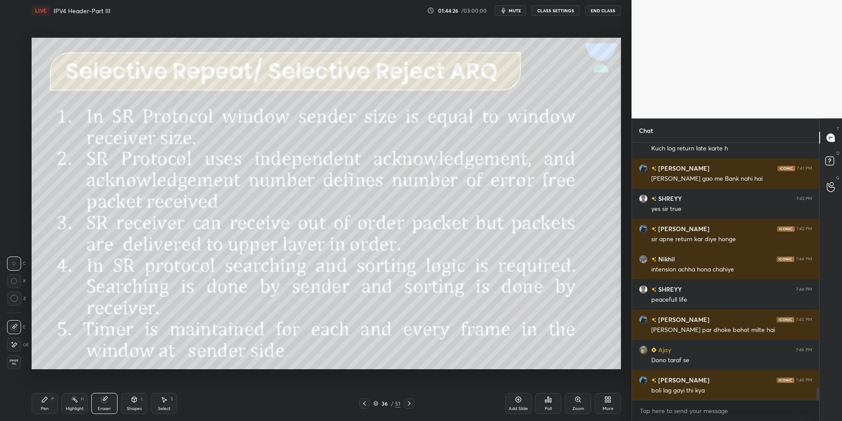
drag, startPoint x: 74, startPoint y: 407, endPoint x: 84, endPoint y: 376, distance: 32.6
click at [75, 408] on div "Highlight H" at bounding box center [74, 403] width 26 height 21
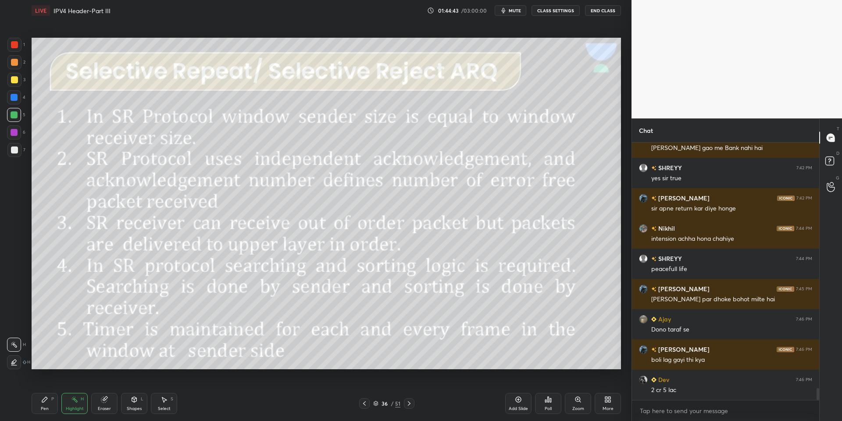
click at [137, 404] on div "Shapes L" at bounding box center [134, 403] width 26 height 21
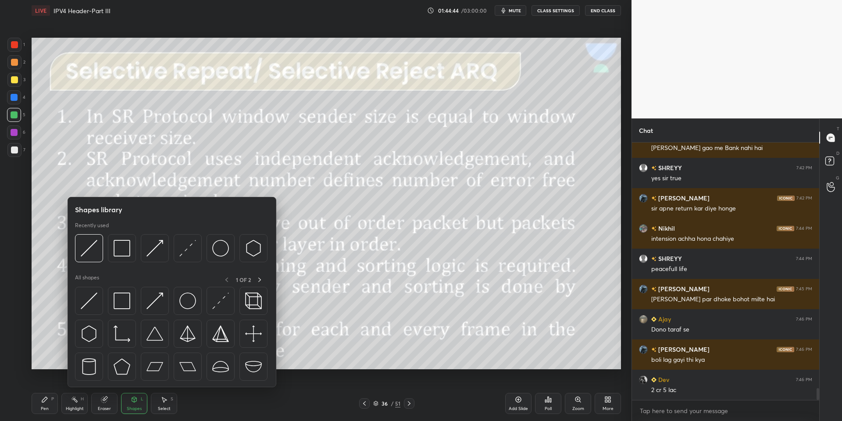
click at [89, 294] on img at bounding box center [89, 301] width 17 height 17
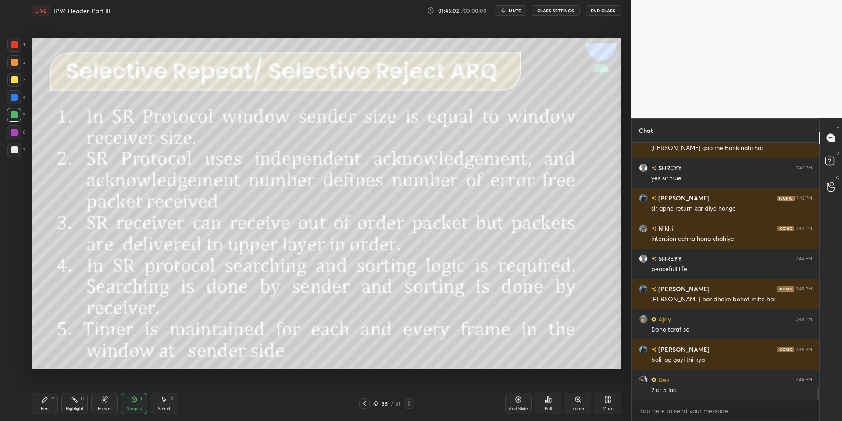
drag, startPoint x: 53, startPoint y: 405, endPoint x: 61, endPoint y: 405, distance: 8.3
click at [55, 406] on div "Pen P" at bounding box center [45, 403] width 26 height 21
click at [72, 401] on icon at bounding box center [74, 399] width 7 height 7
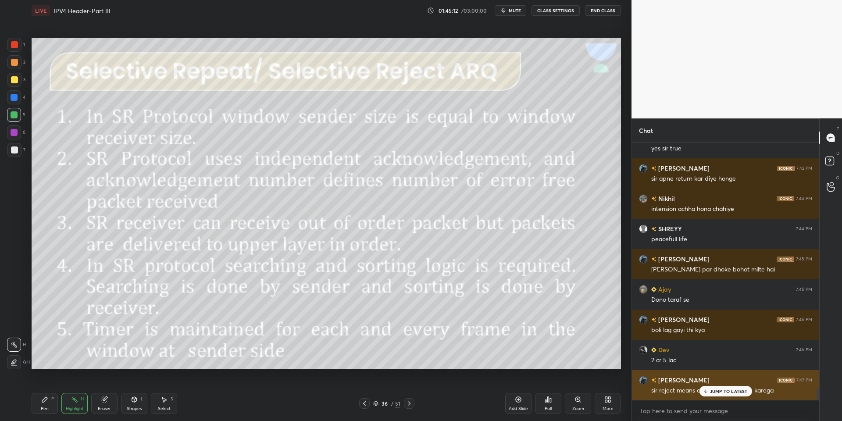
scroll to position [5302, 0]
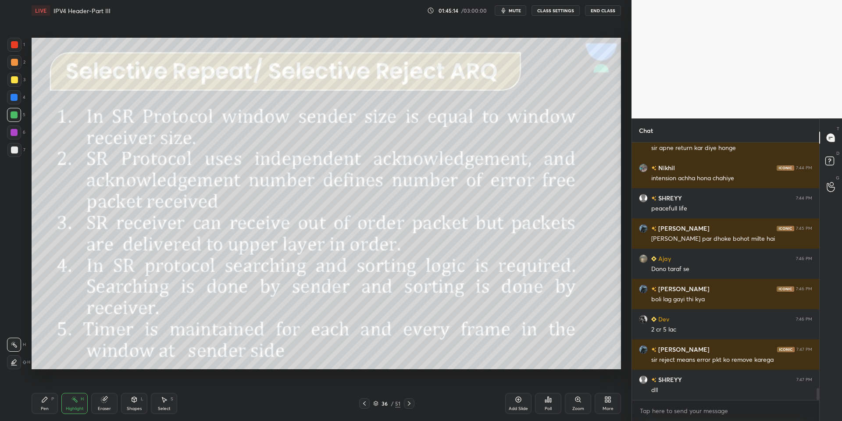
click at [51, 398] on div "Pen P" at bounding box center [45, 403] width 26 height 21
drag, startPoint x: 67, startPoint y: 402, endPoint x: 71, endPoint y: 389, distance: 14.2
click at [66, 402] on div "Highlight H" at bounding box center [74, 403] width 26 height 21
click at [53, 402] on div "Pen P" at bounding box center [45, 403] width 26 height 21
click at [75, 402] on icon at bounding box center [74, 399] width 7 height 7
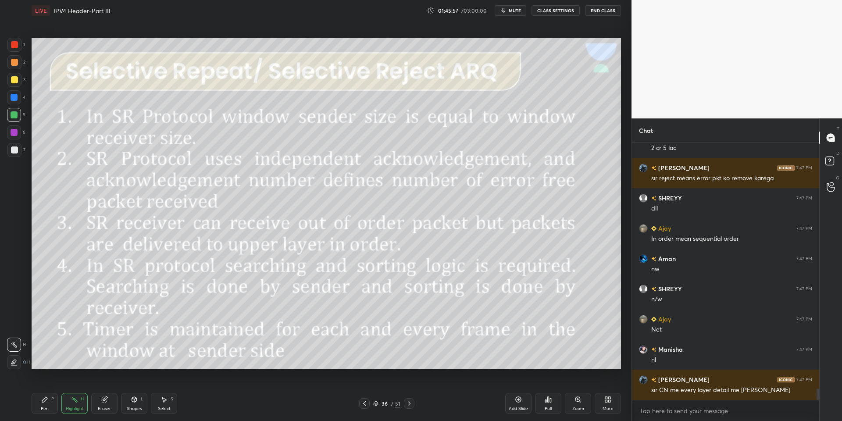
scroll to position [5514, 0]
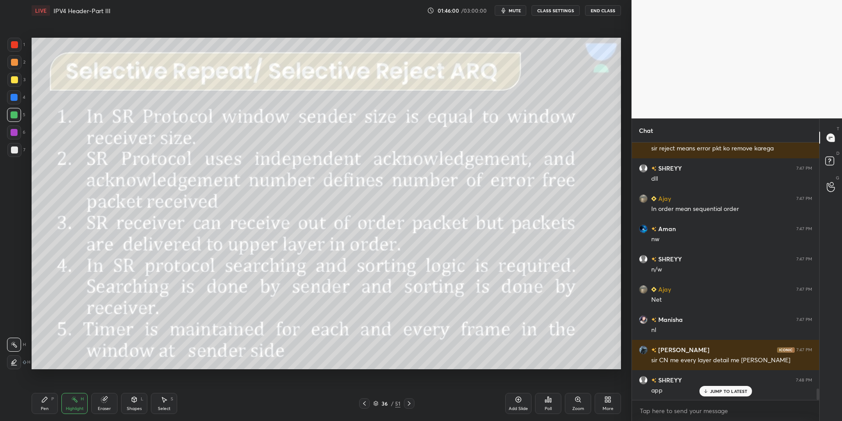
click at [51, 411] on div "Pen P" at bounding box center [45, 403] width 26 height 21
drag, startPoint x: 74, startPoint y: 403, endPoint x: 83, endPoint y: 383, distance: 21.2
click at [75, 401] on icon at bounding box center [74, 399] width 7 height 7
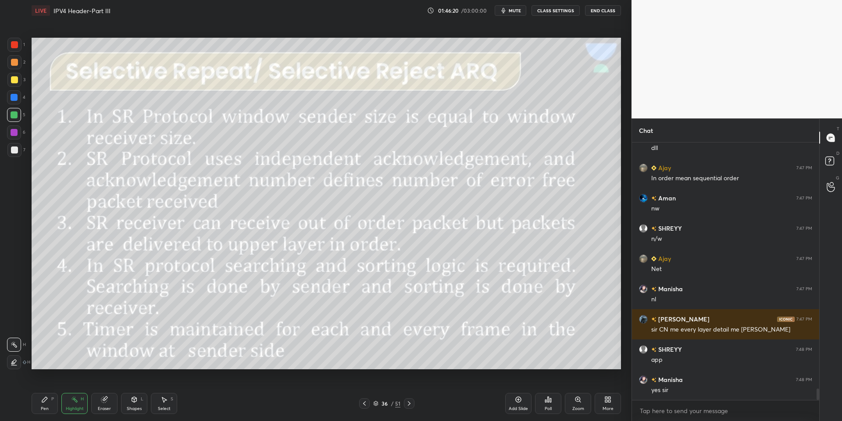
click at [140, 405] on div "Shapes L" at bounding box center [134, 403] width 26 height 21
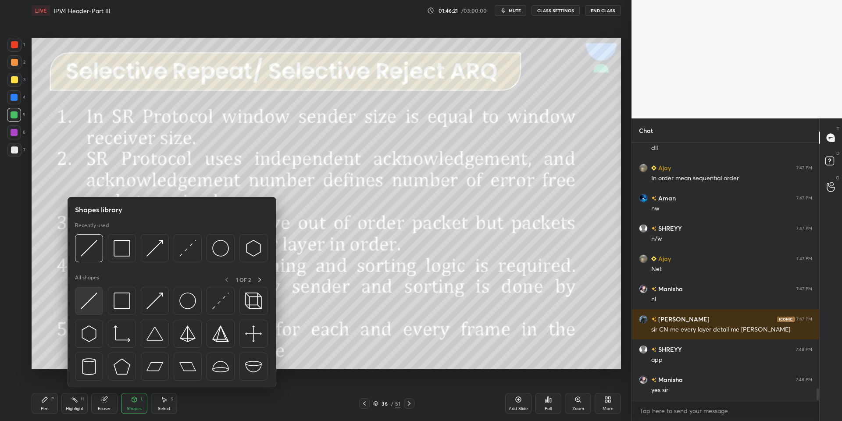
drag, startPoint x: 94, startPoint y: 300, endPoint x: 103, endPoint y: 268, distance: 32.7
click at [90, 303] on img at bounding box center [89, 301] width 17 height 17
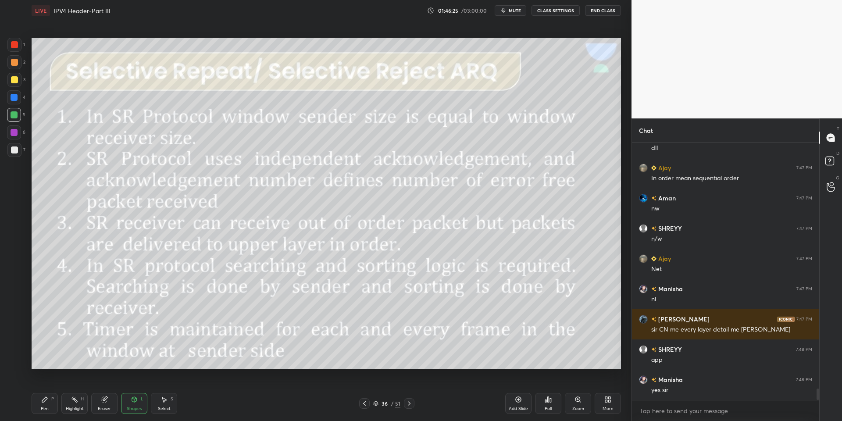
drag, startPoint x: 56, startPoint y: 409, endPoint x: 78, endPoint y: 414, distance: 23.1
click at [58, 409] on div "Pen P Highlight H Eraser Shapes L Select S" at bounding box center [150, 403] width 237 height 21
click at [77, 417] on div "Pen P Highlight H Eraser Shapes L Select S 36 / 51 Add Slide Poll Zoom More" at bounding box center [327, 403] width 590 height 35
click at [76, 402] on div "Highlight H" at bounding box center [74, 403] width 26 height 21
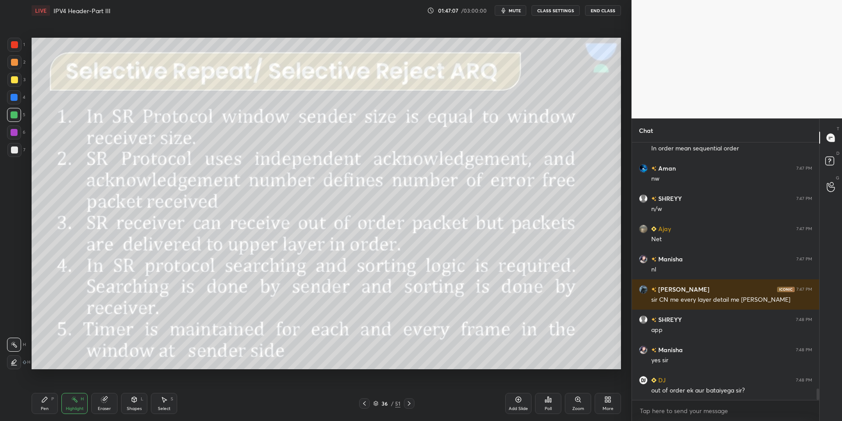
scroll to position [5605, 0]
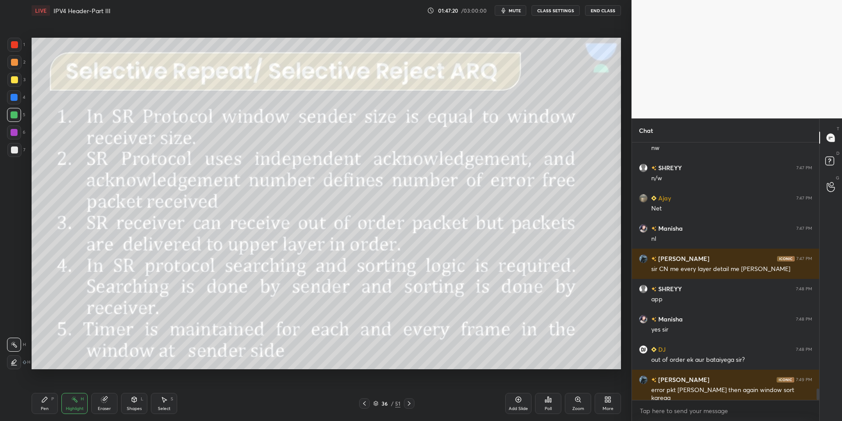
drag, startPoint x: 134, startPoint y: 407, endPoint x: 131, endPoint y: 393, distance: 14.4
click at [135, 405] on div "Shapes L" at bounding box center [134, 403] width 26 height 21
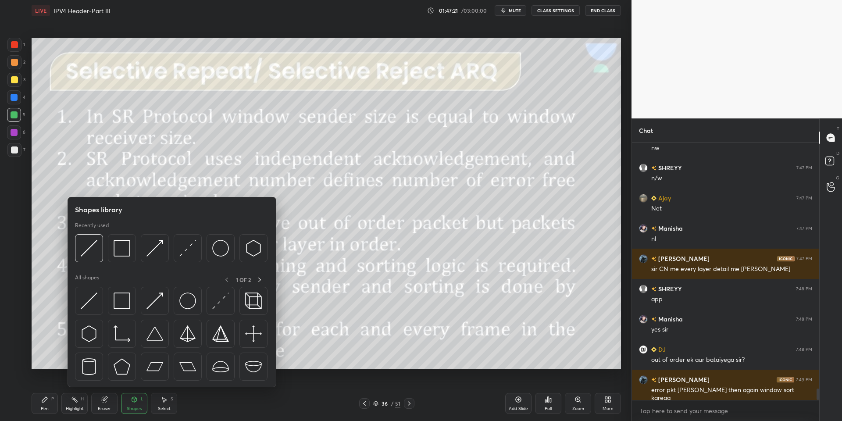
drag, startPoint x: 92, startPoint y: 298, endPoint x: 87, endPoint y: 280, distance: 18.3
click at [89, 299] on img at bounding box center [89, 301] width 17 height 17
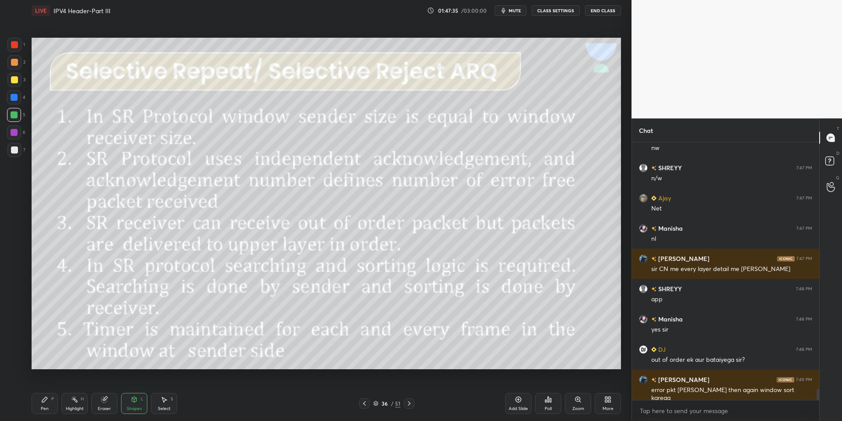
click at [48, 405] on div "Pen P" at bounding box center [45, 403] width 26 height 21
click at [68, 405] on div "Highlight H" at bounding box center [74, 403] width 26 height 21
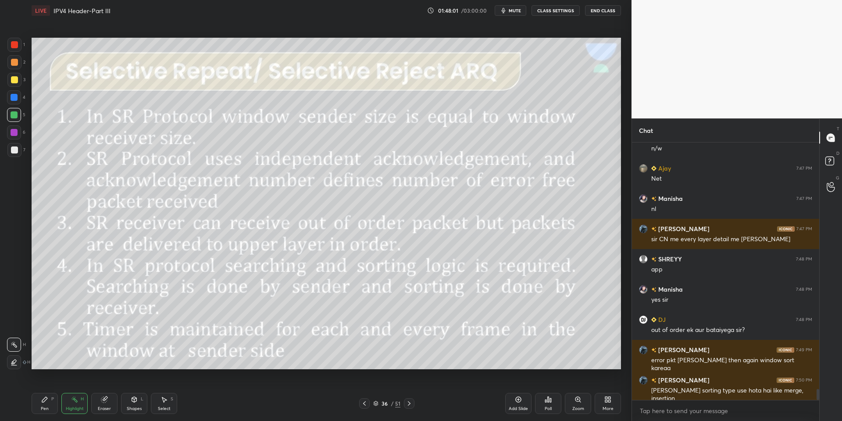
scroll to position [5673, 0]
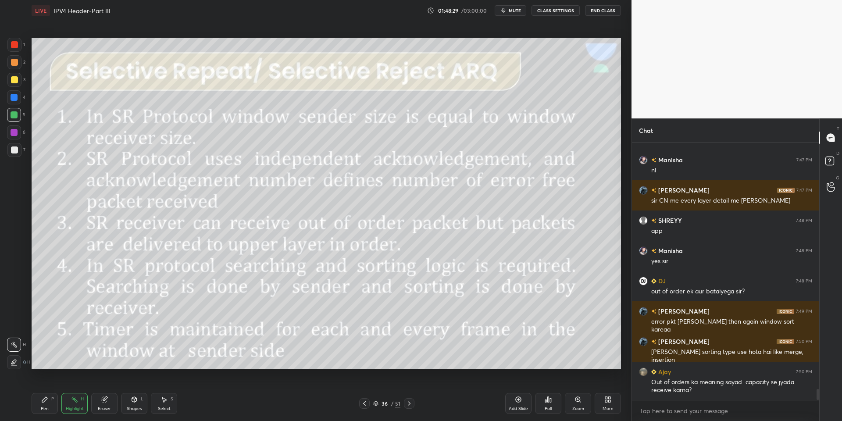
drag, startPoint x: 48, startPoint y: 400, endPoint x: 57, endPoint y: 401, distance: 8.5
click at [52, 401] on div "Pen P" at bounding box center [45, 403] width 26 height 21
click at [68, 409] on div "Highlight" at bounding box center [75, 409] width 18 height 4
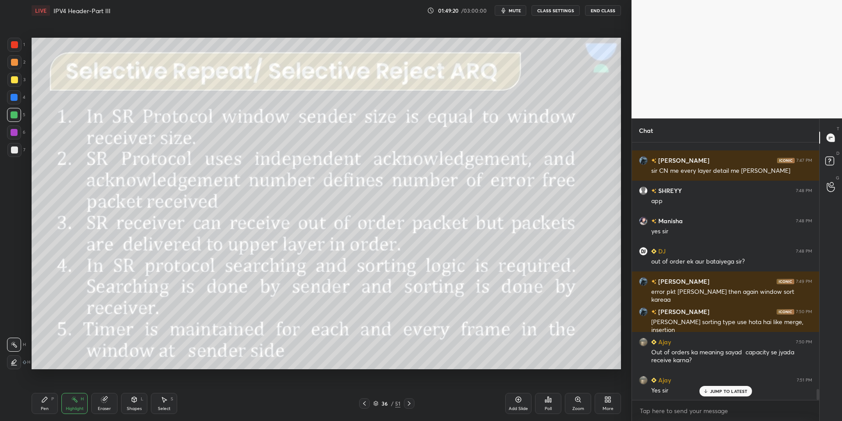
click at [51, 409] on div "Pen P" at bounding box center [45, 403] width 26 height 21
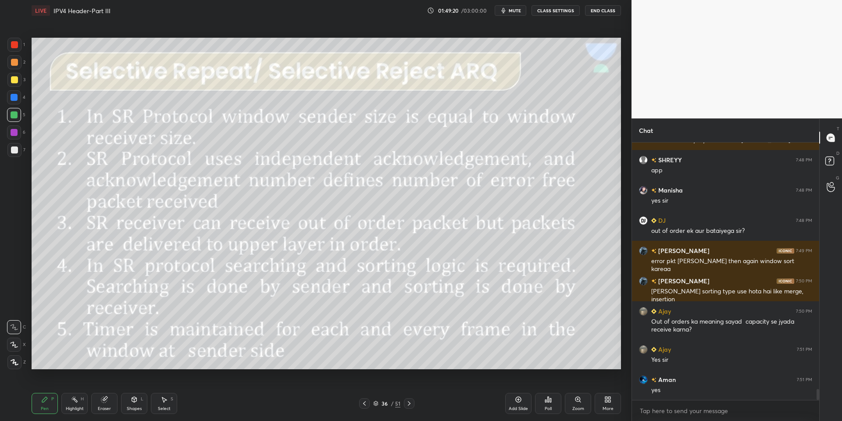
click at [74, 409] on div "Highlight" at bounding box center [75, 409] width 18 height 4
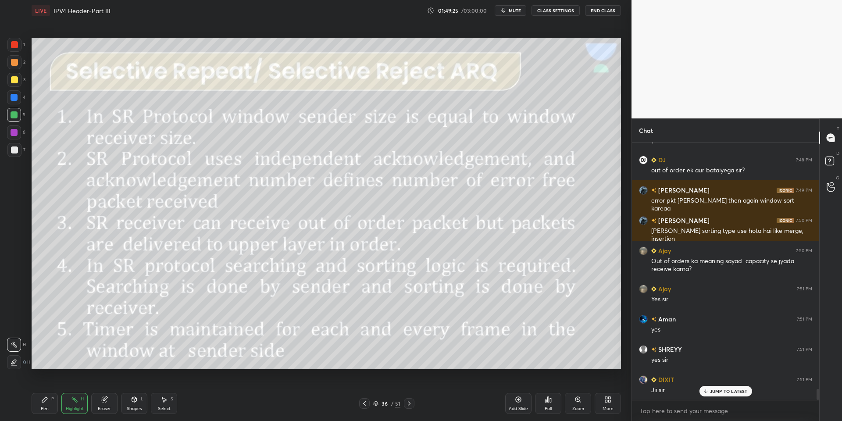
scroll to position [5824, 0]
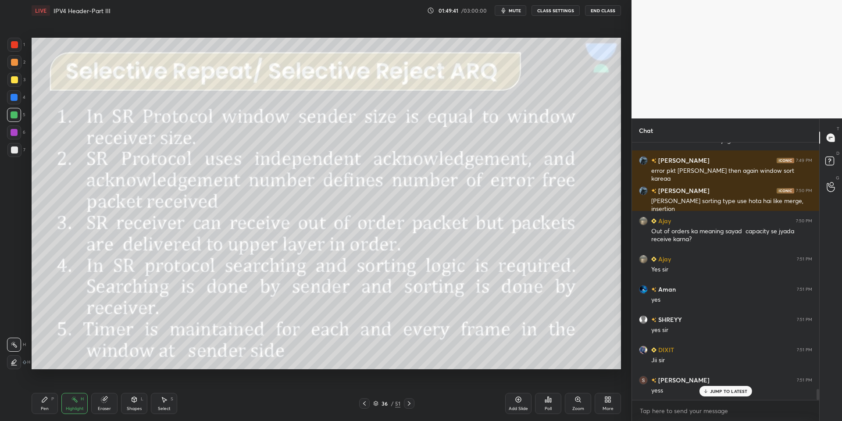
click at [409, 405] on icon at bounding box center [409, 403] width 3 height 4
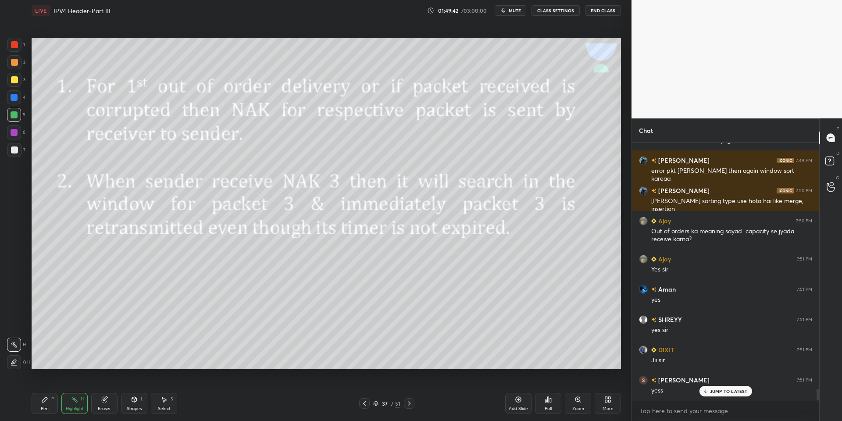
scroll to position [5855, 0]
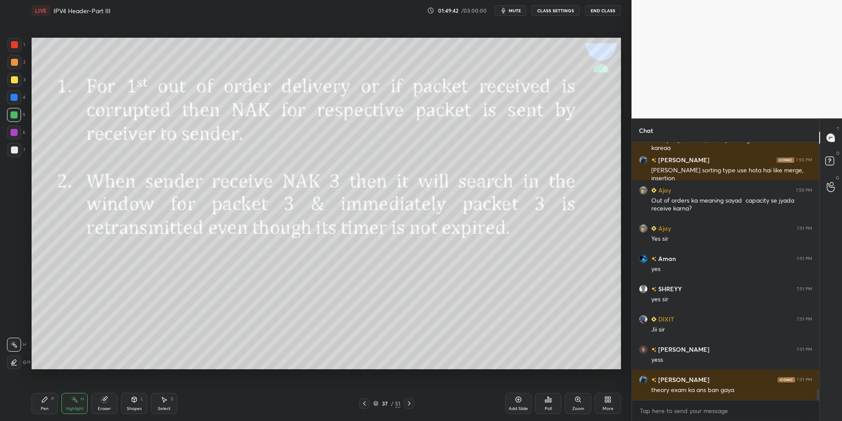
click at [366, 405] on icon at bounding box center [364, 403] width 7 height 7
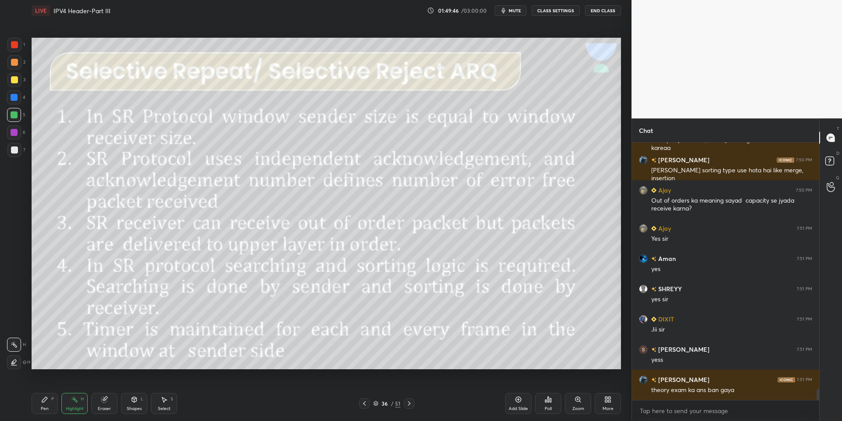
click at [516, 404] on div "Add Slide" at bounding box center [518, 403] width 26 height 21
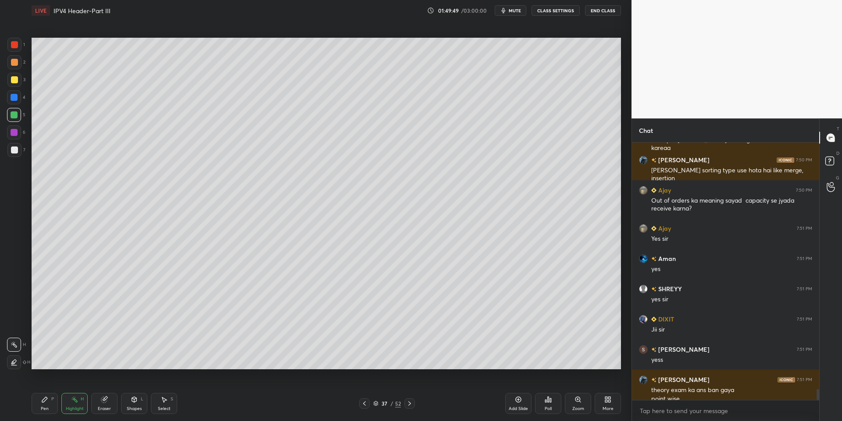
scroll to position [5864, 0]
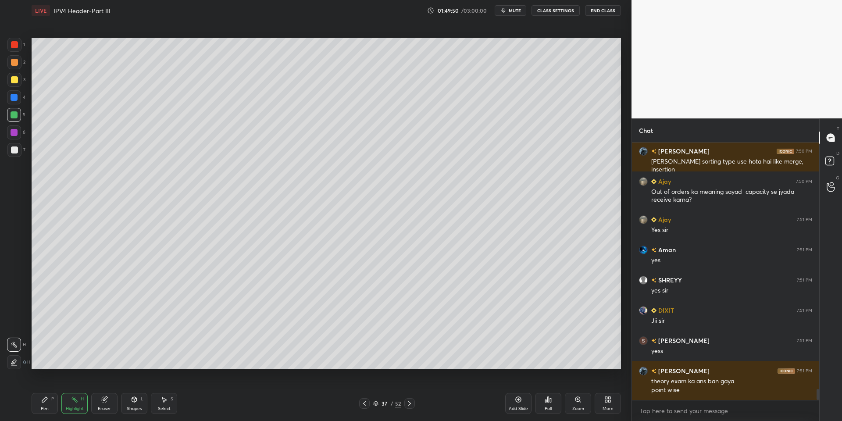
click at [137, 407] on div "Shapes" at bounding box center [134, 409] width 15 height 4
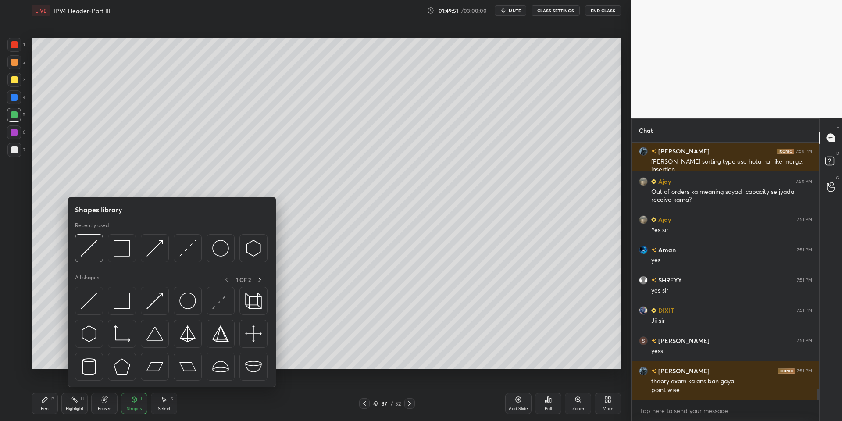
click at [156, 297] on img at bounding box center [155, 301] width 17 height 17
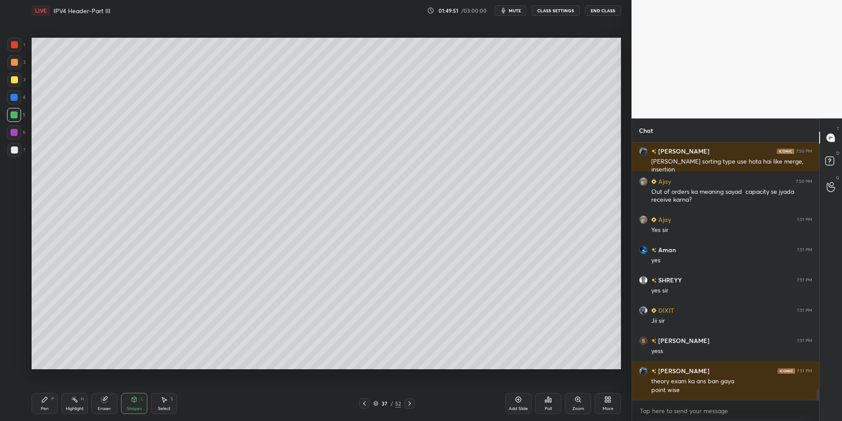
click at [11, 81] on div at bounding box center [14, 79] width 7 height 7
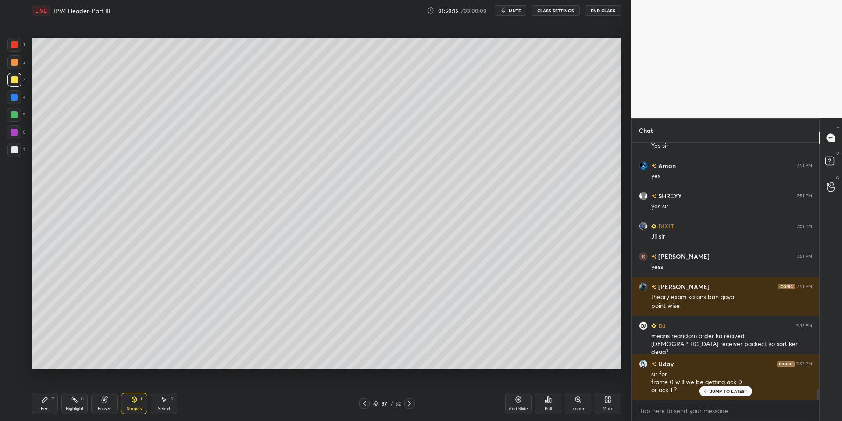
scroll to position [5978, 0]
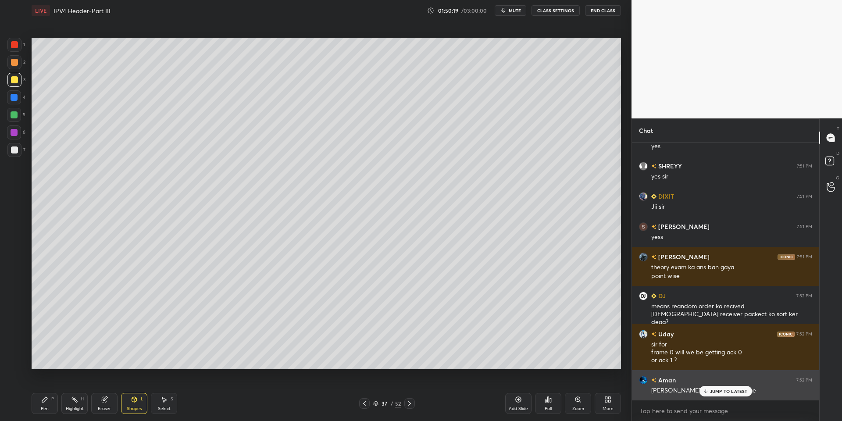
click at [620, 393] on p "JUMP TO LATEST" at bounding box center [729, 391] width 38 height 5
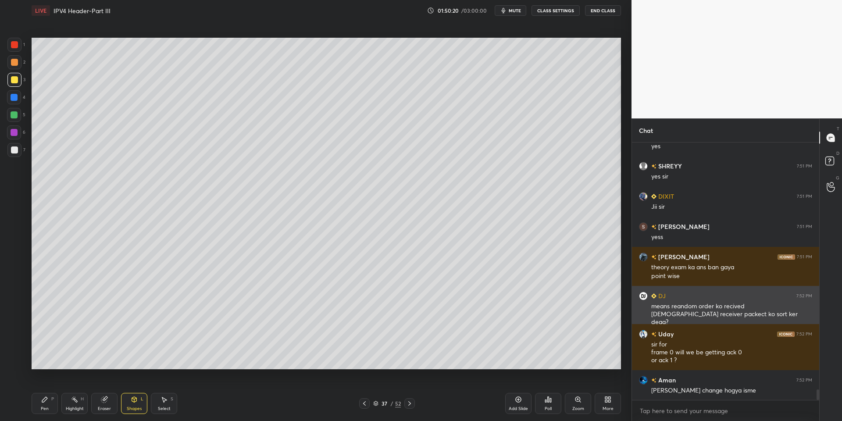
scroll to position [6009, 0]
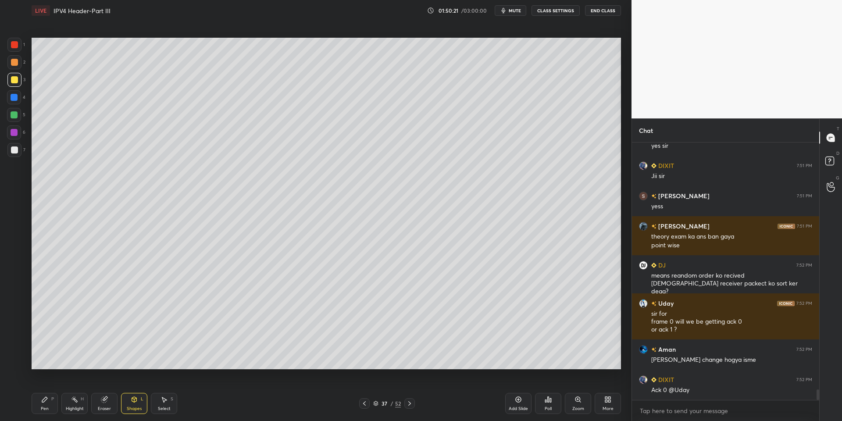
click at [105, 397] on icon at bounding box center [104, 399] width 7 height 7
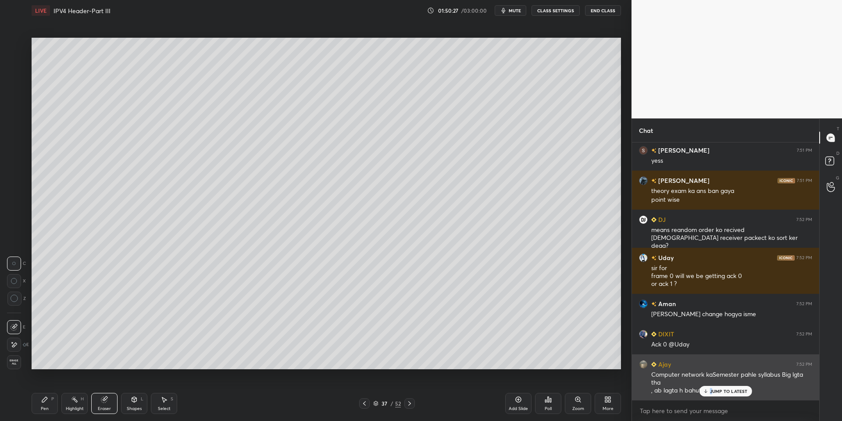
click at [620, 388] on div "JUMP TO LATEST" at bounding box center [725, 391] width 53 height 11
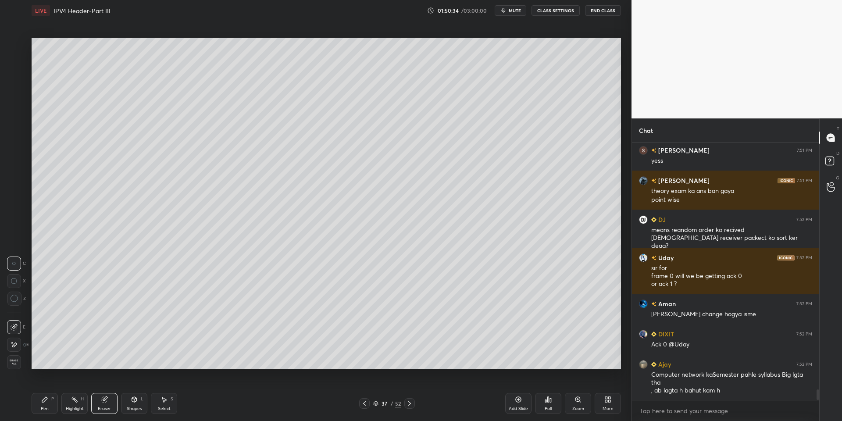
drag, startPoint x: 50, startPoint y: 407, endPoint x: 57, endPoint y: 404, distance: 7.7
click at [54, 406] on div "Pen P" at bounding box center [45, 403] width 26 height 21
click at [134, 406] on div "Shapes L" at bounding box center [134, 403] width 26 height 21
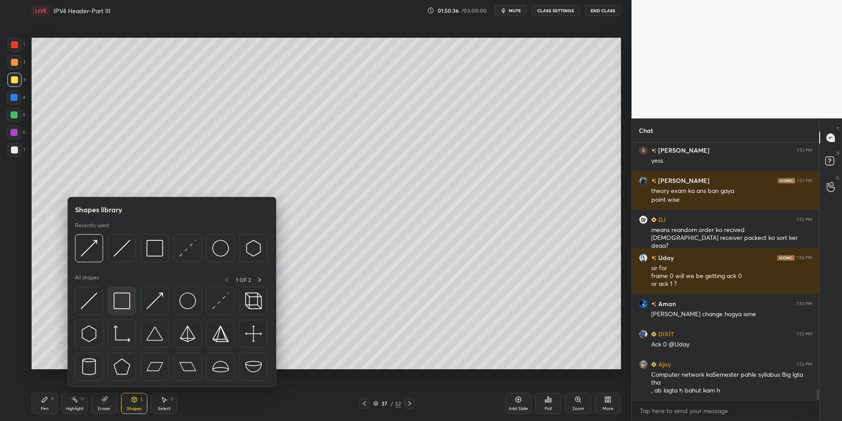
click at [128, 301] on div at bounding box center [122, 301] width 28 height 28
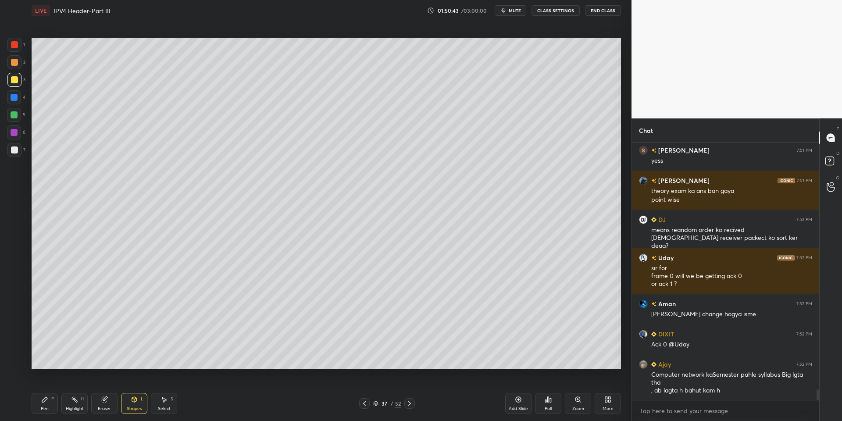
drag, startPoint x: 46, startPoint y: 408, endPoint x: 44, endPoint y: 380, distance: 28.1
click at [44, 405] on div "Pen P" at bounding box center [45, 403] width 26 height 21
click at [14, 117] on div at bounding box center [14, 114] width 7 height 7
drag, startPoint x: 163, startPoint y: 403, endPoint x: 168, endPoint y: 378, distance: 25.4
click at [165, 401] on icon at bounding box center [164, 399] width 7 height 7
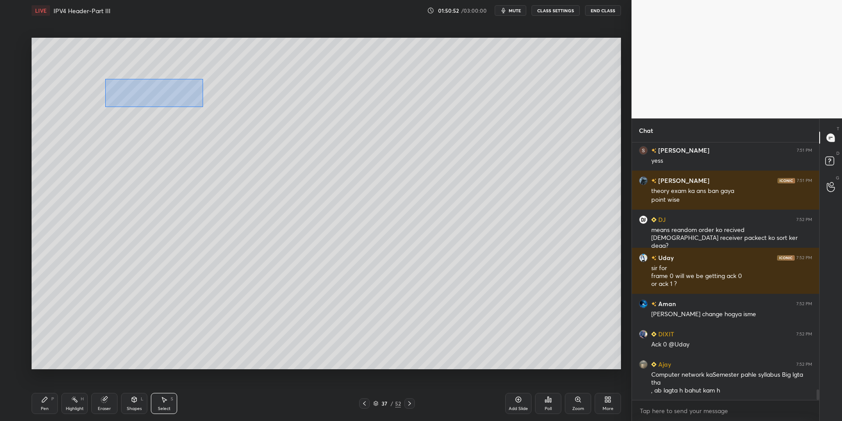
drag, startPoint x: 105, startPoint y: 79, endPoint x: 202, endPoint y: 106, distance: 101.1
click at [203, 107] on div "0 ° Undo Copy Paste here Duplicate Duplicate to new slide Delete" at bounding box center [327, 204] width 590 height 332
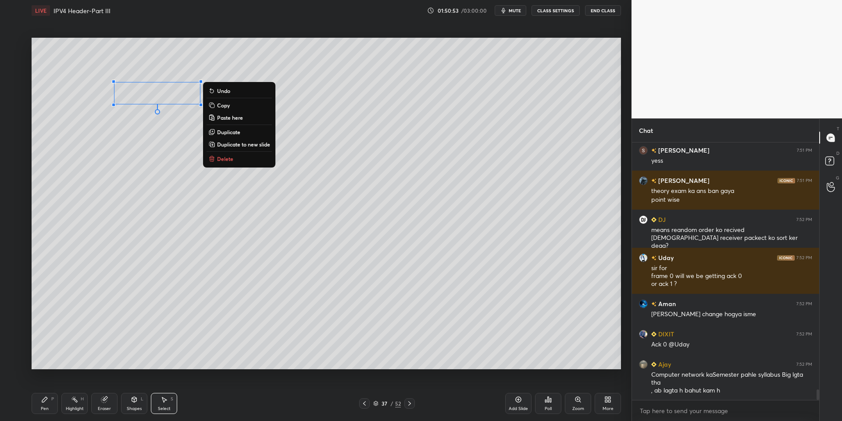
click at [229, 106] on p "Copy" at bounding box center [223, 105] width 13 height 7
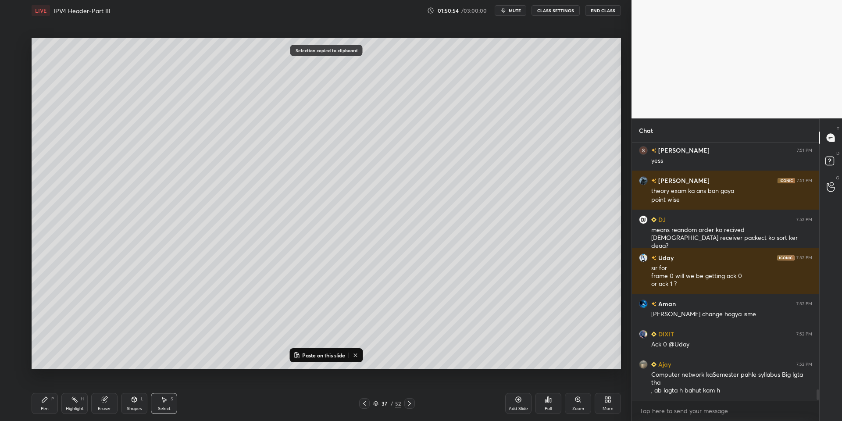
drag, startPoint x: 322, startPoint y: 355, endPoint x: 321, endPoint y: 345, distance: 10.1
click at [323, 354] on p "Paste on this slide" at bounding box center [323, 355] width 43 height 7
drag, startPoint x: 205, startPoint y: 107, endPoint x: 495, endPoint y: 95, distance: 289.9
click at [491, 101] on div "0 ° Undo Copy Paste here Duplicate Duplicate to new slide Delete" at bounding box center [327, 204] width 590 height 332
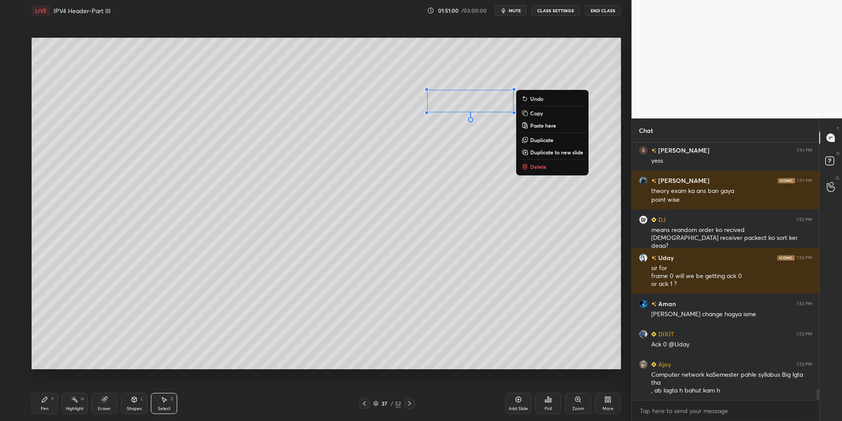
click at [50, 396] on div "Pen P" at bounding box center [45, 403] width 26 height 21
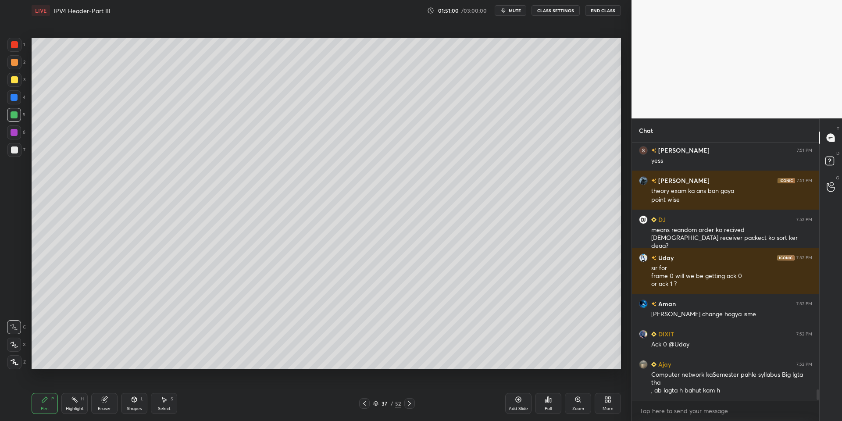
click at [12, 114] on div at bounding box center [14, 114] width 7 height 7
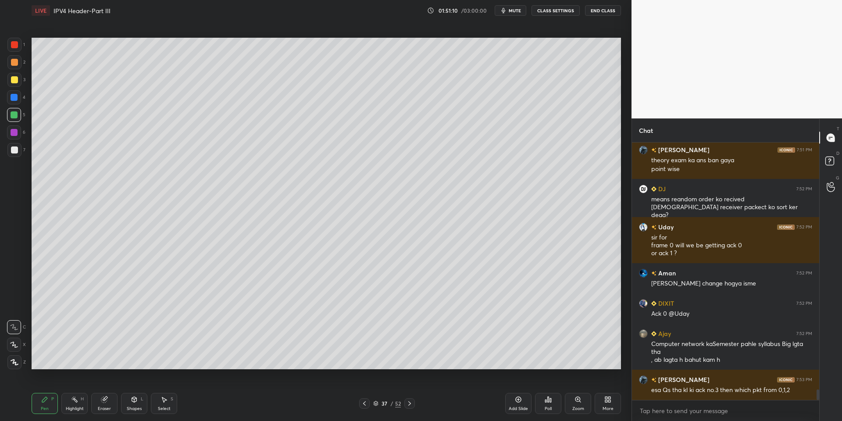
scroll to position [6094, 0]
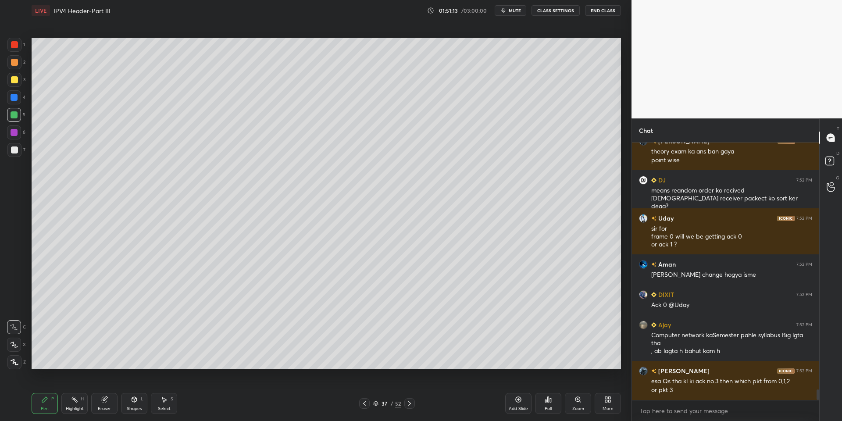
click at [74, 401] on icon at bounding box center [74, 399] width 7 height 7
drag, startPoint x: 48, startPoint y: 405, endPoint x: 50, endPoint y: 398, distance: 7.7
click at [48, 405] on div "Pen P" at bounding box center [45, 403] width 26 height 21
click at [13, 121] on div at bounding box center [14, 115] width 14 height 14
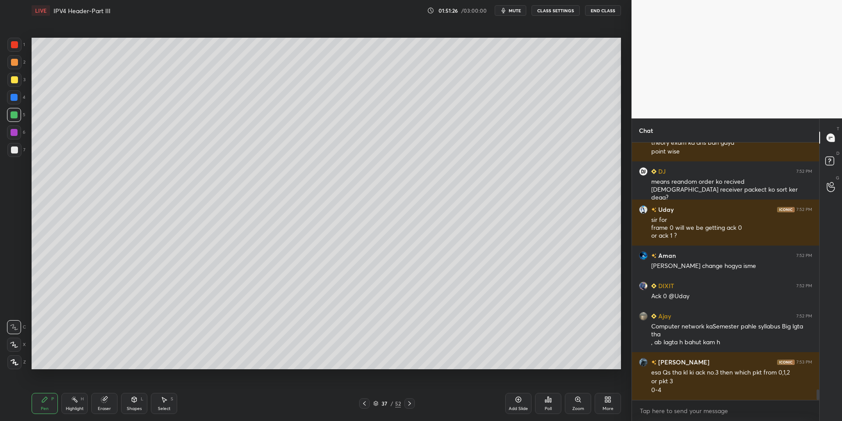
drag, startPoint x: 47, startPoint y: 403, endPoint x: 50, endPoint y: 391, distance: 13.2
click at [47, 402] on icon at bounding box center [44, 399] width 7 height 7
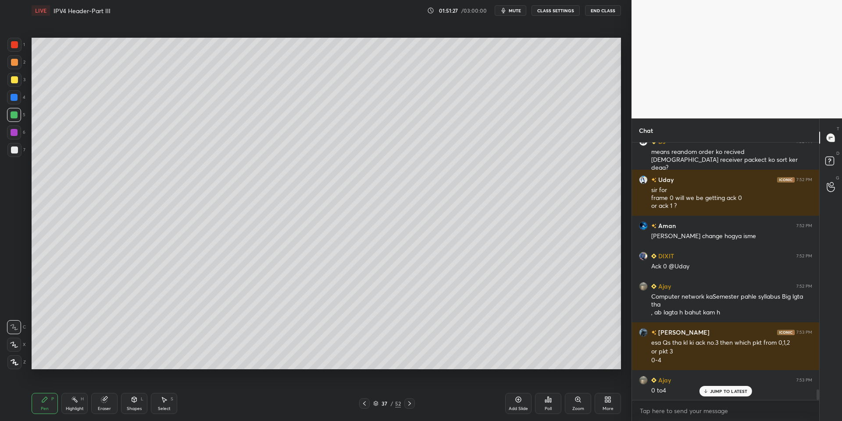
drag, startPoint x: 80, startPoint y: 404, endPoint x: 82, endPoint y: 380, distance: 24.2
click at [79, 404] on div "Highlight H" at bounding box center [74, 403] width 26 height 21
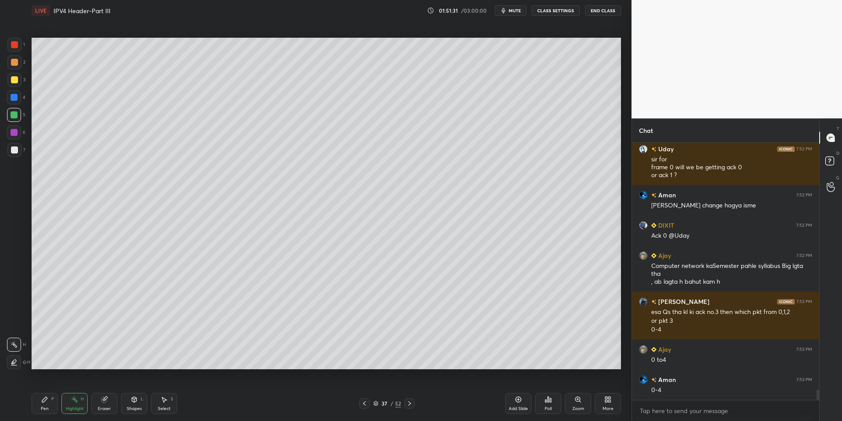
click at [43, 403] on div "Pen P" at bounding box center [45, 403] width 26 height 21
click at [73, 410] on div "Highlight" at bounding box center [75, 409] width 18 height 4
drag, startPoint x: 139, startPoint y: 403, endPoint x: 140, endPoint y: 395, distance: 7.6
click at [139, 401] on div "Shapes L" at bounding box center [134, 403] width 26 height 21
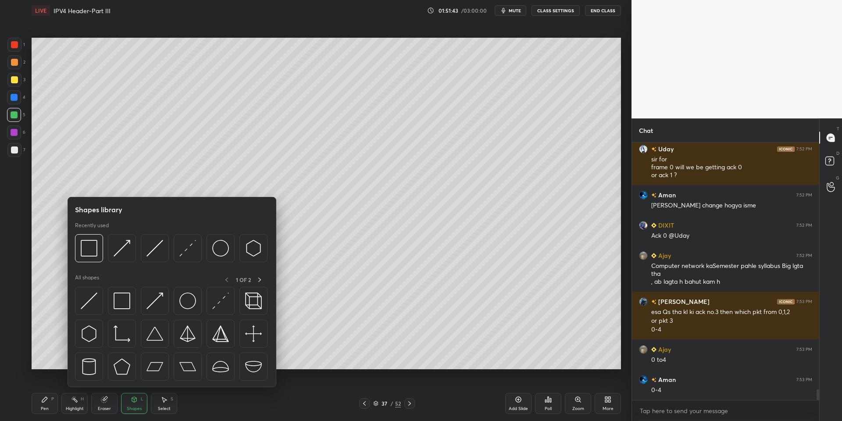
click at [159, 302] on img at bounding box center [155, 301] width 17 height 17
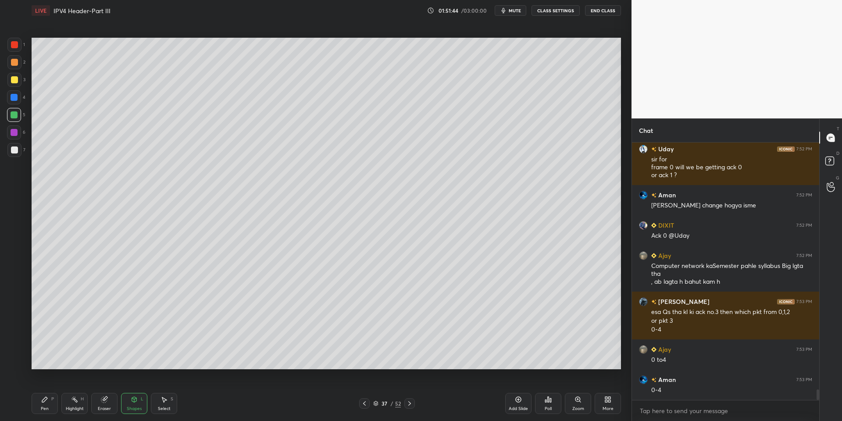
click at [15, 80] on div at bounding box center [14, 79] width 7 height 7
click at [54, 405] on div "Pen P" at bounding box center [45, 403] width 26 height 21
click at [17, 115] on div at bounding box center [14, 115] width 14 height 14
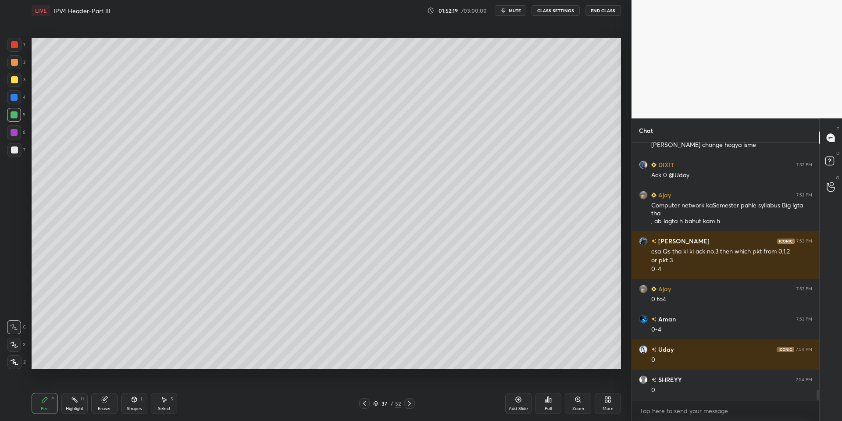
scroll to position [6314, 0]
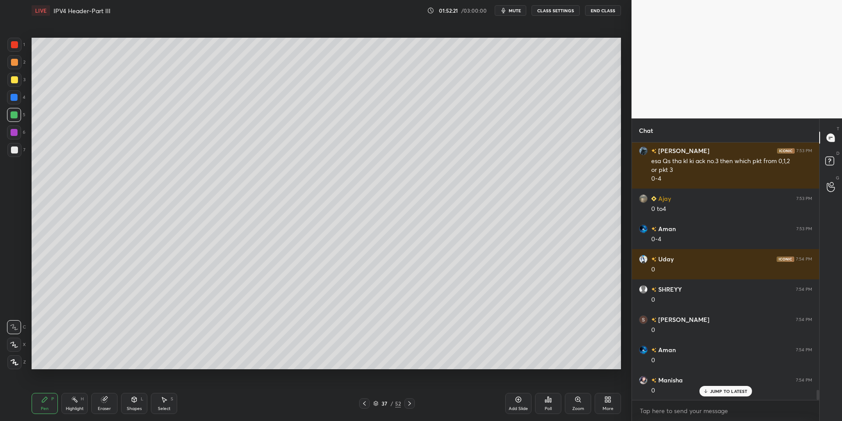
click at [12, 115] on div at bounding box center [14, 114] width 7 height 7
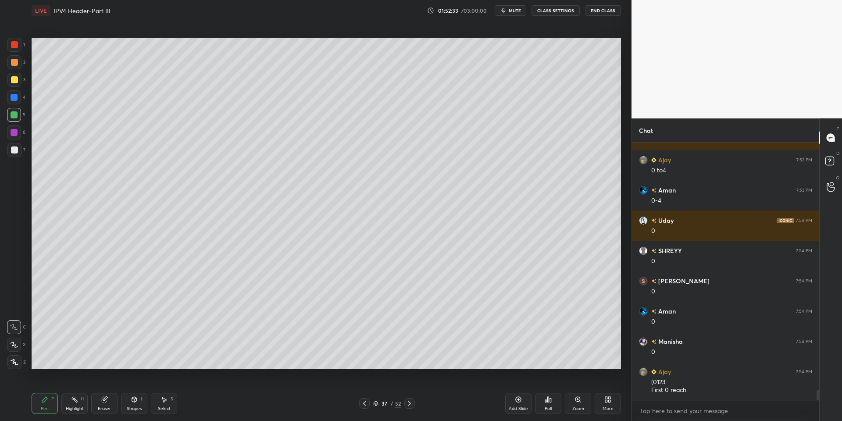
drag, startPoint x: 139, startPoint y: 403, endPoint x: 140, endPoint y: 394, distance: 9.7
click at [138, 402] on div "Shapes L" at bounding box center [134, 403] width 26 height 21
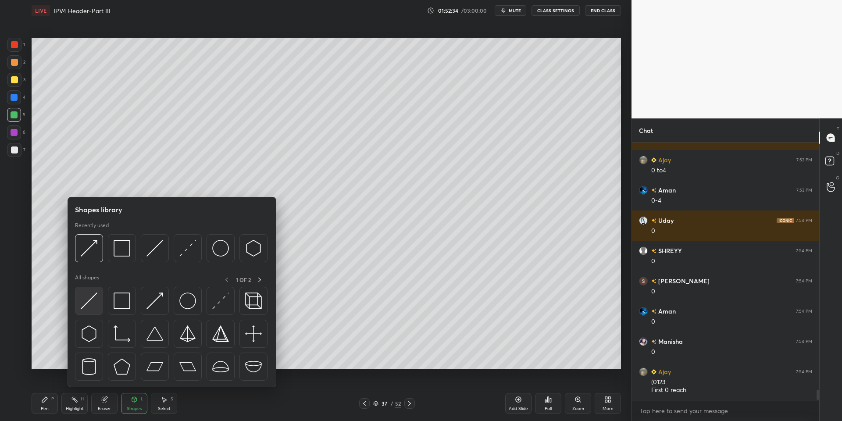
drag, startPoint x: 90, startPoint y: 299, endPoint x: 18, endPoint y: 155, distance: 161.3
click at [88, 299] on img at bounding box center [89, 301] width 17 height 17
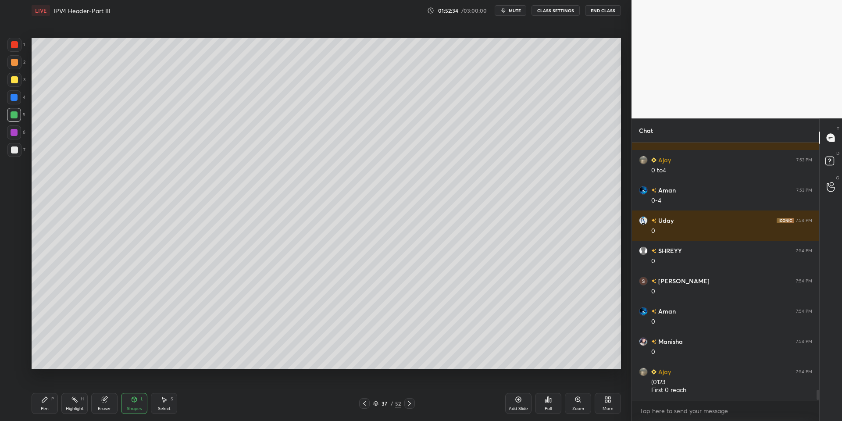
click at [15, 151] on div at bounding box center [14, 150] width 7 height 7
drag, startPoint x: 77, startPoint y: 405, endPoint x: 80, endPoint y: 390, distance: 15.8
click at [77, 405] on div "Highlight H" at bounding box center [74, 403] width 26 height 21
click at [136, 407] on div "Shapes" at bounding box center [134, 409] width 15 height 4
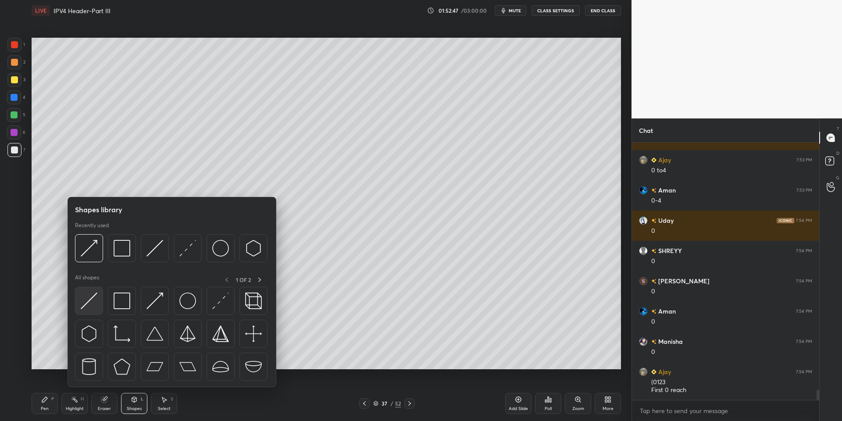
click at [90, 301] on img at bounding box center [89, 301] width 17 height 17
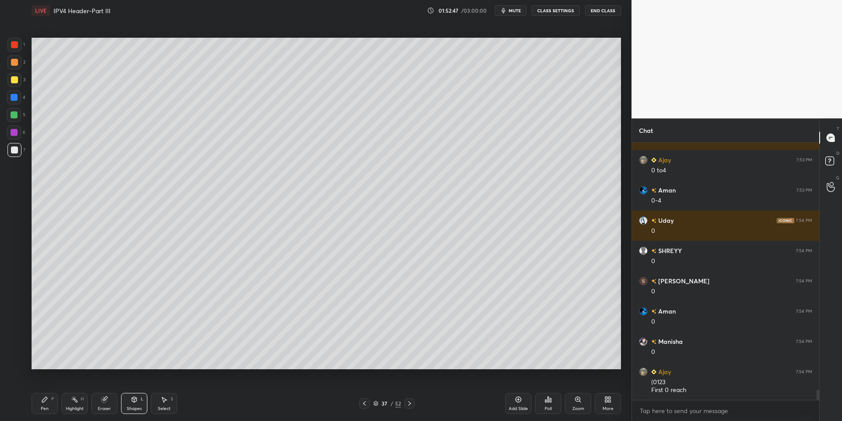
scroll to position [6383, 0]
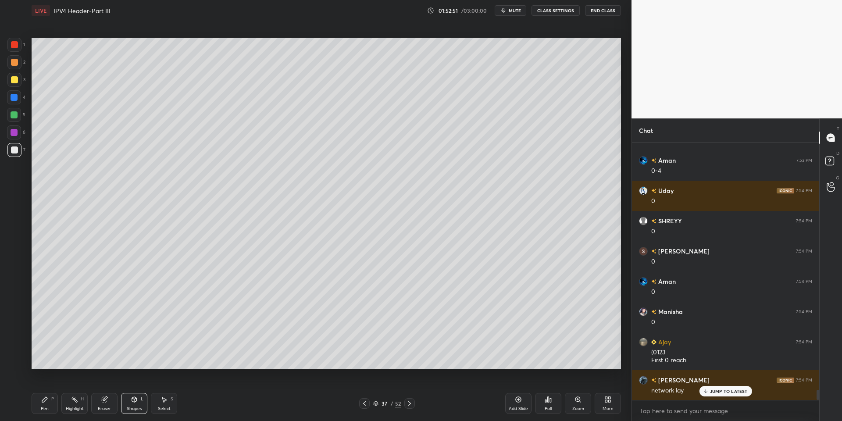
drag, startPoint x: 72, startPoint y: 404, endPoint x: 76, endPoint y: 395, distance: 10.0
click at [72, 401] on div "Highlight H" at bounding box center [74, 403] width 26 height 21
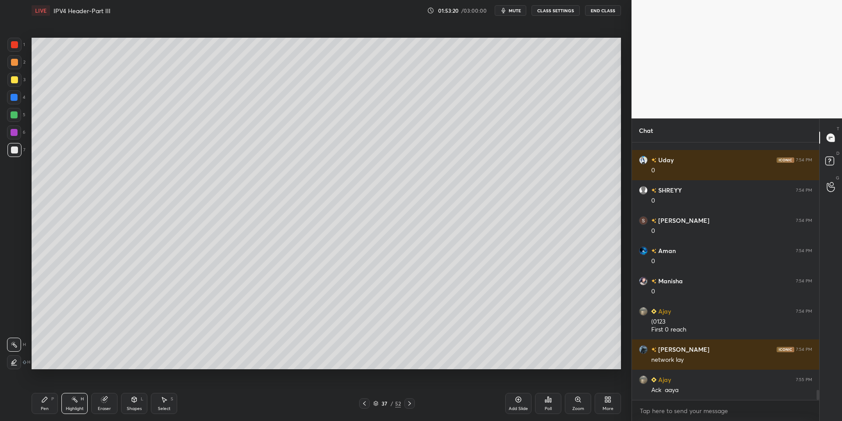
scroll to position [6443, 0]
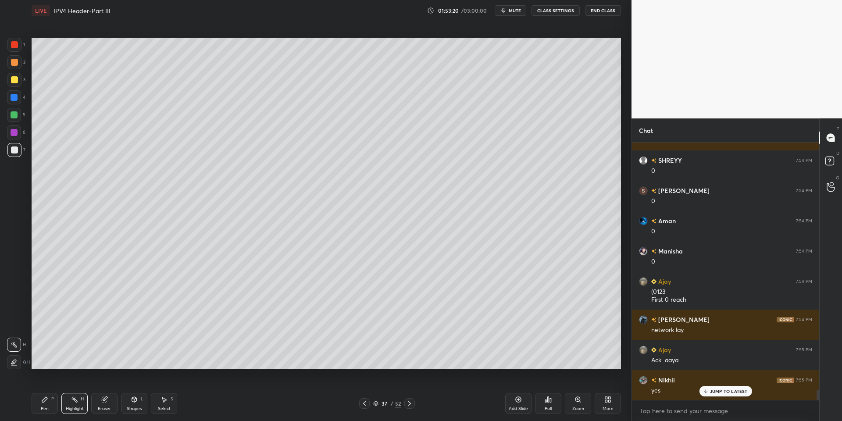
drag, startPoint x: 139, startPoint y: 406, endPoint x: 136, endPoint y: 400, distance: 6.7
click at [137, 407] on div "Shapes" at bounding box center [134, 409] width 15 height 4
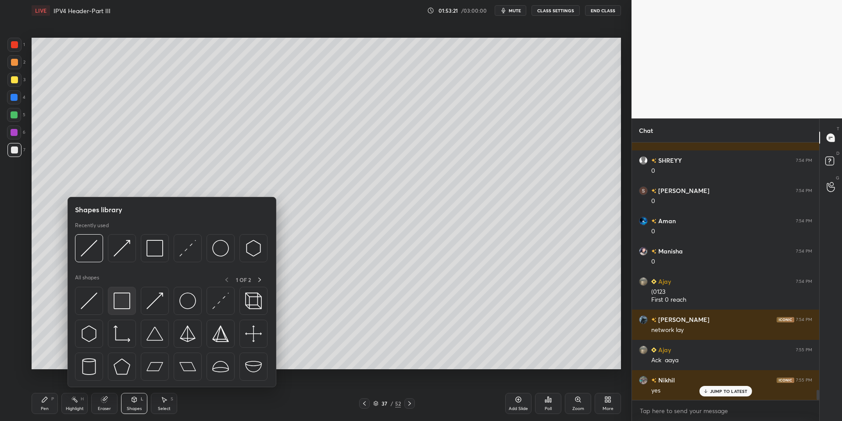
click at [124, 304] on img at bounding box center [122, 301] width 17 height 17
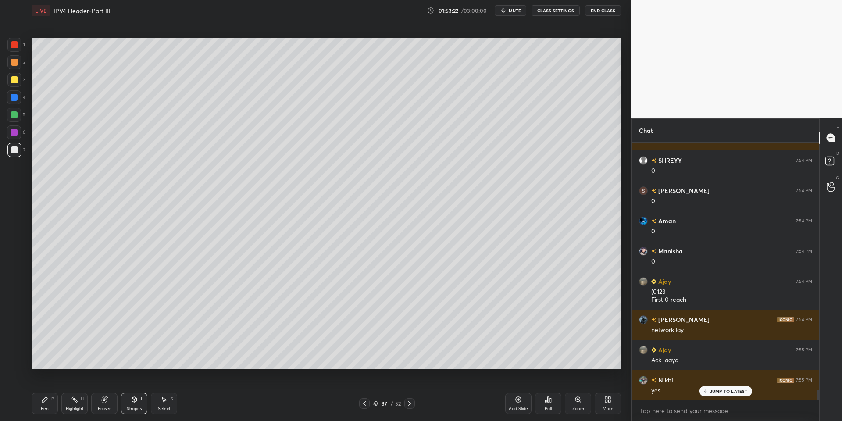
click at [12, 81] on div at bounding box center [14, 79] width 7 height 7
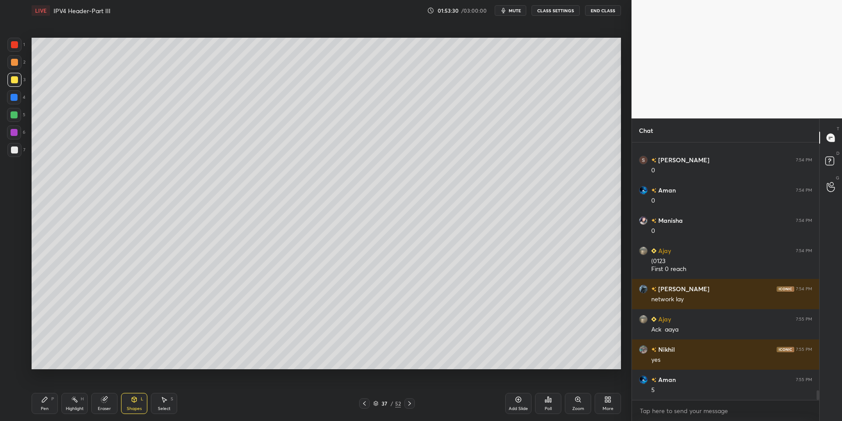
drag, startPoint x: 47, startPoint y: 405, endPoint x: 44, endPoint y: 378, distance: 27.8
click at [47, 405] on div "Pen P" at bounding box center [45, 403] width 26 height 21
click at [14, 116] on div at bounding box center [14, 114] width 7 height 7
click at [74, 403] on div "Highlight H" at bounding box center [74, 403] width 26 height 21
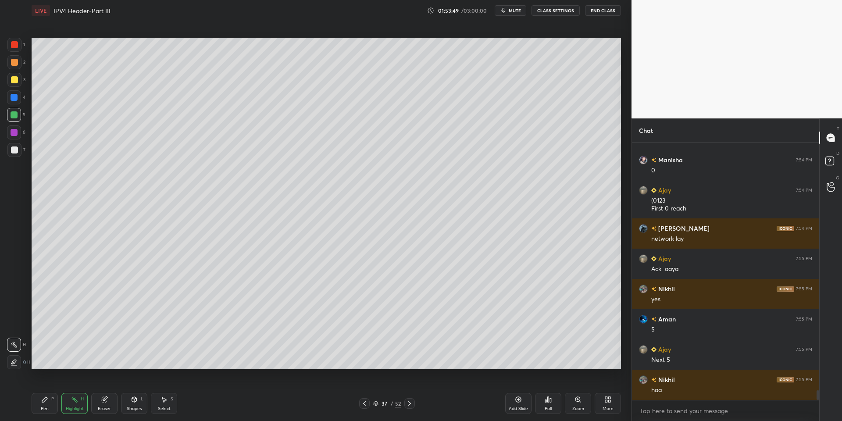
scroll to position [6564, 0]
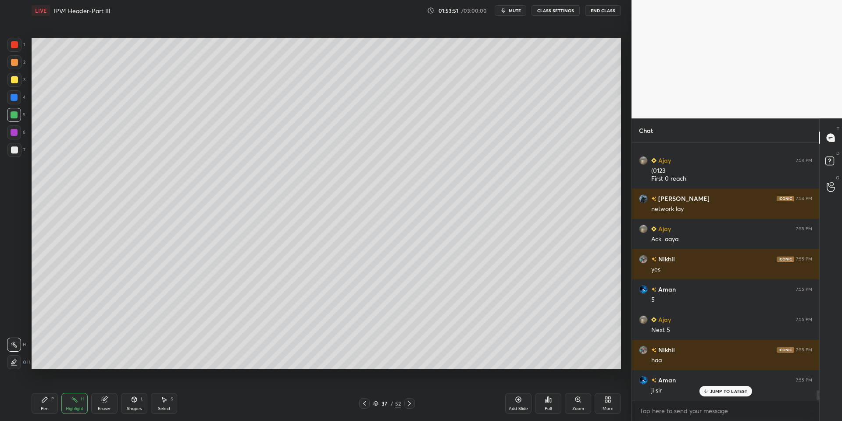
click at [136, 407] on div "Shapes" at bounding box center [134, 409] width 15 height 4
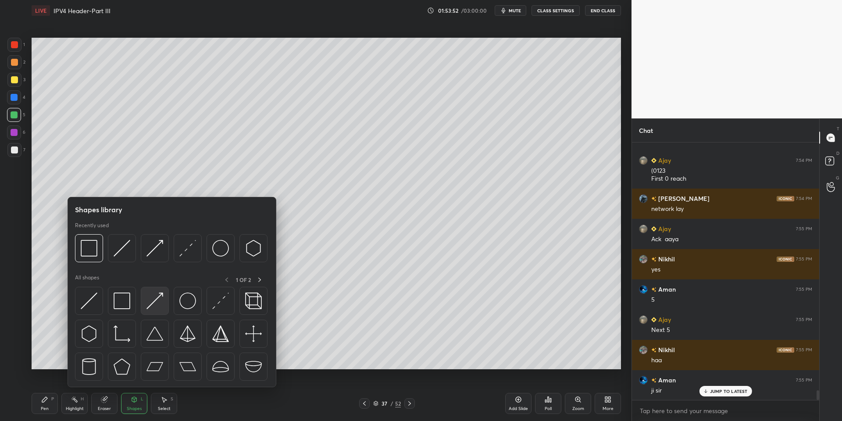
scroll to position [6595, 0]
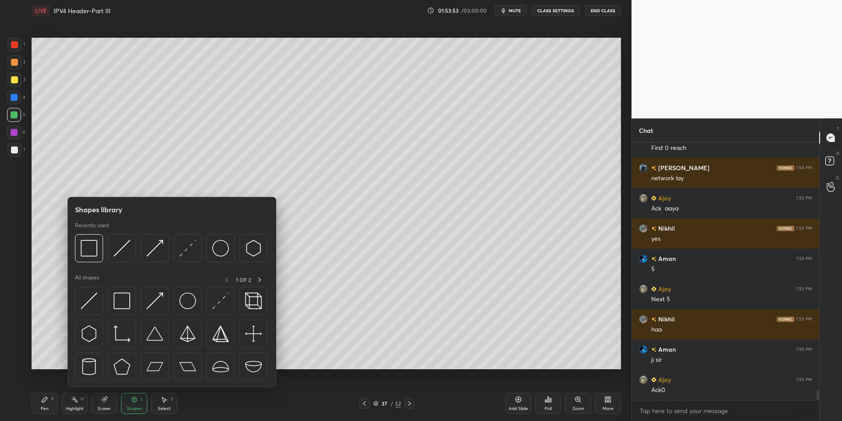
click at [157, 299] on img at bounding box center [155, 301] width 17 height 17
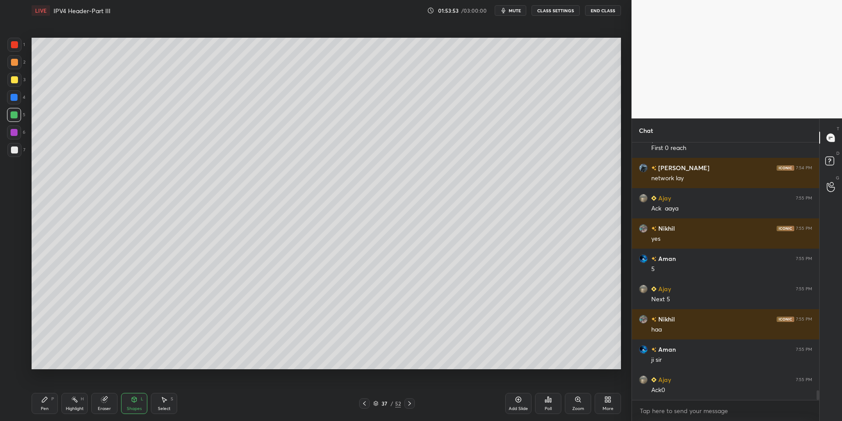
click at [14, 82] on div at bounding box center [14, 79] width 7 height 7
click at [46, 401] on icon at bounding box center [44, 399] width 7 height 7
click at [16, 114] on div at bounding box center [14, 114] width 7 height 7
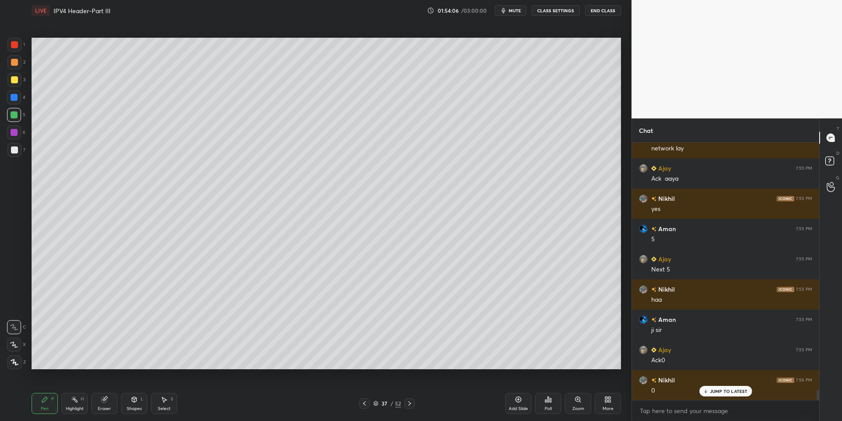
click at [620, 390] on p "JUMP TO LATEST" at bounding box center [729, 391] width 38 height 5
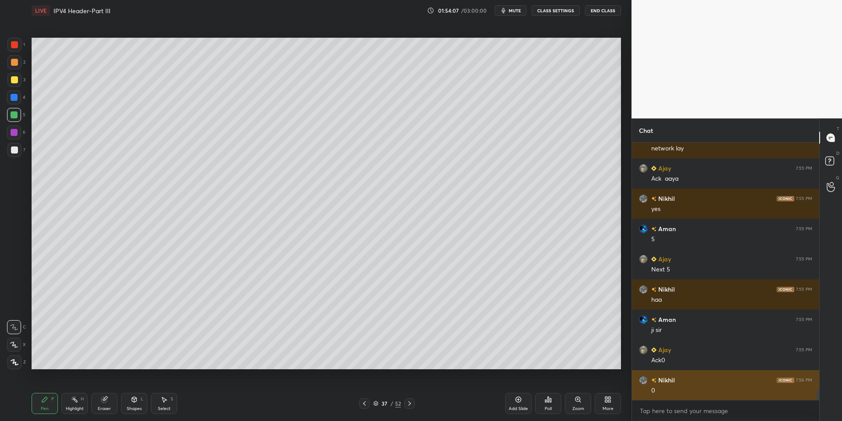
scroll to position [6655, 0]
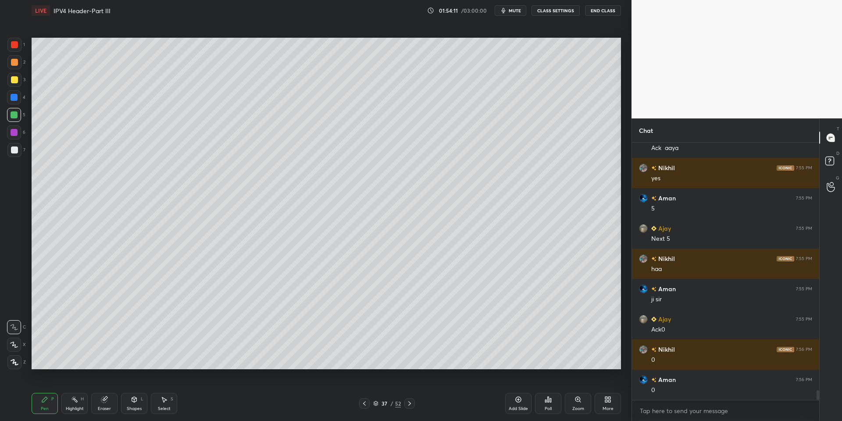
click at [77, 404] on div "Highlight H" at bounding box center [74, 403] width 26 height 21
click at [133, 399] on icon at bounding box center [134, 399] width 5 height 5
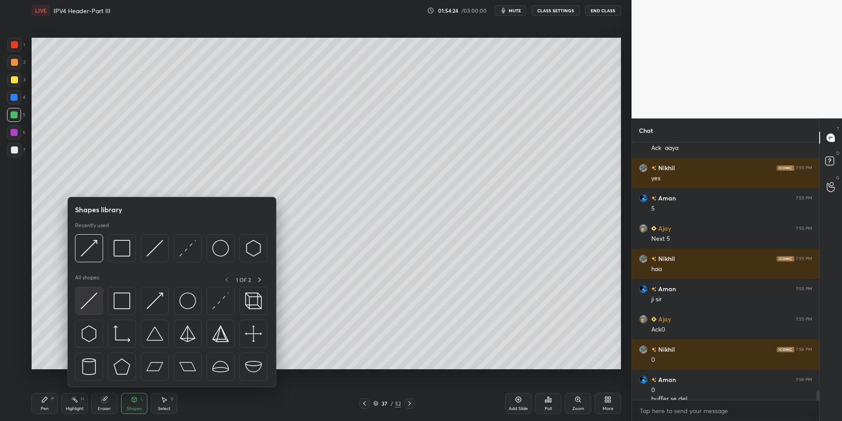
scroll to position [6664, 0]
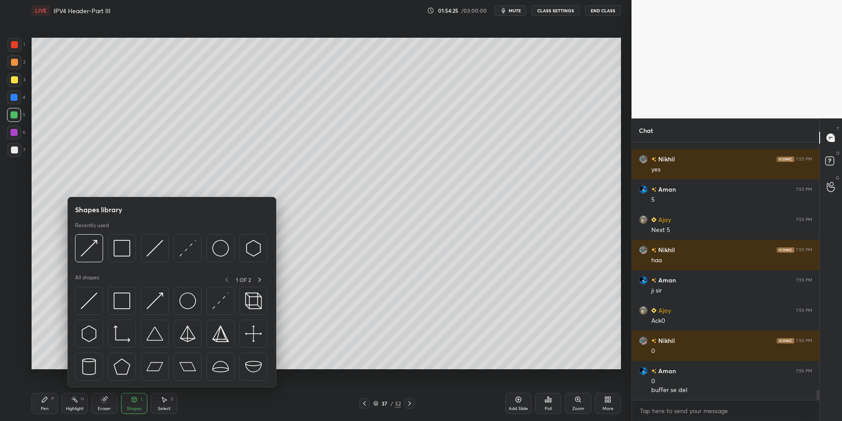
click at [93, 298] on img at bounding box center [89, 301] width 17 height 17
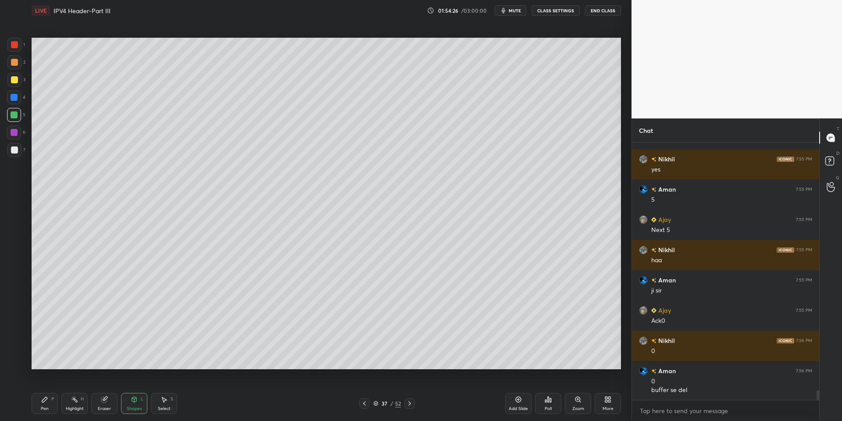
click at [14, 151] on div at bounding box center [14, 150] width 7 height 7
drag, startPoint x: 46, startPoint y: 404, endPoint x: 48, endPoint y: 398, distance: 6.3
click at [46, 405] on div "Pen P" at bounding box center [45, 403] width 26 height 21
drag, startPoint x: 136, startPoint y: 407, endPoint x: 130, endPoint y: 393, distance: 15.2
click at [135, 408] on div "Shapes" at bounding box center [134, 409] width 15 height 4
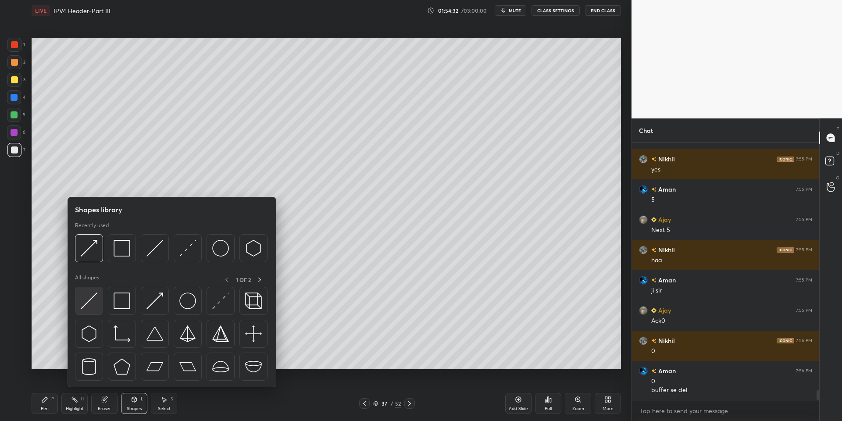
click at [88, 290] on div at bounding box center [89, 301] width 28 height 28
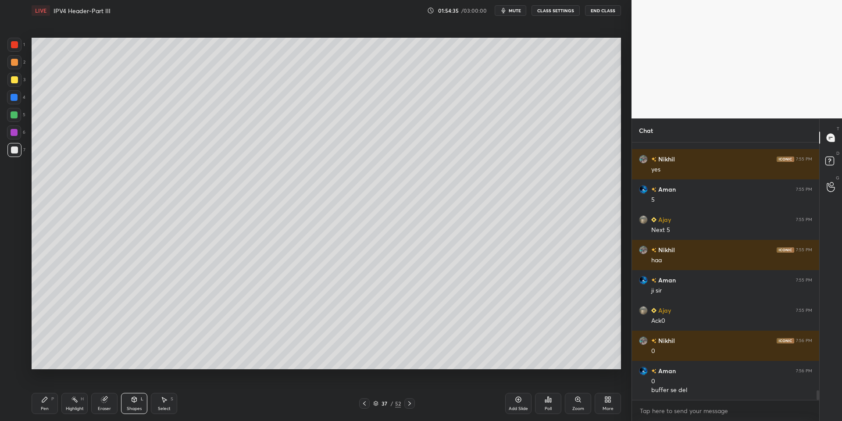
click at [133, 410] on div "Shapes L" at bounding box center [134, 403] width 26 height 21
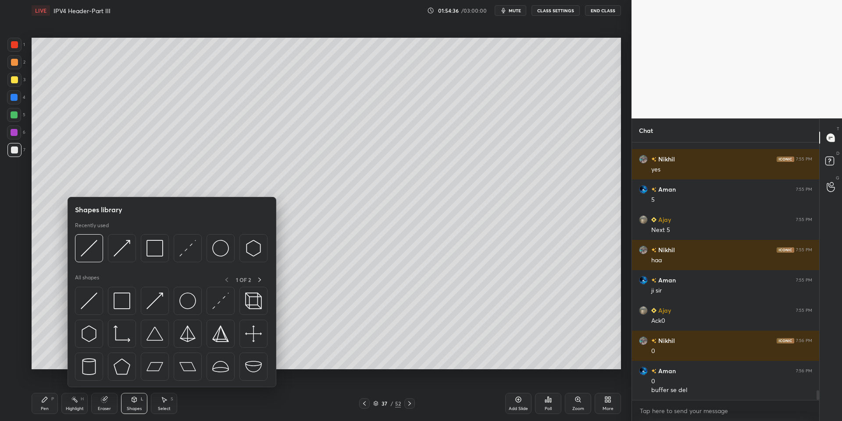
click at [124, 299] on img at bounding box center [122, 301] width 17 height 17
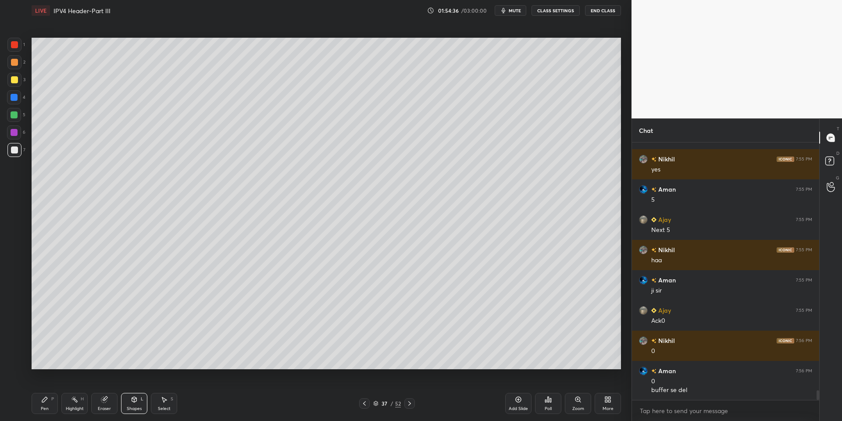
click at [15, 80] on div at bounding box center [14, 79] width 7 height 7
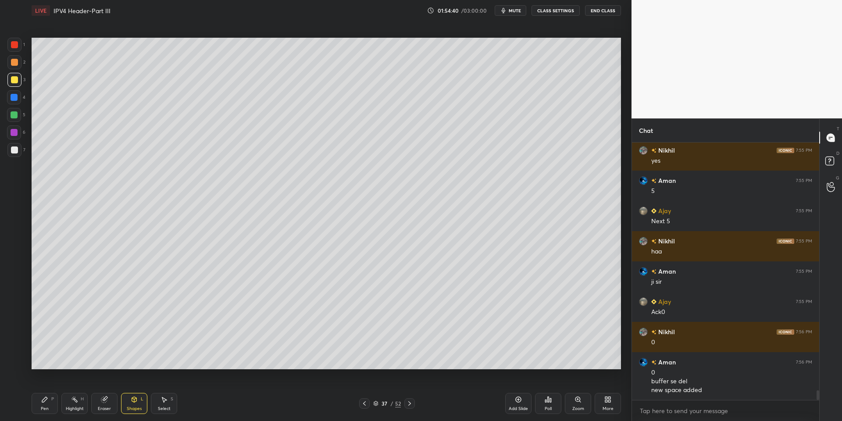
click at [47, 405] on div "Pen P" at bounding box center [45, 403] width 26 height 21
click at [14, 115] on div at bounding box center [14, 114] width 7 height 7
drag, startPoint x: 134, startPoint y: 402, endPoint x: 138, endPoint y: 388, distance: 14.7
click at [135, 401] on icon at bounding box center [134, 399] width 5 height 5
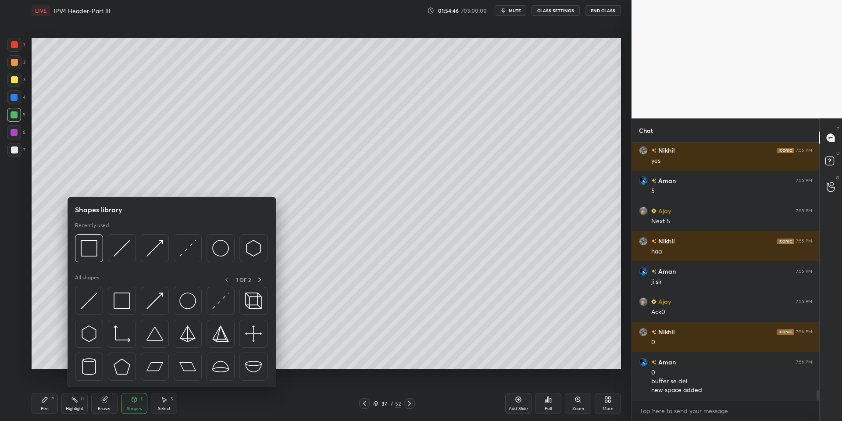
click at [159, 294] on img at bounding box center [155, 301] width 17 height 17
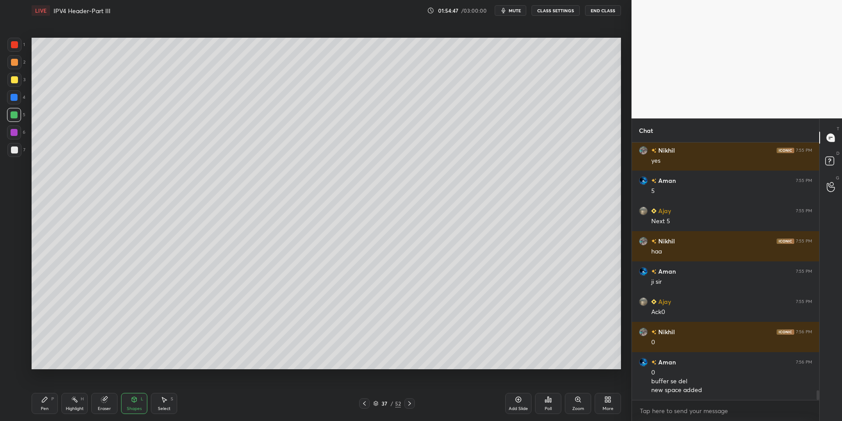
click at [16, 77] on div at bounding box center [14, 80] width 14 height 14
click at [47, 404] on div "Pen P" at bounding box center [45, 403] width 26 height 21
click at [11, 115] on div at bounding box center [14, 114] width 7 height 7
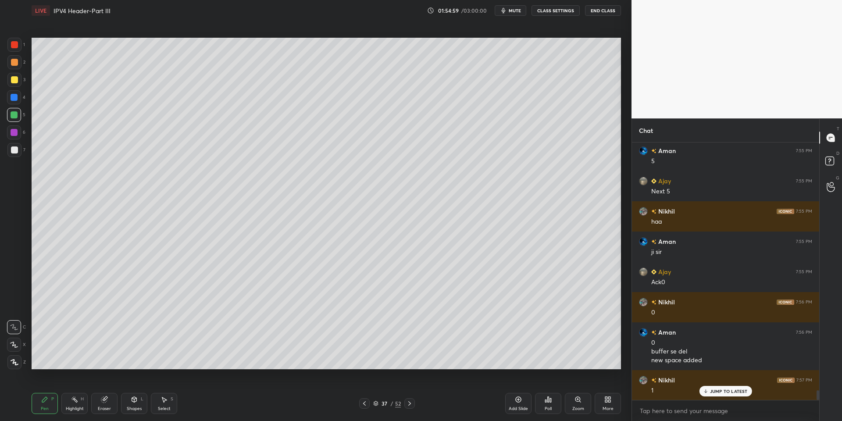
click at [12, 150] on div at bounding box center [14, 150] width 7 height 7
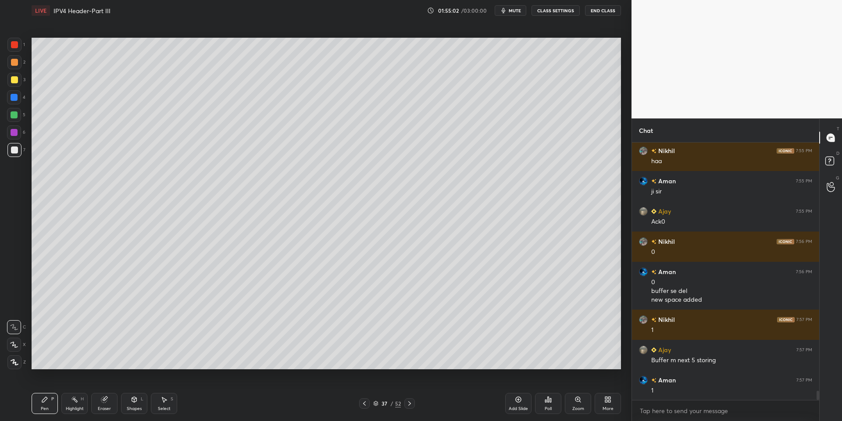
scroll to position [6794, 0]
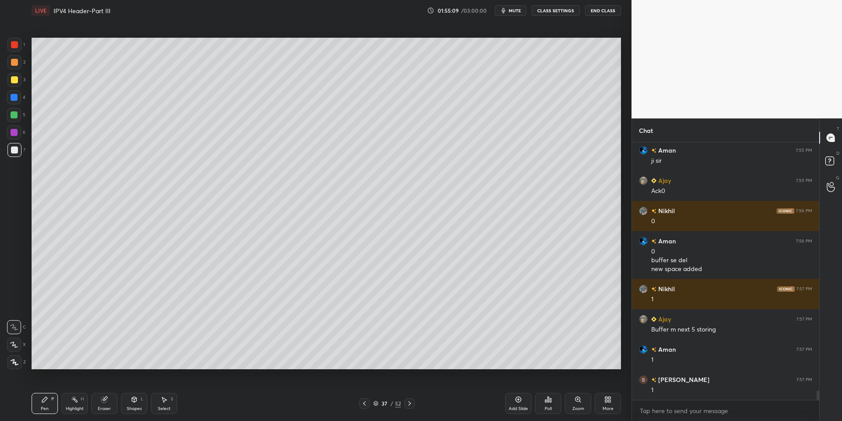
drag, startPoint x: 139, startPoint y: 402, endPoint x: 138, endPoint y: 391, distance: 11.0
click at [139, 401] on div "Shapes L" at bounding box center [134, 403] width 26 height 21
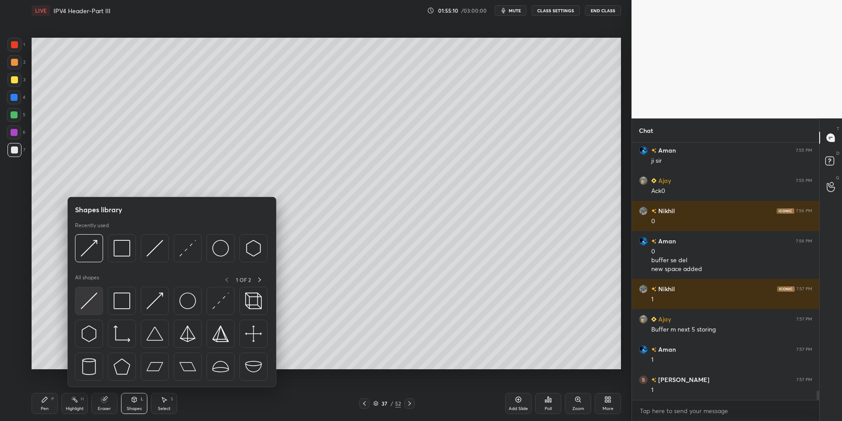
click at [92, 299] on img at bounding box center [89, 301] width 17 height 17
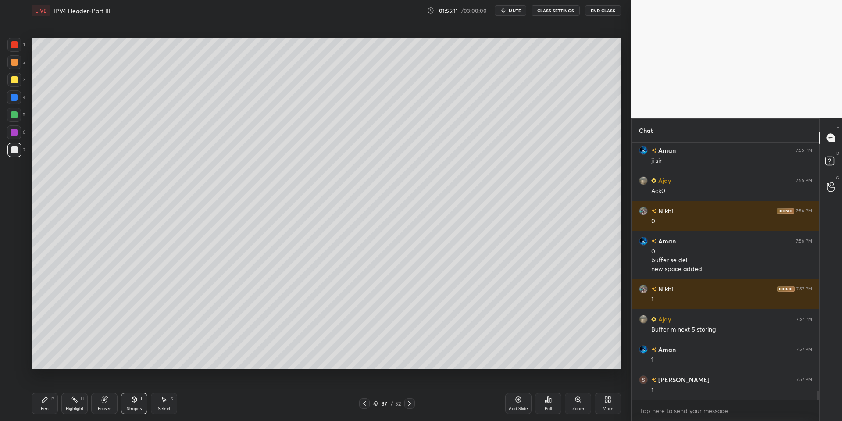
click at [12, 85] on div at bounding box center [14, 80] width 14 height 14
click at [14, 115] on div at bounding box center [14, 114] width 7 height 7
drag, startPoint x: 131, startPoint y: 406, endPoint x: 130, endPoint y: 397, distance: 9.2
click at [131, 404] on div "Shapes L" at bounding box center [134, 403] width 26 height 21
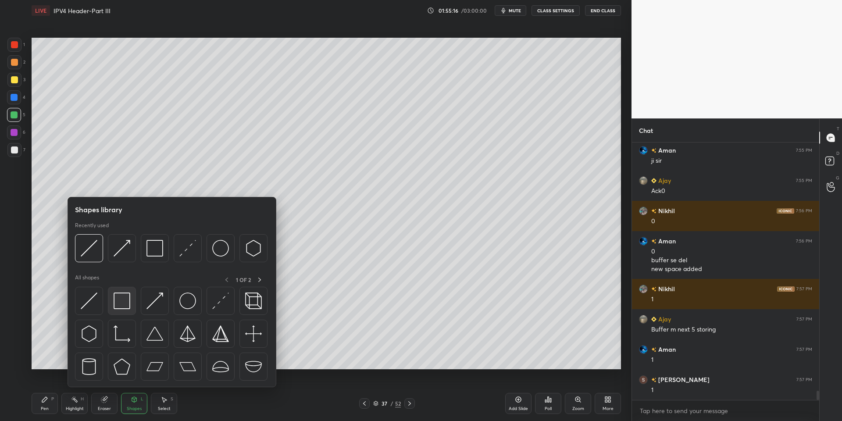
drag, startPoint x: 126, startPoint y: 303, endPoint x: 23, endPoint y: 84, distance: 241.6
click at [125, 301] on img at bounding box center [122, 301] width 17 height 17
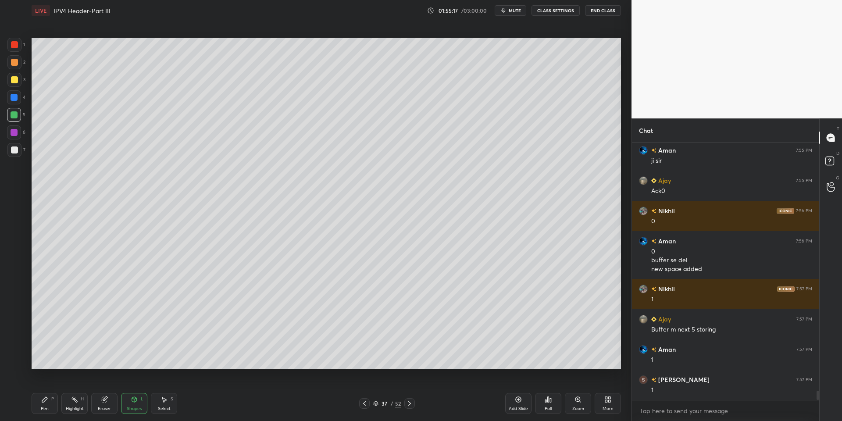
click at [18, 79] on div at bounding box center [14, 80] width 14 height 14
click at [50, 399] on div "Pen P" at bounding box center [45, 403] width 26 height 21
click at [14, 115] on div at bounding box center [14, 114] width 7 height 7
drag, startPoint x: 75, startPoint y: 404, endPoint x: 80, endPoint y: 380, distance: 24.3
click at [75, 403] on div "Highlight H" at bounding box center [74, 403] width 26 height 21
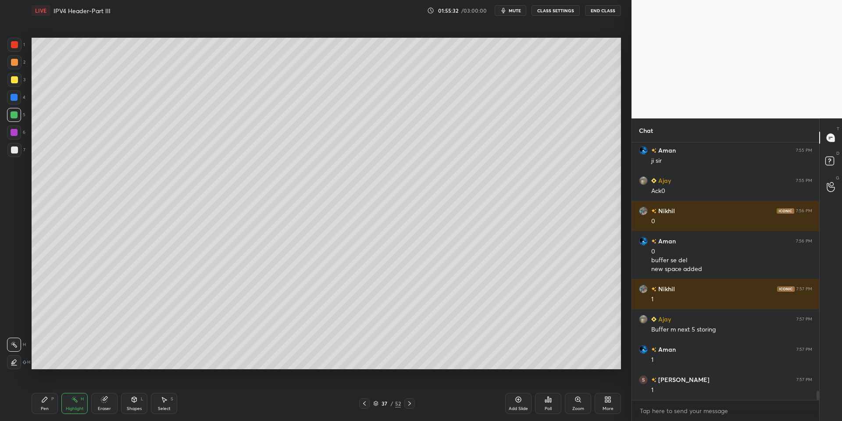
click at [137, 405] on div "Shapes L" at bounding box center [134, 403] width 26 height 21
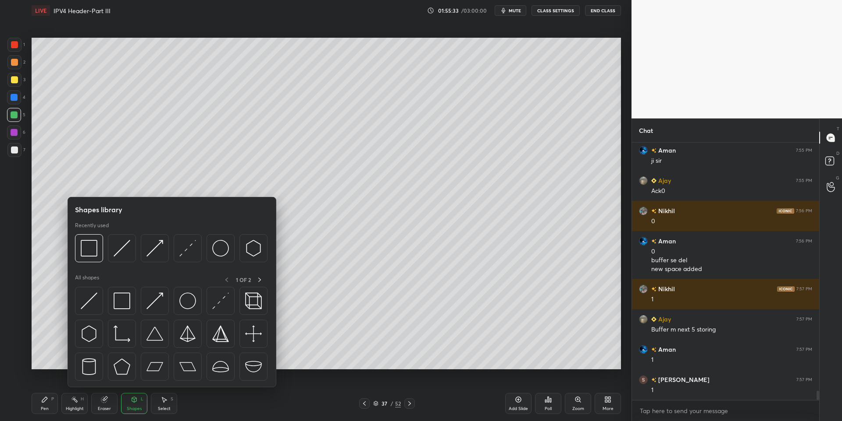
click at [157, 296] on img at bounding box center [155, 301] width 17 height 17
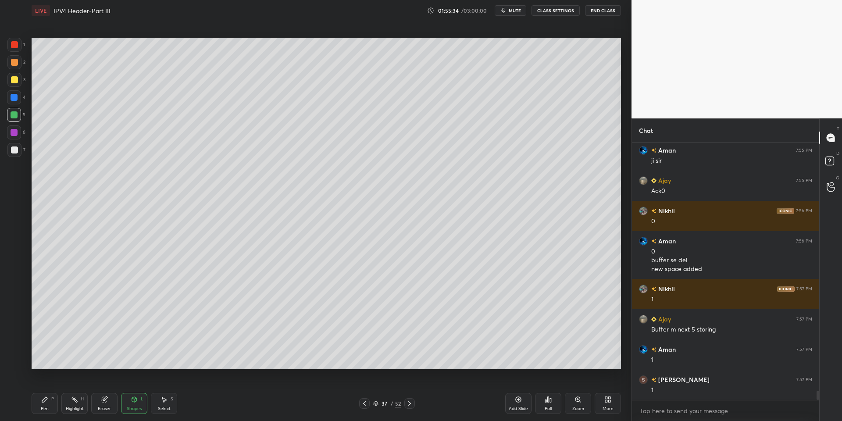
click at [16, 81] on div at bounding box center [14, 79] width 7 height 7
click at [46, 402] on div "Pen P" at bounding box center [45, 403] width 26 height 21
click at [14, 113] on div at bounding box center [14, 114] width 7 height 7
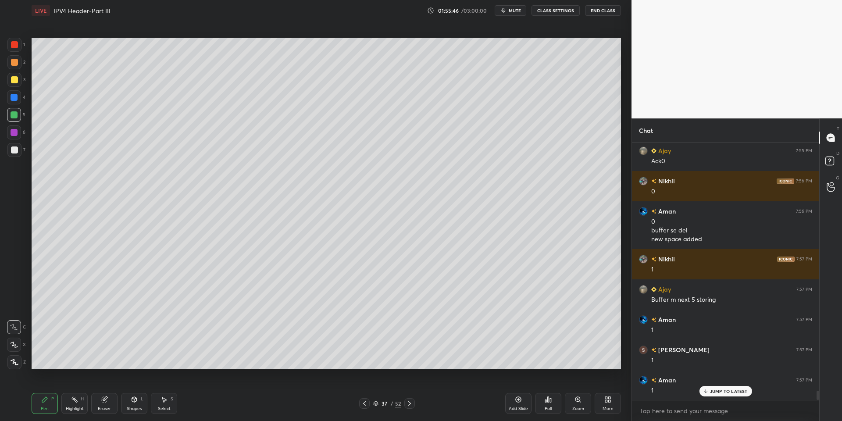
drag, startPoint x: 73, startPoint y: 404, endPoint x: 85, endPoint y: 389, distance: 19.3
click at [75, 402] on div "Highlight H" at bounding box center [74, 403] width 26 height 21
drag, startPoint x: 136, startPoint y: 405, endPoint x: 135, endPoint y: 395, distance: 10.1
click at [136, 404] on div "Shapes L" at bounding box center [134, 403] width 26 height 21
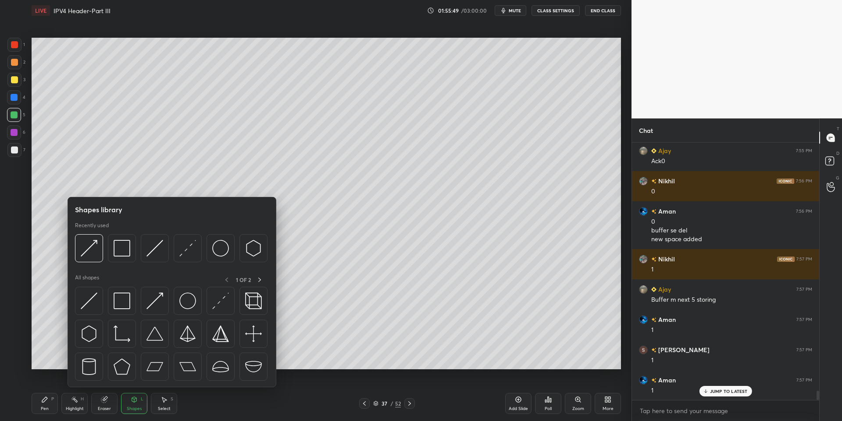
click at [89, 297] on img at bounding box center [89, 301] width 17 height 17
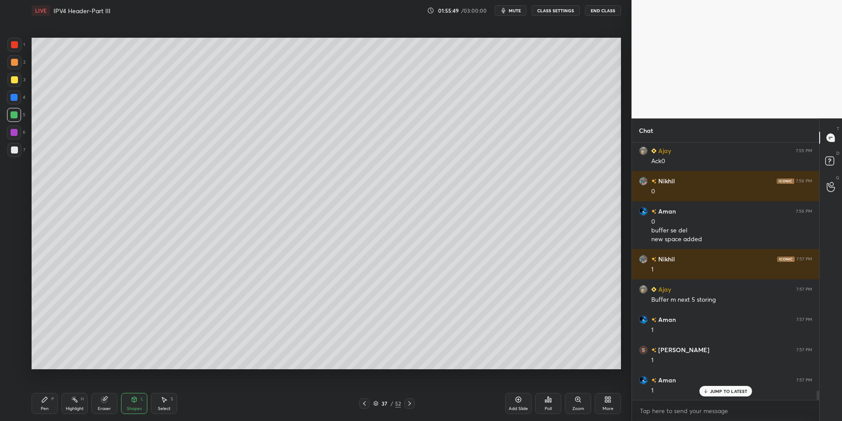
click at [15, 151] on div at bounding box center [14, 150] width 7 height 7
click at [136, 409] on div "Shapes" at bounding box center [134, 409] width 15 height 4
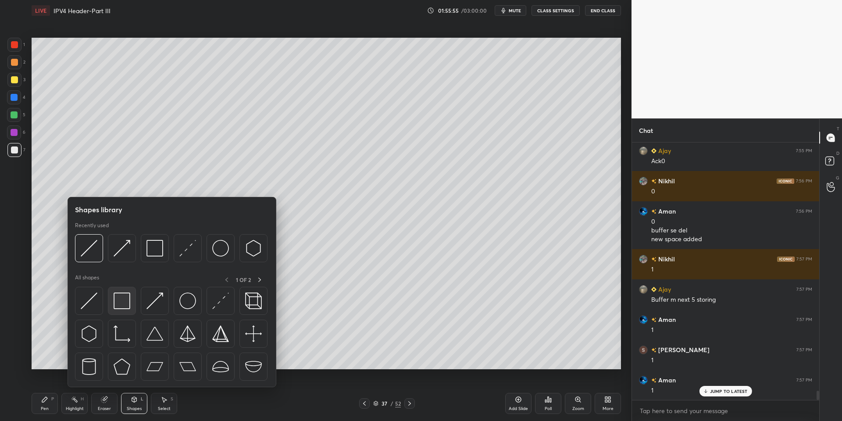
click at [125, 297] on img at bounding box center [122, 301] width 17 height 17
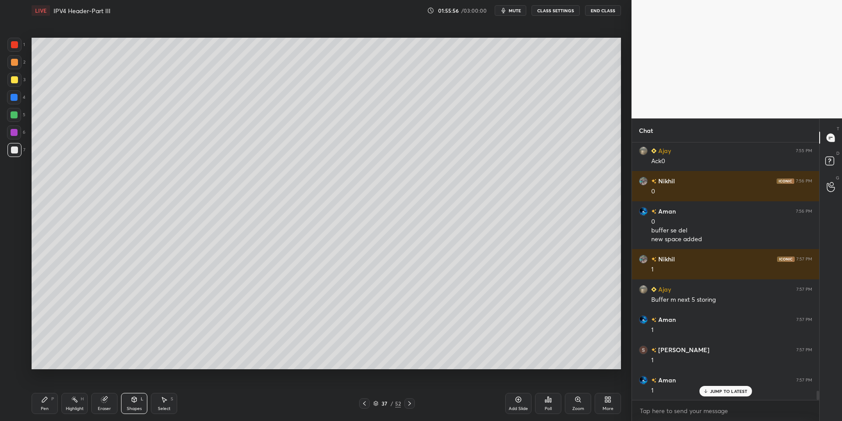
drag, startPoint x: 14, startPoint y: 111, endPoint x: 21, endPoint y: 105, distance: 9.6
click at [15, 110] on div at bounding box center [14, 115] width 14 height 14
drag, startPoint x: 13, startPoint y: 82, endPoint x: 25, endPoint y: 79, distance: 12.1
click at [14, 82] on div at bounding box center [14, 79] width 7 height 7
drag, startPoint x: 47, startPoint y: 407, endPoint x: 47, endPoint y: 395, distance: 11.9
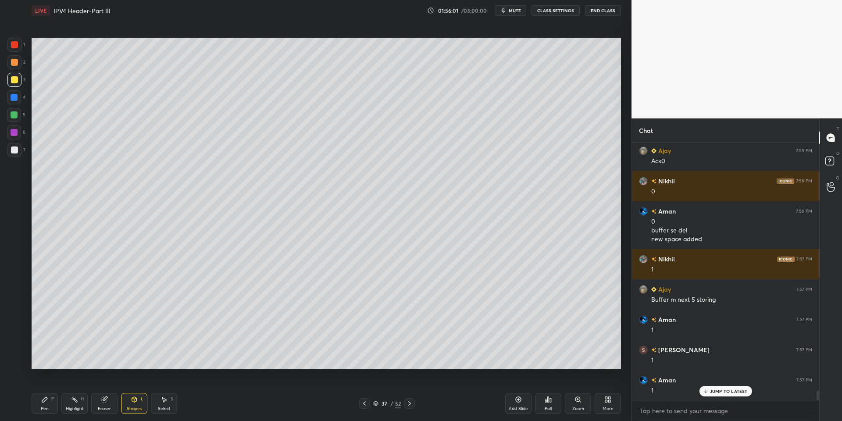
click at [47, 405] on div "Pen P" at bounding box center [45, 403] width 26 height 21
click at [11, 112] on div at bounding box center [14, 114] width 7 height 7
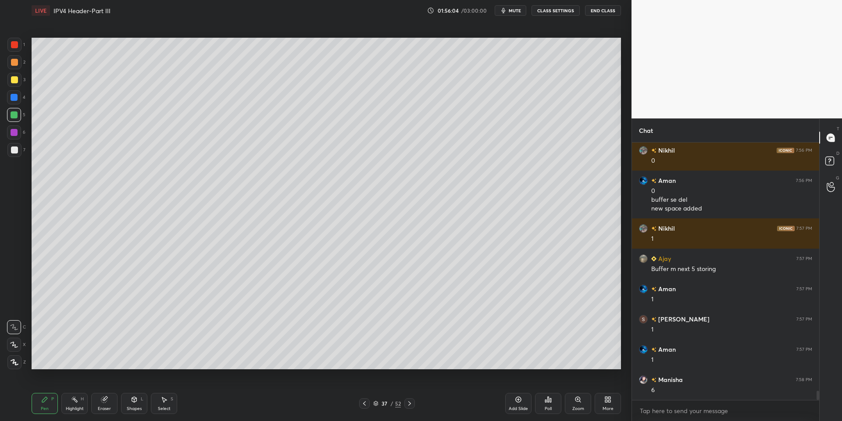
click at [135, 402] on div "Shapes L" at bounding box center [134, 403] width 26 height 21
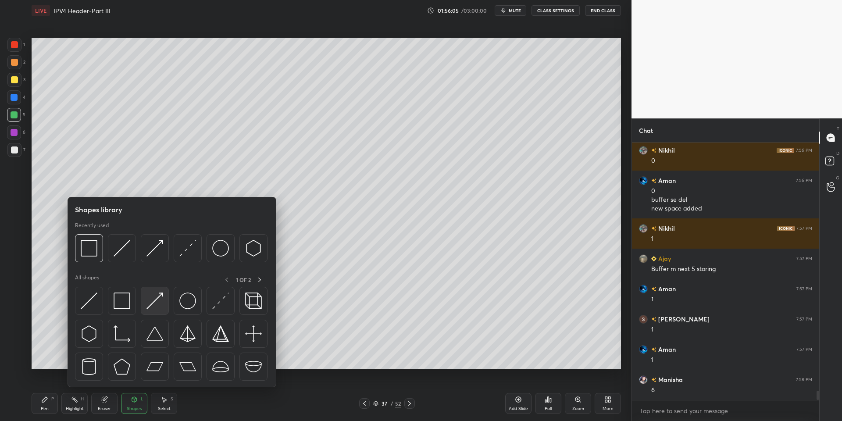
drag, startPoint x: 159, startPoint y: 291, endPoint x: 19, endPoint y: 81, distance: 252.5
click at [157, 289] on div at bounding box center [155, 301] width 28 height 28
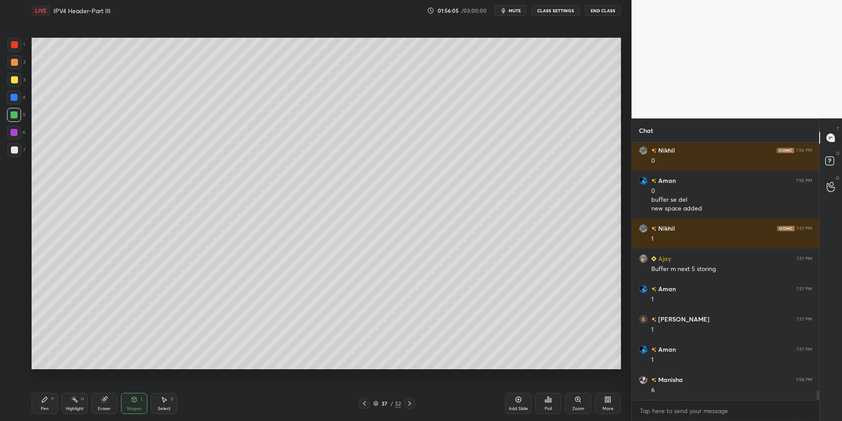
click at [13, 79] on div at bounding box center [14, 79] width 7 height 7
click at [46, 402] on icon at bounding box center [44, 399] width 7 height 7
click at [11, 117] on div at bounding box center [14, 114] width 7 height 7
click at [42, 407] on div "Pen P" at bounding box center [45, 403] width 26 height 21
drag, startPoint x: 73, startPoint y: 405, endPoint x: 73, endPoint y: 400, distance: 4.8
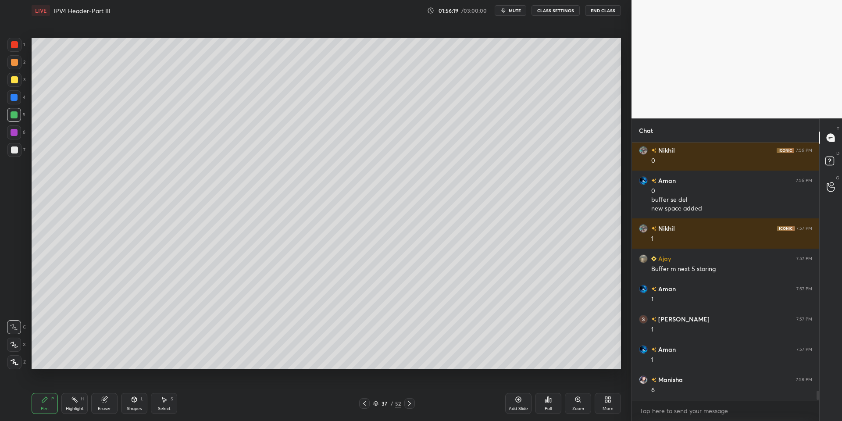
click at [72, 404] on div "Highlight H" at bounding box center [74, 403] width 26 height 21
click at [45, 400] on icon at bounding box center [44, 399] width 5 height 5
click at [14, 113] on div at bounding box center [14, 114] width 7 height 7
click at [134, 403] on div "Shapes L" at bounding box center [134, 403] width 26 height 21
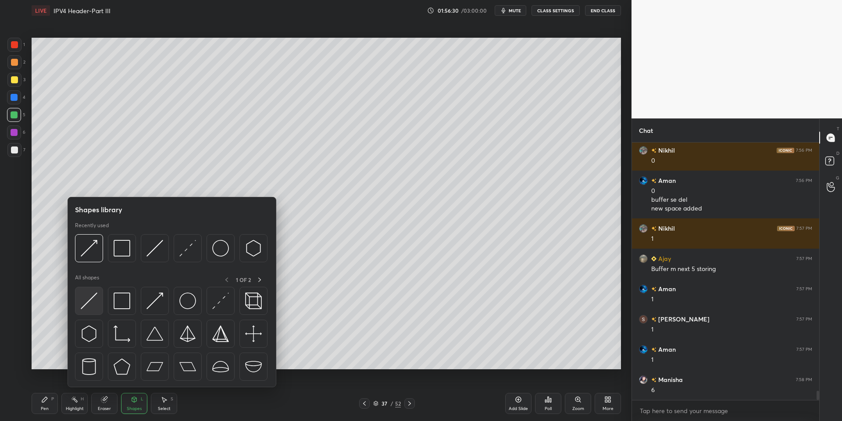
drag, startPoint x: 89, startPoint y: 301, endPoint x: 15, endPoint y: 150, distance: 168.0
click at [90, 294] on img at bounding box center [89, 301] width 17 height 17
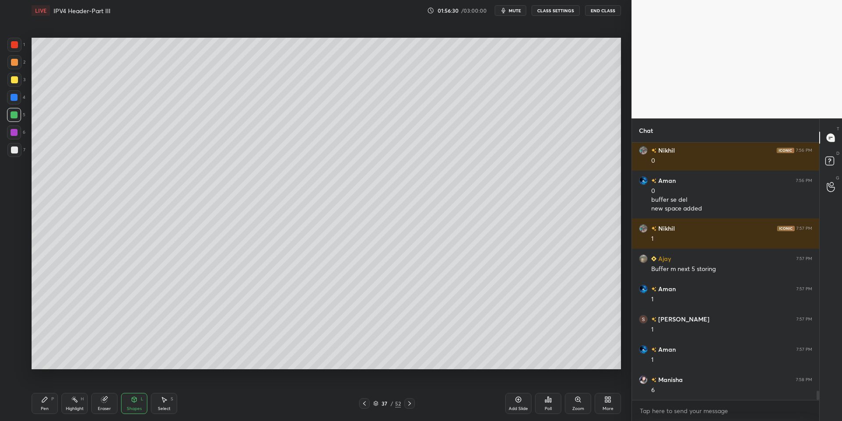
click at [16, 148] on div at bounding box center [14, 150] width 7 height 7
drag, startPoint x: 129, startPoint y: 412, endPoint x: 132, endPoint y: 395, distance: 17.5
click at [130, 410] on div "Shapes L" at bounding box center [134, 403] width 26 height 21
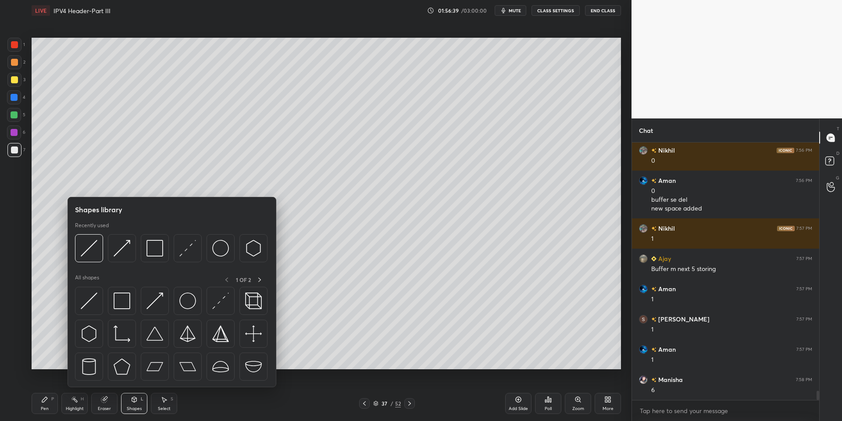
click at [126, 294] on img at bounding box center [122, 301] width 17 height 17
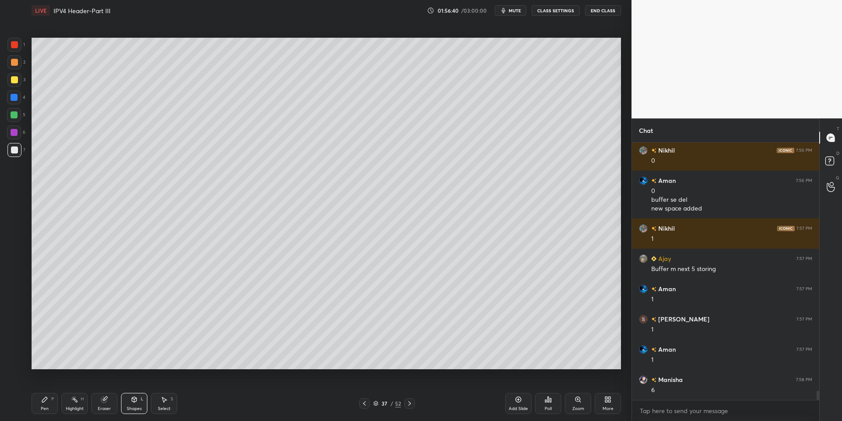
click at [11, 81] on div at bounding box center [14, 79] width 7 height 7
drag, startPoint x: 48, startPoint y: 404, endPoint x: 47, endPoint y: 396, distance: 7.6
click at [48, 405] on div "Pen P" at bounding box center [45, 403] width 26 height 21
click at [14, 115] on div at bounding box center [14, 114] width 7 height 7
drag, startPoint x: 75, startPoint y: 409, endPoint x: 79, endPoint y: 386, distance: 23.6
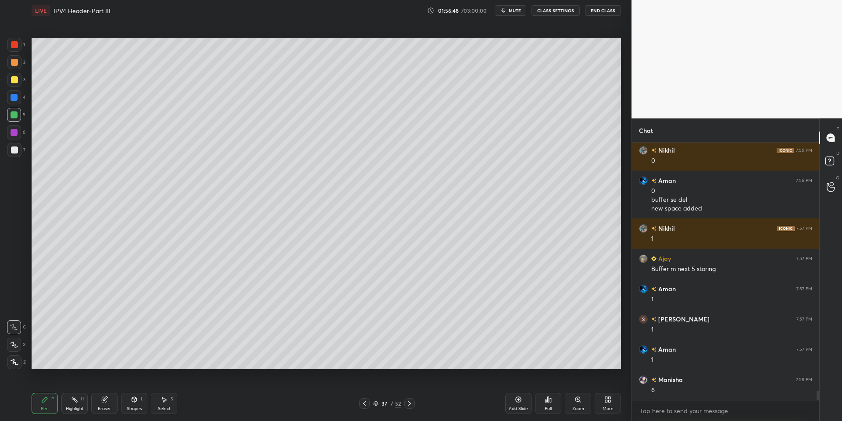
click at [76, 407] on div "Highlight" at bounding box center [75, 409] width 18 height 4
click at [136, 402] on icon at bounding box center [134, 399] width 7 height 7
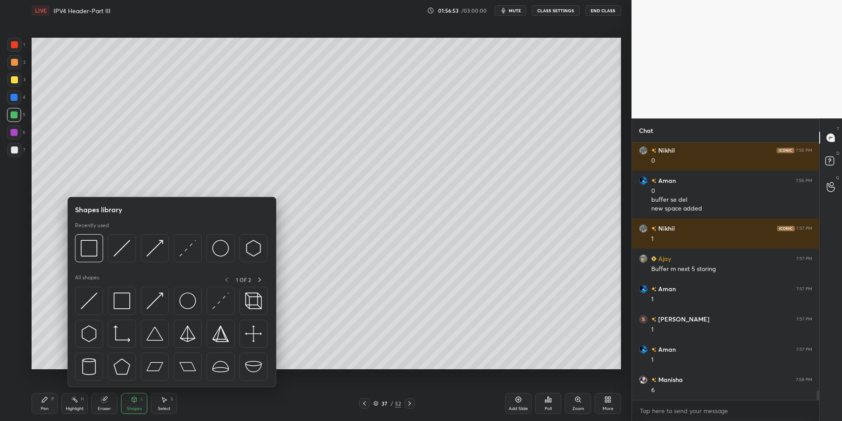
drag, startPoint x: 159, startPoint y: 296, endPoint x: 25, endPoint y: 79, distance: 255.1
click at [159, 295] on img at bounding box center [155, 301] width 17 height 17
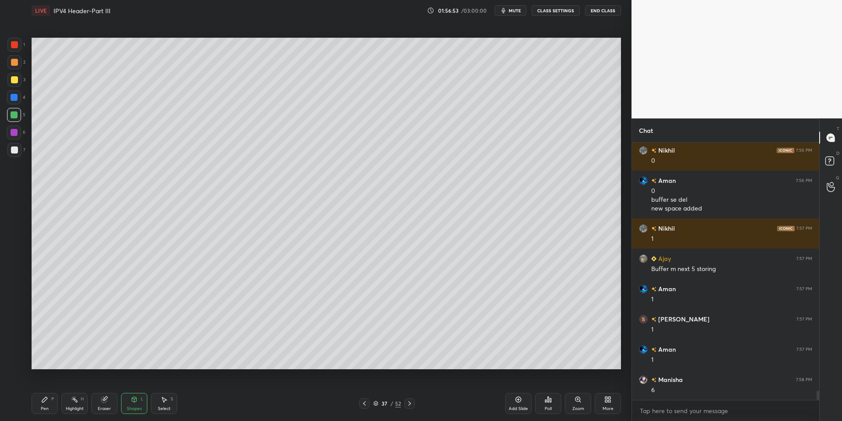
click at [14, 79] on div at bounding box center [14, 79] width 7 height 7
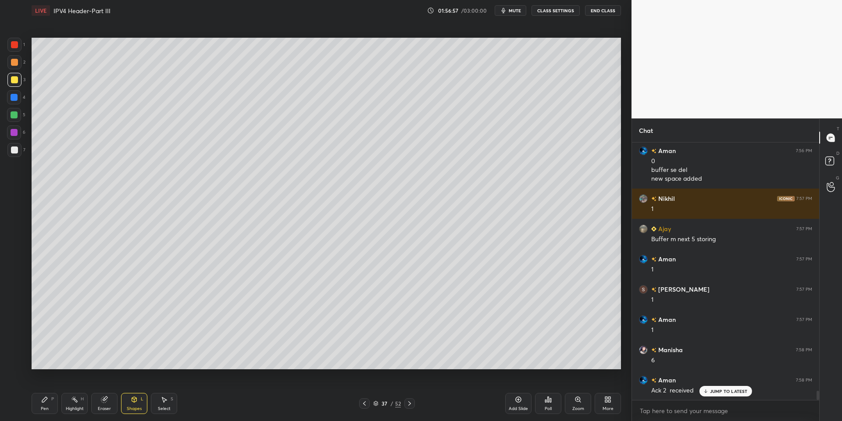
scroll to position [6915, 0]
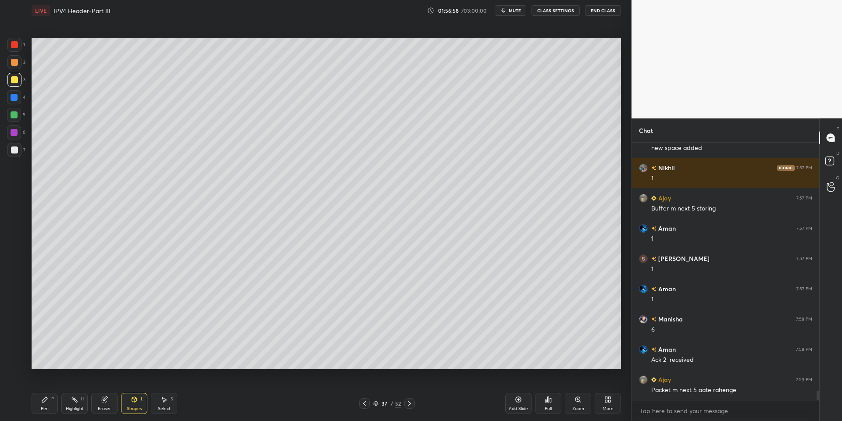
click at [48, 401] on div "Pen P" at bounding box center [45, 403] width 26 height 21
click at [13, 116] on div at bounding box center [14, 114] width 7 height 7
click at [135, 407] on div "Shapes" at bounding box center [134, 409] width 15 height 4
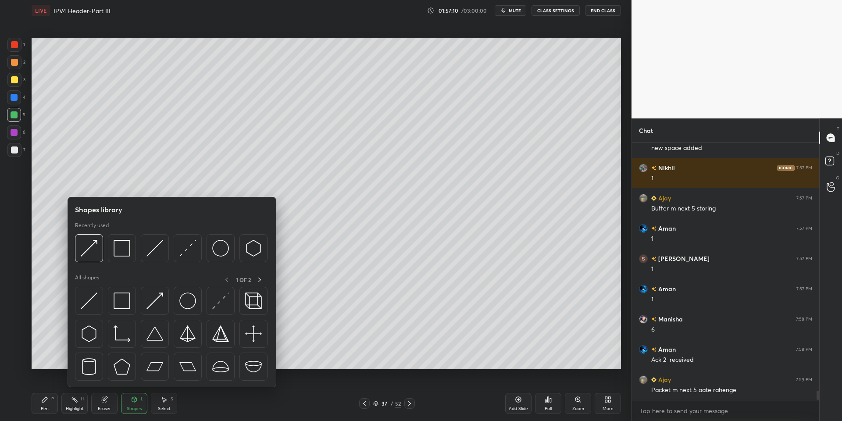
scroll to position [6924, 0]
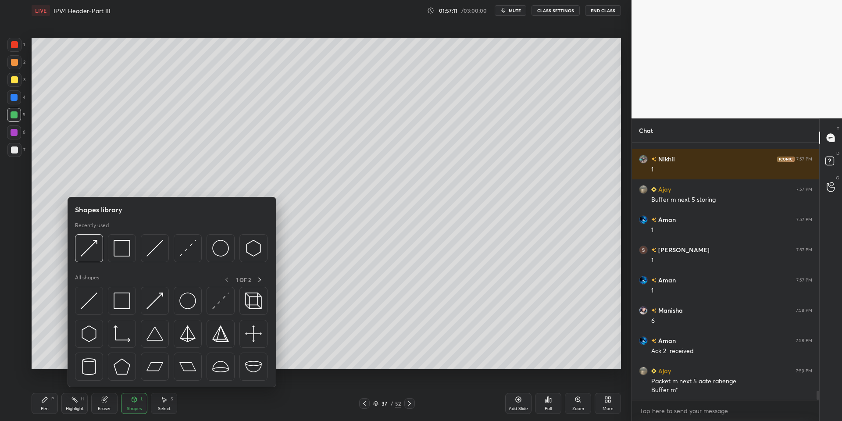
click at [89, 298] on img at bounding box center [89, 301] width 17 height 17
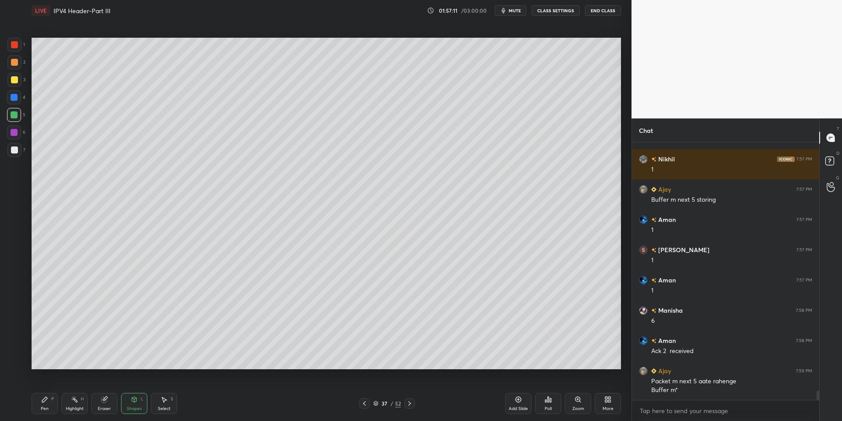
click at [14, 152] on div at bounding box center [14, 150] width 7 height 7
drag, startPoint x: 134, startPoint y: 405, endPoint x: 134, endPoint y: 390, distance: 14.9
click at [135, 402] on div "Shapes L" at bounding box center [134, 403] width 26 height 21
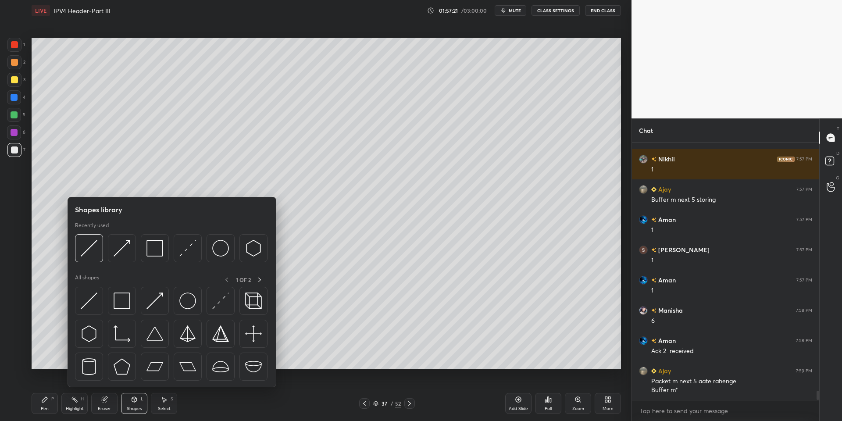
click at [124, 305] on img at bounding box center [122, 301] width 17 height 17
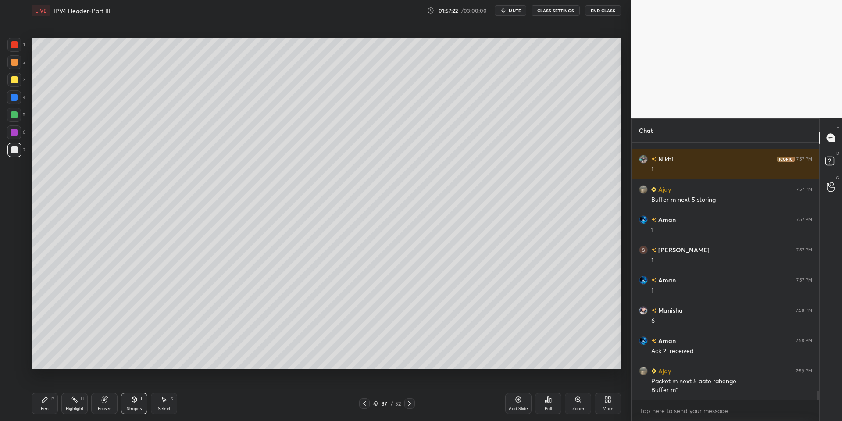
click at [17, 80] on div at bounding box center [14, 79] width 7 height 7
drag, startPoint x: 45, startPoint y: 405, endPoint x: 46, endPoint y: 390, distance: 14.5
click at [45, 402] on div "Pen P" at bounding box center [45, 403] width 26 height 21
click at [12, 115] on div at bounding box center [14, 114] width 7 height 7
drag, startPoint x: 135, startPoint y: 399, endPoint x: 134, endPoint y: 394, distance: 5.8
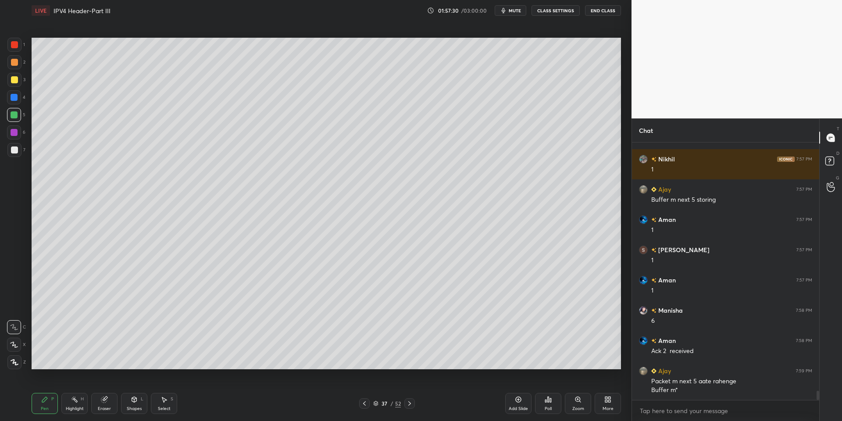
click at [135, 398] on icon at bounding box center [134, 398] width 5 height 1
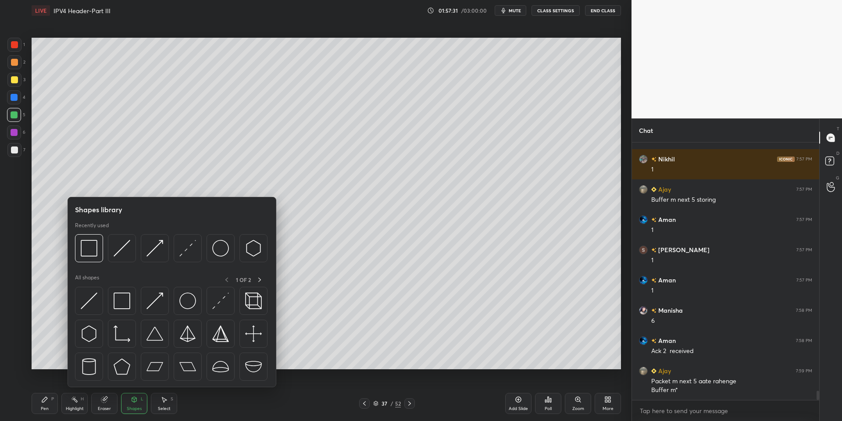
click at [155, 290] on div at bounding box center [155, 301] width 28 height 28
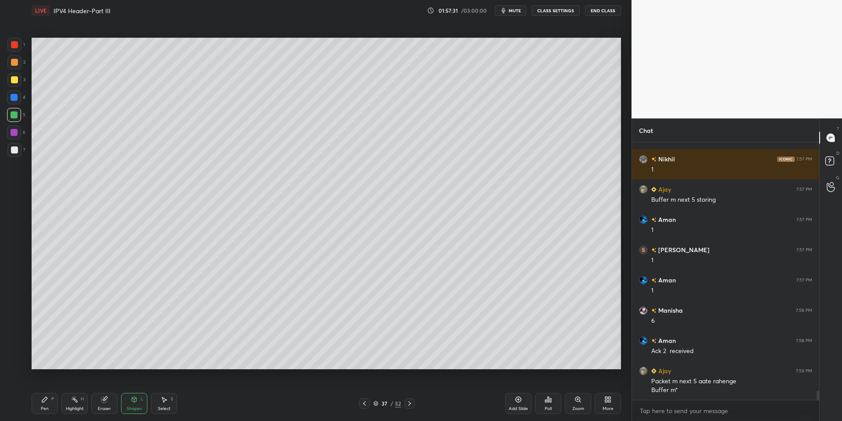
click at [18, 79] on div at bounding box center [14, 80] width 14 height 14
drag, startPoint x: 46, startPoint y: 405, endPoint x: 45, endPoint y: 400, distance: 5.3
click at [47, 403] on div "Pen P" at bounding box center [45, 403] width 26 height 21
click at [12, 115] on div at bounding box center [14, 114] width 7 height 7
click at [107, 400] on icon at bounding box center [104, 400] width 6 height 6
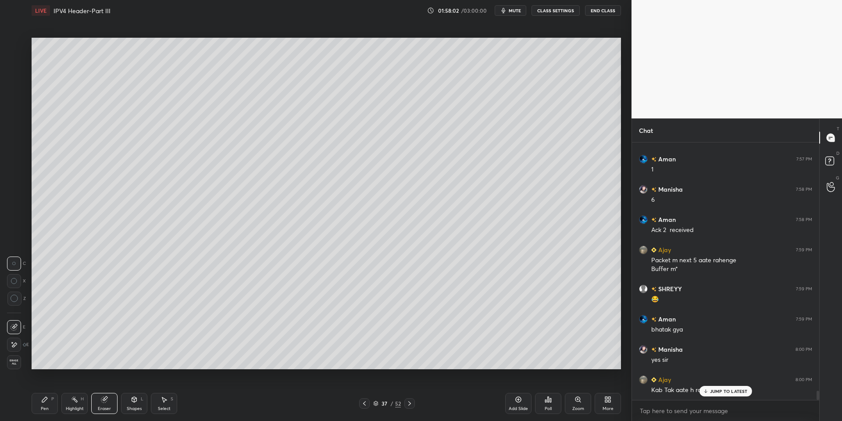
scroll to position [7075, 0]
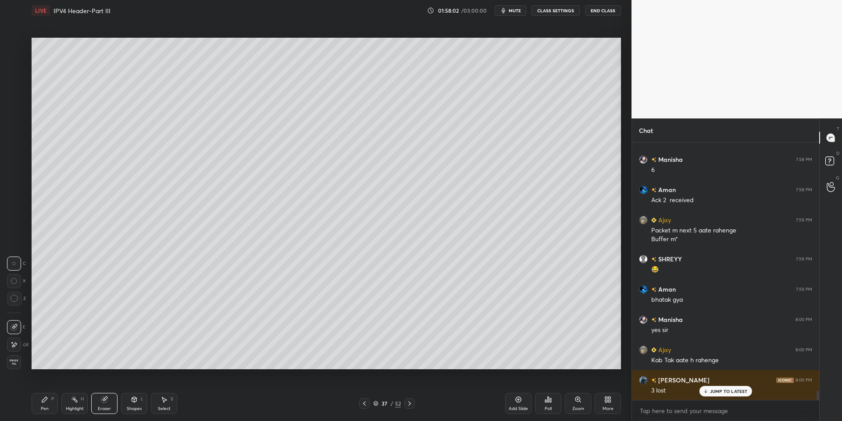
click at [44, 407] on div "Pen" at bounding box center [45, 409] width 8 height 4
click at [104, 403] on div "Eraser" at bounding box center [104, 403] width 26 height 21
drag, startPoint x: 47, startPoint y: 409, endPoint x: 45, endPoint y: 403, distance: 5.9
click at [47, 408] on div "Pen" at bounding box center [45, 409] width 8 height 4
click at [16, 118] on div at bounding box center [14, 114] width 7 height 7
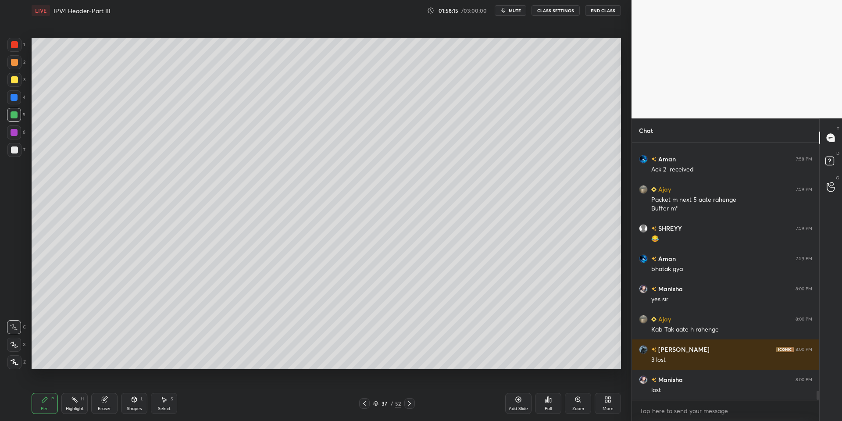
scroll to position [7135, 0]
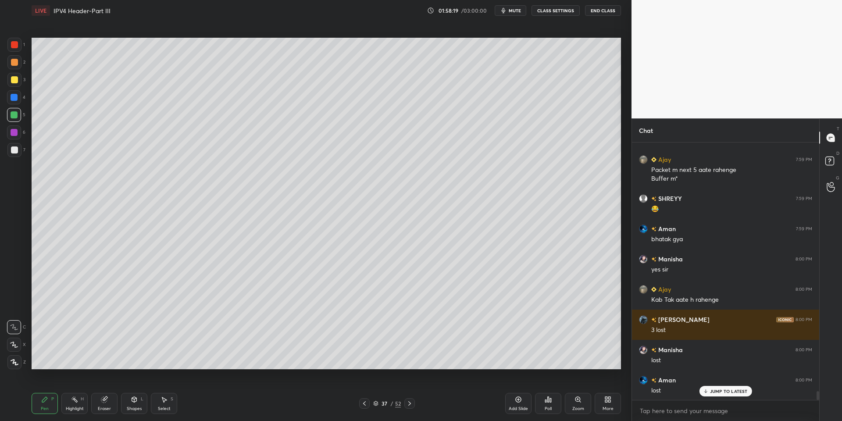
drag, startPoint x: 78, startPoint y: 404, endPoint x: 78, endPoint y: 391, distance: 12.3
click at [78, 404] on div "Highlight H" at bounding box center [74, 403] width 26 height 21
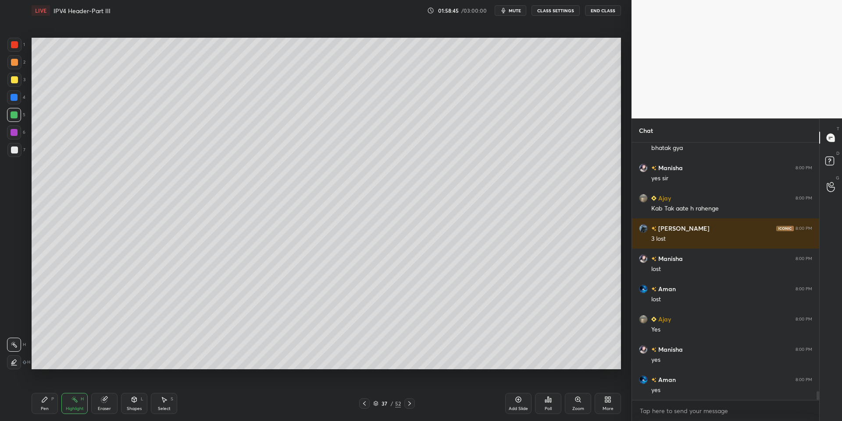
scroll to position [7257, 0]
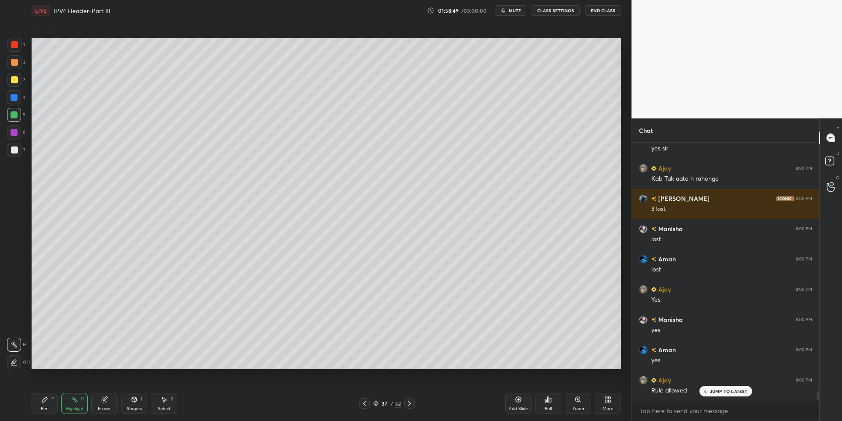
drag, startPoint x: 46, startPoint y: 408, endPoint x: 46, endPoint y: 393, distance: 14.9
click at [47, 407] on div "Pen" at bounding box center [45, 409] width 8 height 4
click at [14, 113] on div at bounding box center [14, 114] width 7 height 7
drag, startPoint x: 13, startPoint y: 154, endPoint x: 13, endPoint y: 145, distance: 8.3
click at [13, 152] on div at bounding box center [14, 150] width 14 height 14
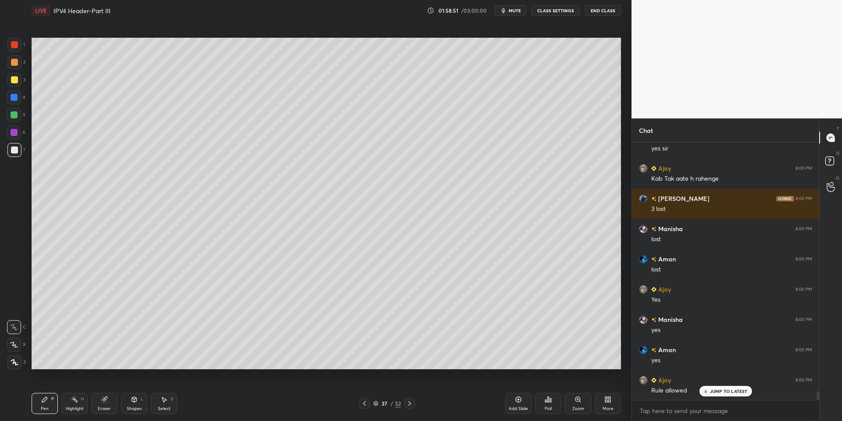
click at [16, 116] on div at bounding box center [14, 114] width 7 height 7
click at [15, 150] on div at bounding box center [14, 150] width 7 height 7
click at [77, 402] on div "Highlight H" at bounding box center [74, 403] width 26 height 21
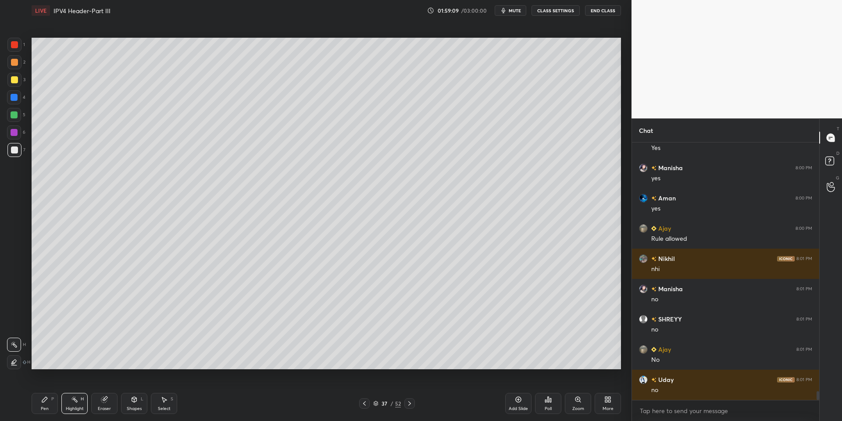
scroll to position [7438, 0]
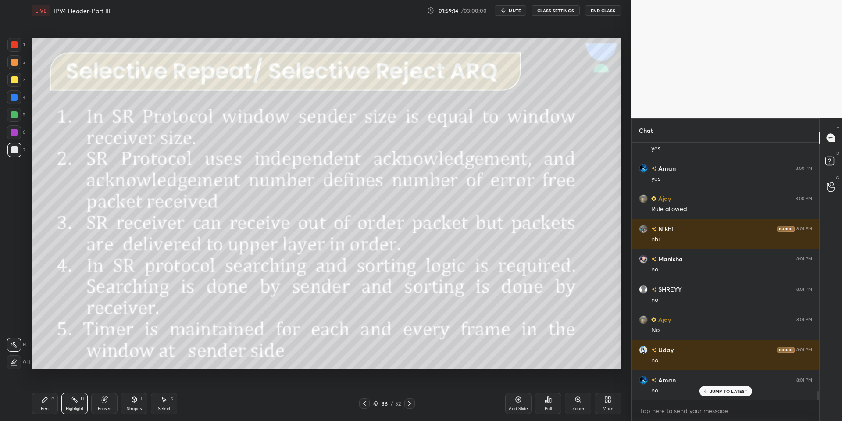
drag, startPoint x: 75, startPoint y: 407, endPoint x: 76, endPoint y: 396, distance: 11.0
click at [75, 405] on div "Highlight H" at bounding box center [74, 403] width 26 height 21
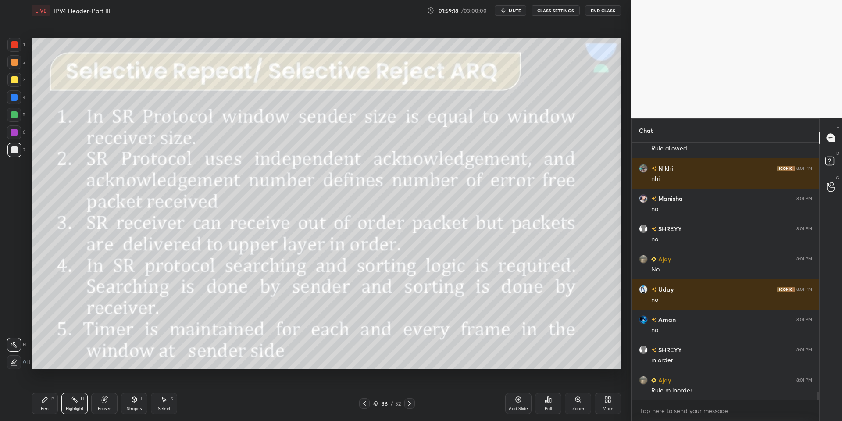
scroll to position [7530, 0]
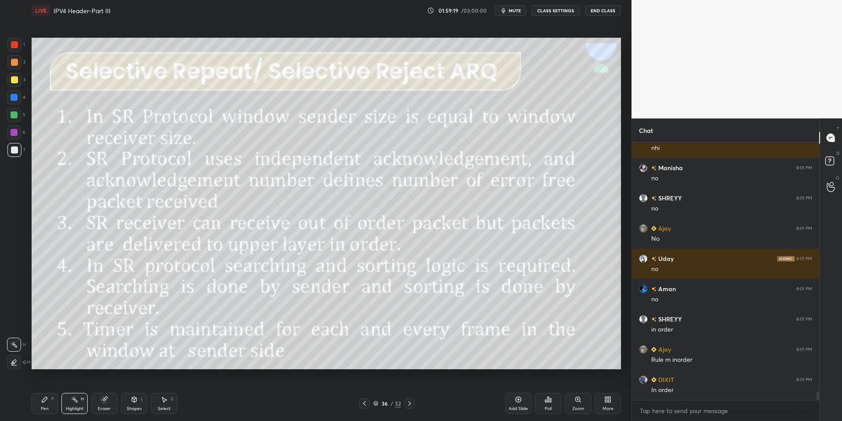
click at [11, 79] on div at bounding box center [14, 79] width 7 height 7
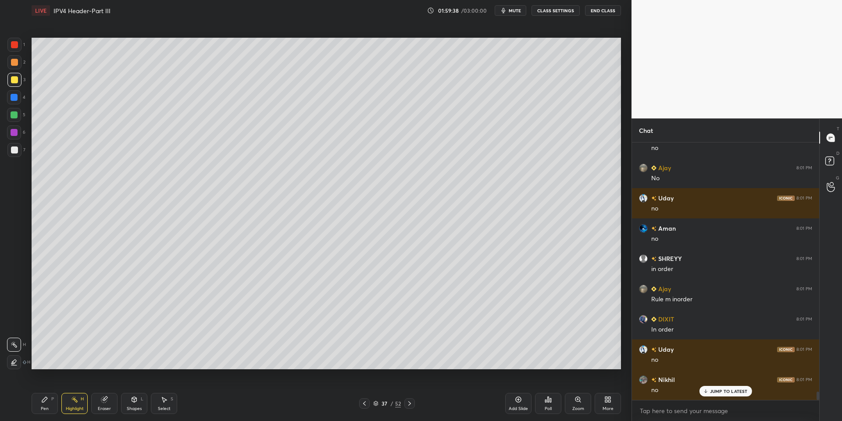
scroll to position [7620, 0]
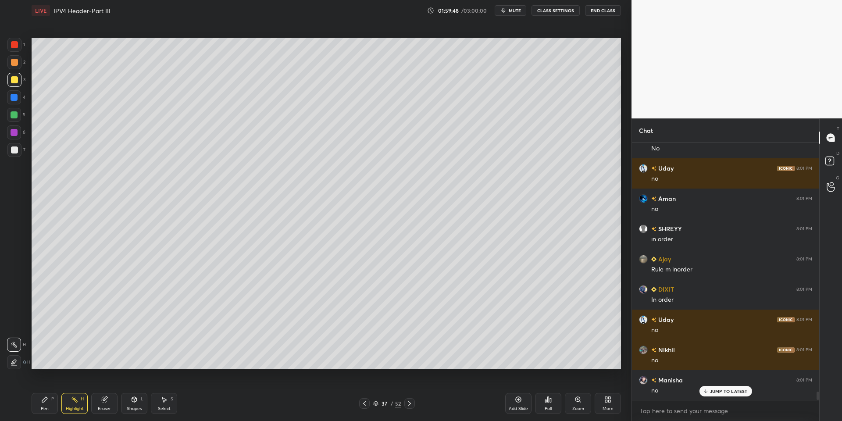
drag, startPoint x: 50, startPoint y: 409, endPoint x: 66, endPoint y: 406, distance: 16.0
click at [52, 408] on div "Pen P" at bounding box center [45, 403] width 26 height 21
click at [74, 407] on div "Highlight" at bounding box center [75, 409] width 18 height 4
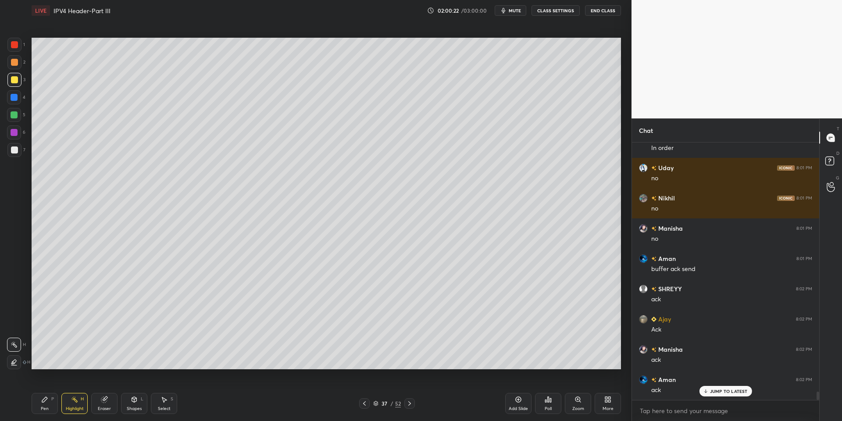
scroll to position [7802, 0]
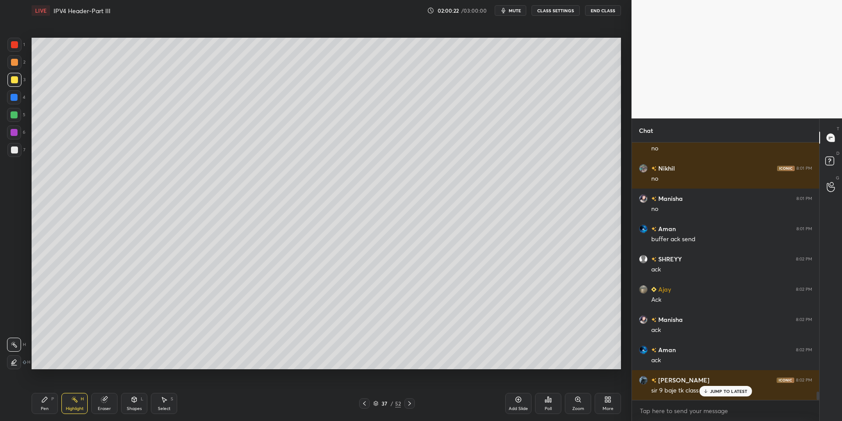
click at [134, 402] on icon at bounding box center [134, 399] width 7 height 7
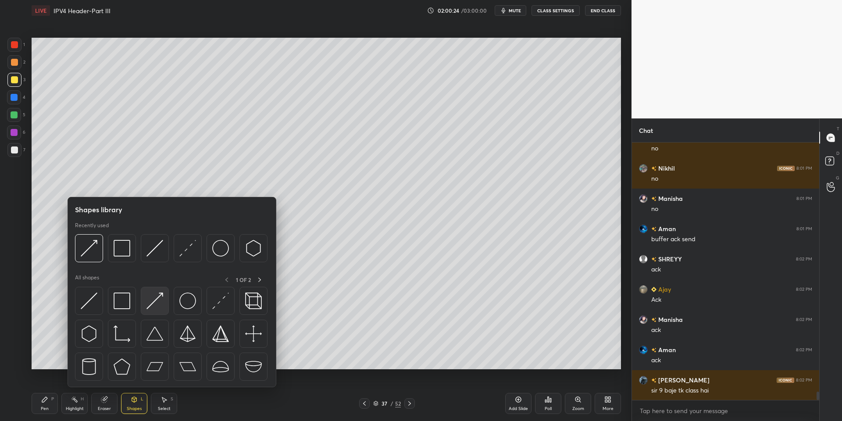
scroll to position [7832, 0]
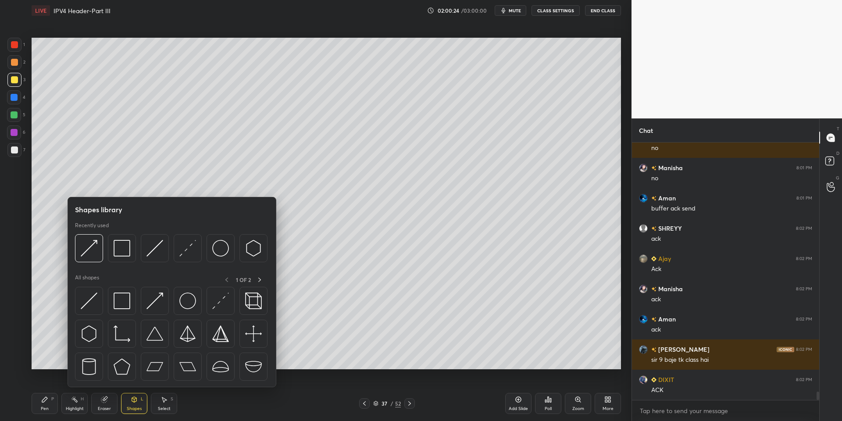
click at [154, 297] on img at bounding box center [155, 301] width 17 height 17
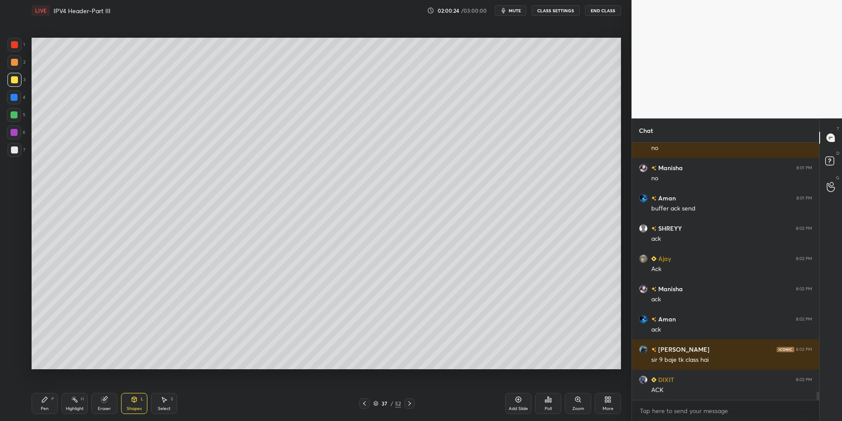
click at [17, 82] on div at bounding box center [14, 80] width 14 height 14
click at [44, 404] on div "Pen P" at bounding box center [45, 403] width 26 height 21
click at [17, 43] on div at bounding box center [14, 44] width 7 height 7
click at [13, 80] on div at bounding box center [14, 79] width 7 height 7
drag, startPoint x: 37, startPoint y: 407, endPoint x: 42, endPoint y: 408, distance: 5.0
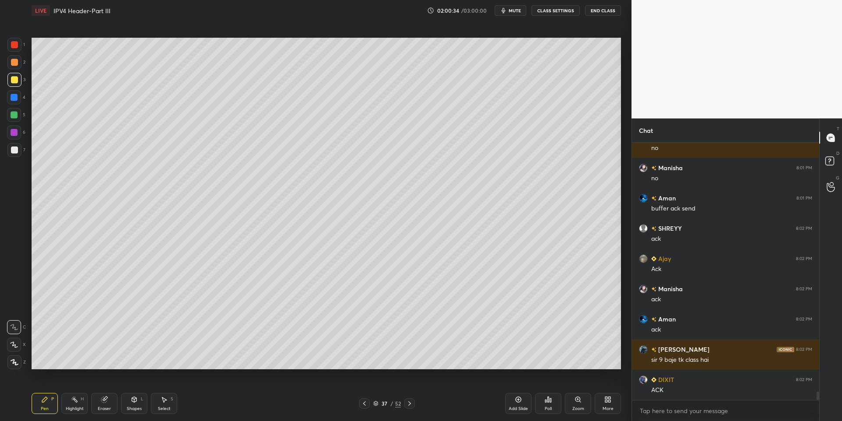
click at [42, 408] on div "Pen P" at bounding box center [45, 403] width 26 height 21
drag, startPoint x: 74, startPoint y: 404, endPoint x: 70, endPoint y: 401, distance: 4.5
click at [73, 404] on div "Highlight H" at bounding box center [74, 403] width 26 height 21
drag, startPoint x: 43, startPoint y: 401, endPoint x: 54, endPoint y: 391, distance: 15.2
click at [47, 400] on icon at bounding box center [44, 399] width 7 height 7
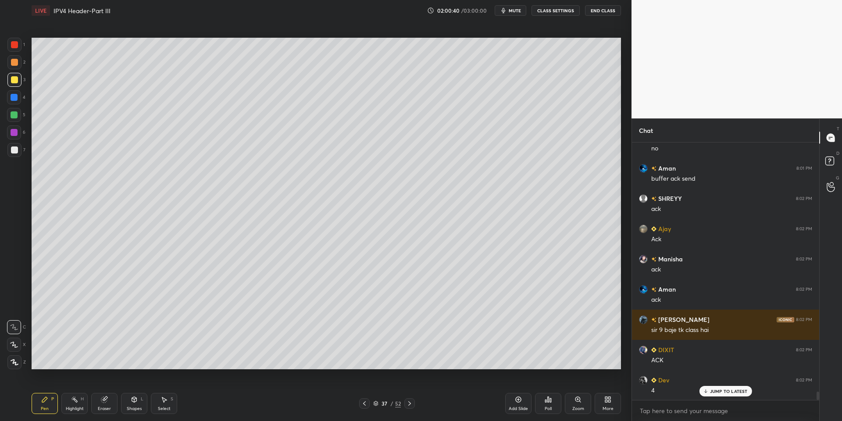
scroll to position [7893, 0]
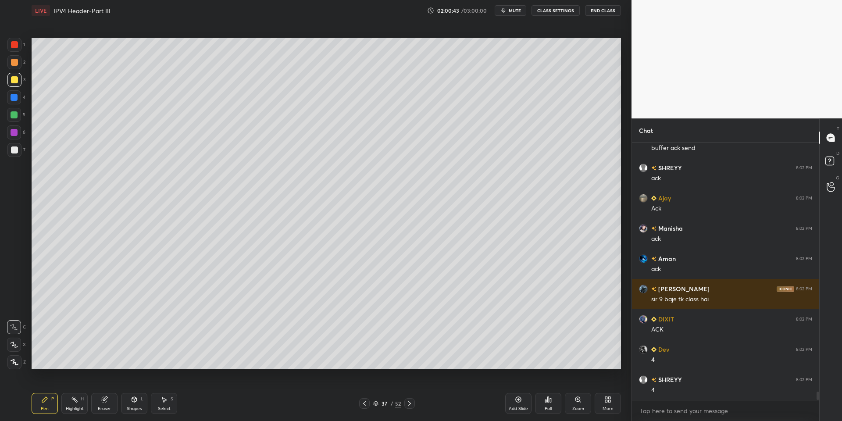
click at [14, 48] on div at bounding box center [14, 45] width 14 height 14
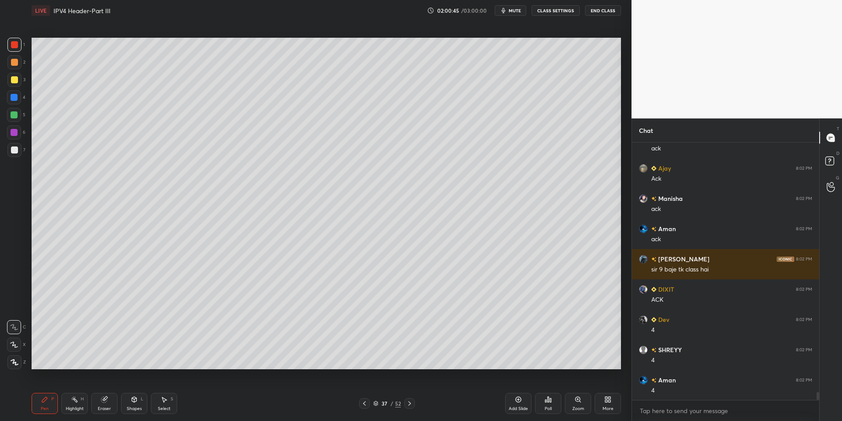
scroll to position [7953, 0]
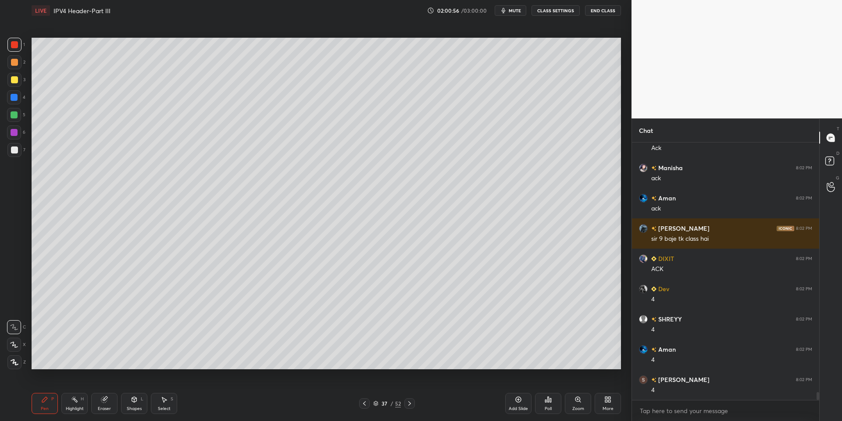
click at [73, 407] on div "Highlight" at bounding box center [75, 409] width 18 height 4
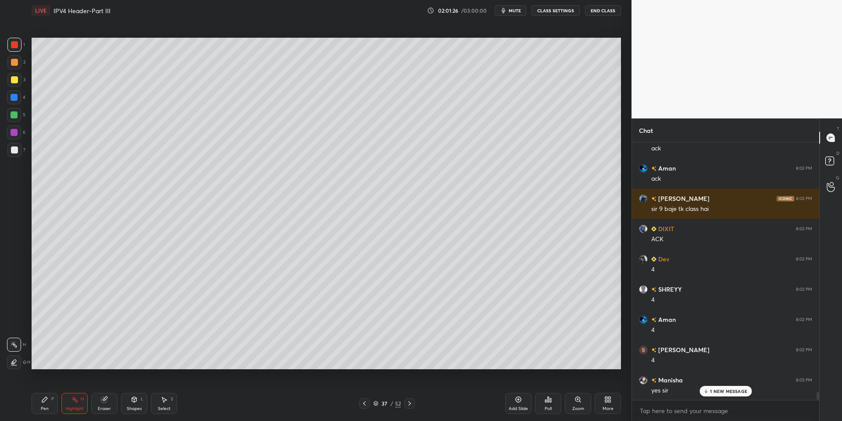
scroll to position [8014, 0]
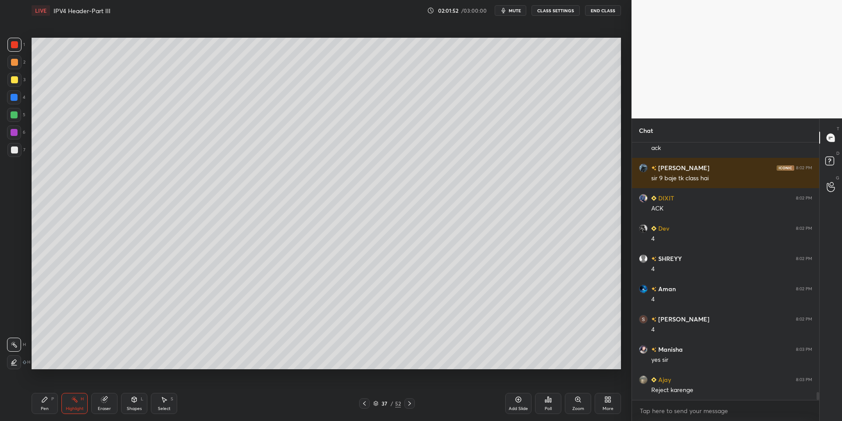
drag, startPoint x: 44, startPoint y: 401, endPoint x: 66, endPoint y: 407, distance: 23.1
click at [48, 401] on div "Pen P" at bounding box center [45, 403] width 26 height 21
drag, startPoint x: 66, startPoint y: 407, endPoint x: 72, endPoint y: 402, distance: 7.5
click at [67, 407] on div "Highlight" at bounding box center [75, 409] width 18 height 4
click at [44, 401] on icon at bounding box center [44, 399] width 5 height 5
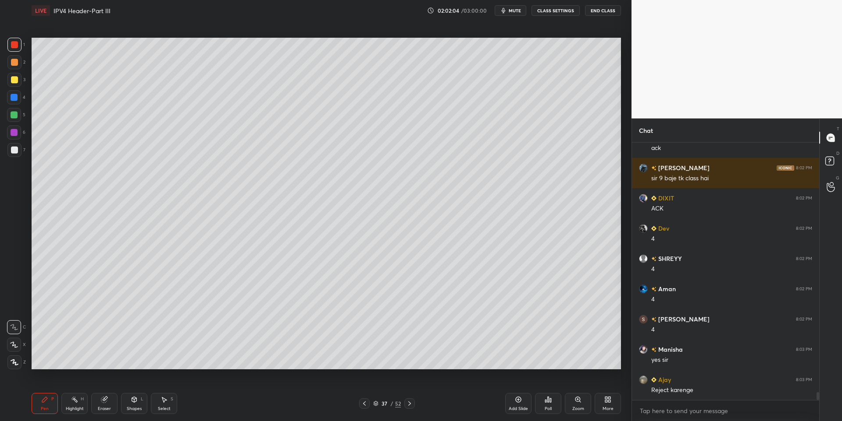
drag, startPoint x: 78, startPoint y: 400, endPoint x: 84, endPoint y: 387, distance: 15.1
click at [78, 398] on div "Highlight H" at bounding box center [74, 403] width 26 height 21
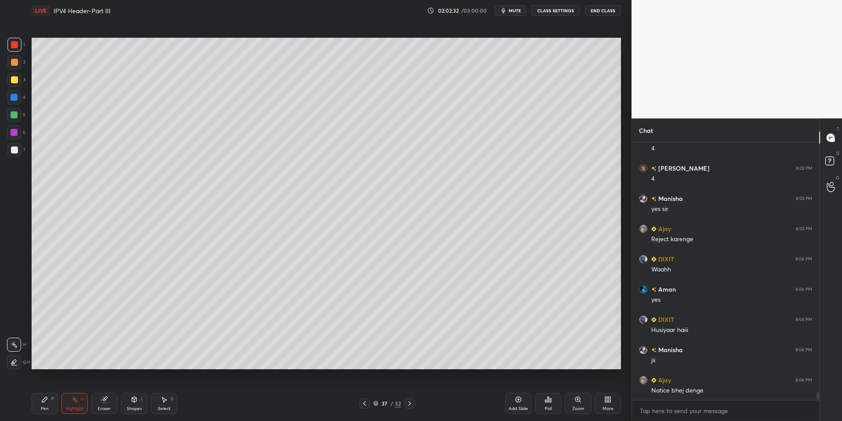
scroll to position [8196, 0]
click at [51, 405] on div "Pen P" at bounding box center [45, 403] width 26 height 21
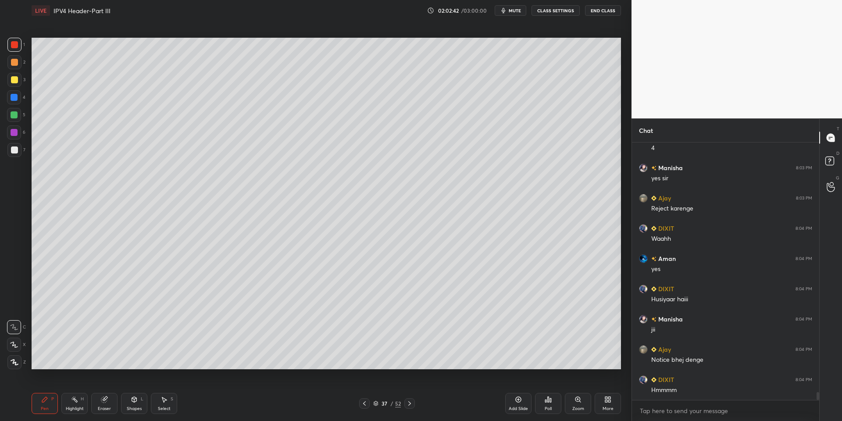
click at [71, 405] on div "Highlight H" at bounding box center [74, 403] width 26 height 21
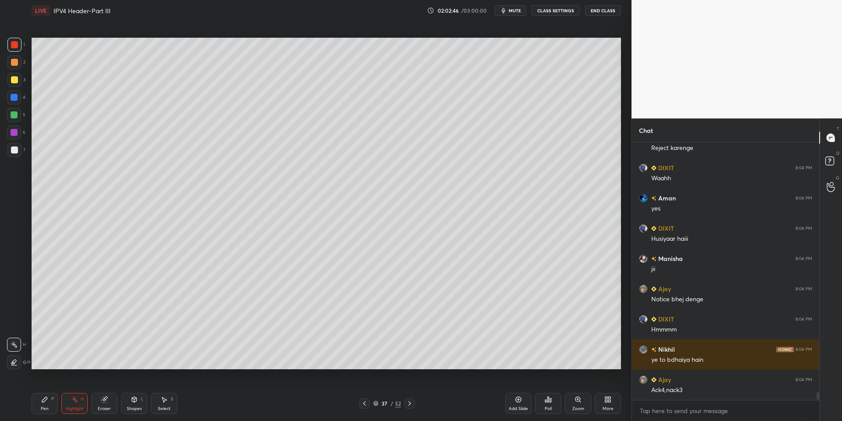
scroll to position [8286, 0]
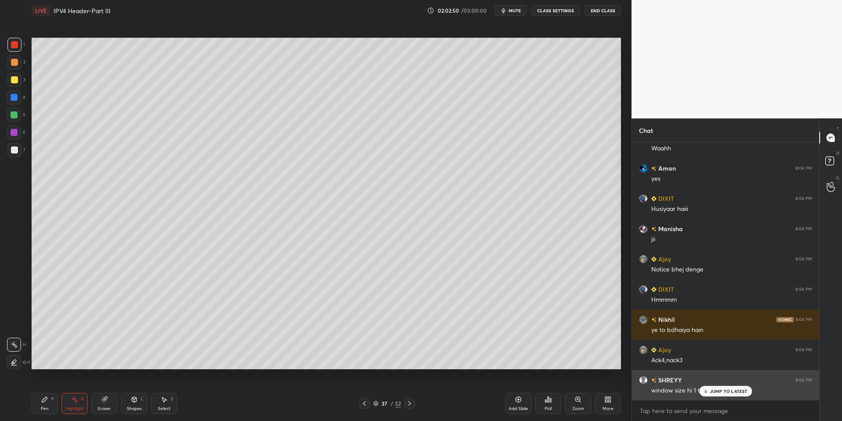
click at [620, 391] on p "JUMP TO LATEST" at bounding box center [729, 391] width 38 height 5
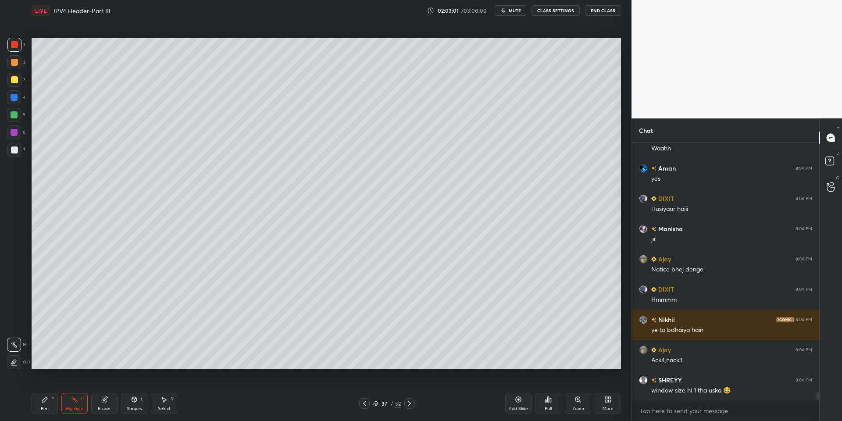
click at [53, 406] on div "Pen P" at bounding box center [45, 403] width 26 height 21
click at [72, 403] on icon at bounding box center [74, 399] width 7 height 7
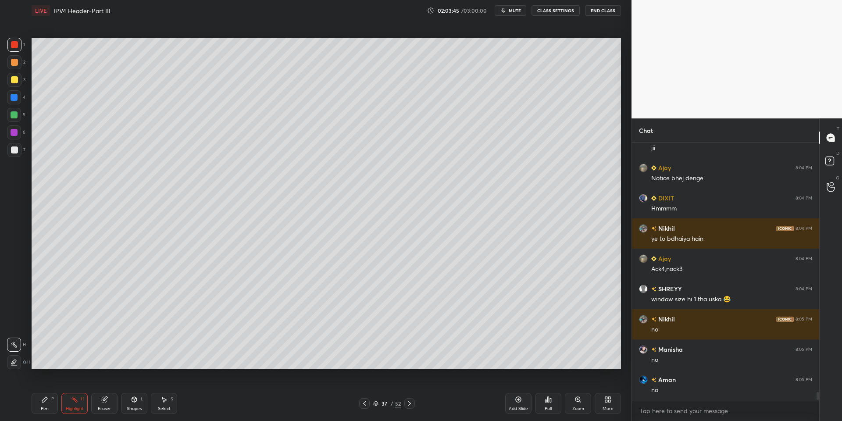
scroll to position [8407, 0]
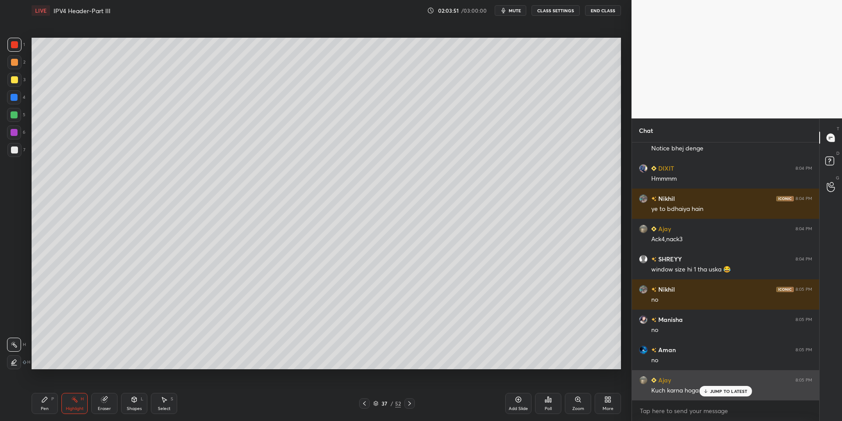
click at [620, 390] on p "JUMP TO LATEST" at bounding box center [729, 391] width 38 height 5
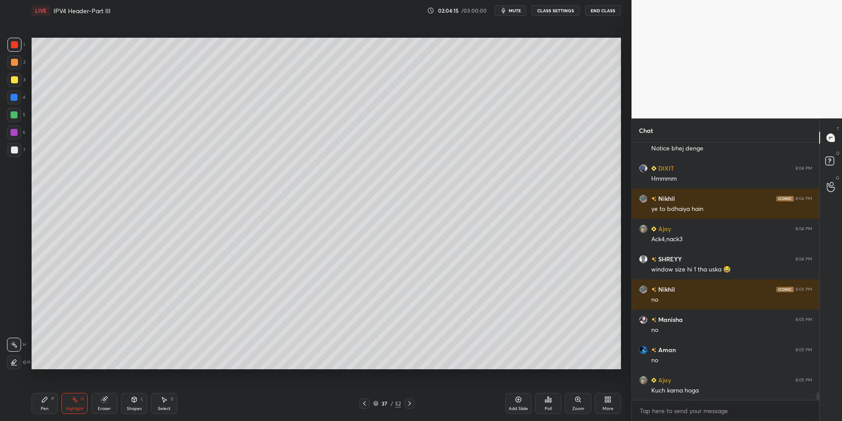
scroll to position [8438, 0]
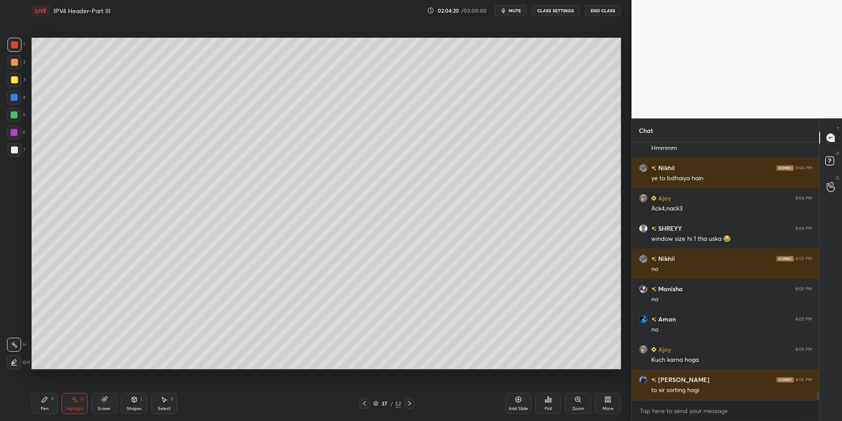
drag, startPoint x: 52, startPoint y: 399, endPoint x: 67, endPoint y: 401, distance: 15.0
click at [54, 398] on div "P" at bounding box center [52, 399] width 3 height 4
click at [69, 403] on div "Highlight H" at bounding box center [74, 403] width 26 height 21
drag, startPoint x: 43, startPoint y: 403, endPoint x: 55, endPoint y: 403, distance: 11.8
click at [45, 402] on icon at bounding box center [44, 399] width 7 height 7
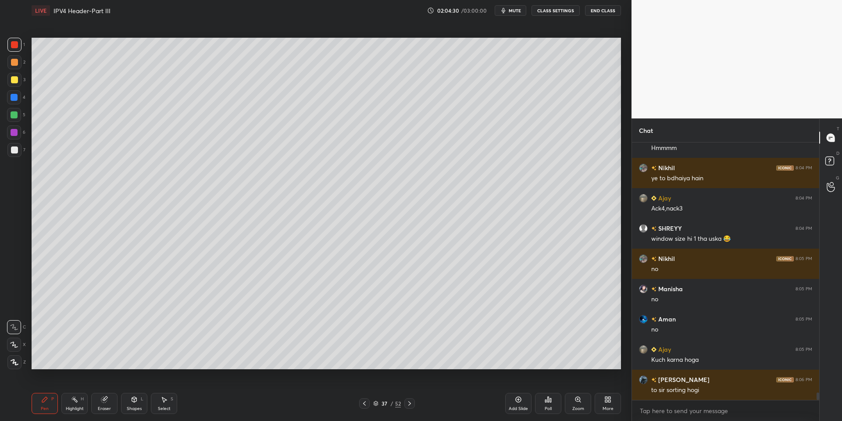
drag, startPoint x: 137, startPoint y: 401, endPoint x: 137, endPoint y: 395, distance: 6.2
click at [137, 398] on icon at bounding box center [134, 399] width 7 height 7
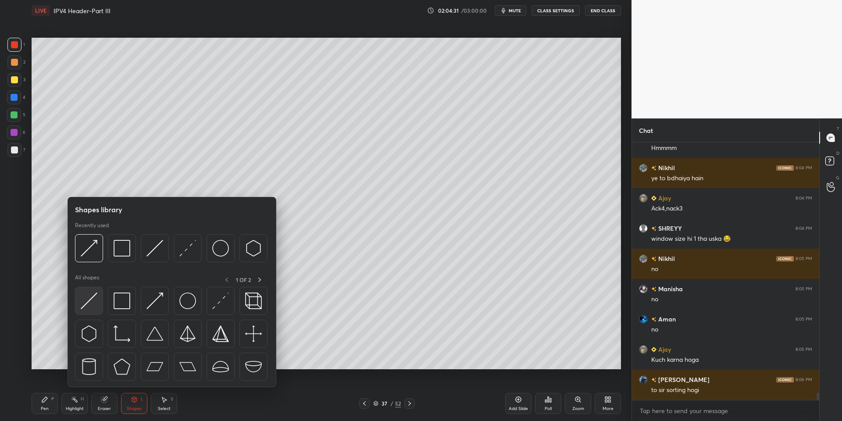
drag, startPoint x: 96, startPoint y: 291, endPoint x: 15, endPoint y: 88, distance: 218.9
click at [95, 292] on div at bounding box center [89, 301] width 28 height 28
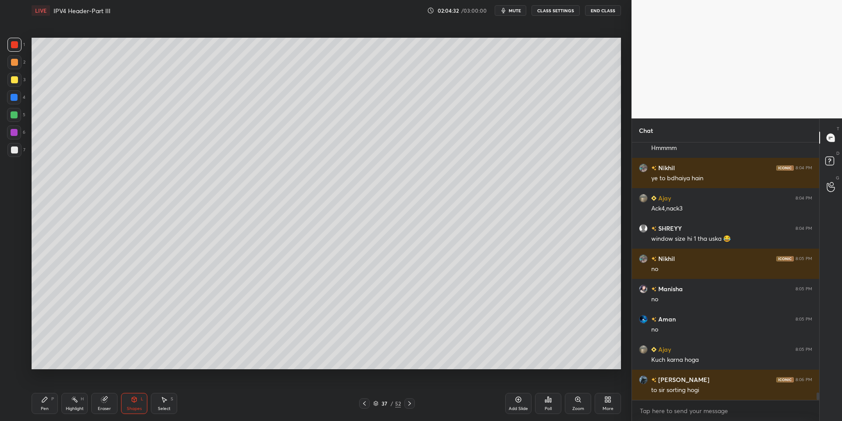
click at [14, 82] on div at bounding box center [14, 79] width 7 height 7
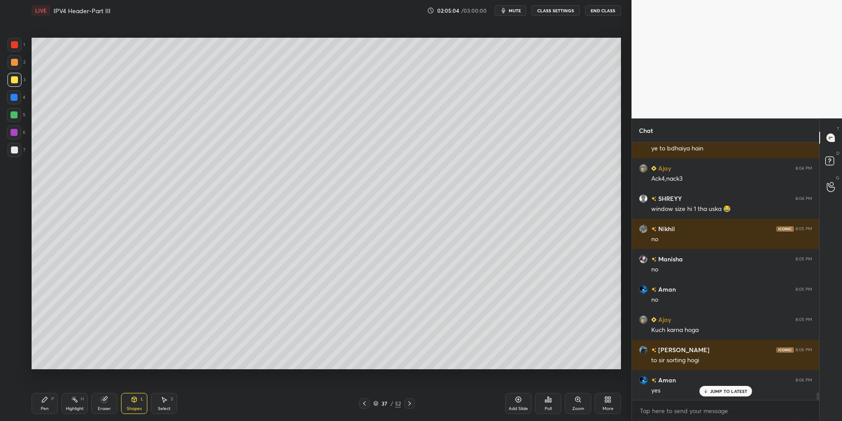
click at [139, 402] on div "Shapes L" at bounding box center [134, 403] width 26 height 21
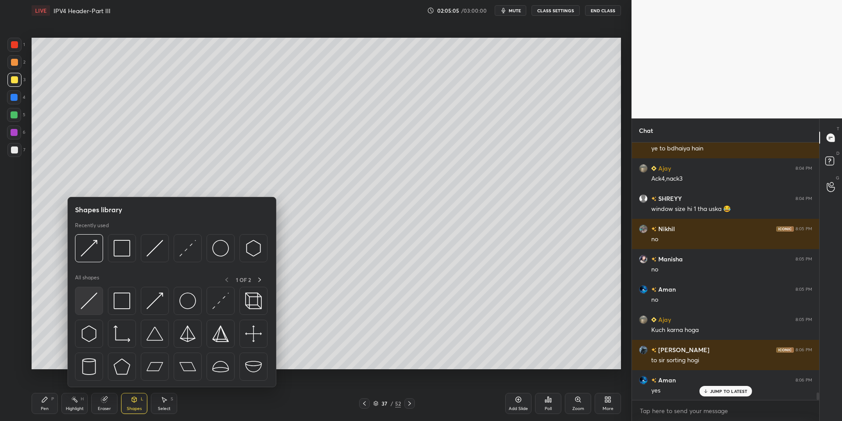
click at [83, 303] on img at bounding box center [89, 301] width 17 height 17
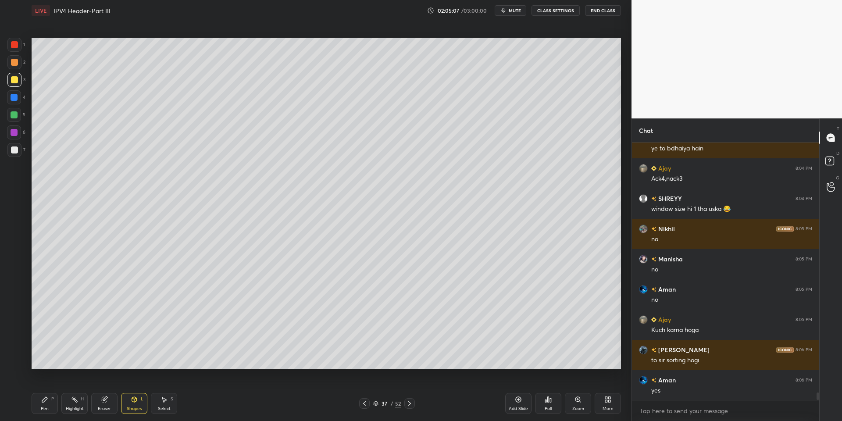
scroll to position [8498, 0]
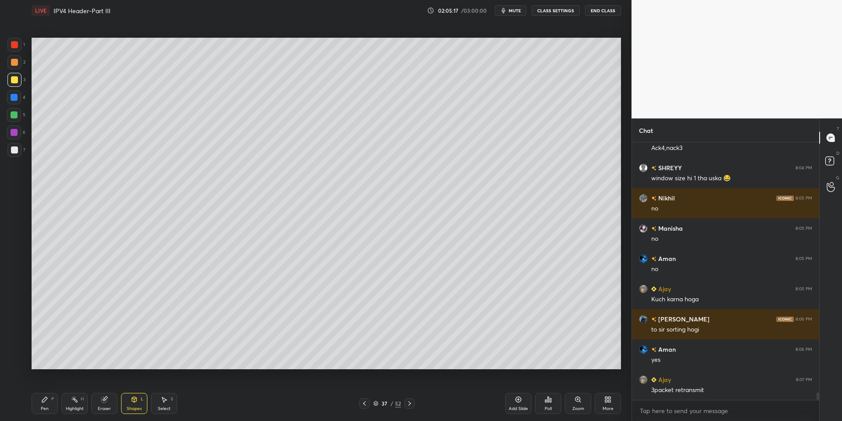
click at [47, 403] on div "Pen P" at bounding box center [45, 403] width 26 height 21
drag, startPoint x: 55, startPoint y: 405, endPoint x: 61, endPoint y: 401, distance: 6.1
click at [55, 403] on div "Pen P" at bounding box center [45, 403] width 26 height 21
click at [75, 402] on div "Highlight H" at bounding box center [74, 403] width 26 height 21
drag, startPoint x: 43, startPoint y: 403, endPoint x: 57, endPoint y: 405, distance: 14.2
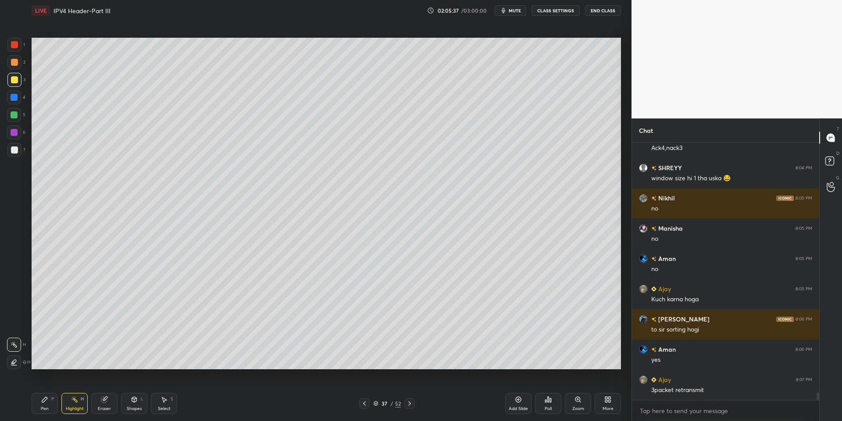
click at [45, 406] on div "Pen P" at bounding box center [45, 403] width 26 height 21
drag, startPoint x: 64, startPoint y: 407, endPoint x: 98, endPoint y: 398, distance: 35.0
click at [67, 408] on div "Highlight H" at bounding box center [74, 403] width 26 height 21
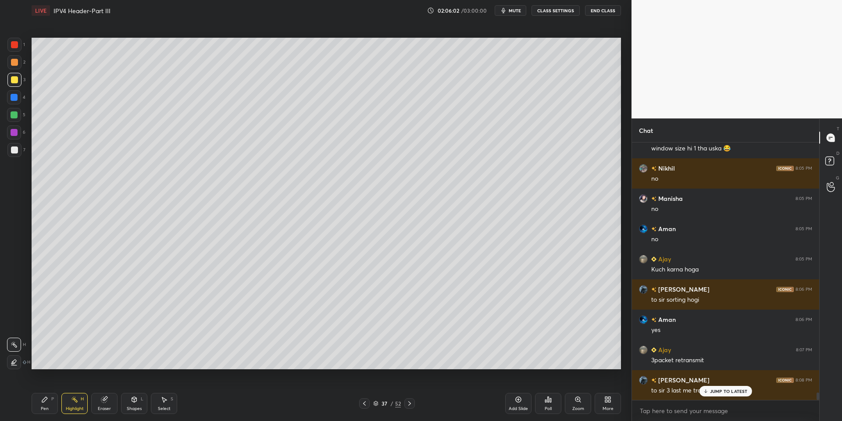
drag, startPoint x: 42, startPoint y: 400, endPoint x: 53, endPoint y: 396, distance: 11.7
click at [46, 398] on icon at bounding box center [44, 399] width 7 height 7
drag, startPoint x: 70, startPoint y: 405, endPoint x: 86, endPoint y: 379, distance: 30.9
click at [69, 403] on div "Highlight H" at bounding box center [74, 403] width 26 height 21
click at [72, 402] on icon at bounding box center [74, 399] width 7 height 7
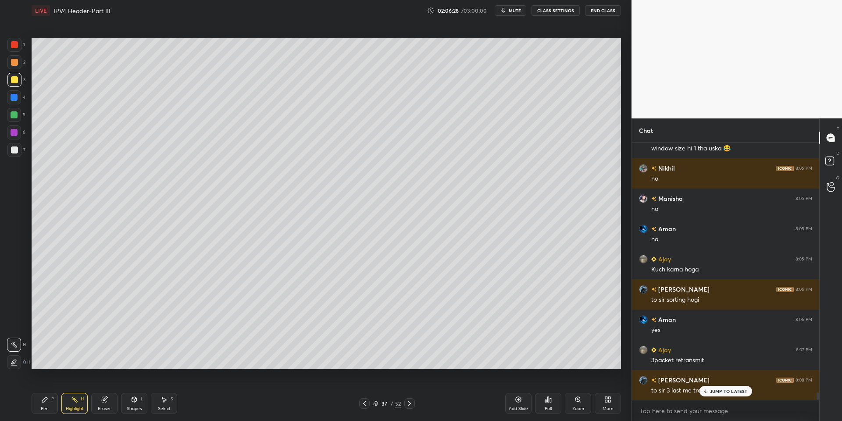
click at [140, 404] on div "Shapes L" at bounding box center [134, 403] width 26 height 21
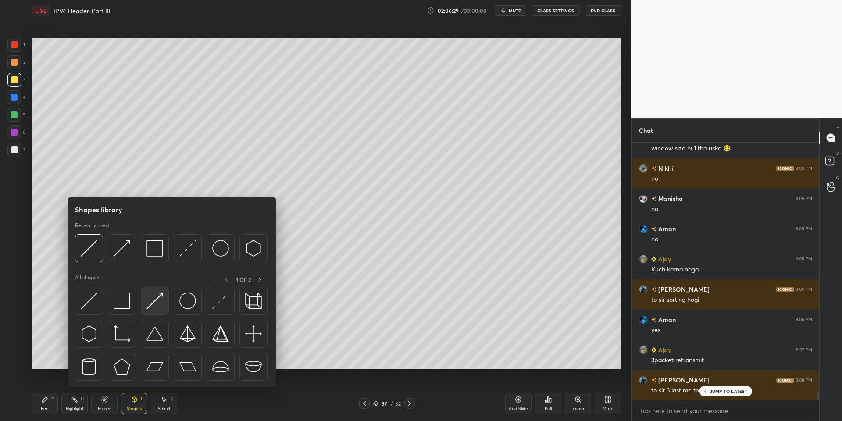
click at [158, 293] on img at bounding box center [155, 301] width 17 height 17
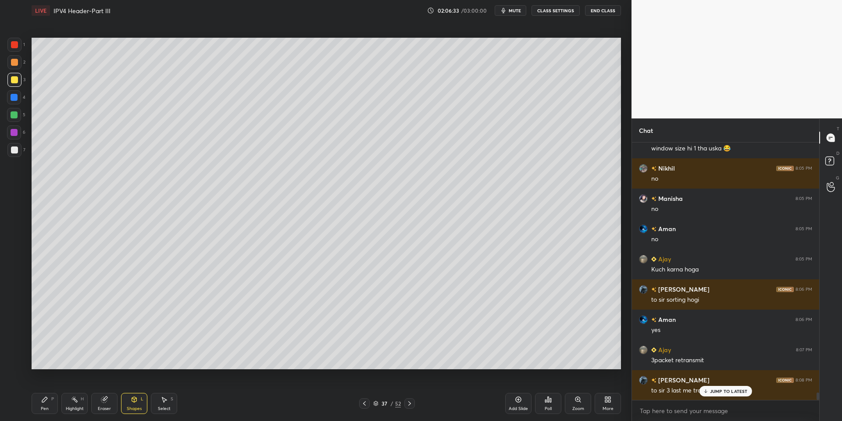
click at [41, 404] on div "Pen P" at bounding box center [45, 403] width 26 height 21
click at [12, 114] on div at bounding box center [14, 114] width 7 height 7
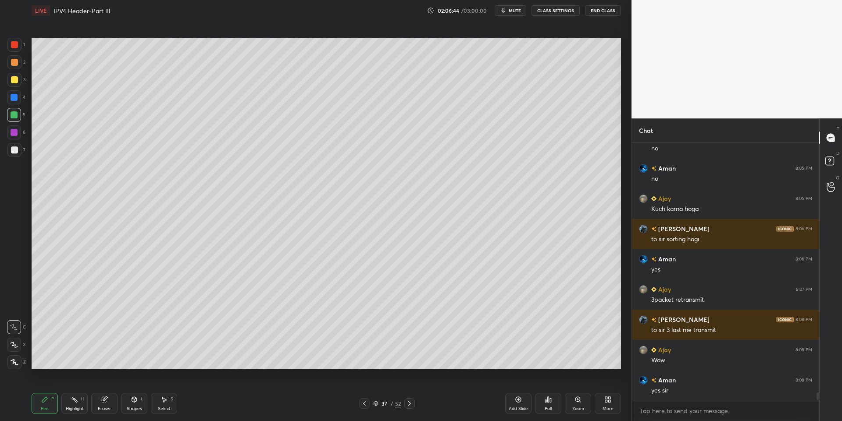
scroll to position [8619, 0]
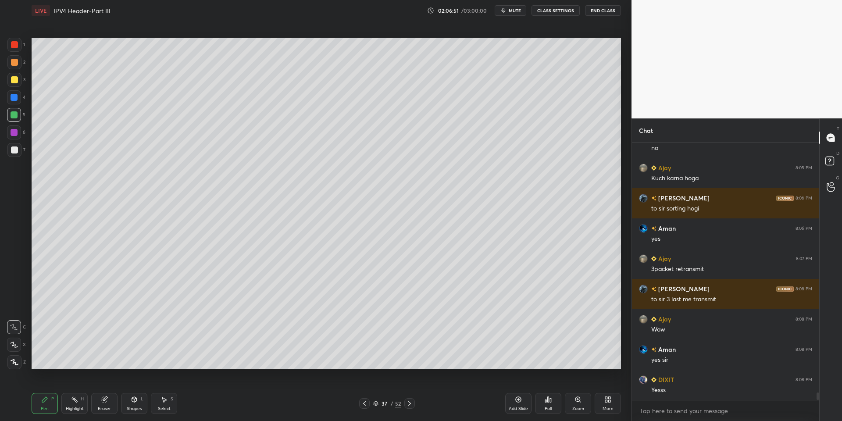
drag, startPoint x: 77, startPoint y: 403, endPoint x: 75, endPoint y: 398, distance: 5.9
click at [74, 402] on icon at bounding box center [74, 399] width 7 height 7
click at [51, 407] on div "Pen P" at bounding box center [45, 403] width 26 height 21
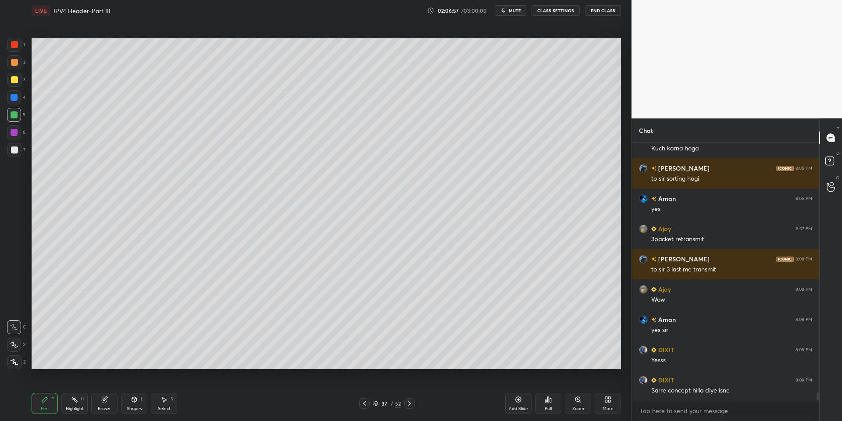
scroll to position [8680, 0]
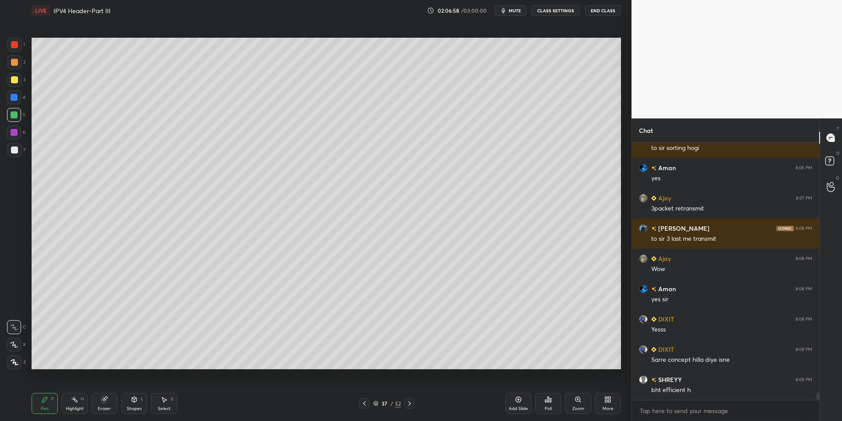
click at [12, 147] on div at bounding box center [14, 150] width 7 height 7
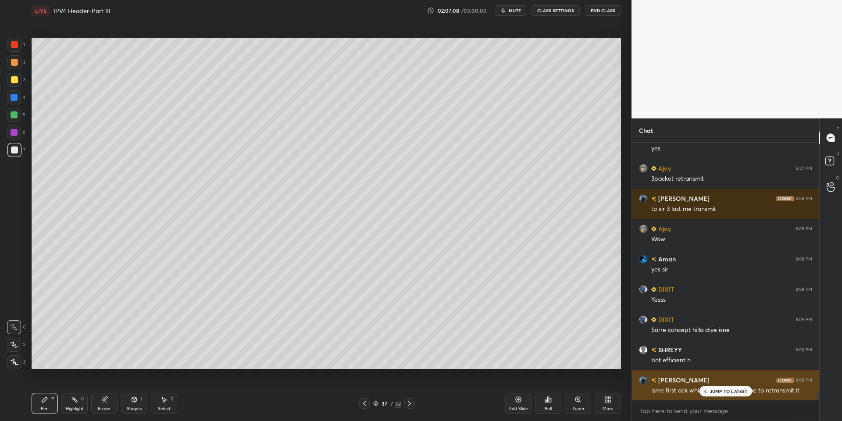
click at [620, 392] on p "JUMP TO LATEST" at bounding box center [729, 391] width 38 height 5
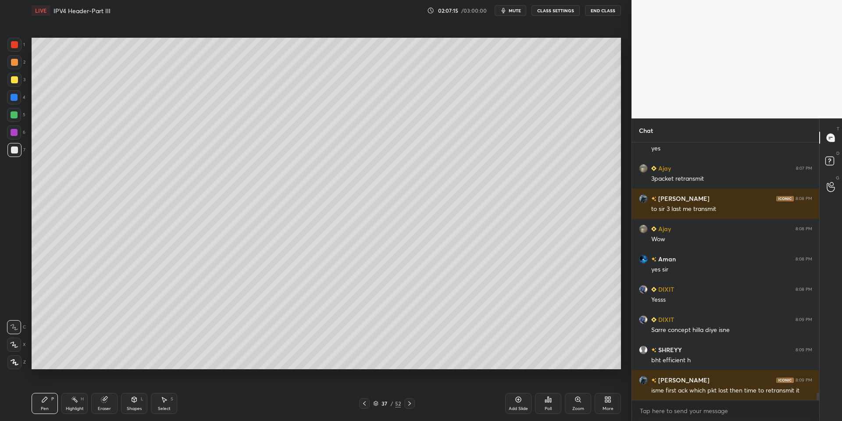
drag, startPoint x: 71, startPoint y: 410, endPoint x: 84, endPoint y: 391, distance: 23.6
click at [68, 411] on div "Highlight" at bounding box center [75, 409] width 18 height 4
click at [139, 396] on div "Shapes L" at bounding box center [134, 403] width 26 height 21
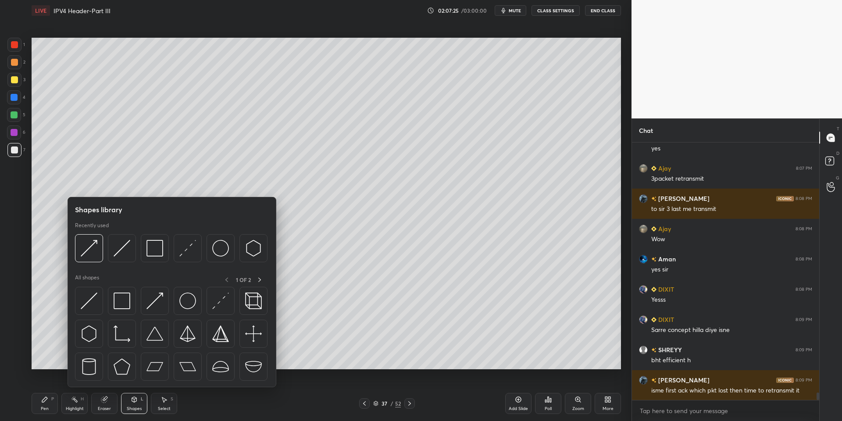
click at [156, 301] on img at bounding box center [155, 301] width 17 height 17
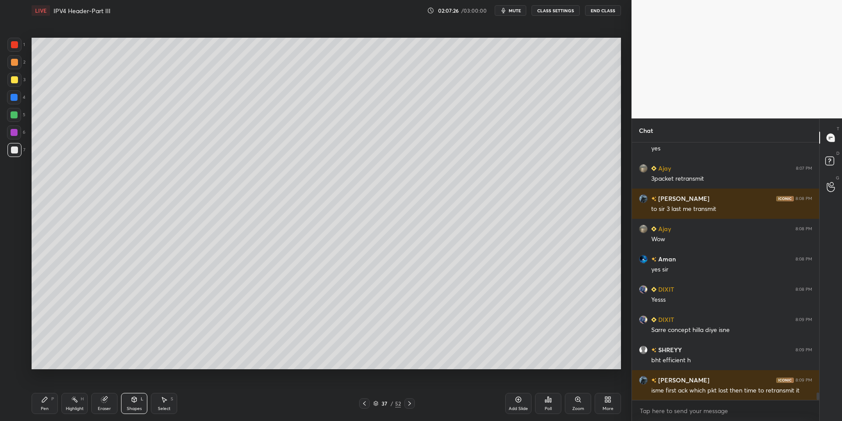
click at [15, 81] on div at bounding box center [14, 79] width 7 height 7
click at [45, 401] on icon at bounding box center [44, 399] width 7 height 7
click at [14, 118] on div at bounding box center [14, 114] width 7 height 7
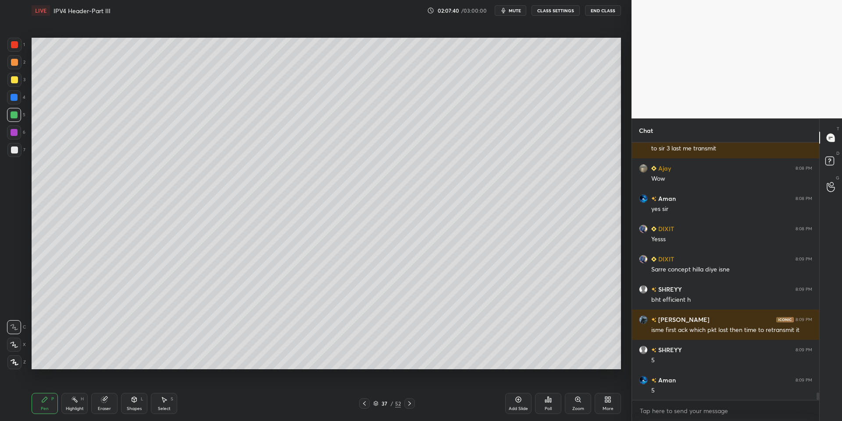
scroll to position [8801, 0]
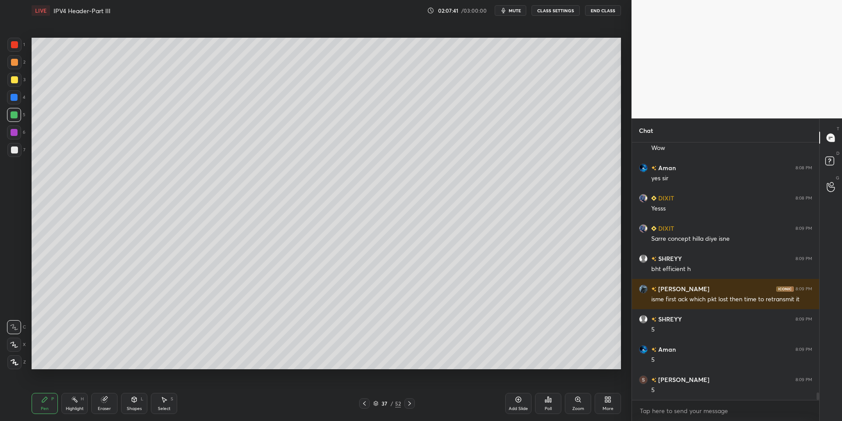
drag, startPoint x: 76, startPoint y: 405, endPoint x: 80, endPoint y: 400, distance: 5.6
click at [77, 404] on div "Highlight H" at bounding box center [74, 403] width 26 height 21
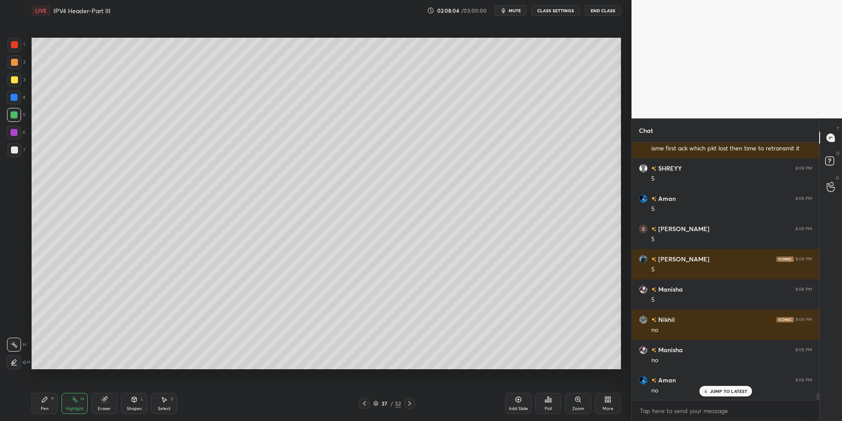
scroll to position [8983, 0]
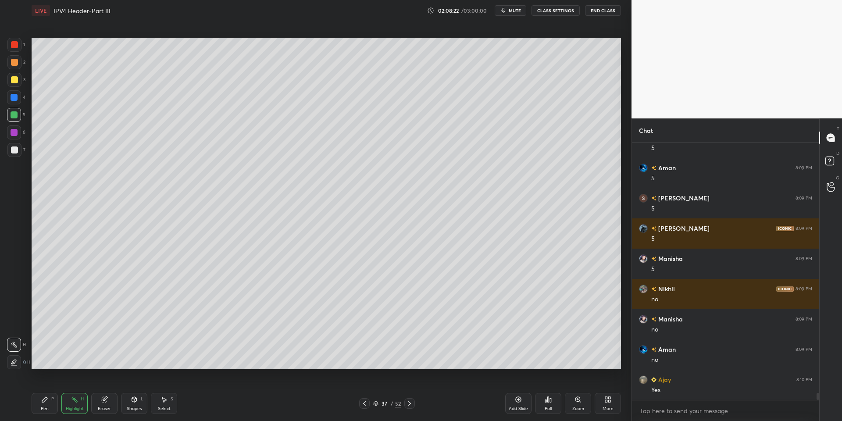
drag, startPoint x: 53, startPoint y: 412, endPoint x: 67, endPoint y: 402, distance: 17.2
click at [55, 410] on div "Pen P" at bounding box center [45, 403] width 26 height 21
drag, startPoint x: 77, startPoint y: 409, endPoint x: 122, endPoint y: 372, distance: 58.9
click at [77, 407] on div "Highlight" at bounding box center [75, 409] width 18 height 4
click at [72, 401] on icon at bounding box center [74, 399] width 7 height 7
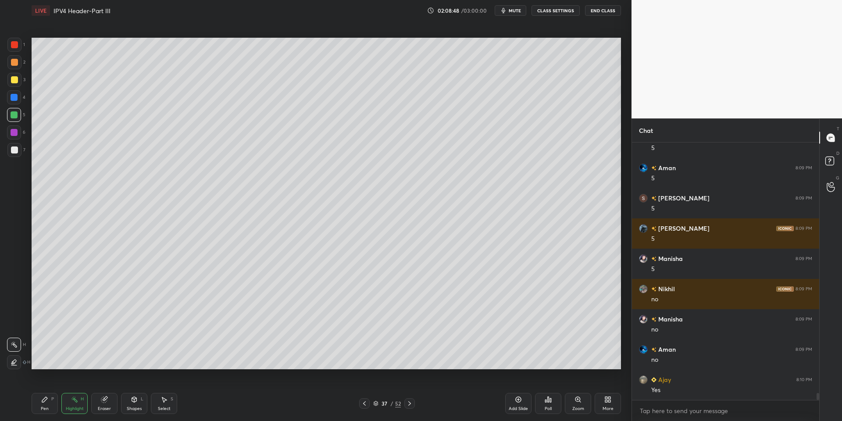
drag, startPoint x: 45, startPoint y: 404, endPoint x: 77, endPoint y: 405, distance: 32.5
click at [48, 403] on div "Pen P" at bounding box center [45, 403] width 26 height 21
click at [77, 403] on div "Highlight H" at bounding box center [74, 403] width 26 height 21
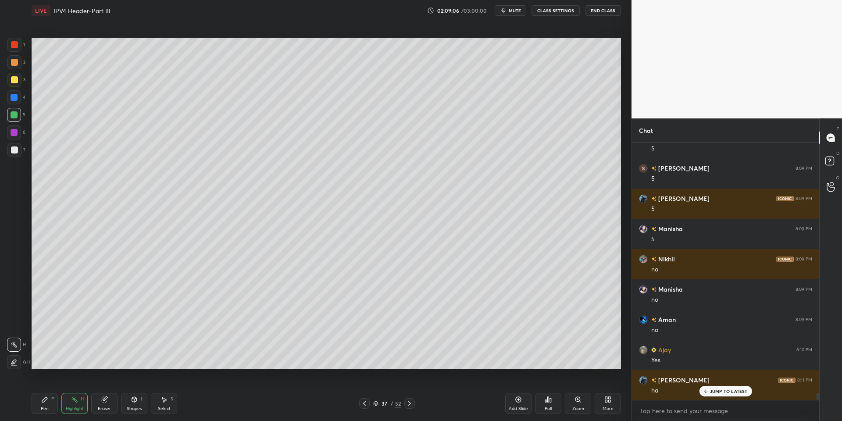
click at [620, 391] on p "JUMP TO LATEST" at bounding box center [729, 391] width 38 height 5
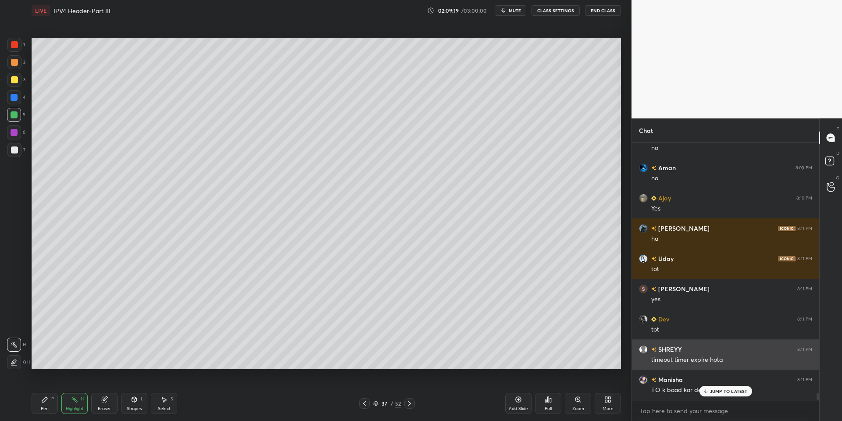
scroll to position [9194, 0]
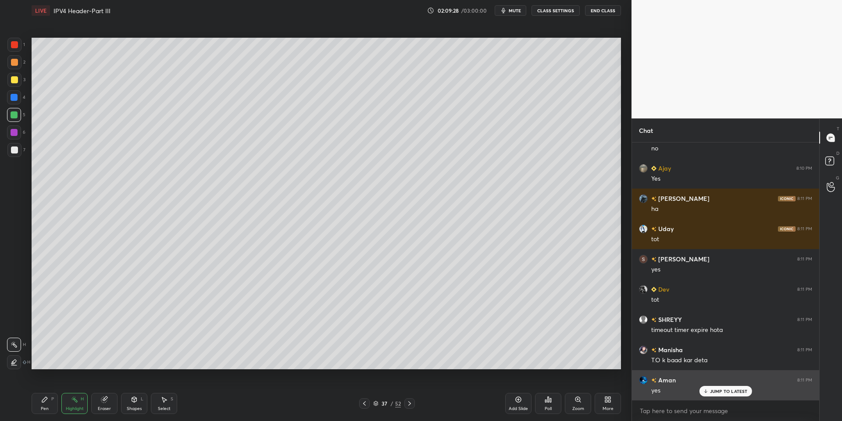
click at [620, 395] on div "JUMP TO LATEST" at bounding box center [725, 391] width 53 height 11
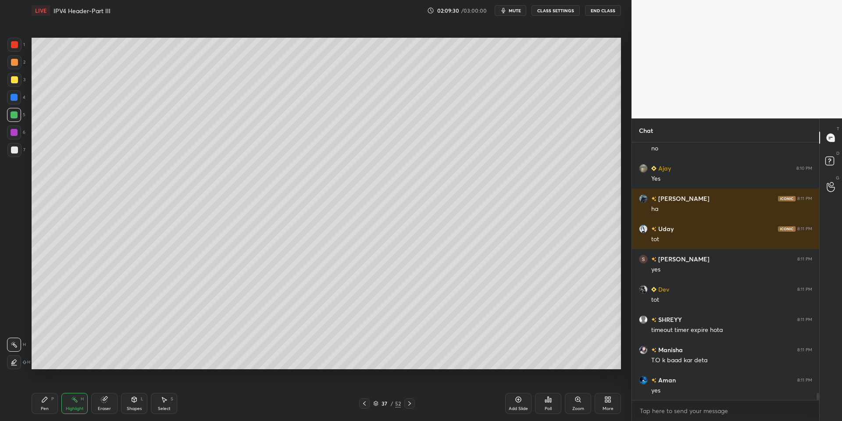
click at [45, 397] on div "Pen P" at bounding box center [45, 403] width 26 height 21
click at [70, 404] on div "Highlight H" at bounding box center [74, 403] width 26 height 21
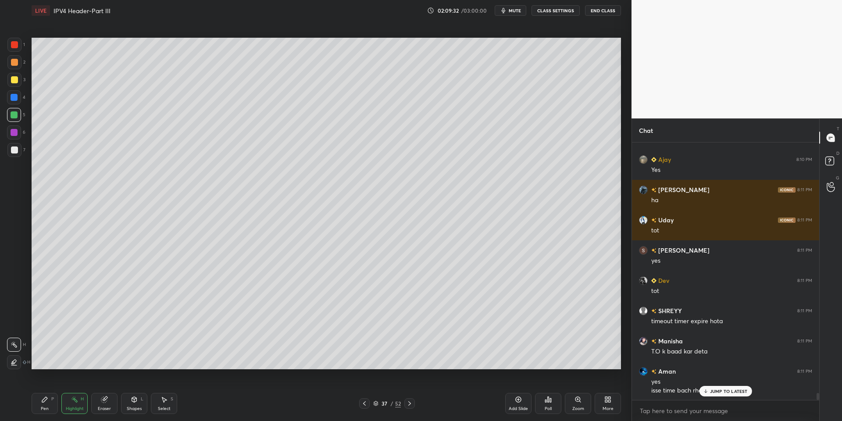
scroll to position [9234, 0]
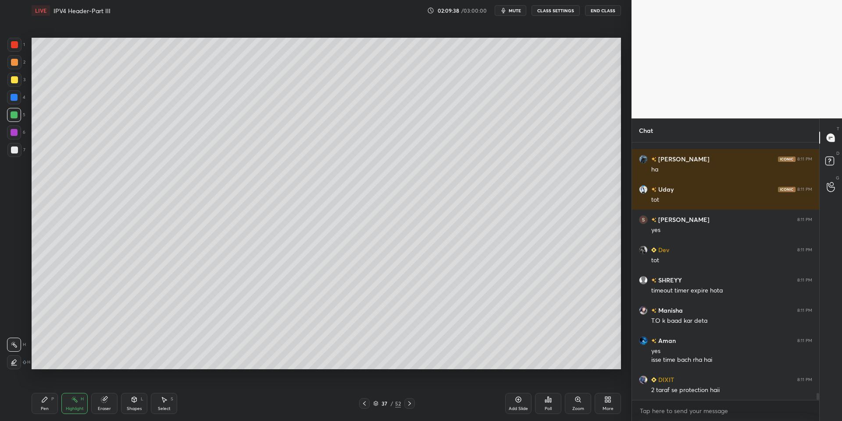
click at [14, 152] on div at bounding box center [14, 150] width 7 height 7
click at [45, 405] on div "Pen P" at bounding box center [45, 403] width 26 height 21
drag, startPoint x: 136, startPoint y: 403, endPoint x: 136, endPoint y: 388, distance: 14.9
click at [136, 403] on icon at bounding box center [134, 399] width 7 height 7
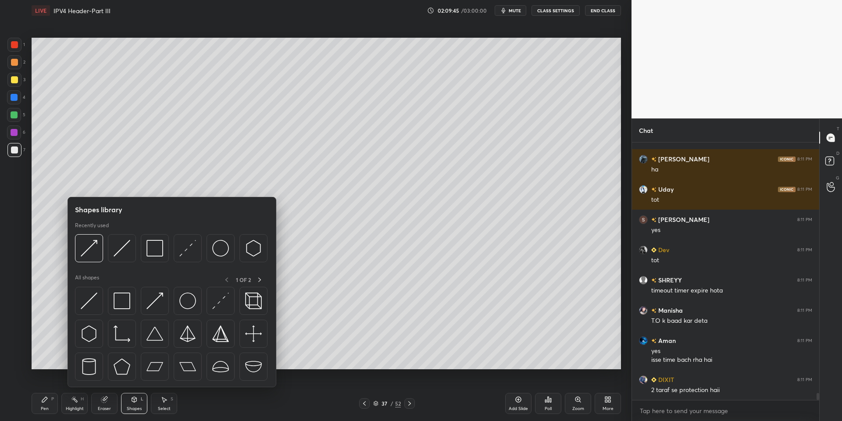
click at [156, 293] on div at bounding box center [155, 301] width 28 height 28
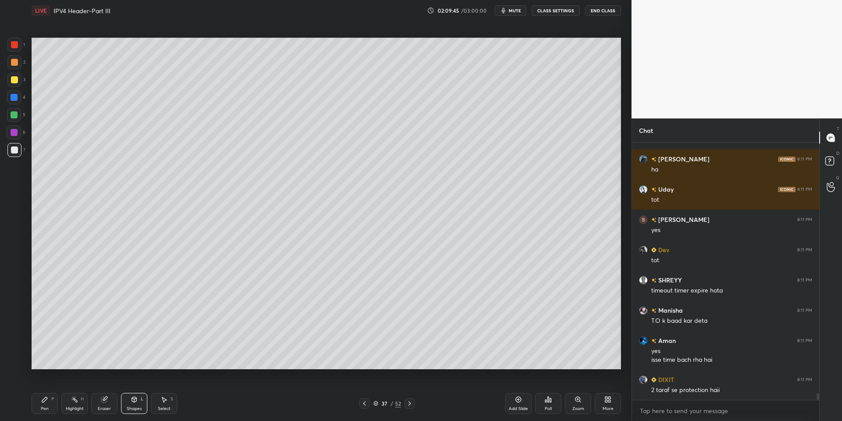
drag, startPoint x: 15, startPoint y: 115, endPoint x: 24, endPoint y: 113, distance: 8.6
click at [17, 114] on div at bounding box center [14, 114] width 7 height 7
click at [15, 74] on div at bounding box center [14, 80] width 14 height 14
click at [50, 404] on div "Pen P" at bounding box center [45, 403] width 26 height 21
click at [18, 114] on div at bounding box center [14, 115] width 14 height 14
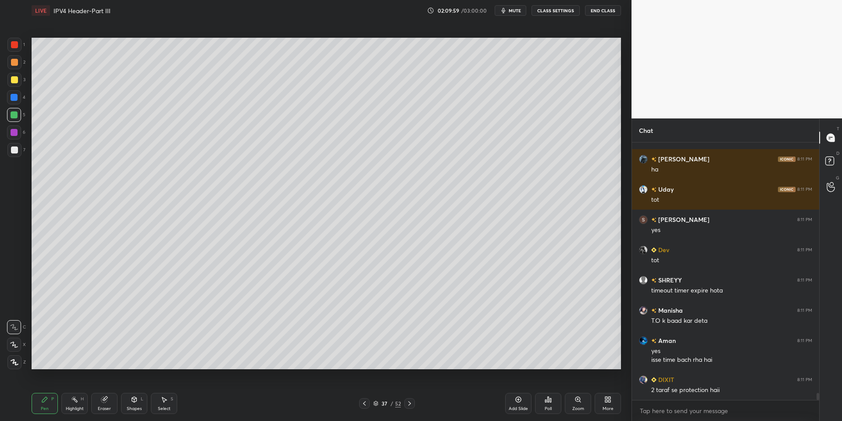
click at [13, 149] on div at bounding box center [14, 150] width 7 height 7
click at [131, 403] on icon at bounding box center [134, 399] width 7 height 7
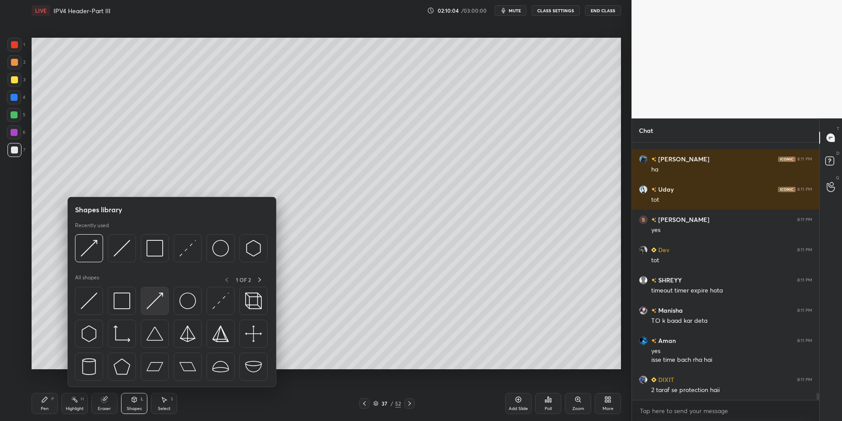
drag, startPoint x: 159, startPoint y: 290, endPoint x: 14, endPoint y: 76, distance: 258.4
click at [154, 288] on div at bounding box center [155, 301] width 28 height 28
click at [13, 79] on div at bounding box center [14, 79] width 7 height 7
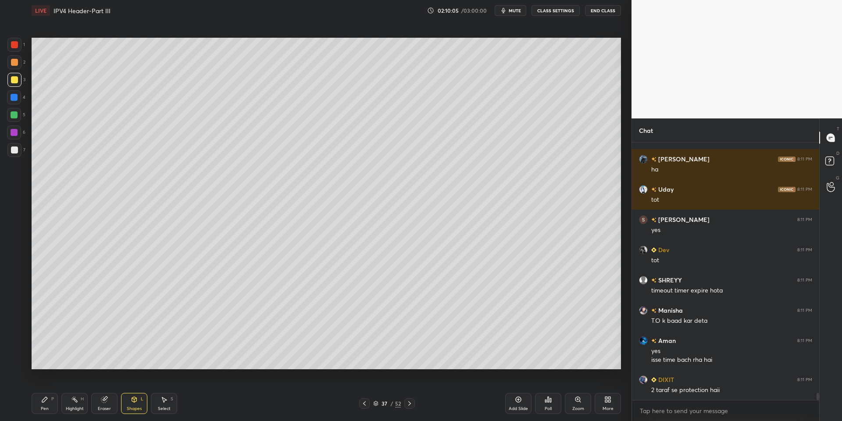
scroll to position [9264, 0]
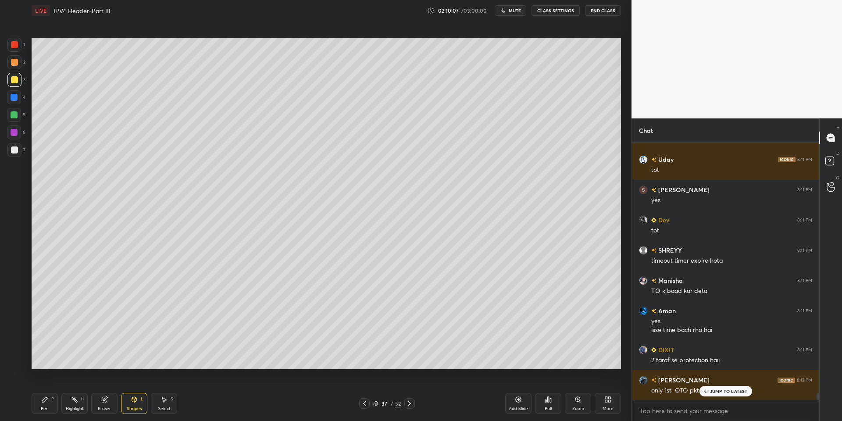
click at [47, 400] on icon at bounding box center [44, 399] width 7 height 7
click at [15, 118] on div at bounding box center [14, 114] width 7 height 7
click at [70, 406] on div "Highlight H" at bounding box center [74, 403] width 26 height 21
click at [47, 407] on div "Pen" at bounding box center [45, 409] width 8 height 4
drag, startPoint x: 13, startPoint y: 151, endPoint x: 14, endPoint y: 146, distance: 5.3
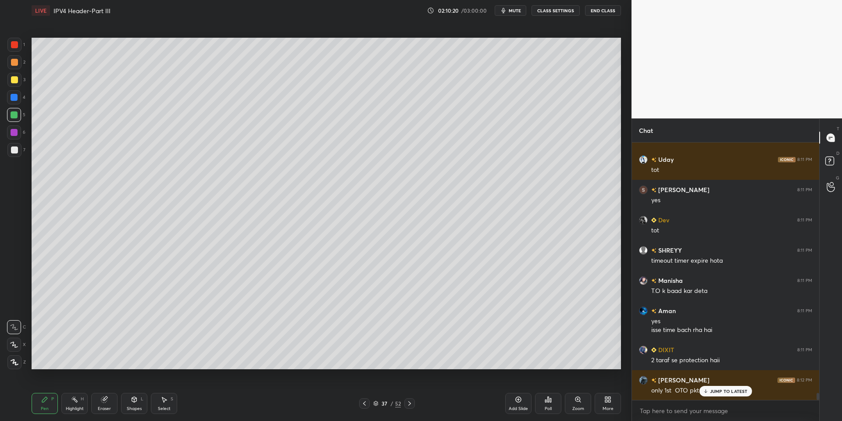
click at [13, 151] on div at bounding box center [14, 150] width 7 height 7
click at [73, 405] on div "Highlight H" at bounding box center [74, 403] width 26 height 21
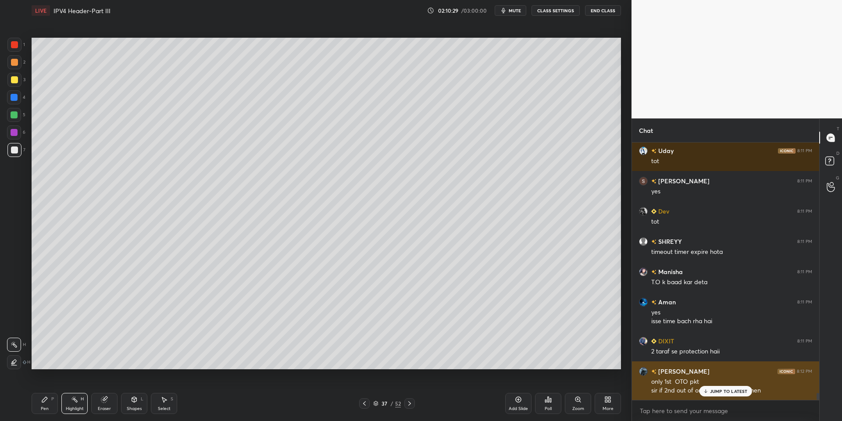
click at [620, 386] on div "JUMP TO LATEST" at bounding box center [725, 391] width 53 height 11
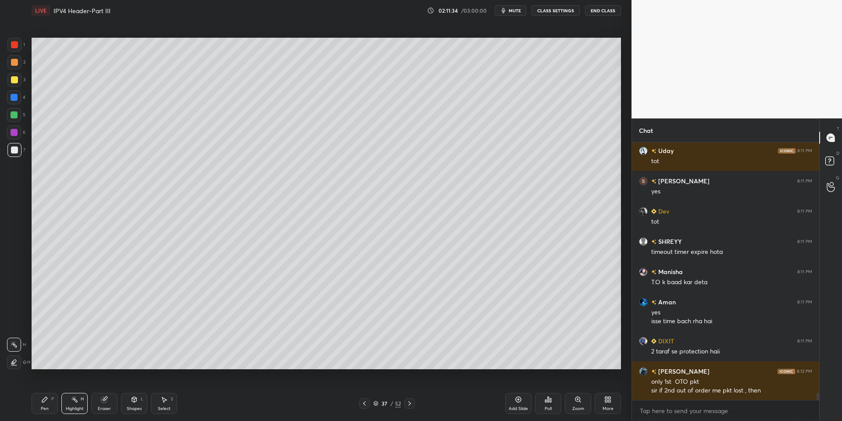
drag, startPoint x: 43, startPoint y: 402, endPoint x: 50, endPoint y: 403, distance: 7.1
click at [47, 401] on icon at bounding box center [44, 399] width 7 height 7
drag, startPoint x: 73, startPoint y: 401, endPoint x: 70, endPoint y: 397, distance: 5.6
click at [72, 399] on icon at bounding box center [74, 399] width 7 height 7
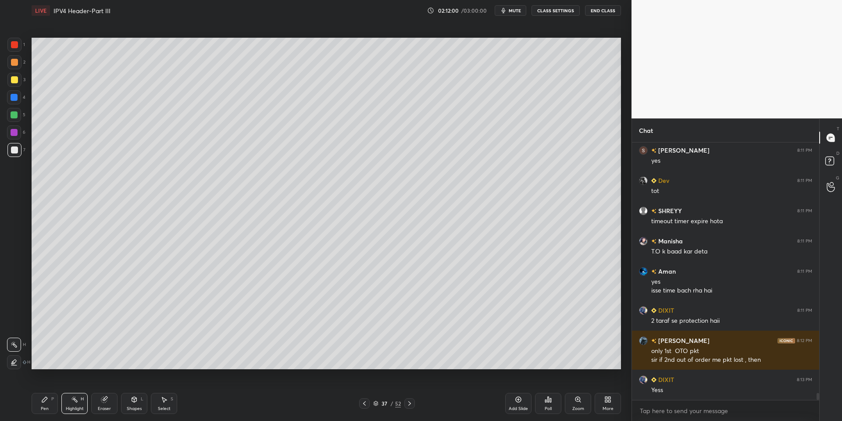
click at [140, 408] on div "Shapes" at bounding box center [134, 409] width 15 height 4
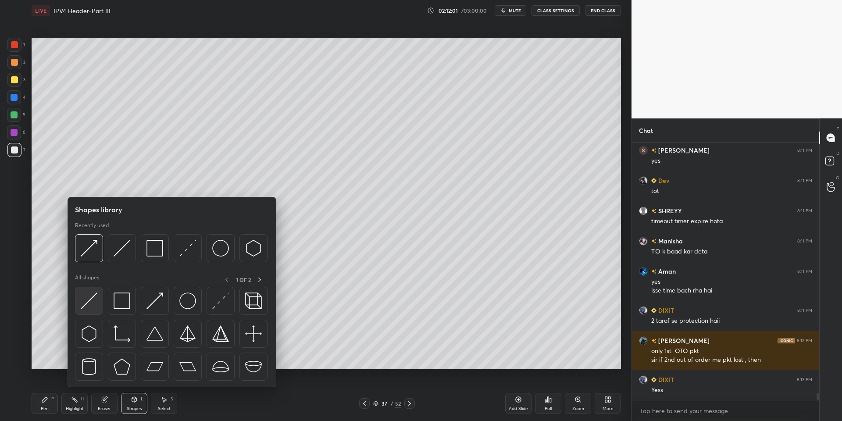
drag, startPoint x: 95, startPoint y: 293, endPoint x: 15, endPoint y: 113, distance: 196.8
click at [93, 294] on img at bounding box center [89, 301] width 17 height 17
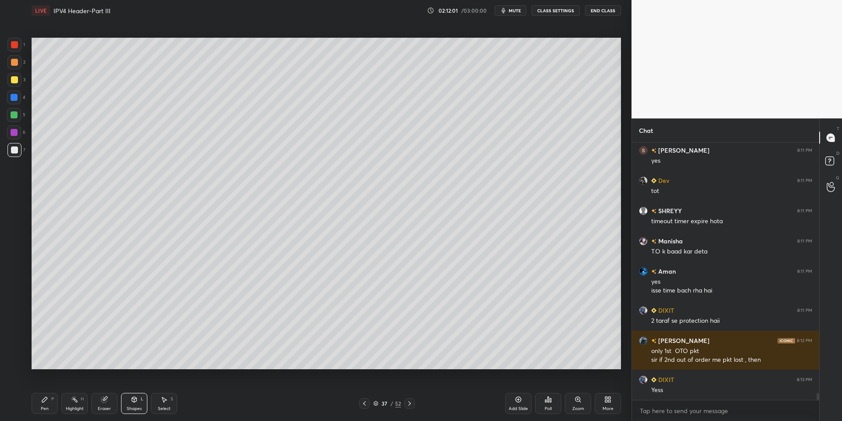
click at [13, 114] on div at bounding box center [14, 114] width 7 height 7
click at [135, 403] on icon at bounding box center [134, 399] width 7 height 7
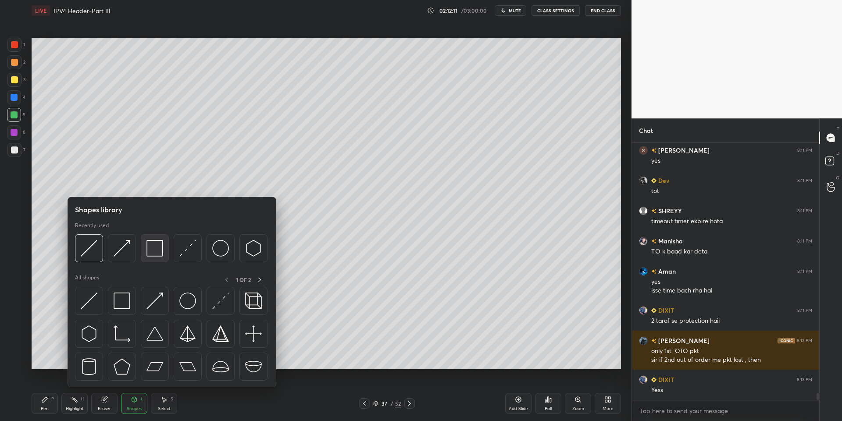
drag, startPoint x: 158, startPoint y: 249, endPoint x: 21, endPoint y: 82, distance: 215.5
click at [154, 250] on img at bounding box center [155, 248] width 17 height 17
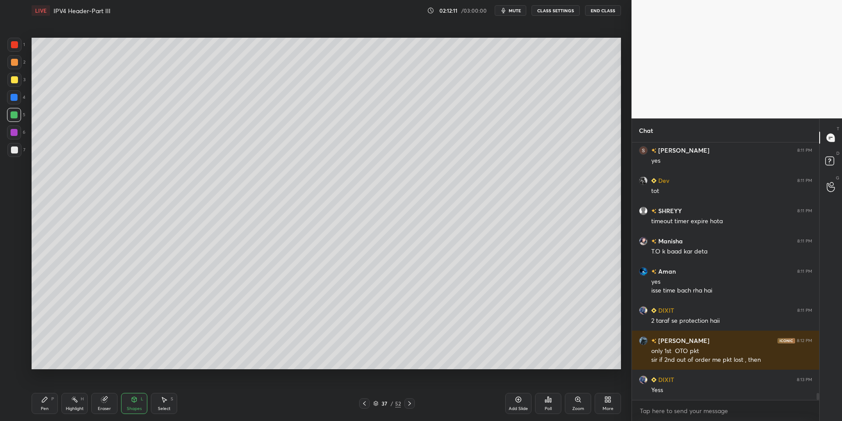
drag, startPoint x: 14, startPoint y: 79, endPoint x: 21, endPoint y: 81, distance: 7.8
click at [15, 78] on div at bounding box center [14, 79] width 7 height 7
drag, startPoint x: 46, startPoint y: 404, endPoint x: 41, endPoint y: 374, distance: 30.2
click at [45, 402] on icon at bounding box center [44, 399] width 7 height 7
click at [16, 111] on div at bounding box center [14, 115] width 14 height 14
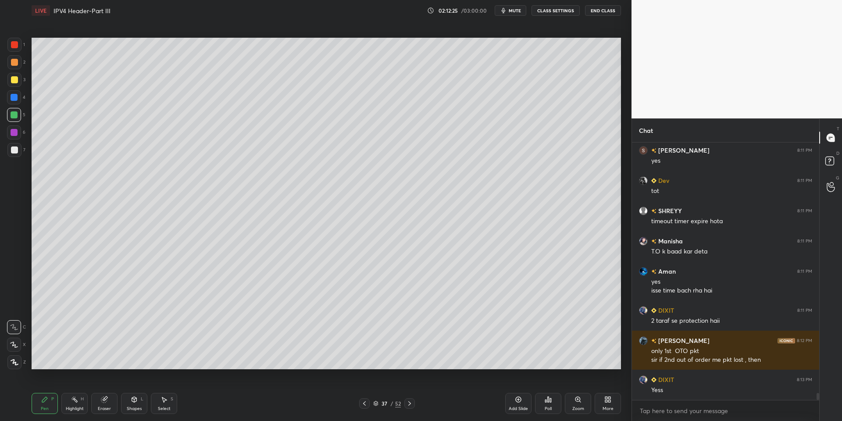
scroll to position [9333, 0]
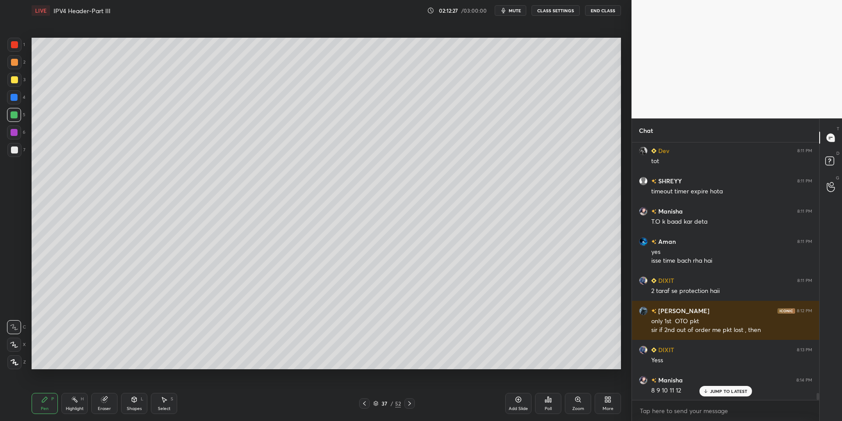
drag, startPoint x: 75, startPoint y: 406, endPoint x: 76, endPoint y: 401, distance: 5.4
click at [75, 404] on div "Highlight H" at bounding box center [74, 403] width 26 height 21
click at [136, 400] on icon at bounding box center [134, 399] width 5 height 5
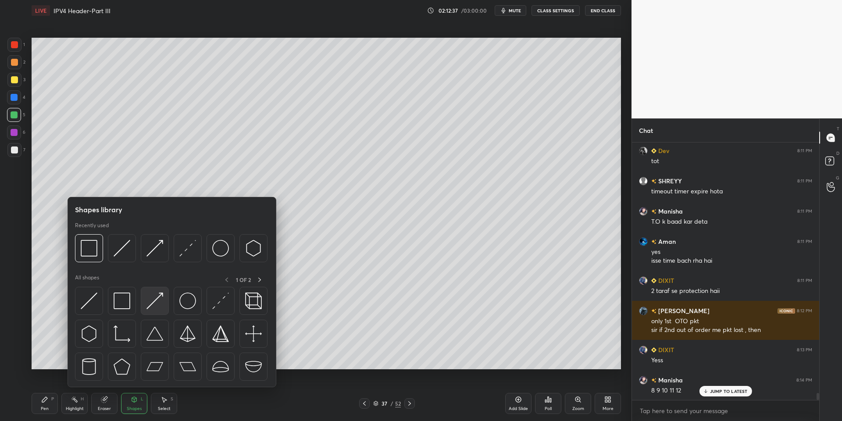
drag, startPoint x: 153, startPoint y: 300, endPoint x: 15, endPoint y: 79, distance: 260.6
click at [161, 295] on img at bounding box center [155, 301] width 17 height 17
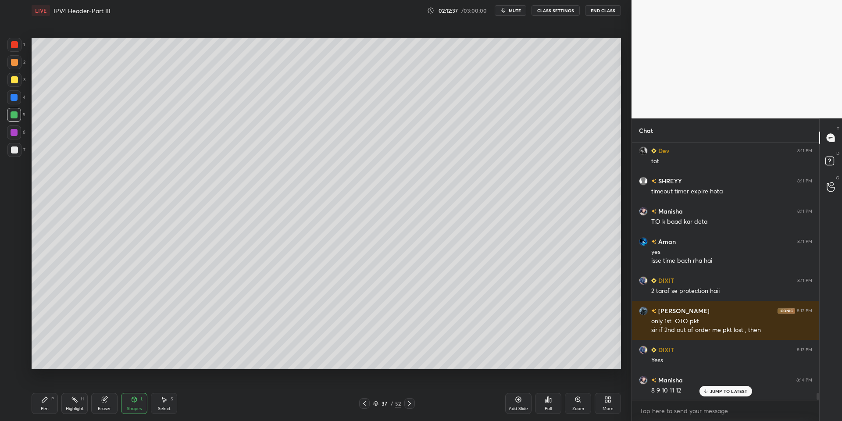
click at [16, 82] on div at bounding box center [14, 79] width 7 height 7
drag, startPoint x: 44, startPoint y: 400, endPoint x: 49, endPoint y: 380, distance: 20.0
click at [45, 399] on icon at bounding box center [44, 399] width 5 height 5
click at [15, 115] on div at bounding box center [14, 114] width 7 height 7
click at [77, 405] on div "Highlight H" at bounding box center [74, 403] width 26 height 21
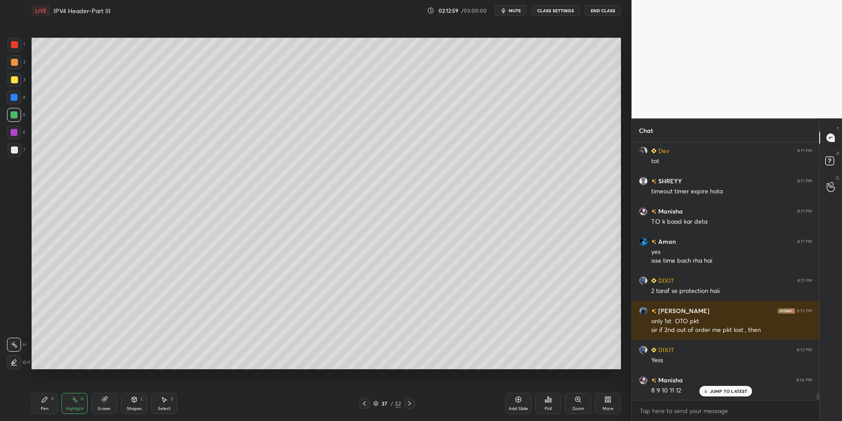
drag, startPoint x: 40, startPoint y: 403, endPoint x: 75, endPoint y: 403, distance: 34.2
click at [49, 402] on div "Pen P" at bounding box center [45, 403] width 26 height 21
click at [76, 401] on rect at bounding box center [75, 400] width 4 height 4
drag, startPoint x: 137, startPoint y: 404, endPoint x: 133, endPoint y: 397, distance: 8.7
click at [137, 403] on div "Shapes L" at bounding box center [134, 403] width 26 height 21
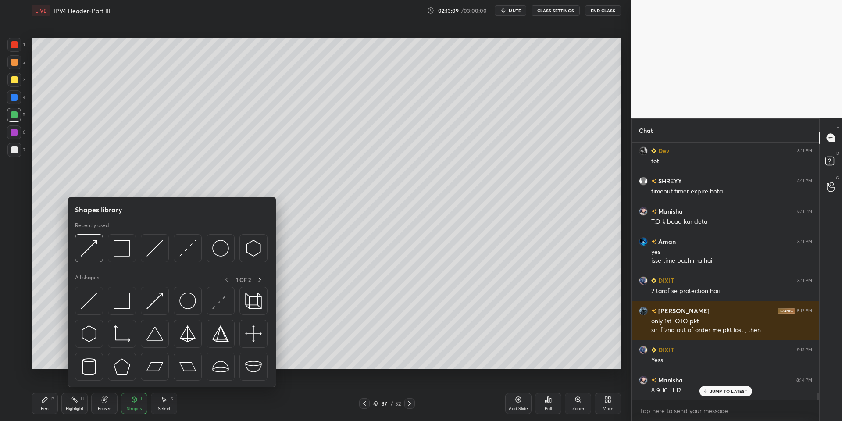
click at [90, 301] on img at bounding box center [89, 301] width 17 height 17
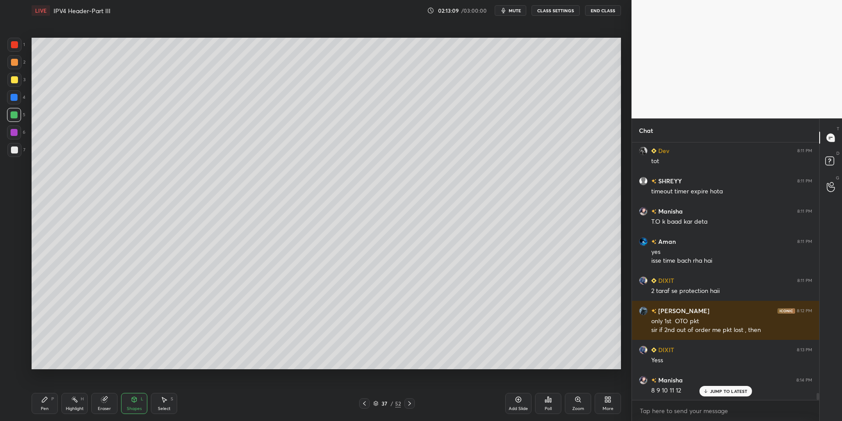
click at [16, 147] on div at bounding box center [14, 150] width 14 height 14
drag, startPoint x: 133, startPoint y: 404, endPoint x: 131, endPoint y: 393, distance: 10.7
click at [132, 403] on icon at bounding box center [134, 399] width 7 height 7
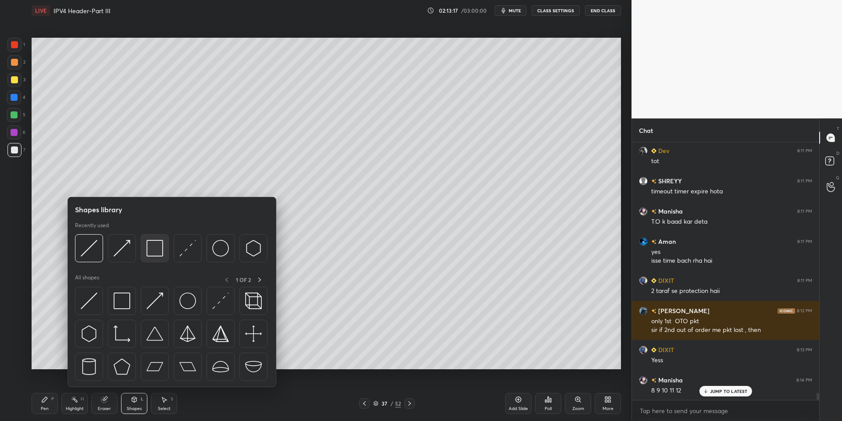
drag, startPoint x: 158, startPoint y: 246, endPoint x: 18, endPoint y: 68, distance: 226.4
click at [156, 244] on img at bounding box center [155, 248] width 17 height 17
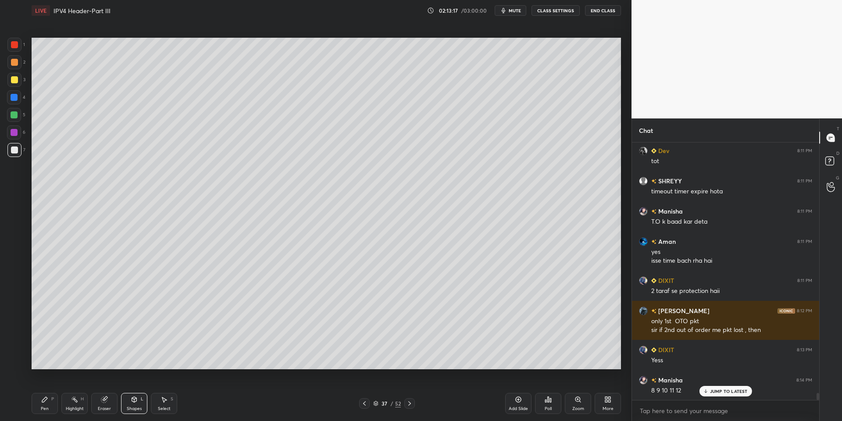
drag, startPoint x: 11, startPoint y: 80, endPoint x: 19, endPoint y: 80, distance: 7.5
click at [11, 80] on div at bounding box center [14, 79] width 7 height 7
click at [47, 403] on div "Pen P" at bounding box center [45, 403] width 26 height 21
drag, startPoint x: 14, startPoint y: 113, endPoint x: 15, endPoint y: 118, distance: 5.9
click at [12, 115] on div at bounding box center [14, 114] width 7 height 7
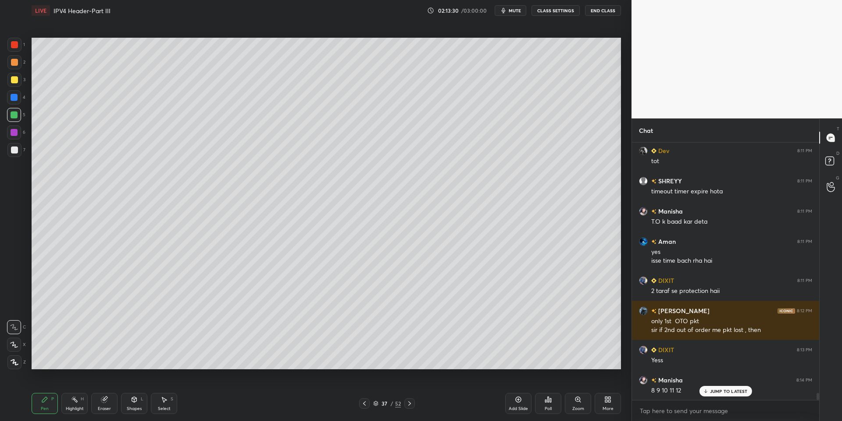
drag, startPoint x: 72, startPoint y: 404, endPoint x: 72, endPoint y: 386, distance: 17.6
click at [73, 399] on div "Highlight H" at bounding box center [74, 403] width 26 height 21
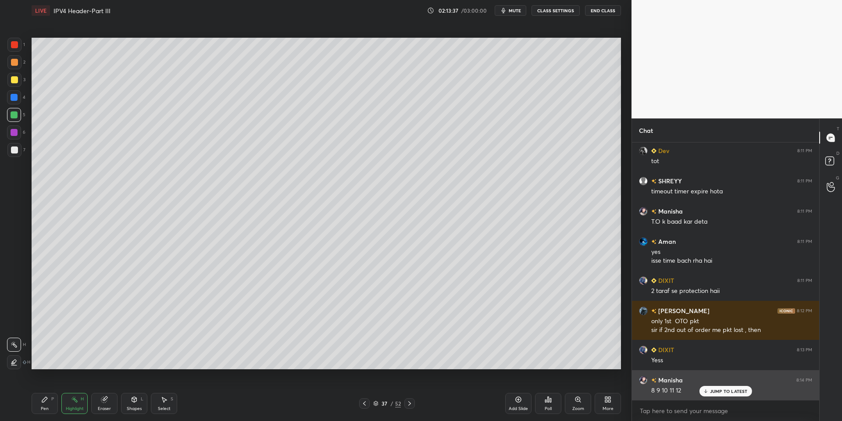
click at [620, 391] on p "JUMP TO LATEST" at bounding box center [729, 391] width 38 height 5
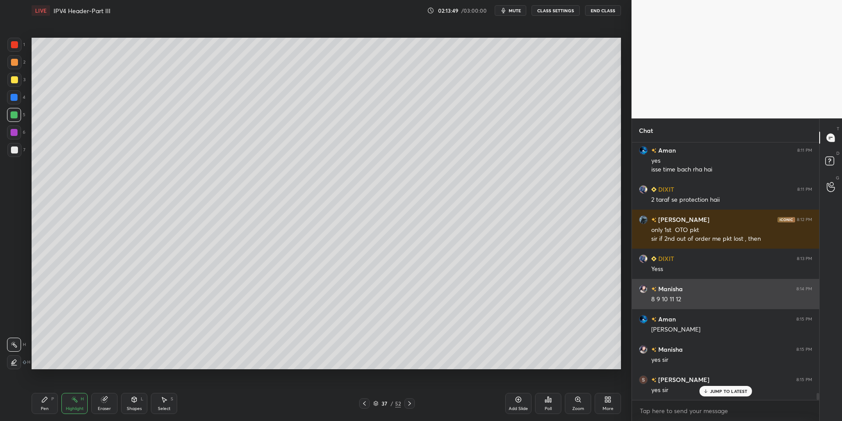
scroll to position [9454, 0]
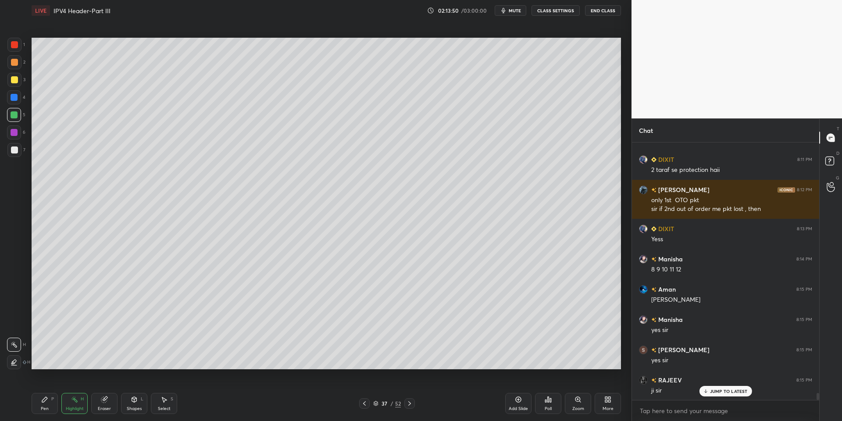
click at [46, 407] on div "Pen" at bounding box center [45, 409] width 8 height 4
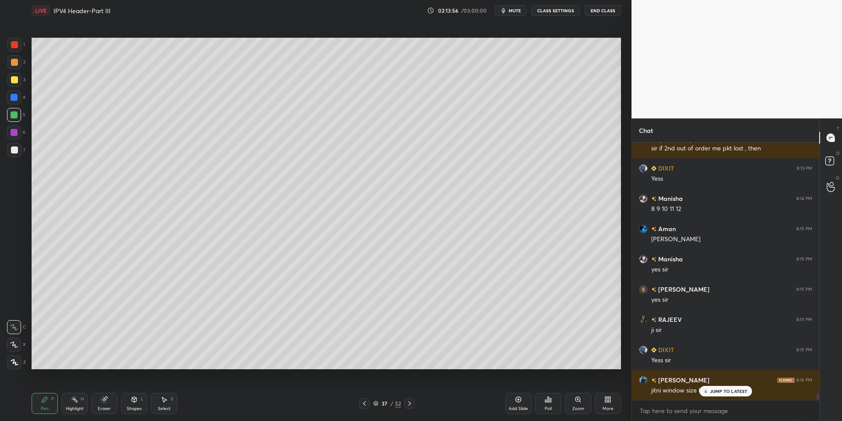
scroll to position [9575, 0]
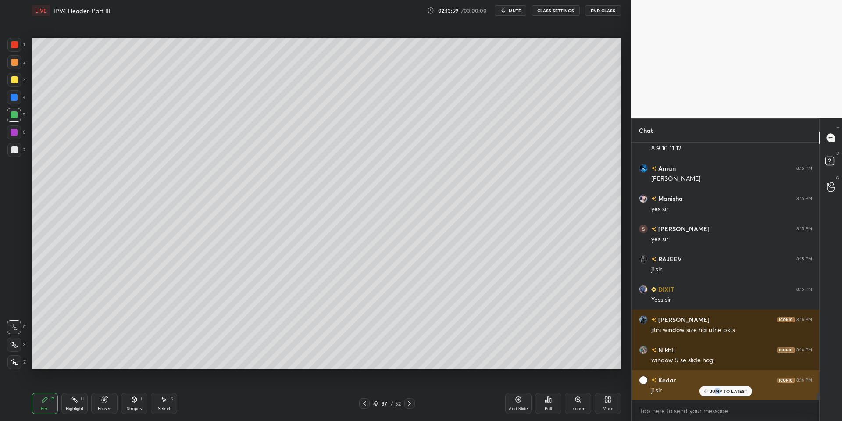
click at [620, 391] on p "JUMP TO LATEST" at bounding box center [729, 391] width 38 height 5
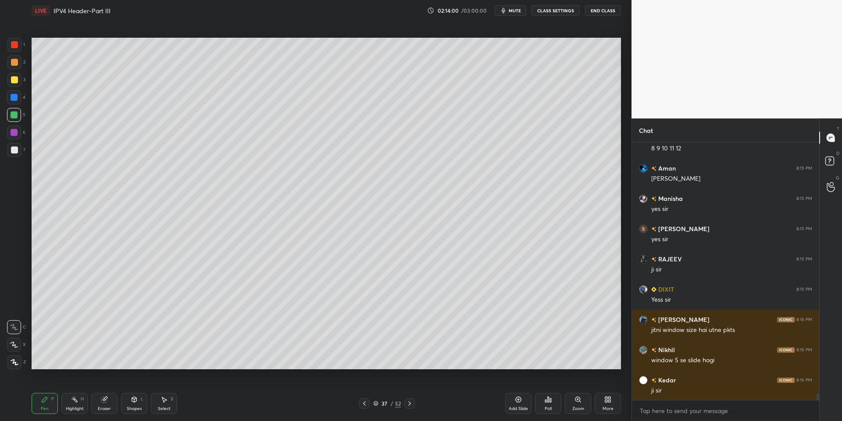
scroll to position [9606, 0]
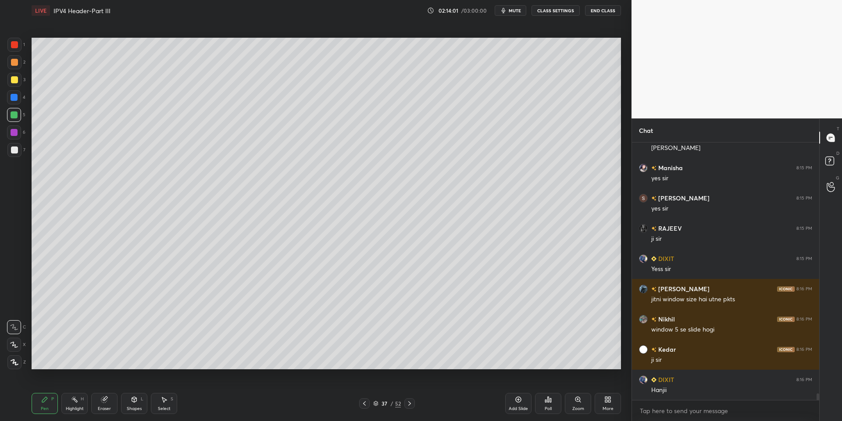
click at [50, 407] on div "Pen P" at bounding box center [45, 403] width 26 height 21
click at [76, 409] on div "Highlight" at bounding box center [75, 409] width 18 height 4
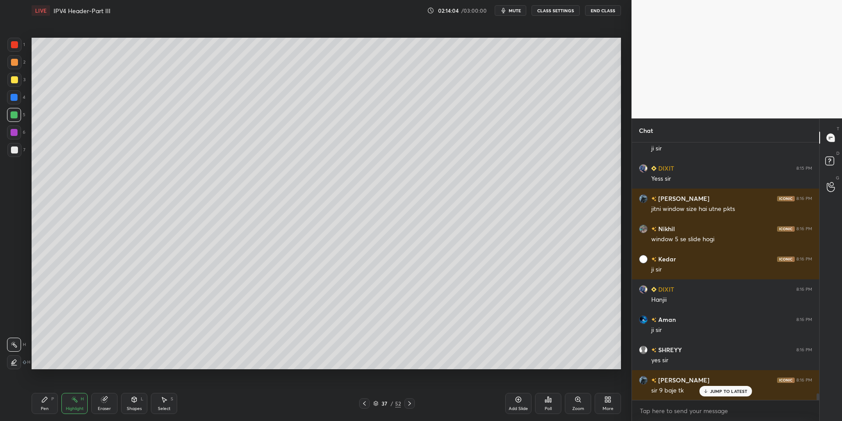
scroll to position [9727, 0]
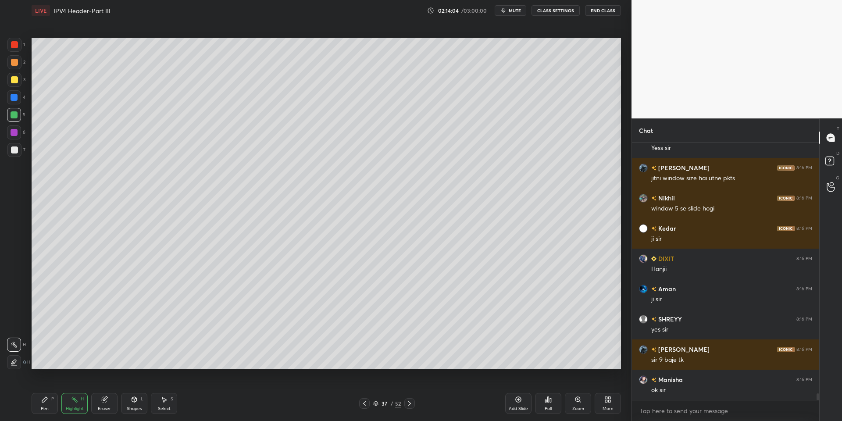
drag, startPoint x: 36, startPoint y: 397, endPoint x: 44, endPoint y: 402, distance: 9.9
click at [37, 401] on div "Pen P" at bounding box center [45, 403] width 26 height 21
click at [71, 405] on div "Highlight H" at bounding box center [74, 403] width 26 height 21
click at [519, 11] on span "mute" at bounding box center [515, 10] width 12 height 6
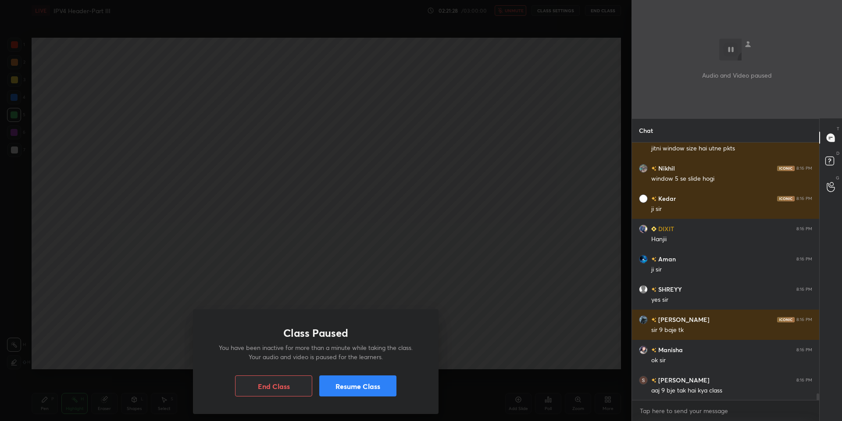
scroll to position [9787, 0]
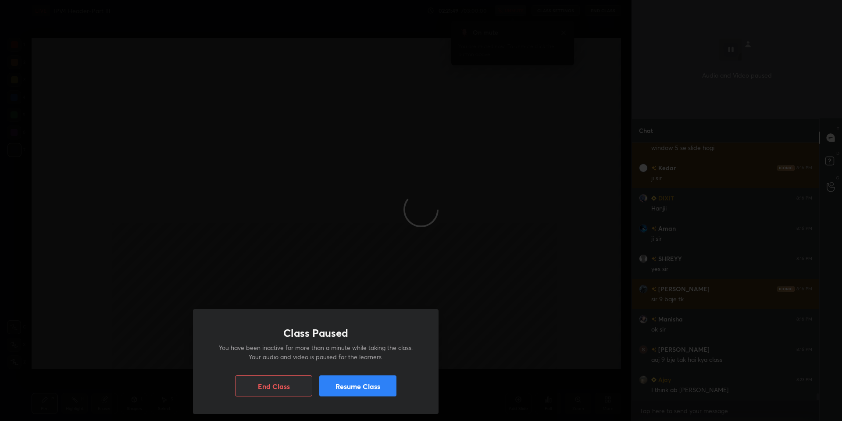
click at [357, 389] on button "Resume Class" at bounding box center [357, 386] width 77 height 21
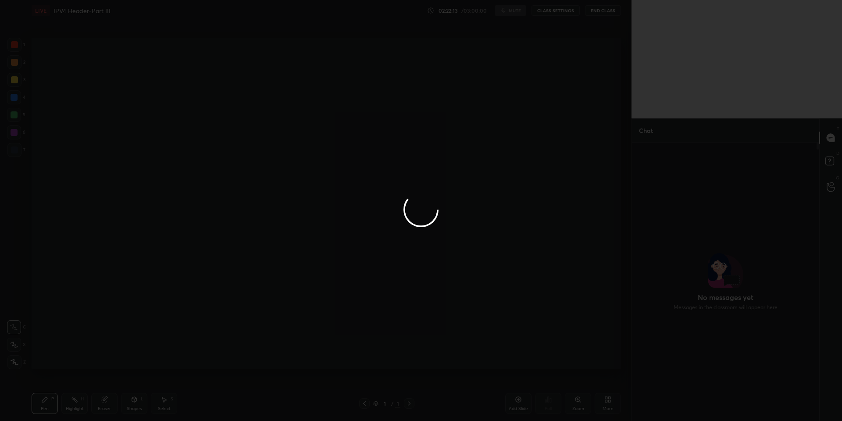
scroll to position [276, 185]
click at [427, 129] on div at bounding box center [421, 210] width 842 height 421
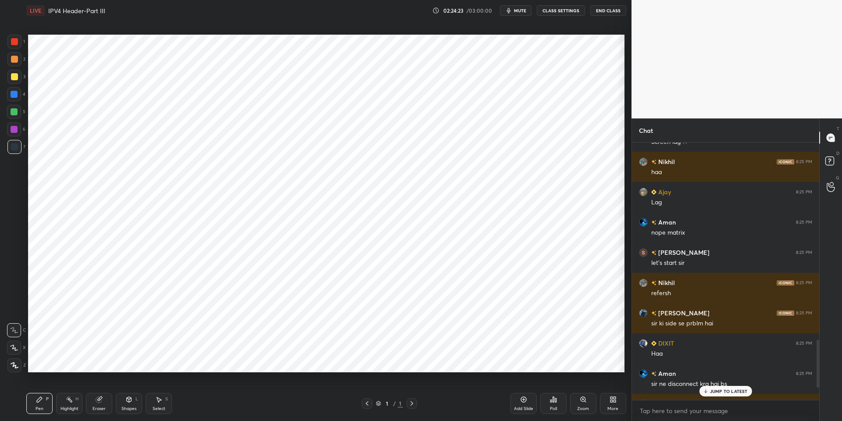
scroll to position [43513, 43282]
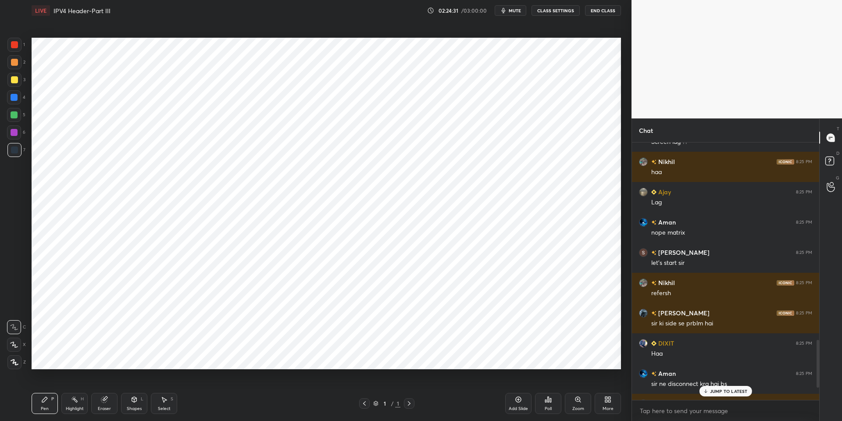
click at [375, 403] on icon at bounding box center [375, 403] width 5 height 5
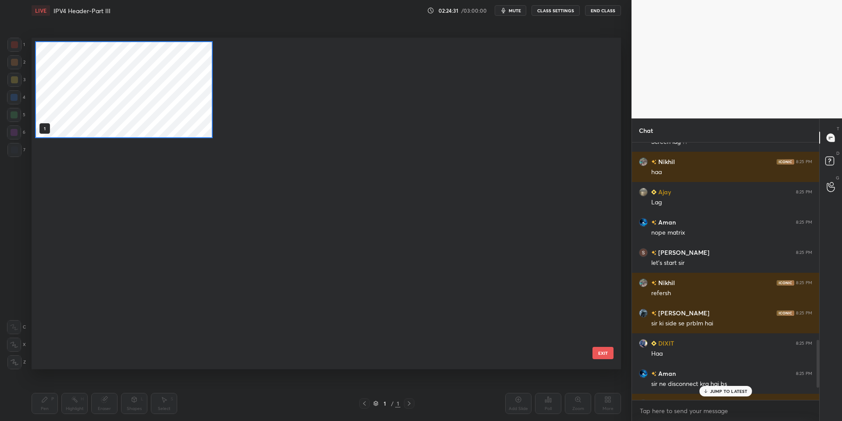
scroll to position [329, 585]
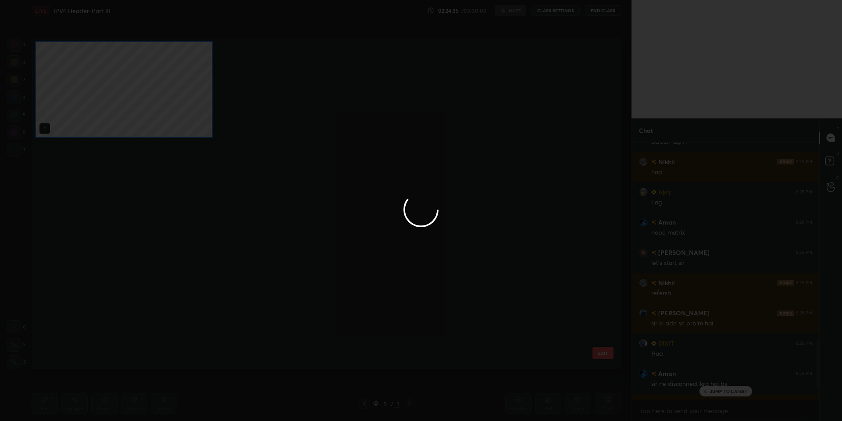
click at [602, 352] on div at bounding box center [421, 210] width 842 height 421
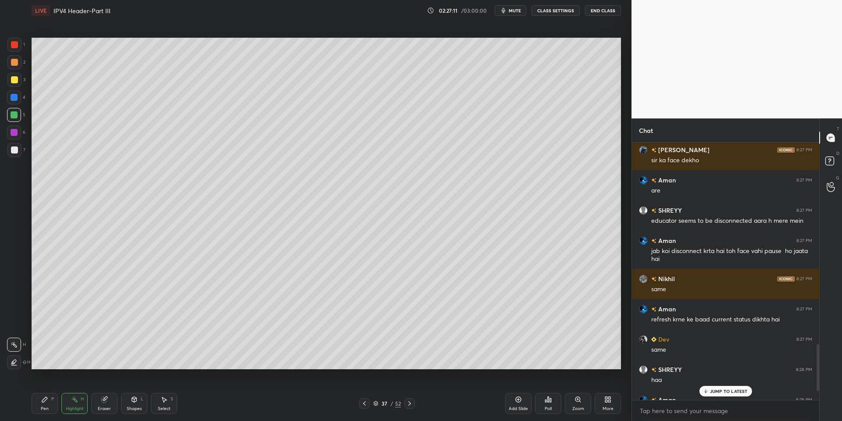
scroll to position [1188, 0]
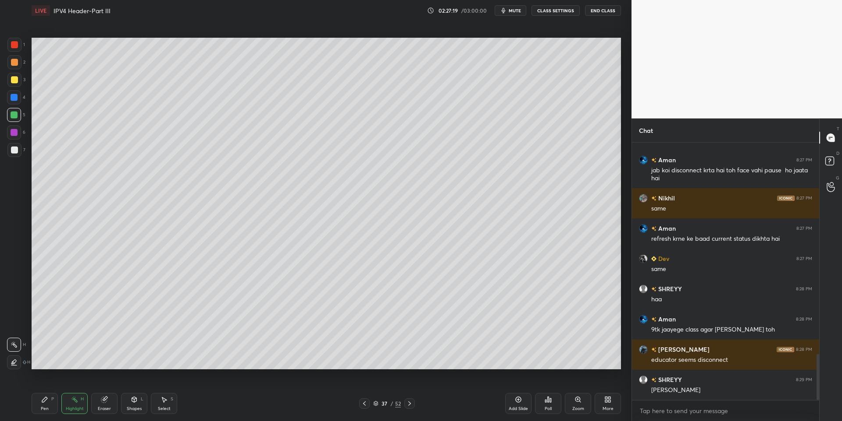
click at [164, 403] on div "Select S" at bounding box center [164, 403] width 26 height 21
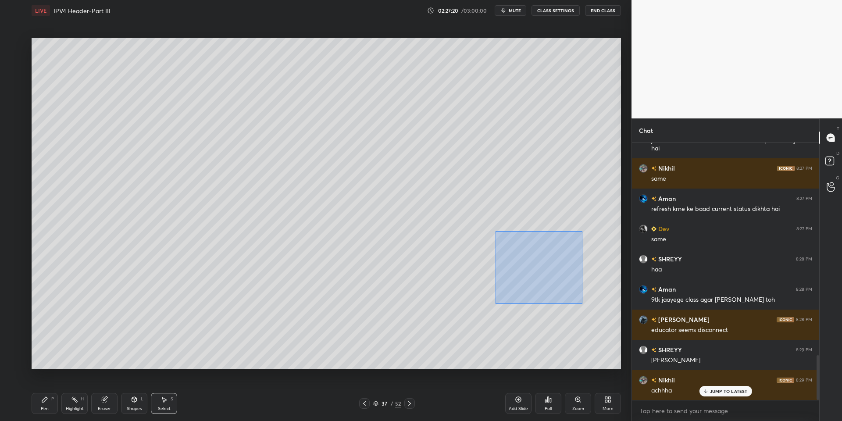
drag, startPoint x: 496, startPoint y: 231, endPoint x: 566, endPoint y: 300, distance: 98.4
click at [583, 304] on div "0 ° Undo Copy Duplicate Duplicate to new slide Delete" at bounding box center [327, 204] width 590 height 332
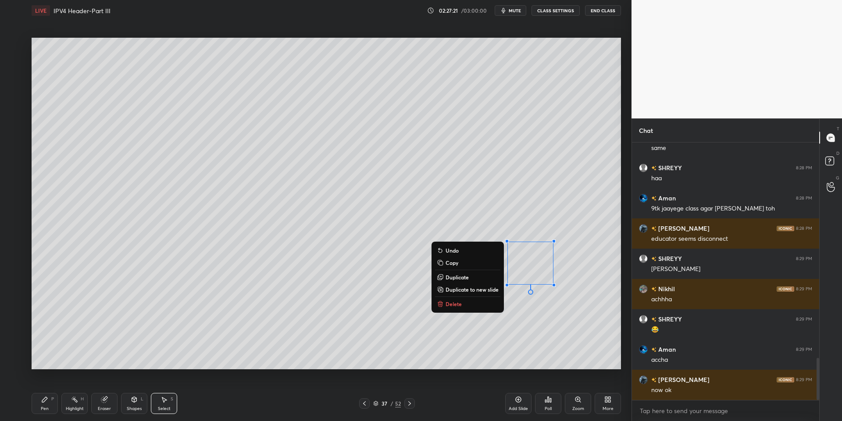
click at [459, 304] on p "Delete" at bounding box center [454, 304] width 16 height 7
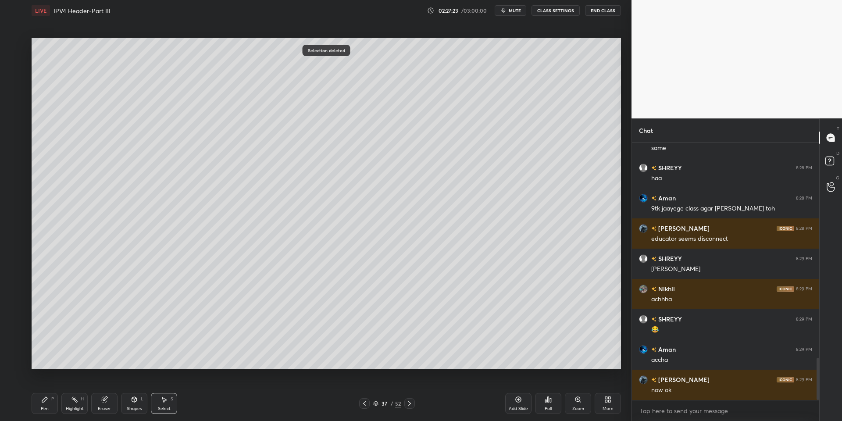
click at [45, 411] on div "Pen" at bounding box center [45, 409] width 8 height 4
click at [72, 402] on div "Highlight H" at bounding box center [74, 403] width 26 height 21
drag, startPoint x: 51, startPoint y: 404, endPoint x: 59, endPoint y: 404, distance: 8.3
click at [55, 404] on div "Pen P" at bounding box center [45, 403] width 26 height 21
click at [74, 404] on div "Highlight H" at bounding box center [74, 403] width 26 height 21
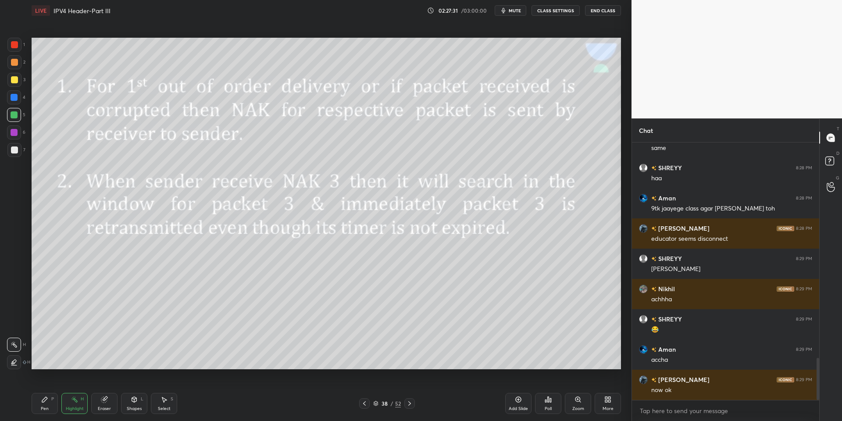
click at [138, 408] on div "Shapes" at bounding box center [134, 409] width 15 height 4
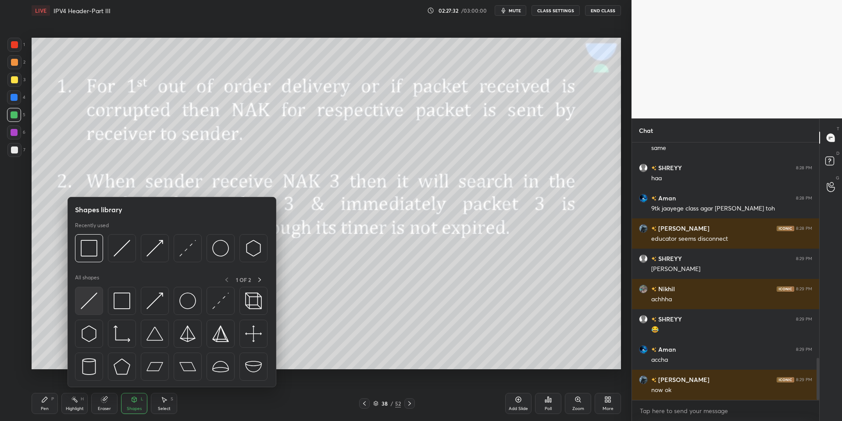
click at [88, 306] on img at bounding box center [89, 301] width 17 height 17
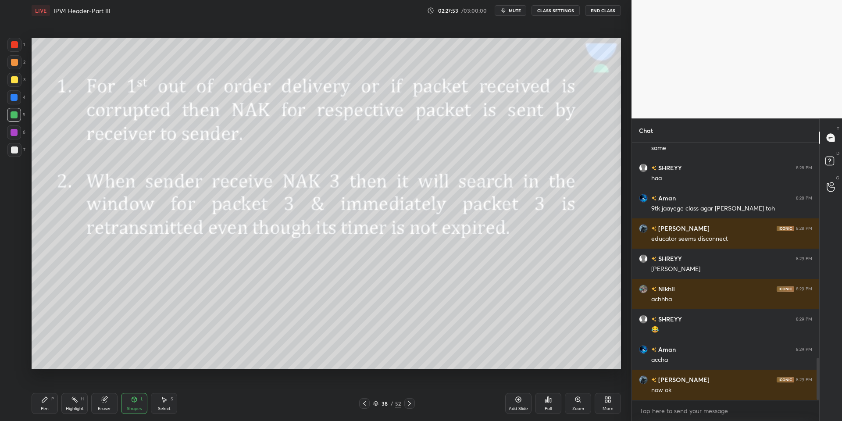
click at [53, 408] on div "Pen P" at bounding box center [45, 403] width 26 height 21
drag, startPoint x: 72, startPoint y: 409, endPoint x: 71, endPoint y: 404, distance: 5.9
click at [72, 408] on div "Highlight" at bounding box center [75, 409] width 18 height 4
click at [137, 399] on icon at bounding box center [134, 399] width 7 height 7
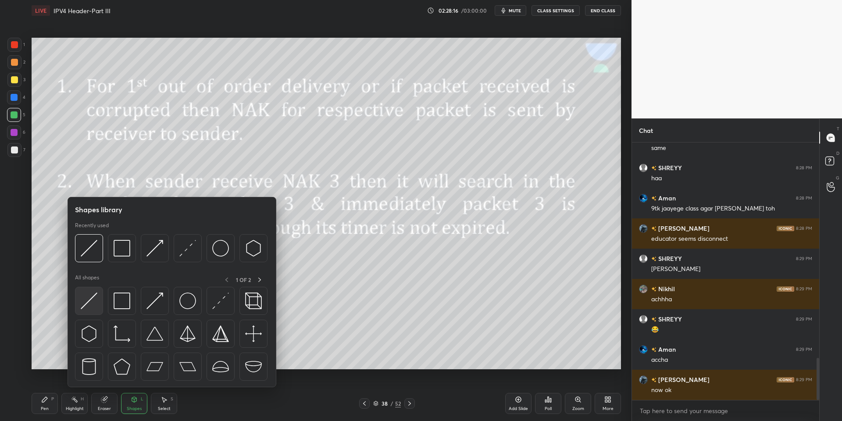
click at [90, 303] on img at bounding box center [89, 301] width 17 height 17
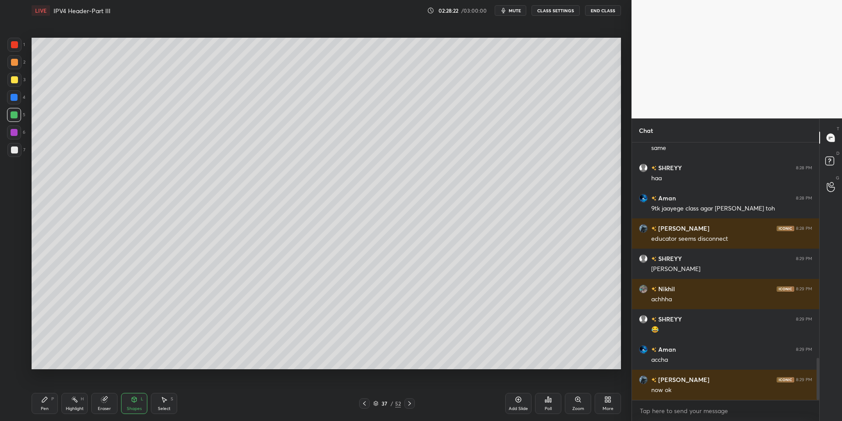
drag, startPoint x: 76, startPoint y: 401, endPoint x: 80, endPoint y: 390, distance: 11.9
click at [77, 400] on icon at bounding box center [74, 399] width 7 height 7
drag, startPoint x: 47, startPoint y: 398, endPoint x: 51, endPoint y: 388, distance: 10.4
click at [49, 397] on div "Pen P" at bounding box center [45, 403] width 26 height 21
drag, startPoint x: 136, startPoint y: 401, endPoint x: 134, endPoint y: 395, distance: 6.5
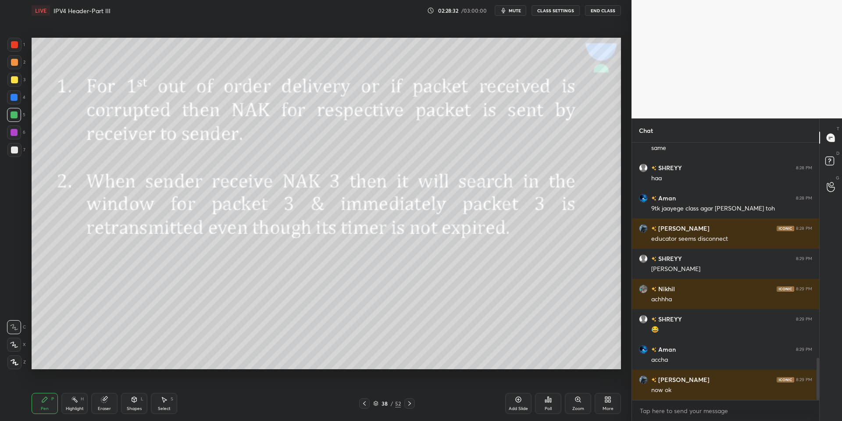
click at [136, 400] on icon at bounding box center [134, 399] width 5 height 5
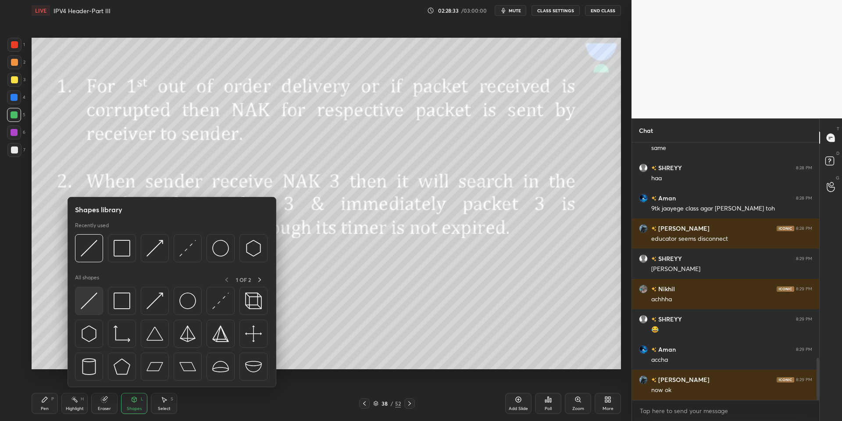
click at [95, 289] on div at bounding box center [89, 301] width 28 height 28
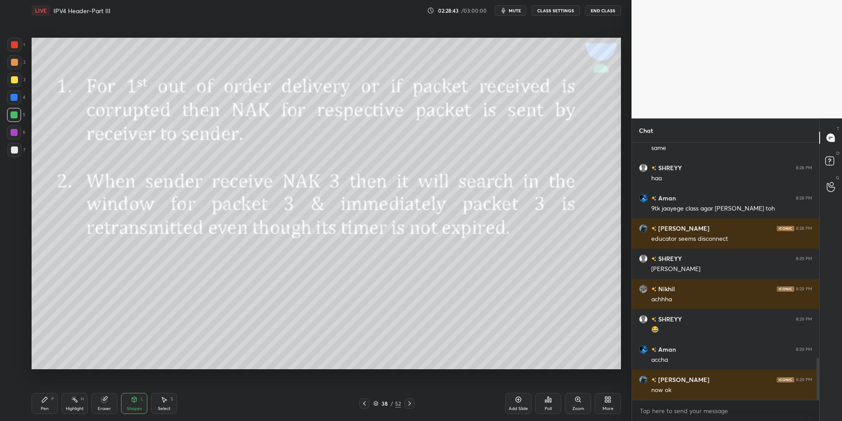
scroll to position [1330, 0]
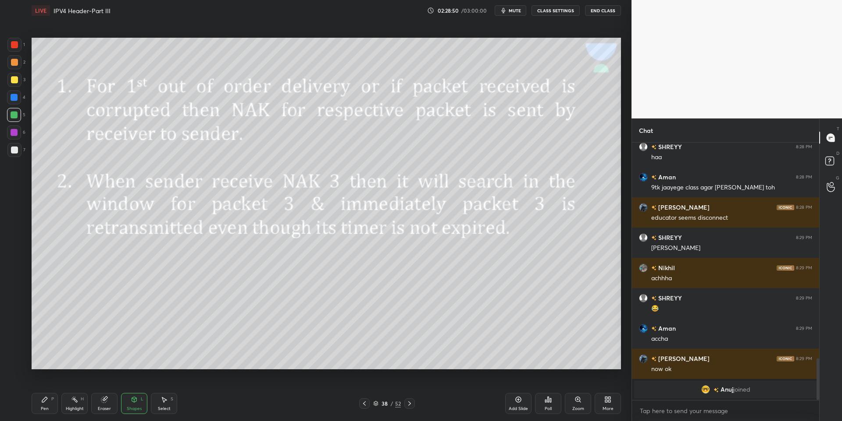
drag, startPoint x: 47, startPoint y: 405, endPoint x: 62, endPoint y: 404, distance: 14.5
click at [51, 403] on div "Pen P" at bounding box center [45, 403] width 26 height 21
drag, startPoint x: 72, startPoint y: 405, endPoint x: 76, endPoint y: 399, distance: 6.6
click at [72, 405] on div "Highlight H" at bounding box center [74, 403] width 26 height 21
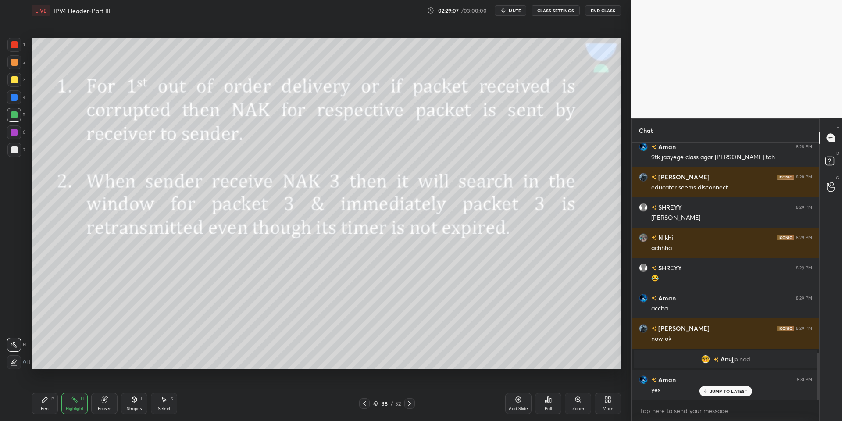
scroll to position [1139, 0]
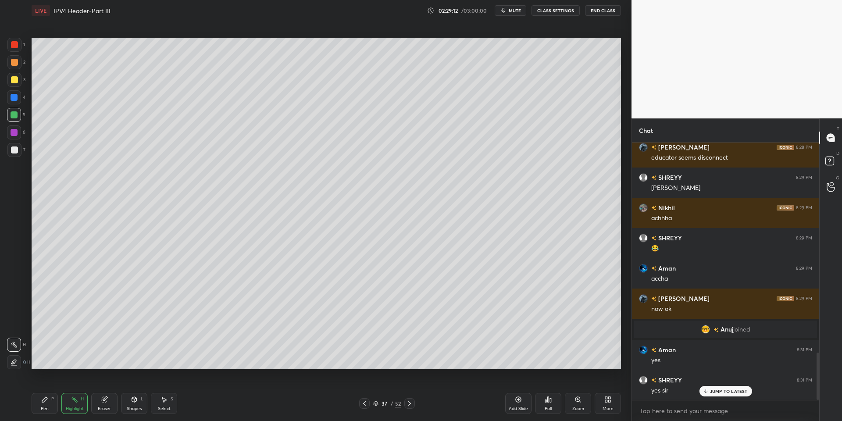
drag, startPoint x: 72, startPoint y: 404, endPoint x: 70, endPoint y: 380, distance: 23.8
click at [69, 407] on div "Highlight H" at bounding box center [74, 403] width 26 height 21
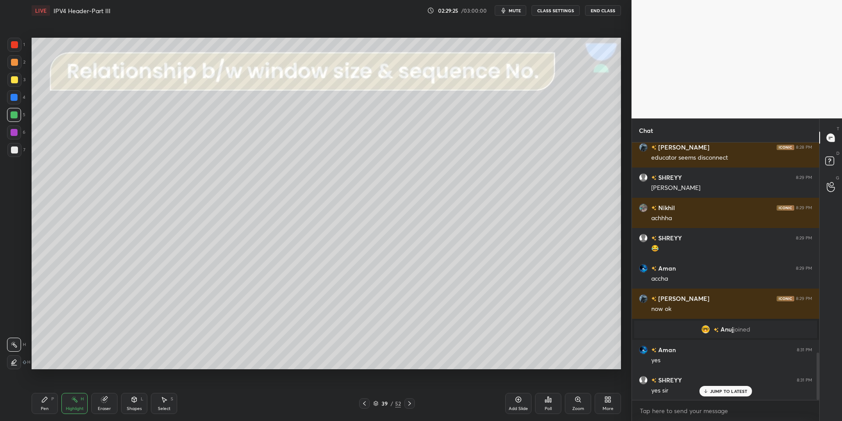
click at [70, 410] on div "Highlight" at bounding box center [75, 409] width 18 height 4
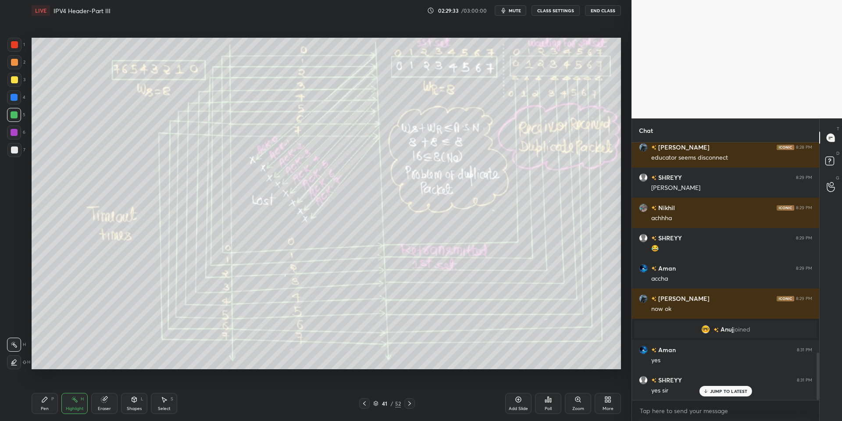
drag, startPoint x: 48, startPoint y: 405, endPoint x: 61, endPoint y: 403, distance: 13.7
click at [50, 403] on div "Pen P" at bounding box center [45, 403] width 26 height 21
click at [73, 405] on div "Highlight H" at bounding box center [74, 403] width 26 height 21
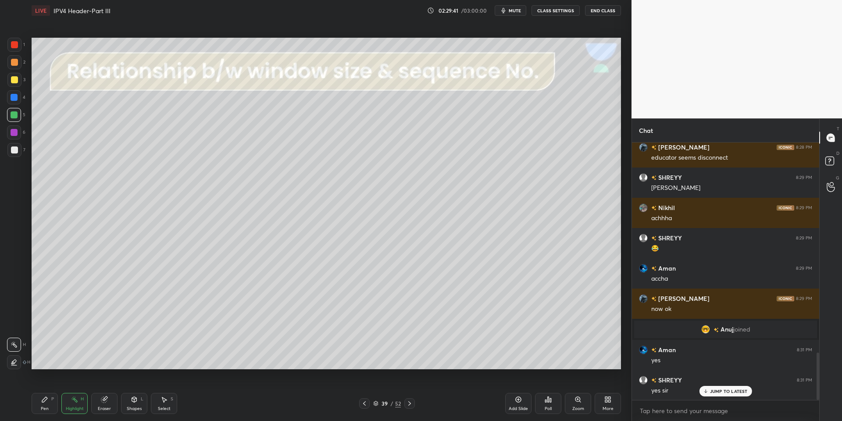
drag, startPoint x: 46, startPoint y: 412, endPoint x: 45, endPoint y: 405, distance: 6.6
click at [46, 410] on div "Pen" at bounding box center [45, 409] width 8 height 4
drag, startPoint x: 15, startPoint y: 112, endPoint x: 16, endPoint y: 93, distance: 18.9
click at [14, 112] on div at bounding box center [14, 114] width 7 height 7
click at [14, 76] on div at bounding box center [14, 80] width 14 height 14
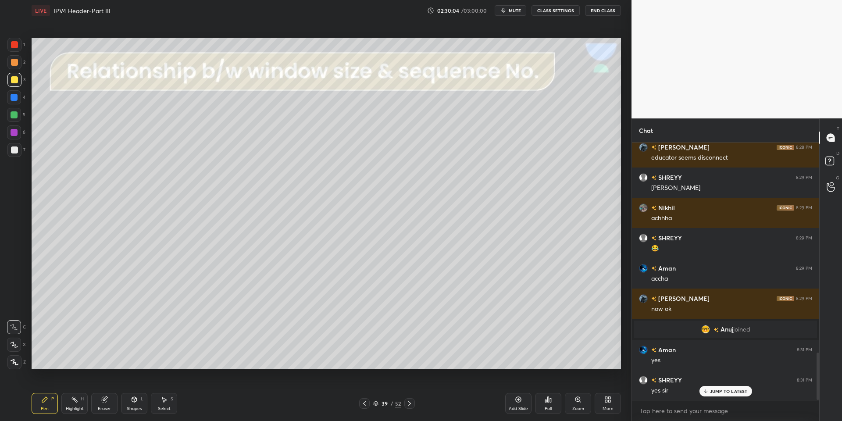
drag, startPoint x: 47, startPoint y: 407, endPoint x: 52, endPoint y: 394, distance: 13.6
click at [47, 405] on div "Pen P" at bounding box center [45, 403] width 26 height 21
click at [75, 405] on div "Highlight H" at bounding box center [74, 403] width 26 height 21
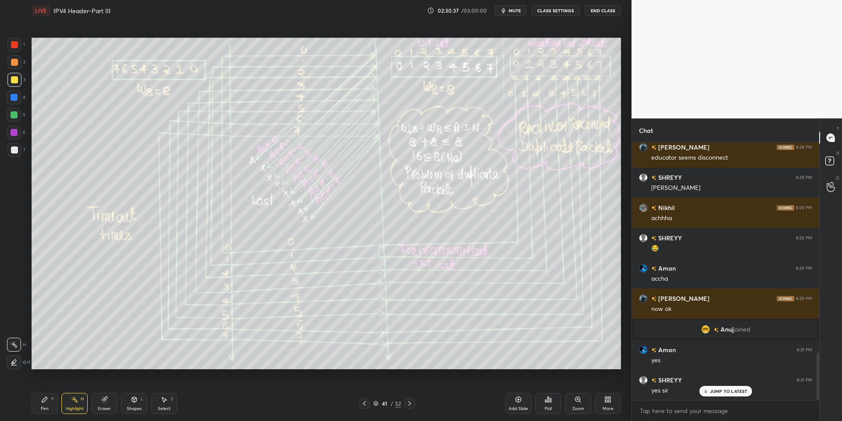
drag, startPoint x: 52, startPoint y: 400, endPoint x: 71, endPoint y: 404, distance: 18.9
click at [53, 400] on div "P" at bounding box center [52, 399] width 3 height 4
click at [70, 405] on div "Highlight H" at bounding box center [74, 403] width 26 height 21
click at [462, 35] on div "Setting up your live class Poll for secs No correct answer Start poll" at bounding box center [326, 203] width 597 height 365
click at [54, 406] on div "Pen P" at bounding box center [45, 403] width 26 height 21
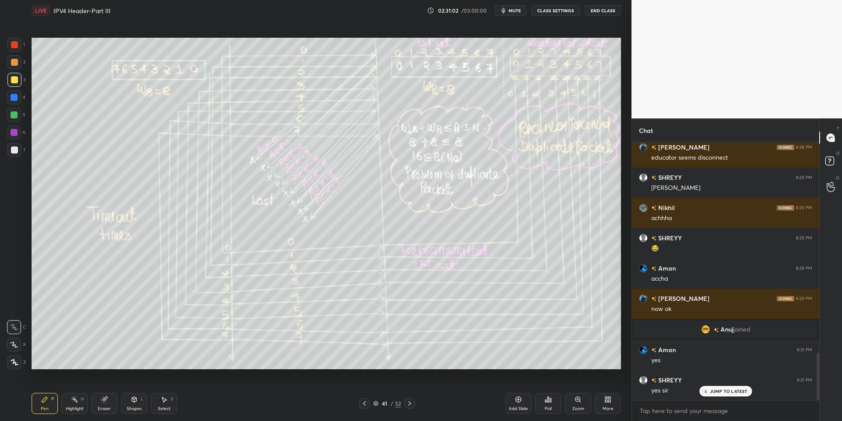
click at [79, 400] on div "Highlight H" at bounding box center [74, 403] width 26 height 21
drag, startPoint x: 75, startPoint y: 411, endPoint x: 109, endPoint y: 369, distance: 53.7
click at [77, 409] on div "Highlight" at bounding box center [75, 409] width 18 height 4
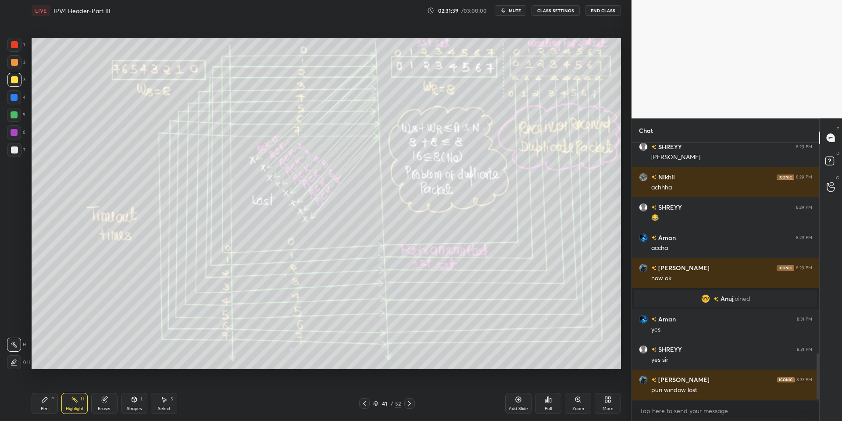
scroll to position [1200, 0]
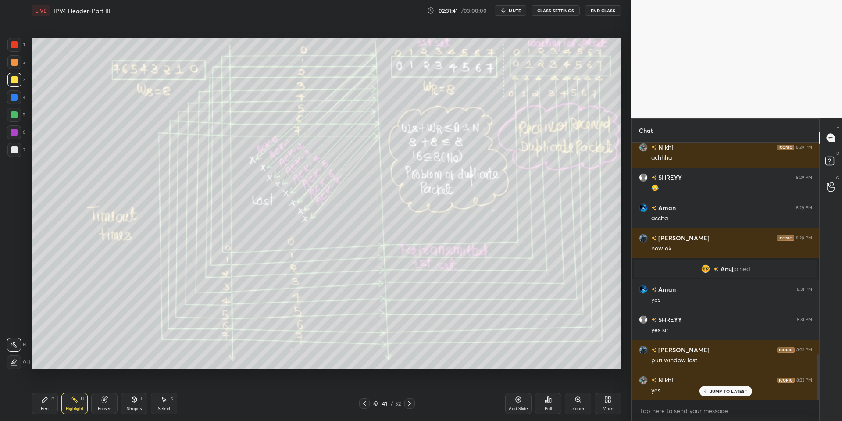
click at [53, 403] on div "Pen P" at bounding box center [45, 403] width 26 height 21
drag, startPoint x: 68, startPoint y: 405, endPoint x: 78, endPoint y: 390, distance: 17.2
click at [69, 404] on div "Highlight H" at bounding box center [74, 403] width 26 height 21
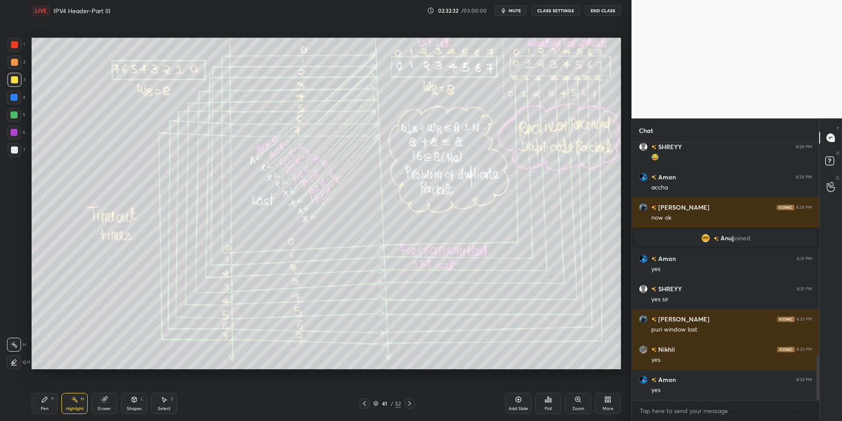
click at [615, 37] on div "Setting up your live class Poll for secs No correct answer Start poll" at bounding box center [326, 203] width 597 height 365
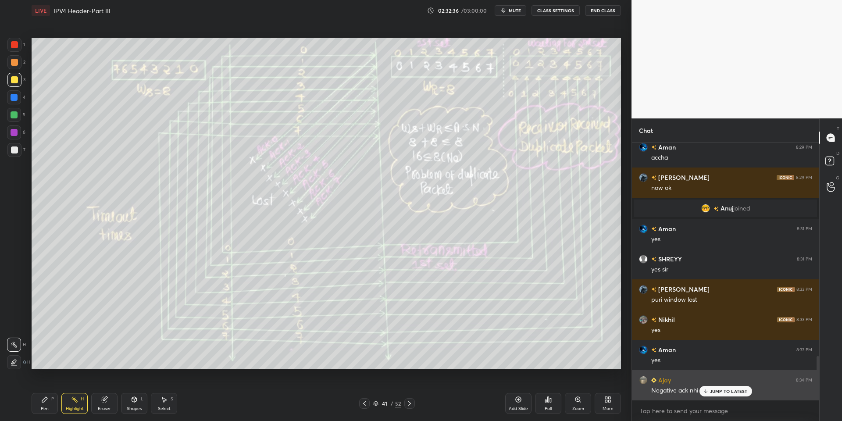
click at [712, 390] on p "JUMP TO LATEST" at bounding box center [729, 391] width 38 height 5
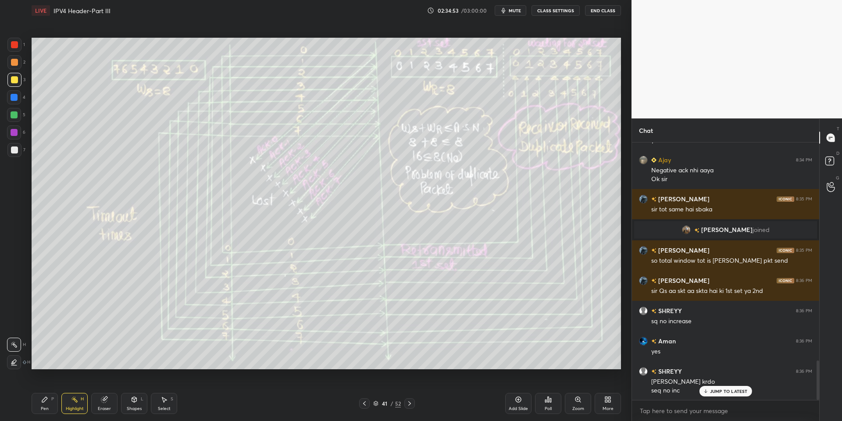
scroll to position [1444, 0]
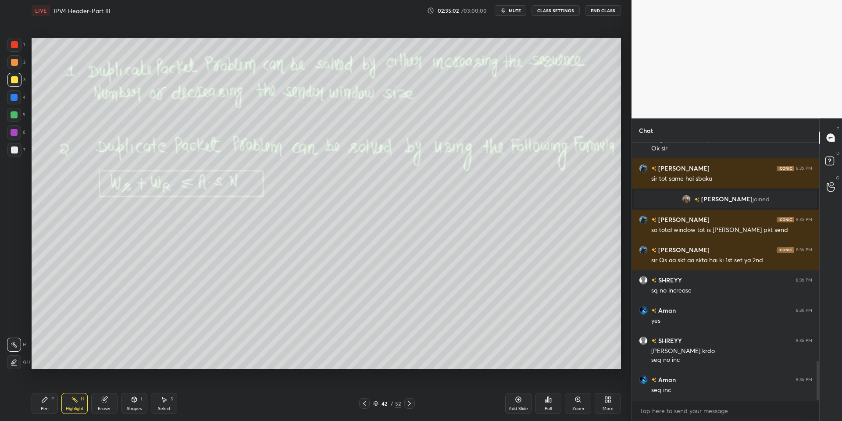
drag, startPoint x: 53, startPoint y: 404, endPoint x: 71, endPoint y: 410, distance: 18.6
click at [55, 404] on div "Pen P" at bounding box center [45, 403] width 26 height 21
click at [72, 410] on div "Highlight" at bounding box center [75, 409] width 18 height 4
drag, startPoint x: 45, startPoint y: 402, endPoint x: 50, endPoint y: 402, distance: 4.4
click at [48, 402] on div "Pen P" at bounding box center [45, 403] width 26 height 21
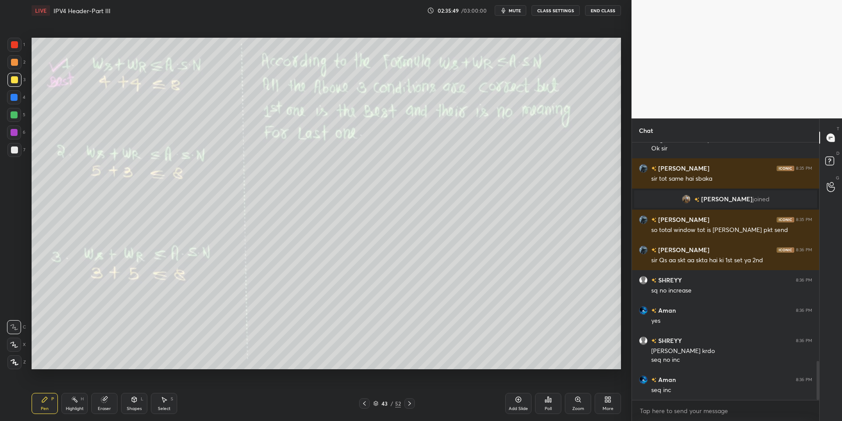
drag, startPoint x: 72, startPoint y: 406, endPoint x: 65, endPoint y: 383, distance: 23.7
click at [72, 405] on div "Highlight H" at bounding box center [74, 403] width 26 height 21
drag, startPoint x: 43, startPoint y: 402, endPoint x: 58, endPoint y: 404, distance: 15.0
click at [45, 403] on div "Pen P" at bounding box center [45, 403] width 26 height 21
drag, startPoint x: 70, startPoint y: 404, endPoint x: 80, endPoint y: 376, distance: 30.0
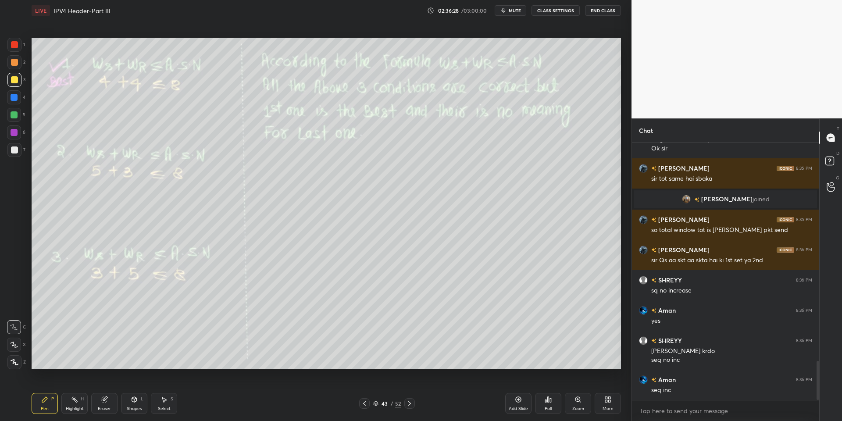
click at [70, 403] on div "Highlight H" at bounding box center [74, 403] width 26 height 21
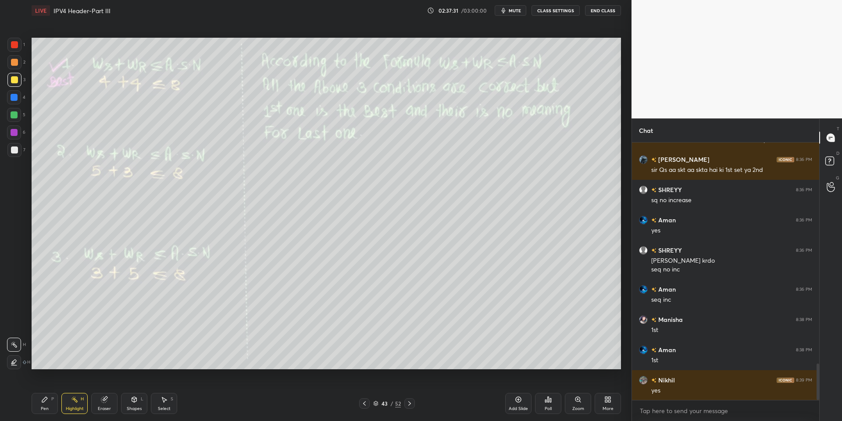
scroll to position [1566, 0]
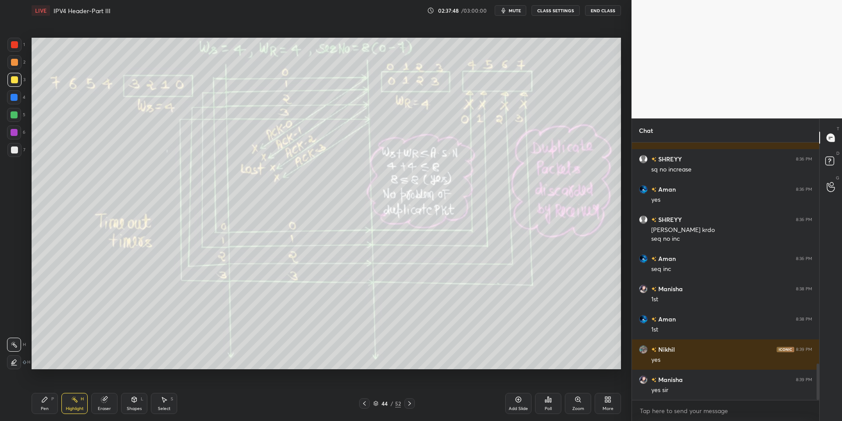
drag, startPoint x: 45, startPoint y: 404, endPoint x: 51, endPoint y: 401, distance: 6.7
click at [47, 402] on div "Pen P" at bounding box center [45, 403] width 26 height 21
click at [73, 402] on div "Highlight H" at bounding box center [74, 403] width 26 height 21
click at [229, 48] on div "Setting up your live class Poll for secs No correct answer Start poll" at bounding box center [326, 203] width 597 height 365
drag, startPoint x: 44, startPoint y: 403, endPoint x: 51, endPoint y: 399, distance: 7.8
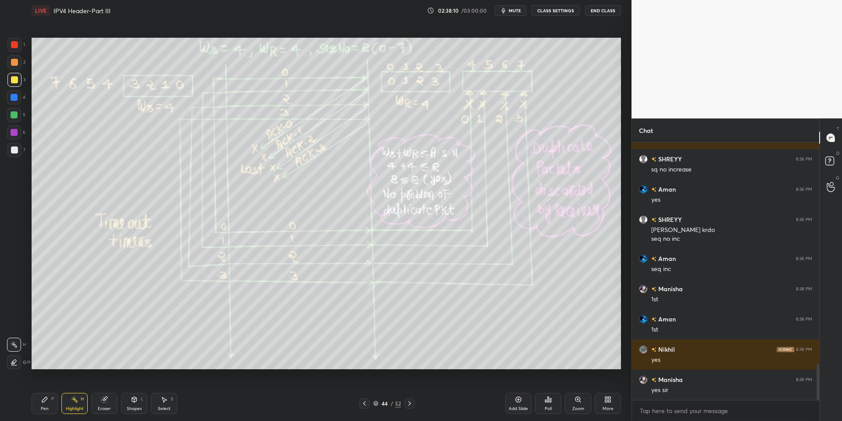
click at [48, 401] on icon at bounding box center [44, 399] width 7 height 7
click at [66, 403] on div "Highlight H" at bounding box center [74, 403] width 26 height 21
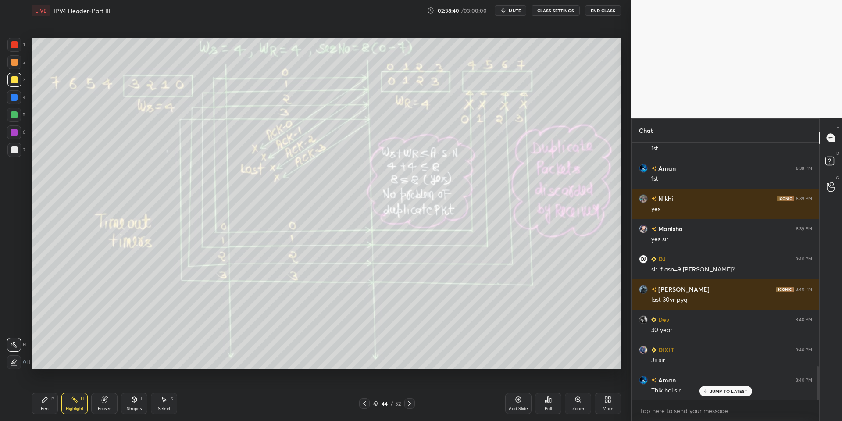
scroll to position [1747, 0]
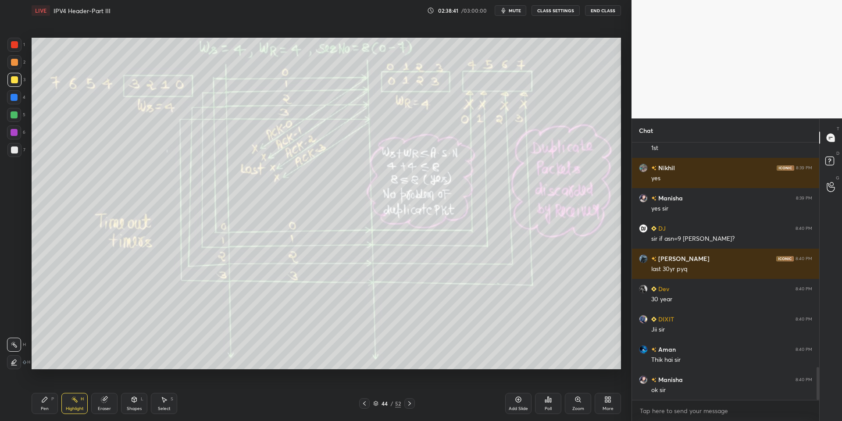
click at [54, 400] on div "Pen P" at bounding box center [45, 403] width 26 height 21
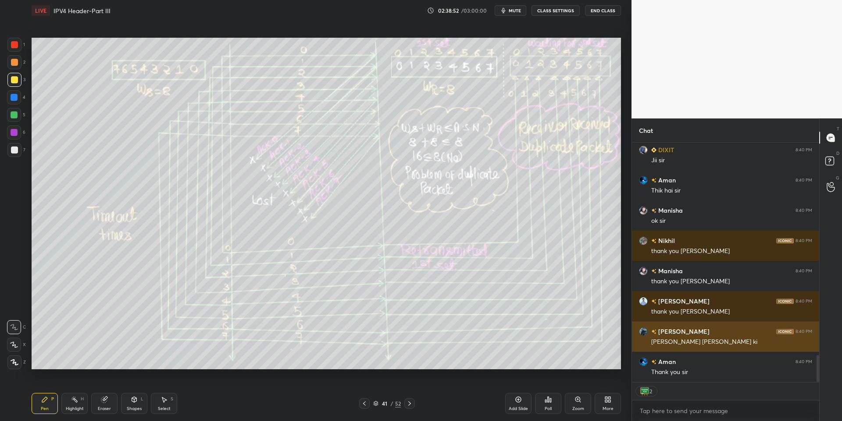
scroll to position [1947, 0]
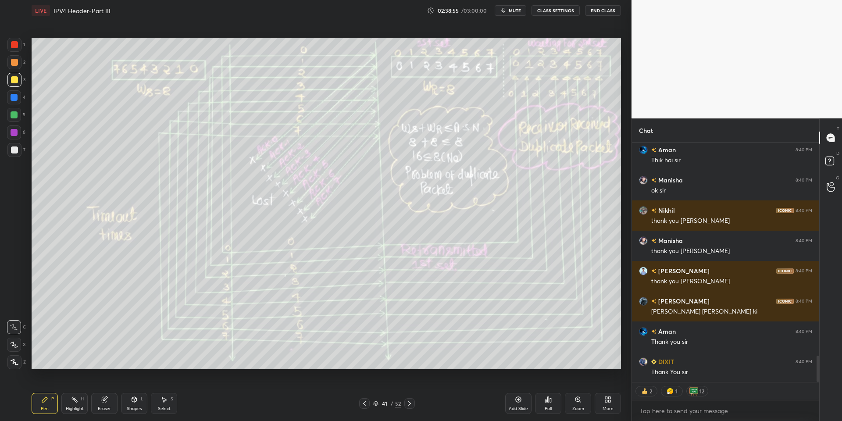
click at [374, 402] on icon at bounding box center [376, 402] width 4 height 2
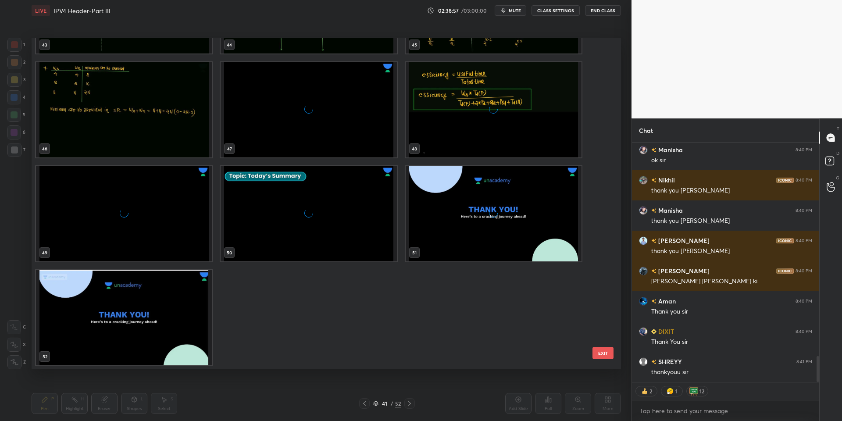
scroll to position [2007, 0]
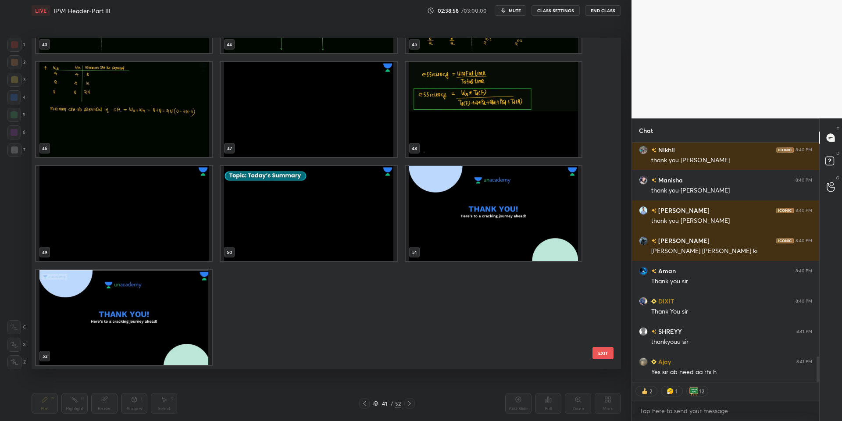
click at [511, 186] on img "grid" at bounding box center [494, 213] width 176 height 95
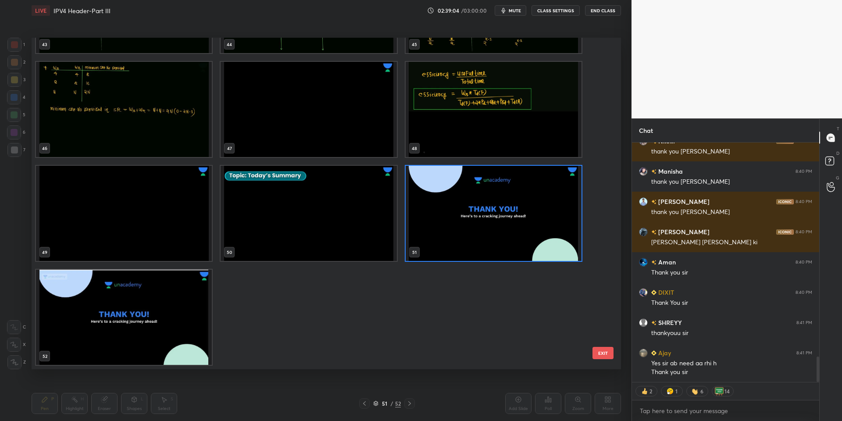
click at [603, 353] on button "EXIT" at bounding box center [603, 353] width 21 height 12
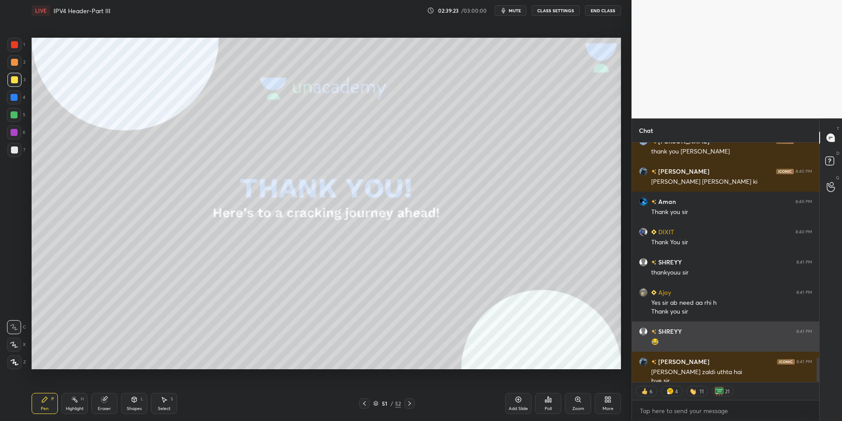
scroll to position [2086, 0]
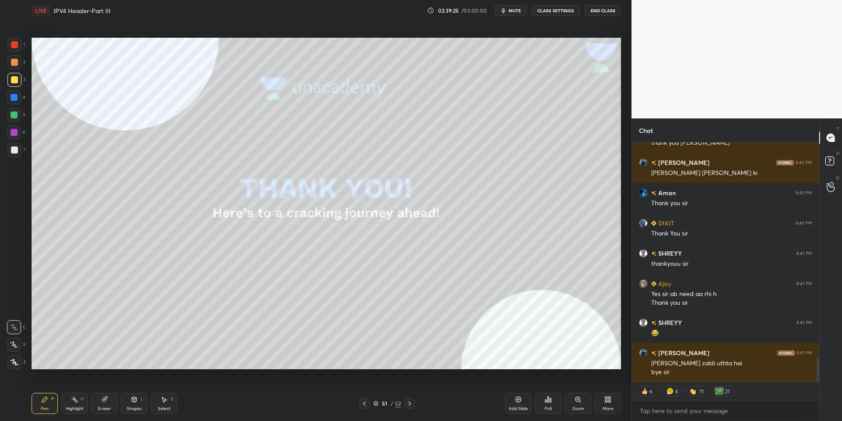
click at [17, 47] on div at bounding box center [14, 44] width 7 height 7
click at [12, 76] on div at bounding box center [14, 80] width 14 height 14
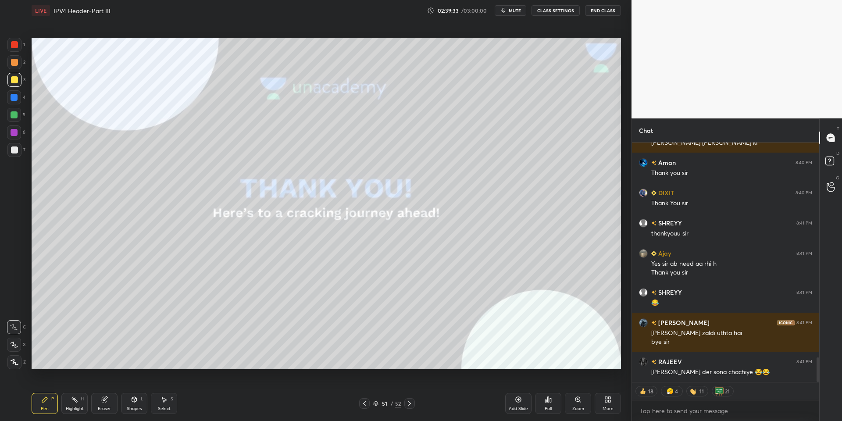
click at [600, 10] on button "End Class" at bounding box center [603, 10] width 36 height 11
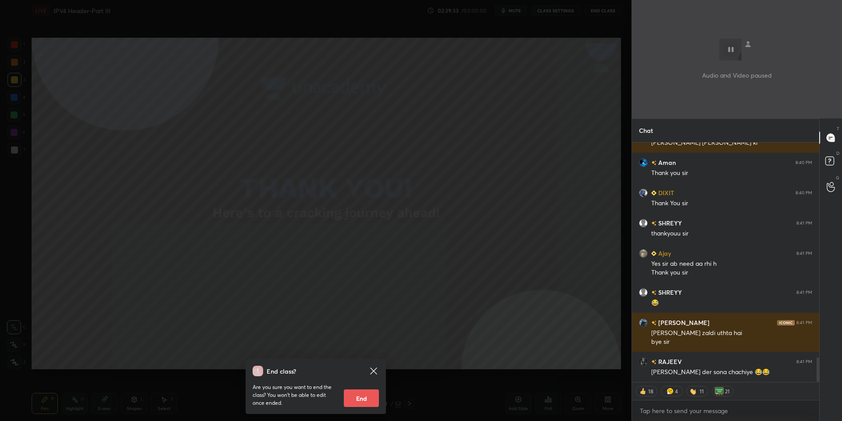
scroll to position [2146, 0]
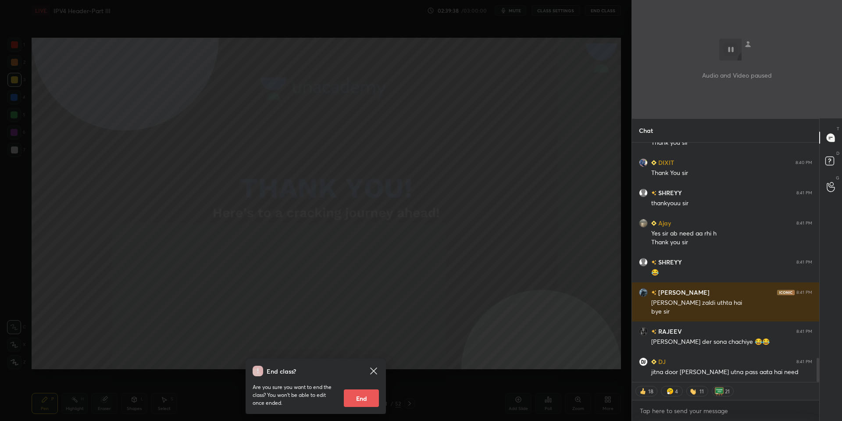
click at [364, 399] on button "End" at bounding box center [361, 399] width 35 height 18
type textarea "x"
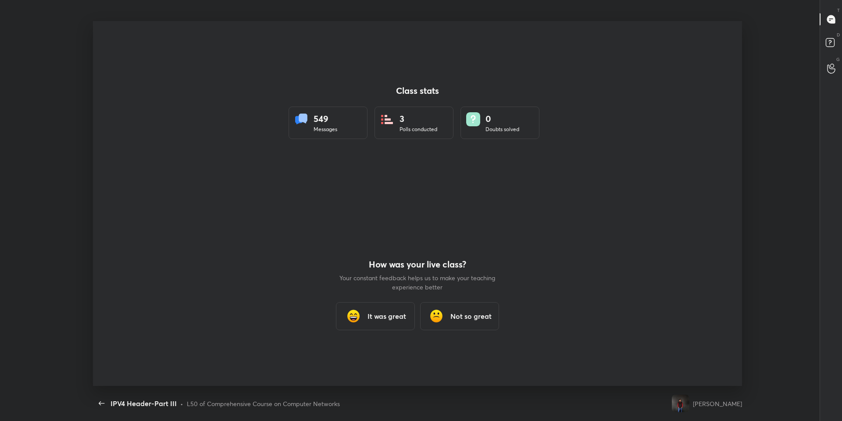
scroll to position [0, 0]
